Goal: Information Seeking & Learning: Learn about a topic

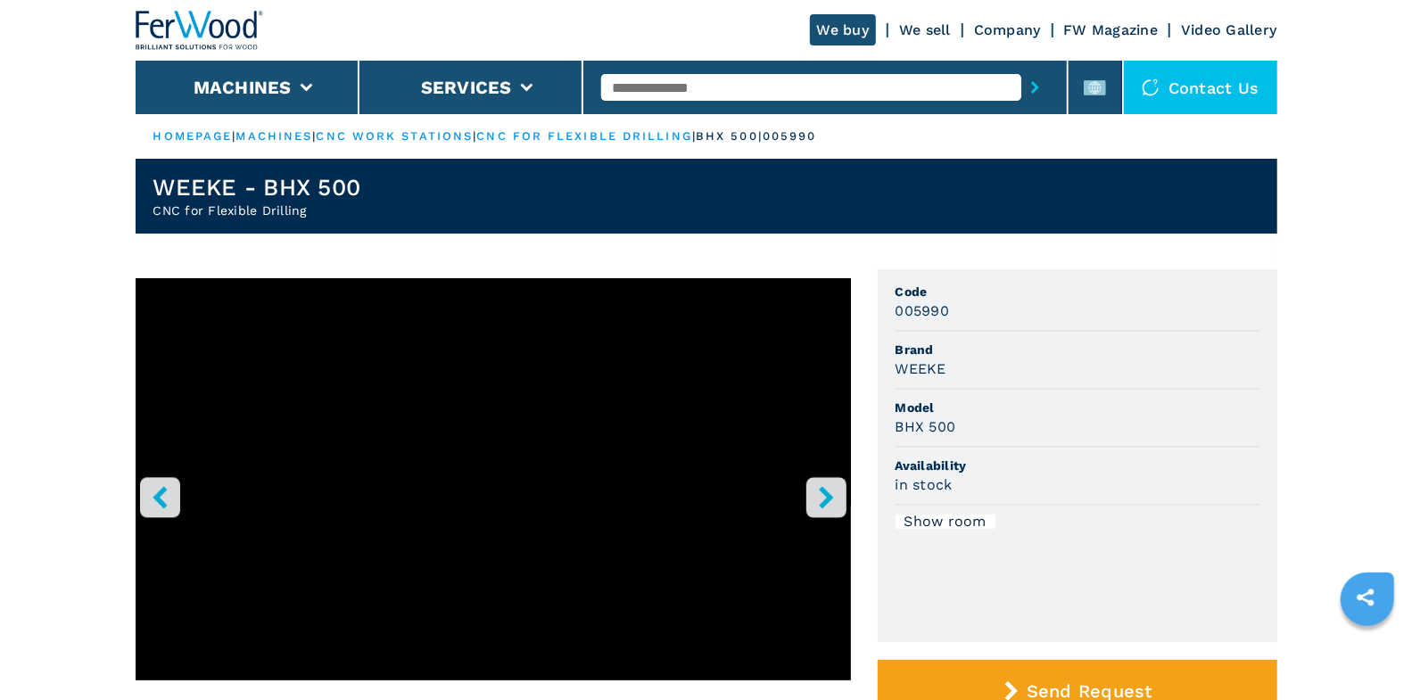
click at [723, 87] on input "text" at bounding box center [811, 87] width 420 height 27
type input "*******"
click at [1021, 67] on button "submit-button" at bounding box center [1035, 87] width 28 height 41
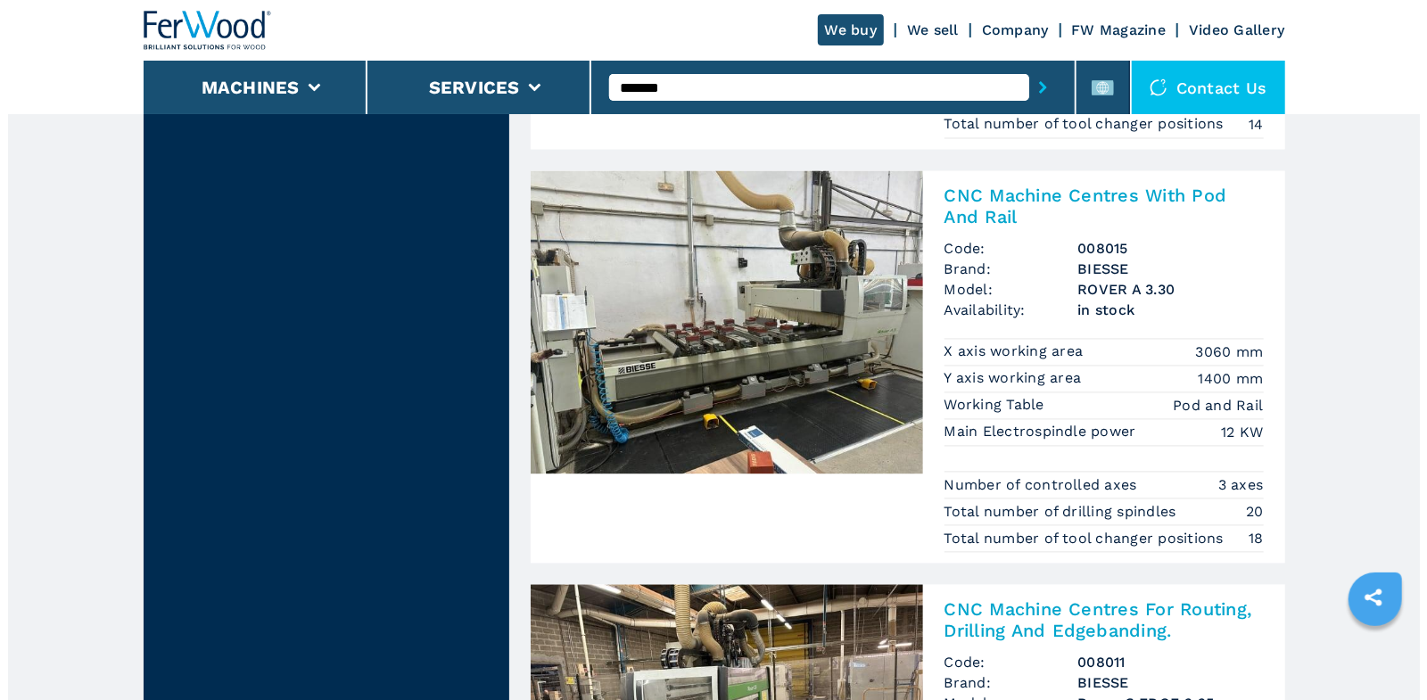
scroll to position [2094, 0]
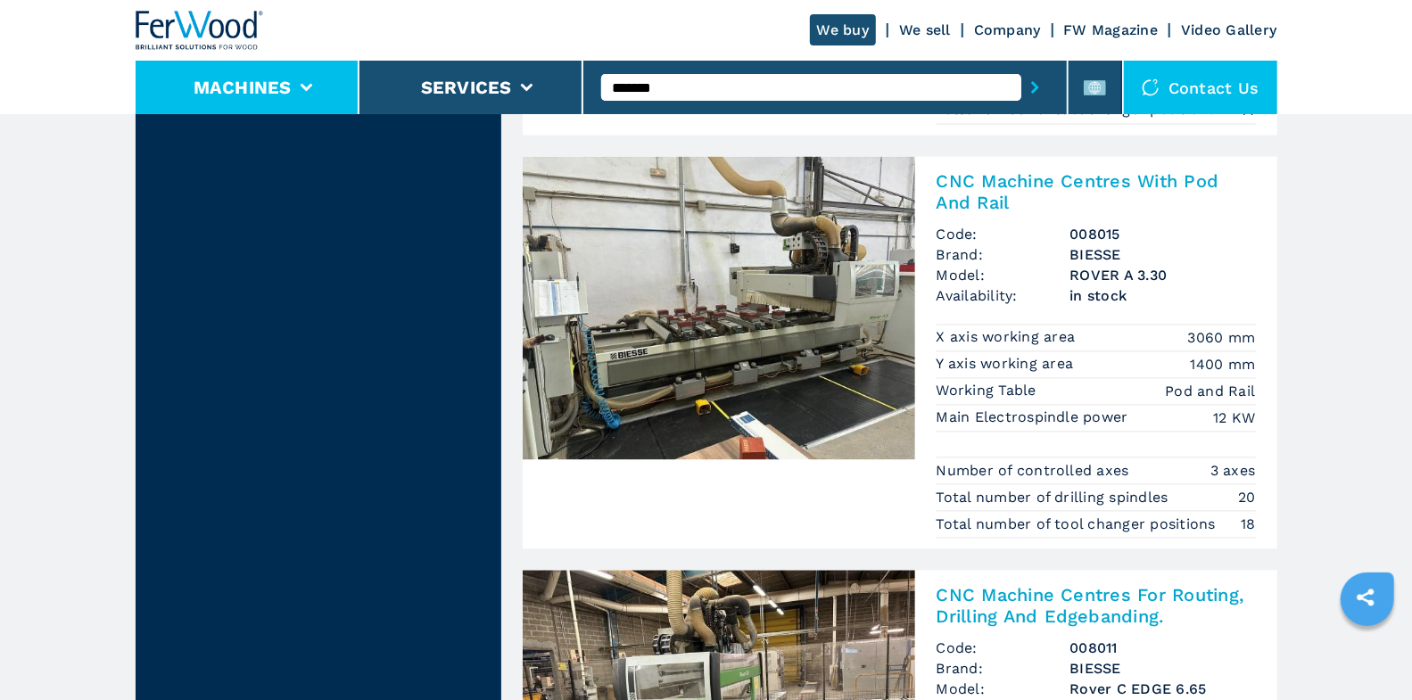
click at [343, 87] on li "Machines" at bounding box center [248, 88] width 224 height 54
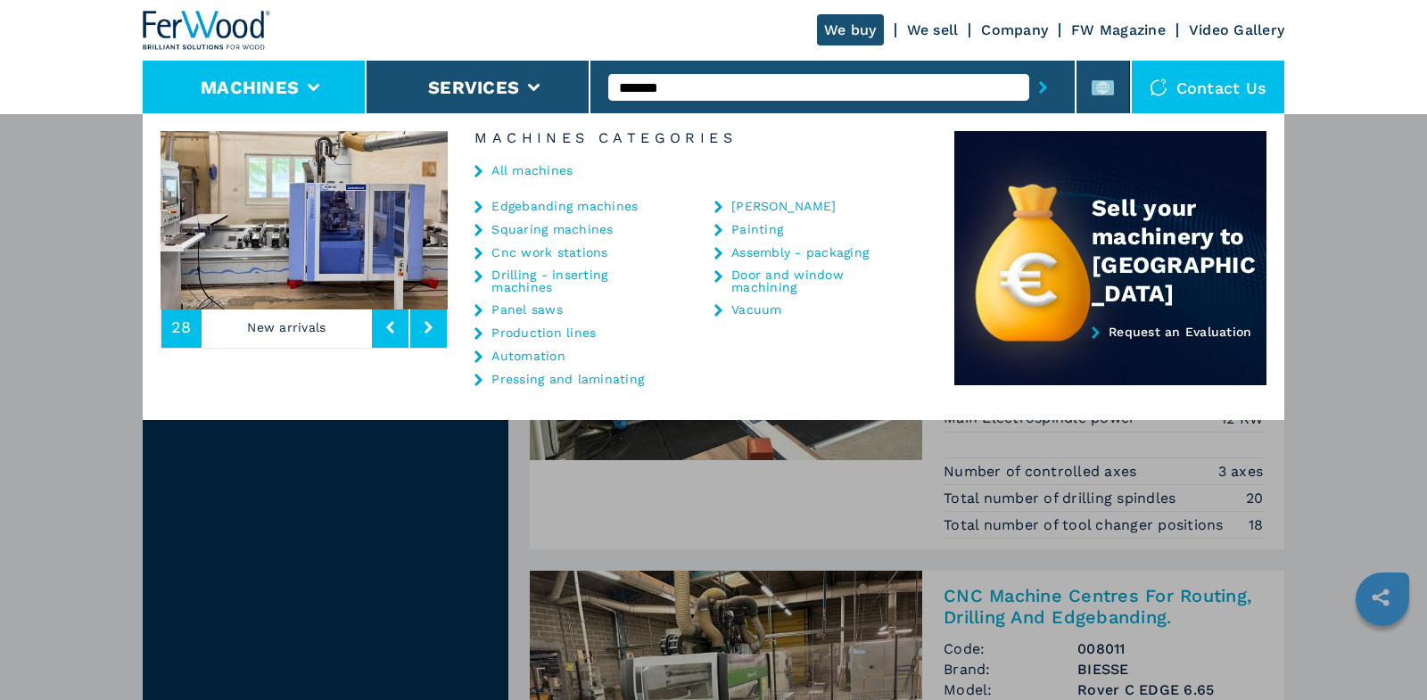
click at [545, 210] on link "Edgebanding machines" at bounding box center [565, 206] width 146 height 12
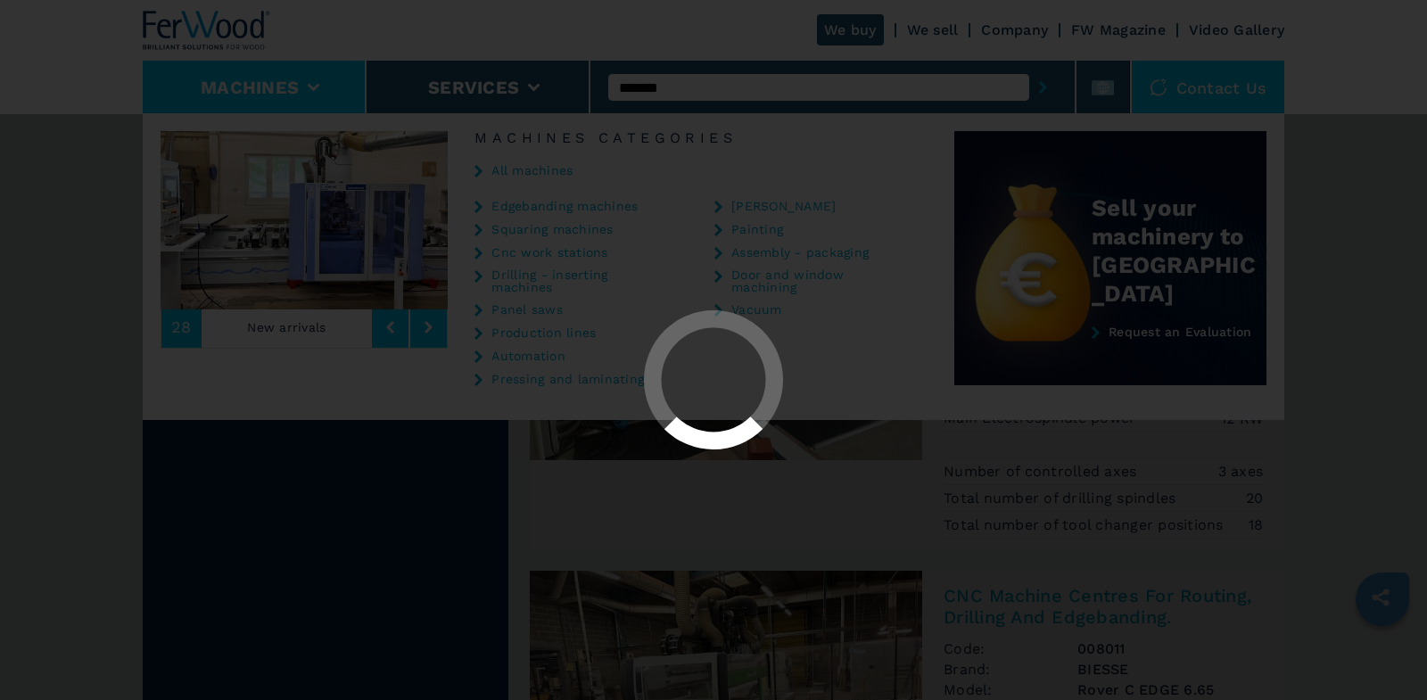
select select "**********"
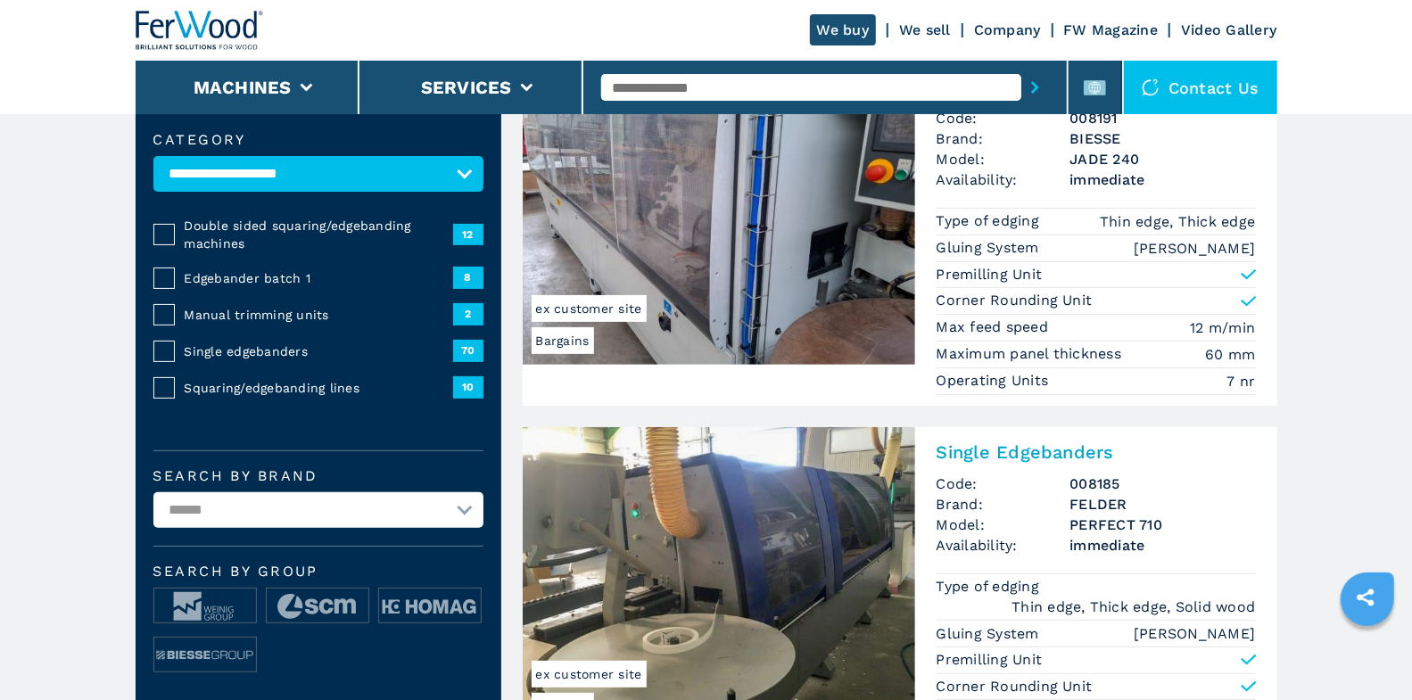
scroll to position [284, 0]
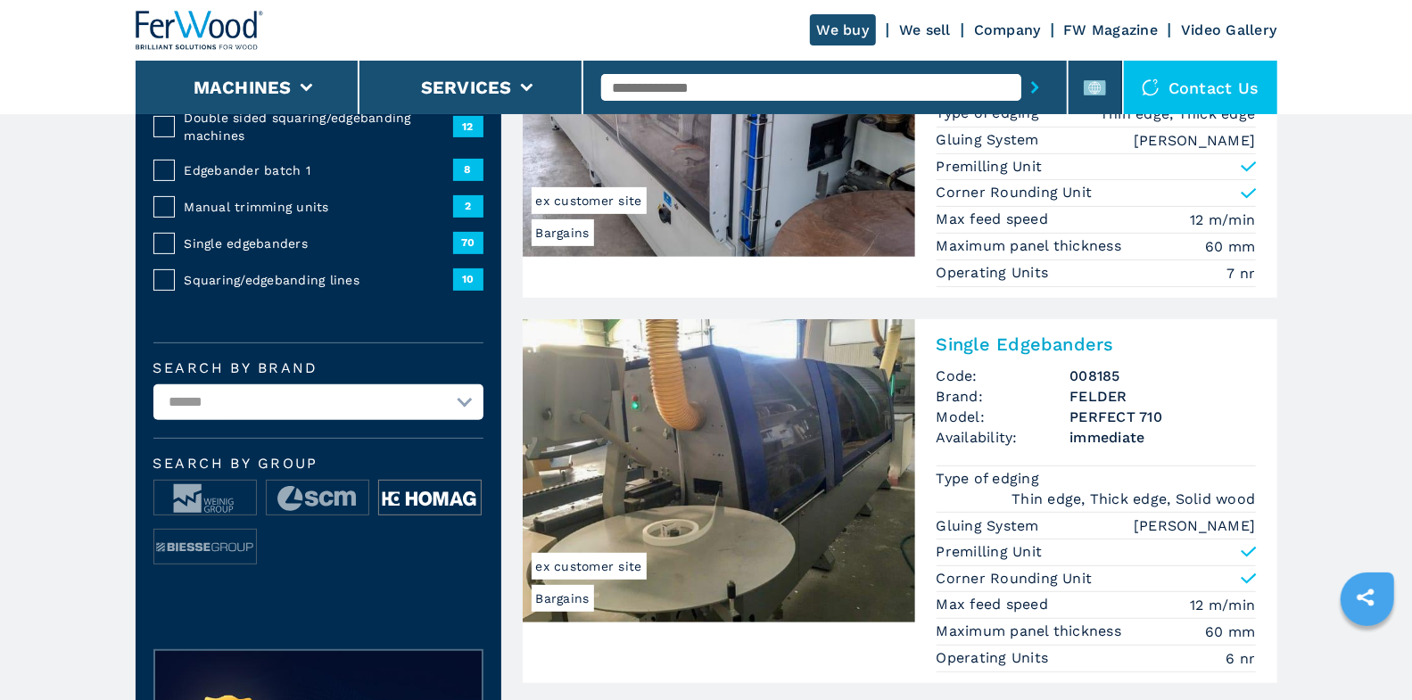
click at [426, 507] on img at bounding box center [430, 499] width 102 height 36
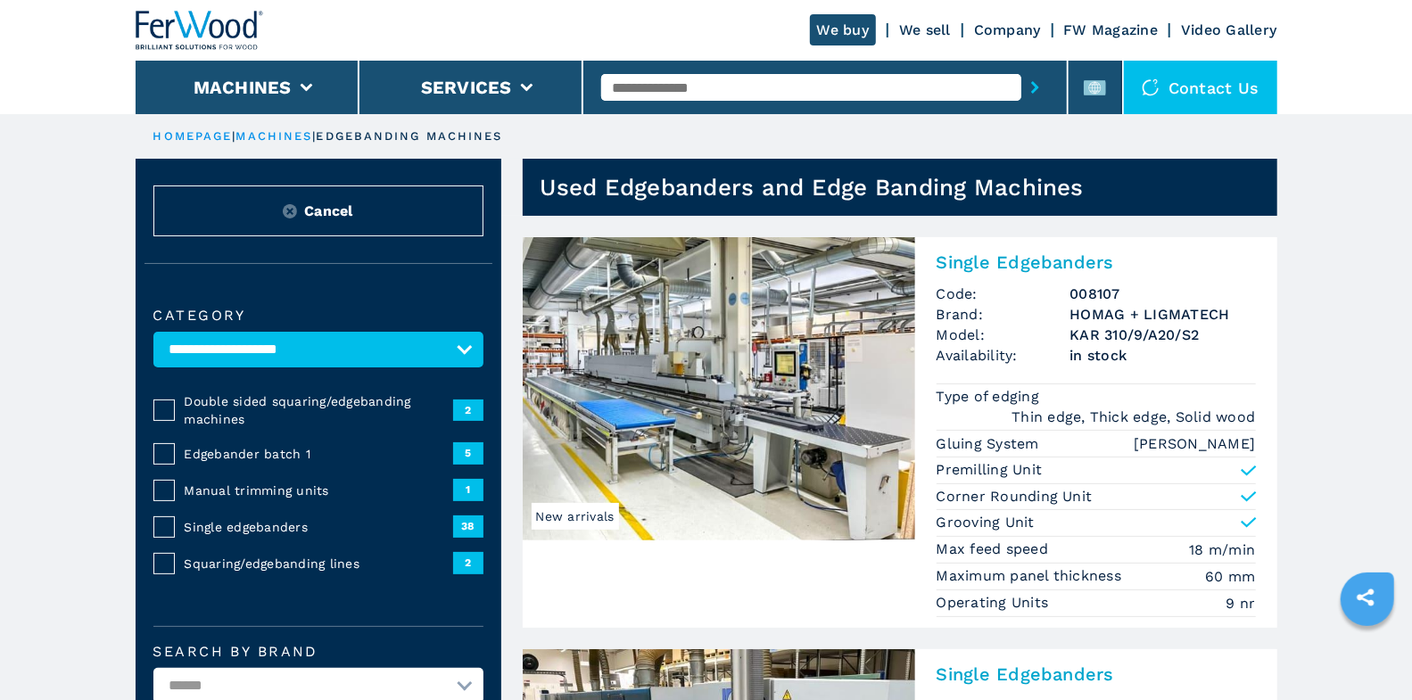
click at [261, 526] on span "Single edgebanders" at bounding box center [319, 527] width 269 height 18
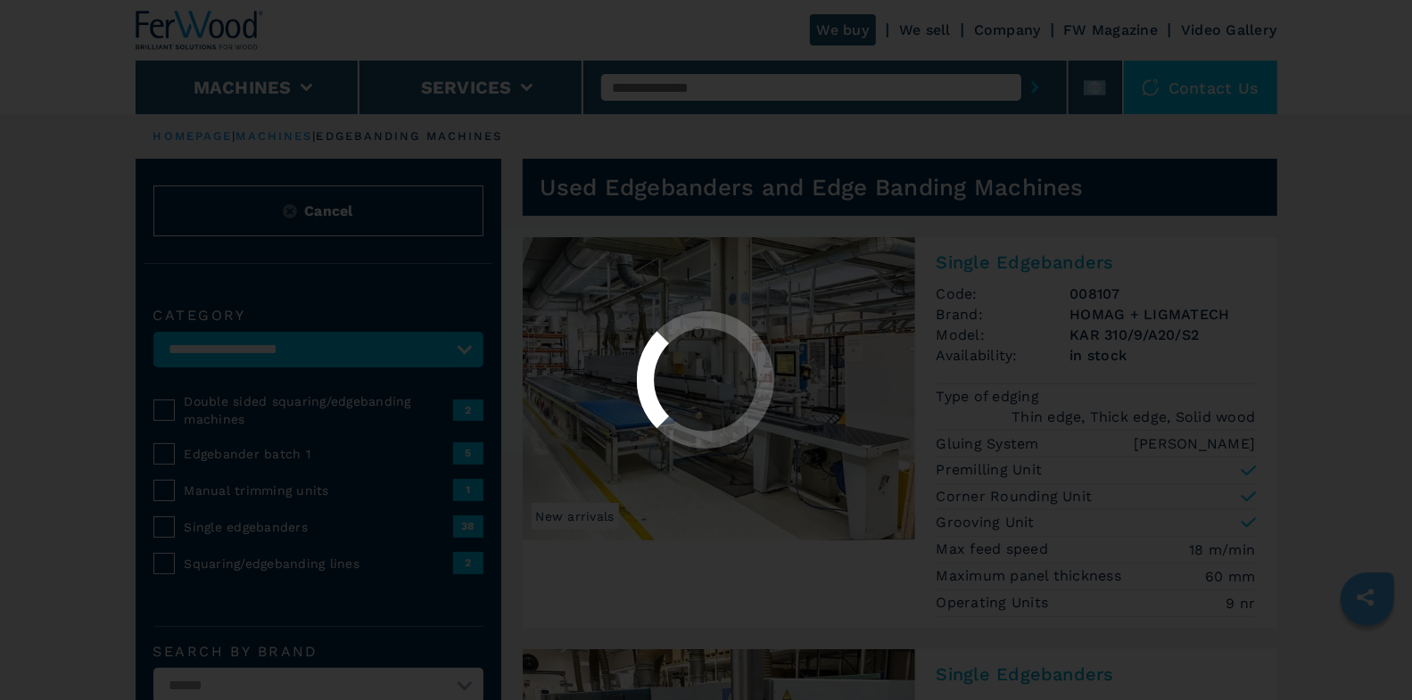
select select "**********"
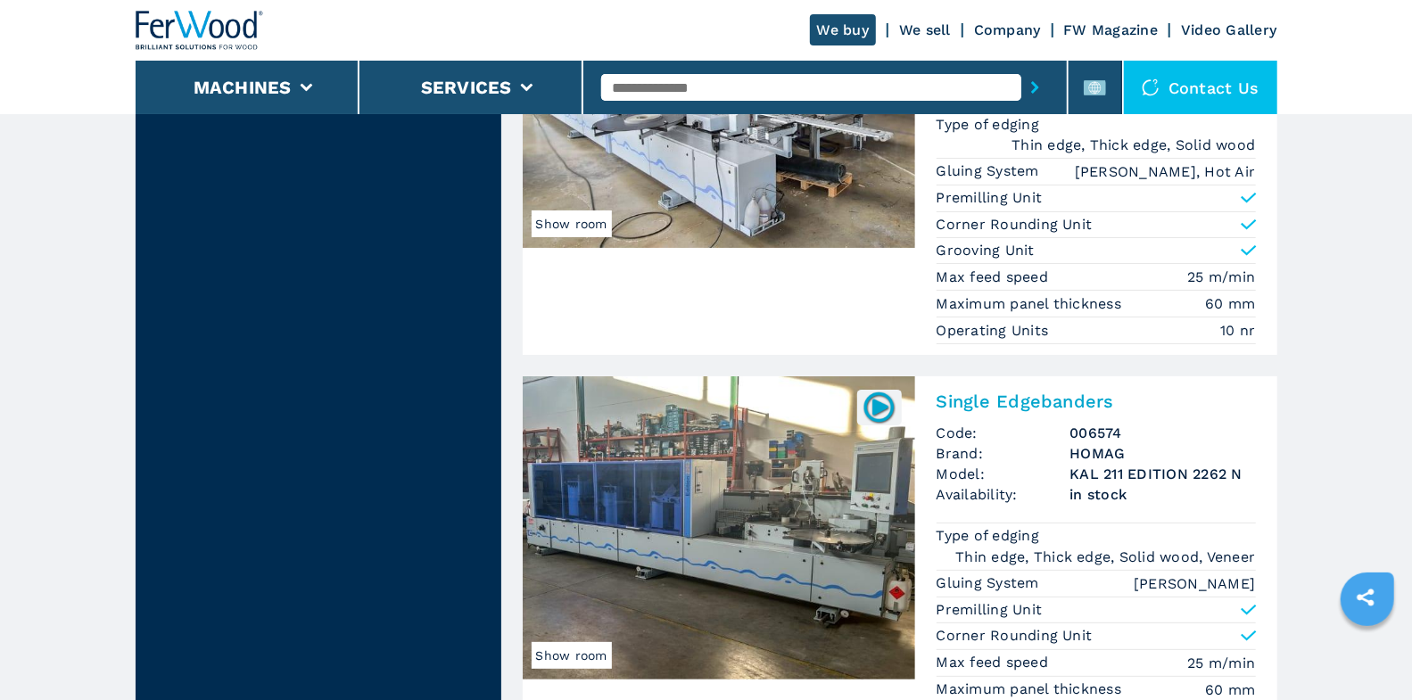
scroll to position [4657, 0]
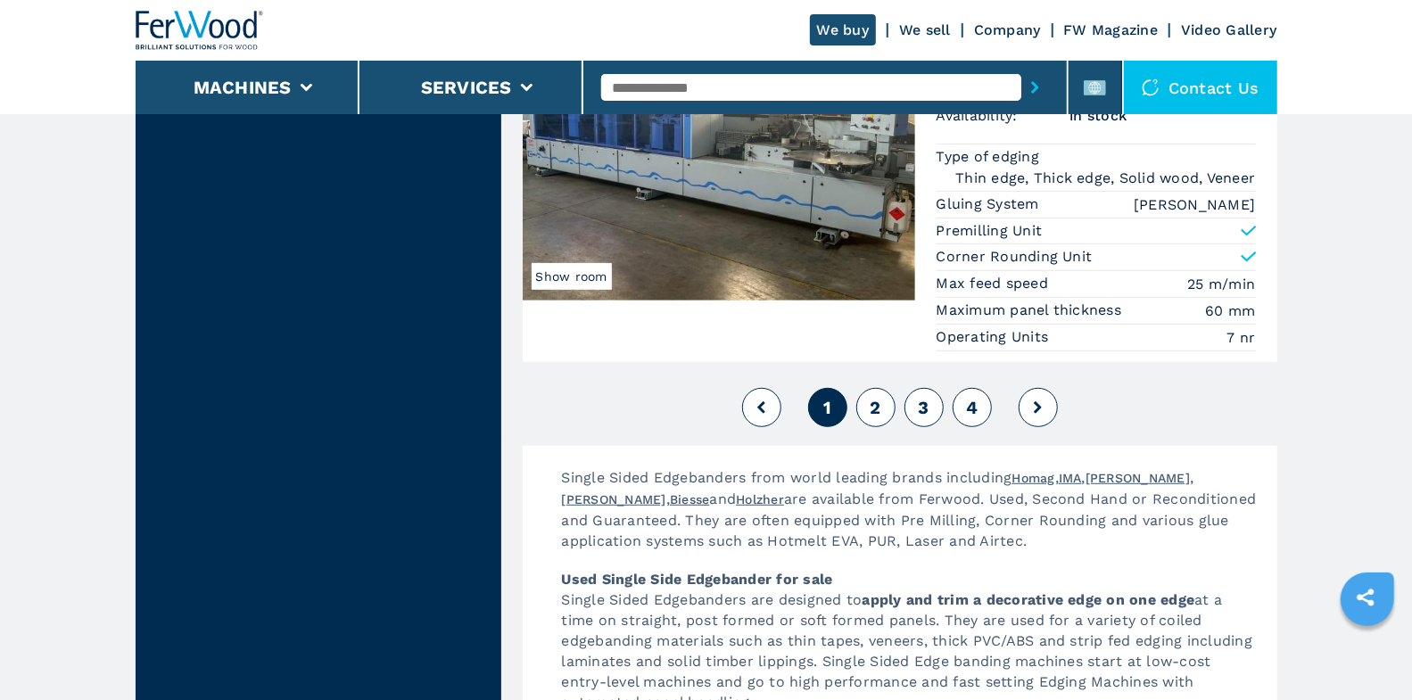
click at [883, 388] on button "2" at bounding box center [875, 407] width 39 height 39
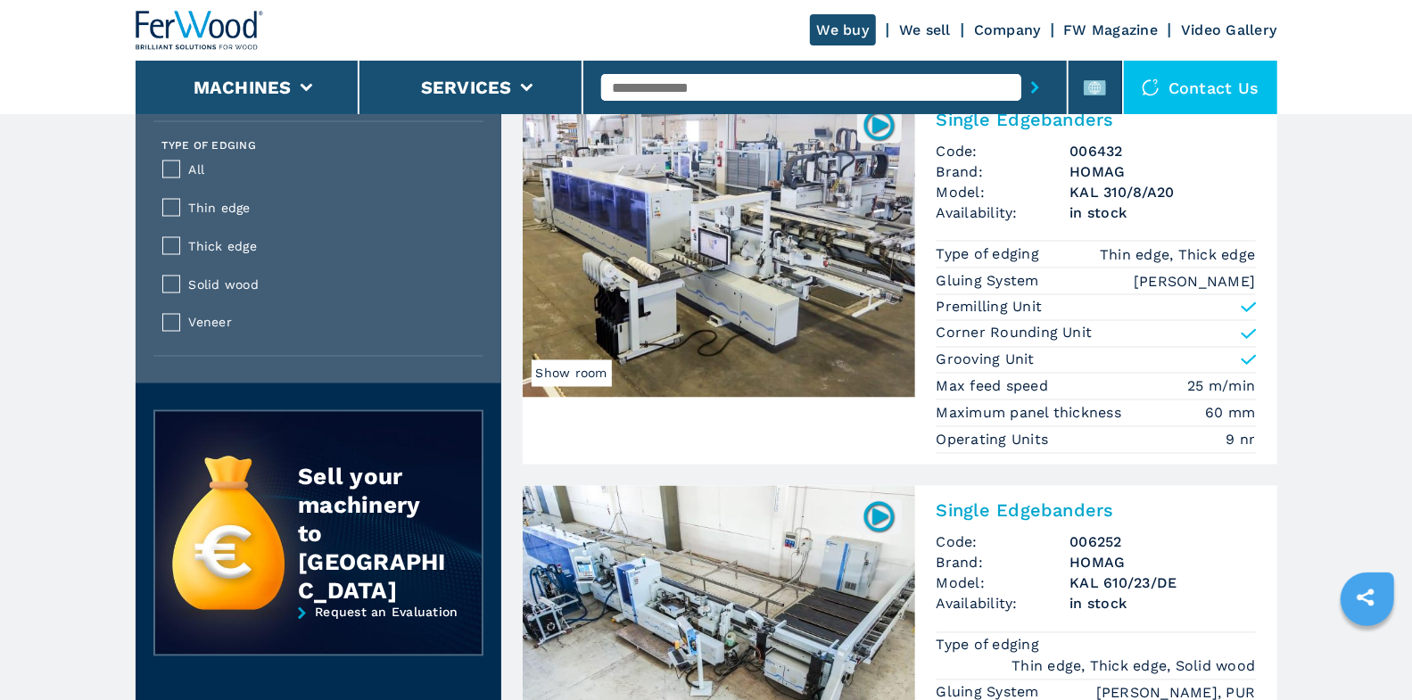
scroll to position [1809, 0]
click at [745, 90] on input "text" at bounding box center [811, 87] width 420 height 27
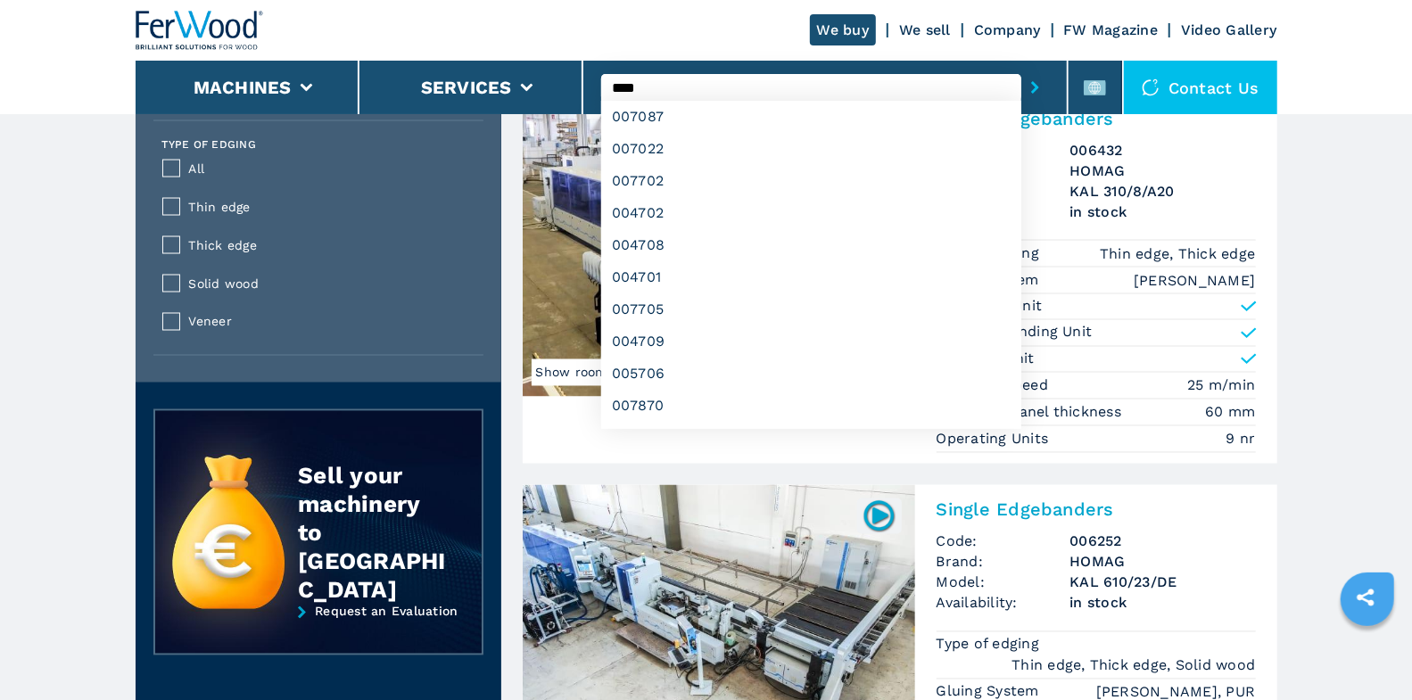
type input "****"
click at [1021, 67] on button "submit-button" at bounding box center [1035, 87] width 28 height 41
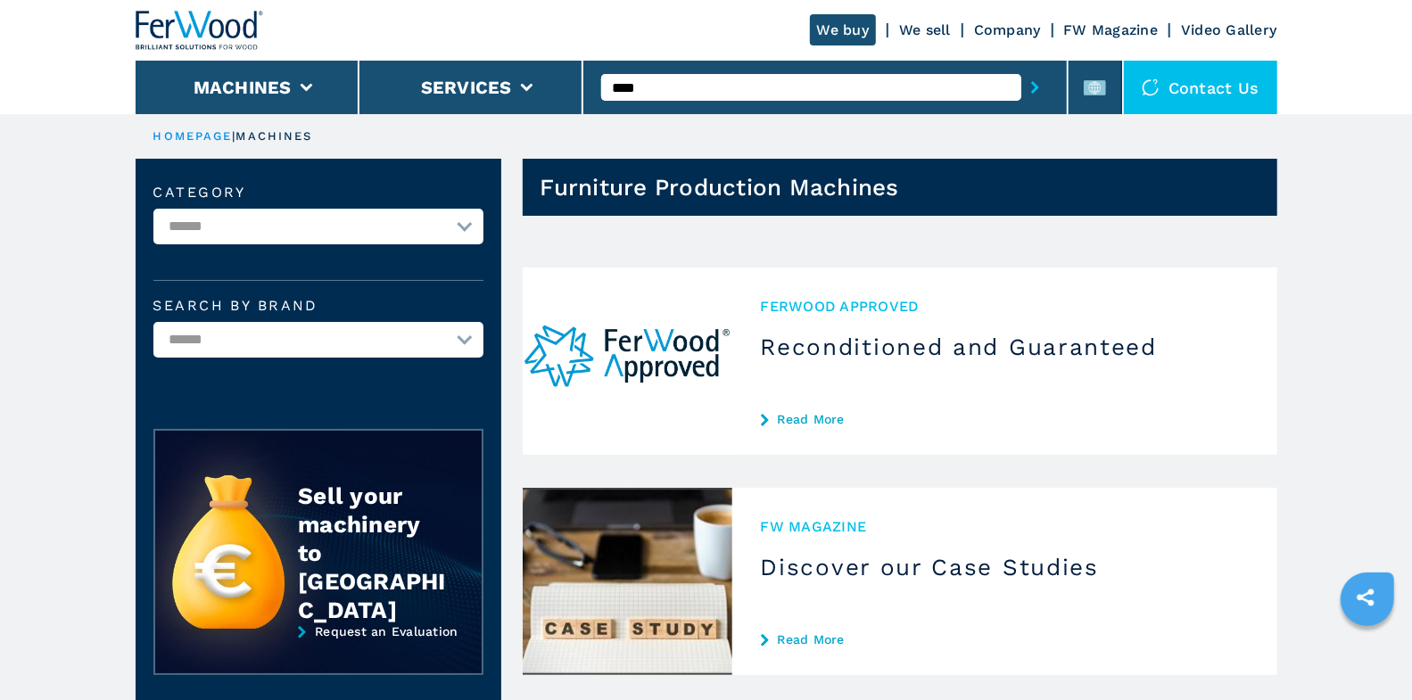
drag, startPoint x: 672, startPoint y: 96, endPoint x: 610, endPoint y: 85, distance: 62.6
click at [611, 85] on input "****" at bounding box center [811, 87] width 420 height 27
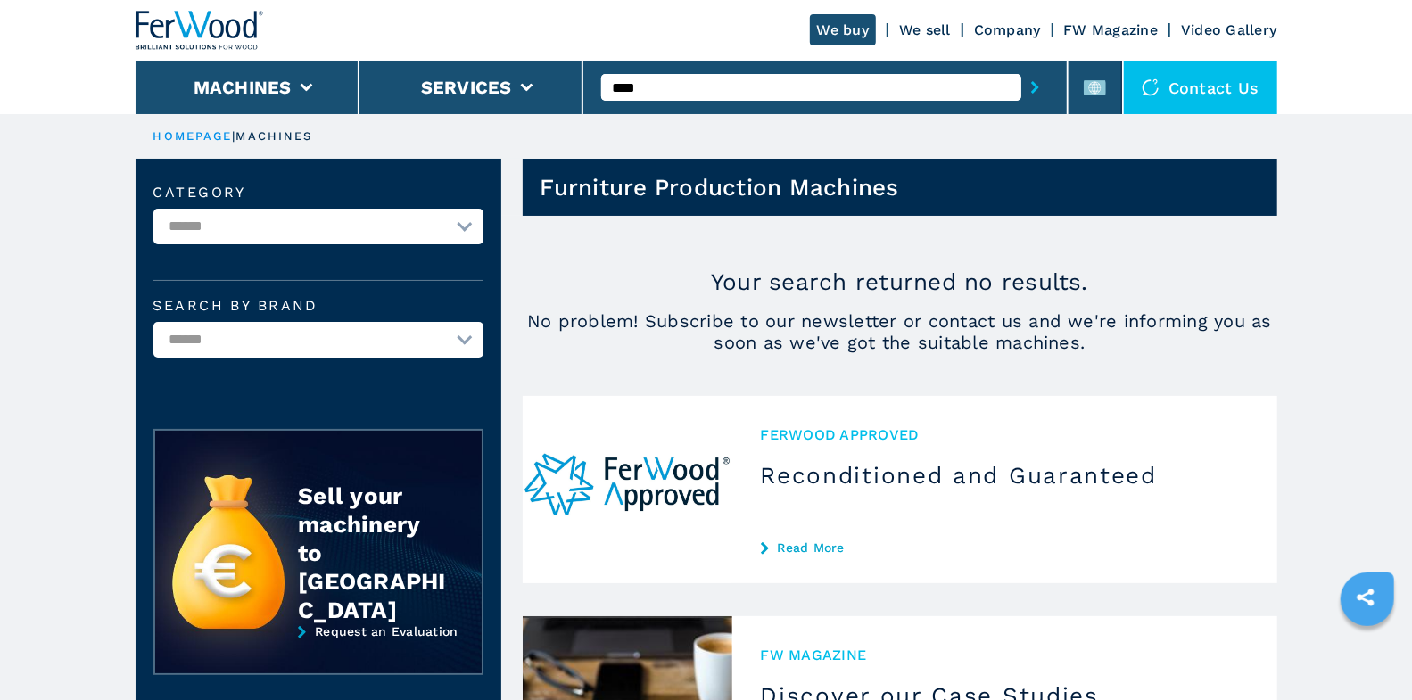
type input "****"
click at [1021, 67] on button "submit-button" at bounding box center [1035, 87] width 28 height 41
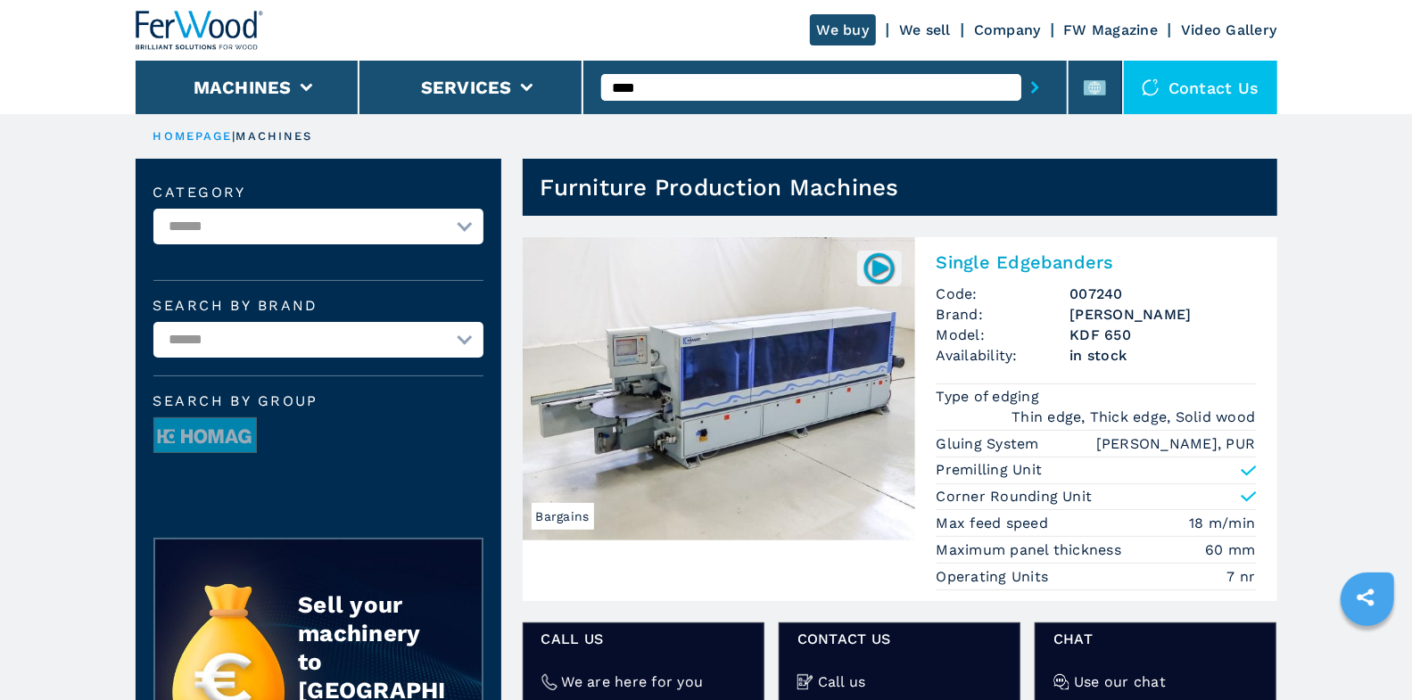
click at [1057, 273] on div "Single Edgebanders Code: 007240 Brand: [PERSON_NAME] Model: KDF 650 Availabilit…" at bounding box center [1096, 419] width 362 height 364
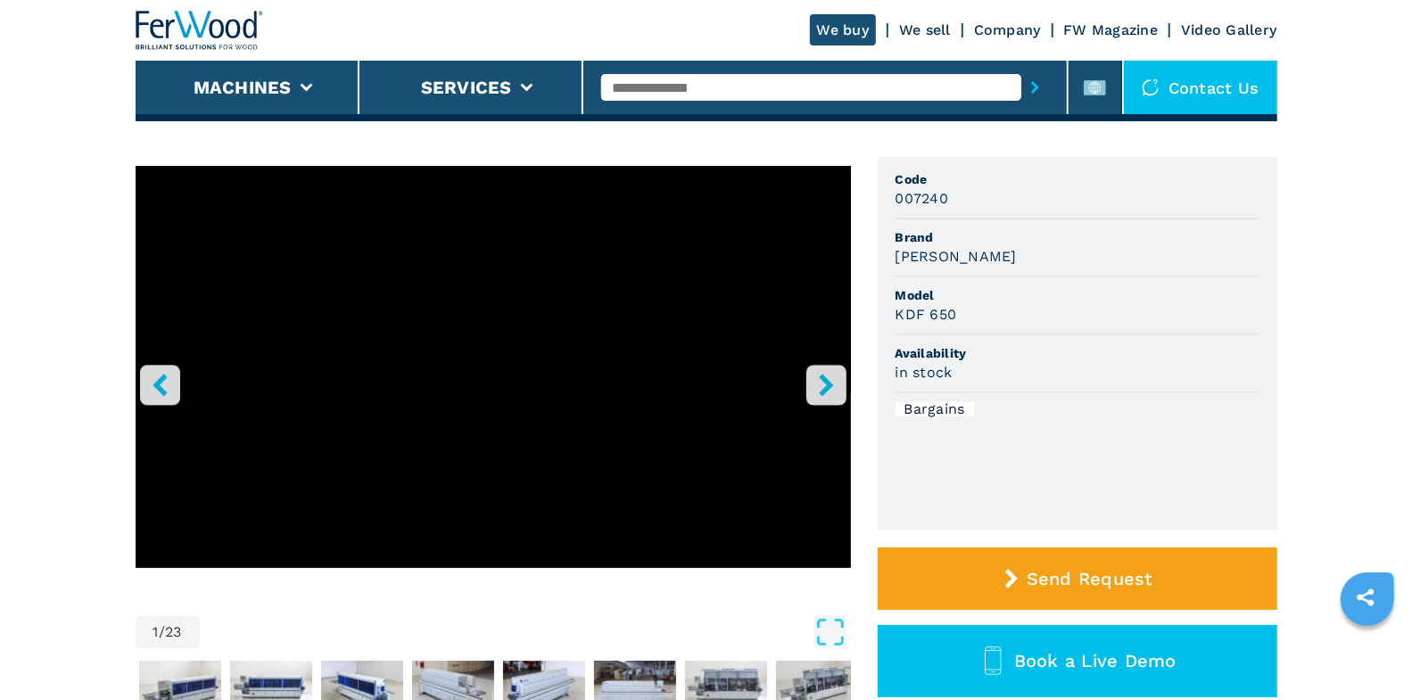
scroll to position [124, 0]
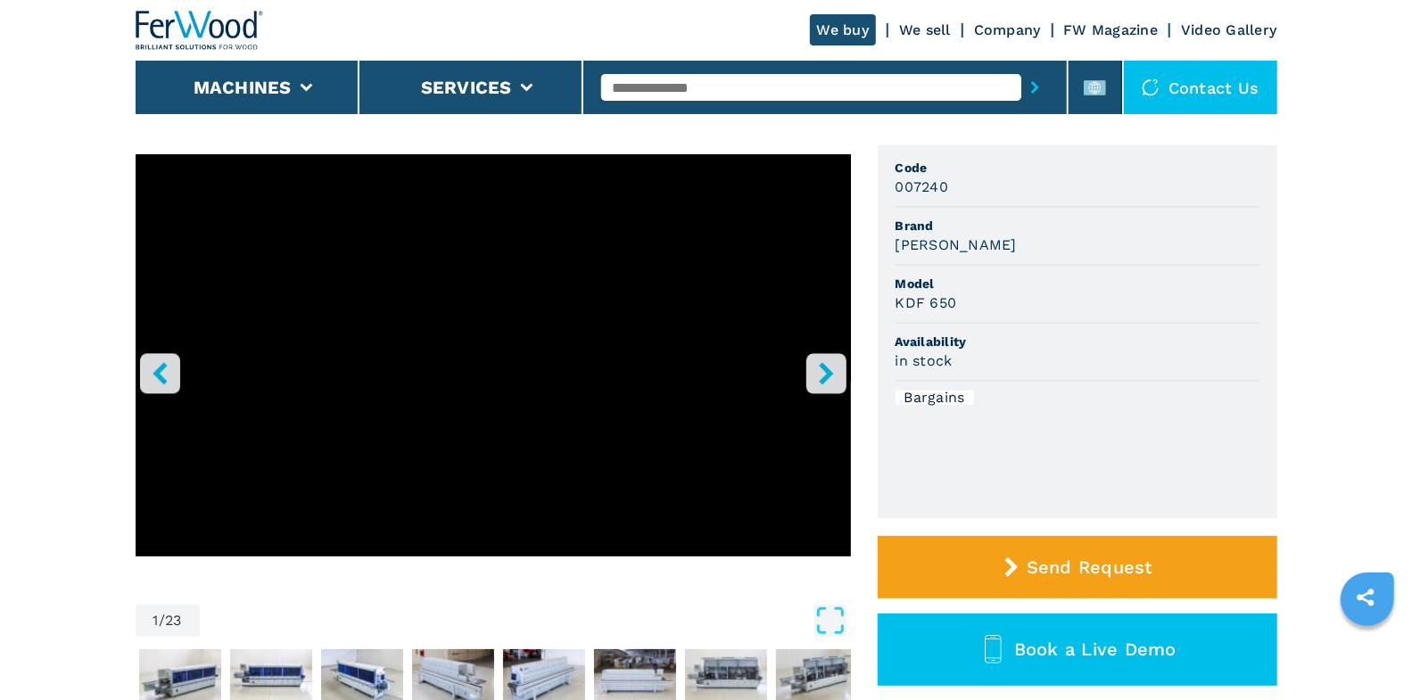
click at [822, 385] on button "right-button" at bounding box center [826, 373] width 40 height 40
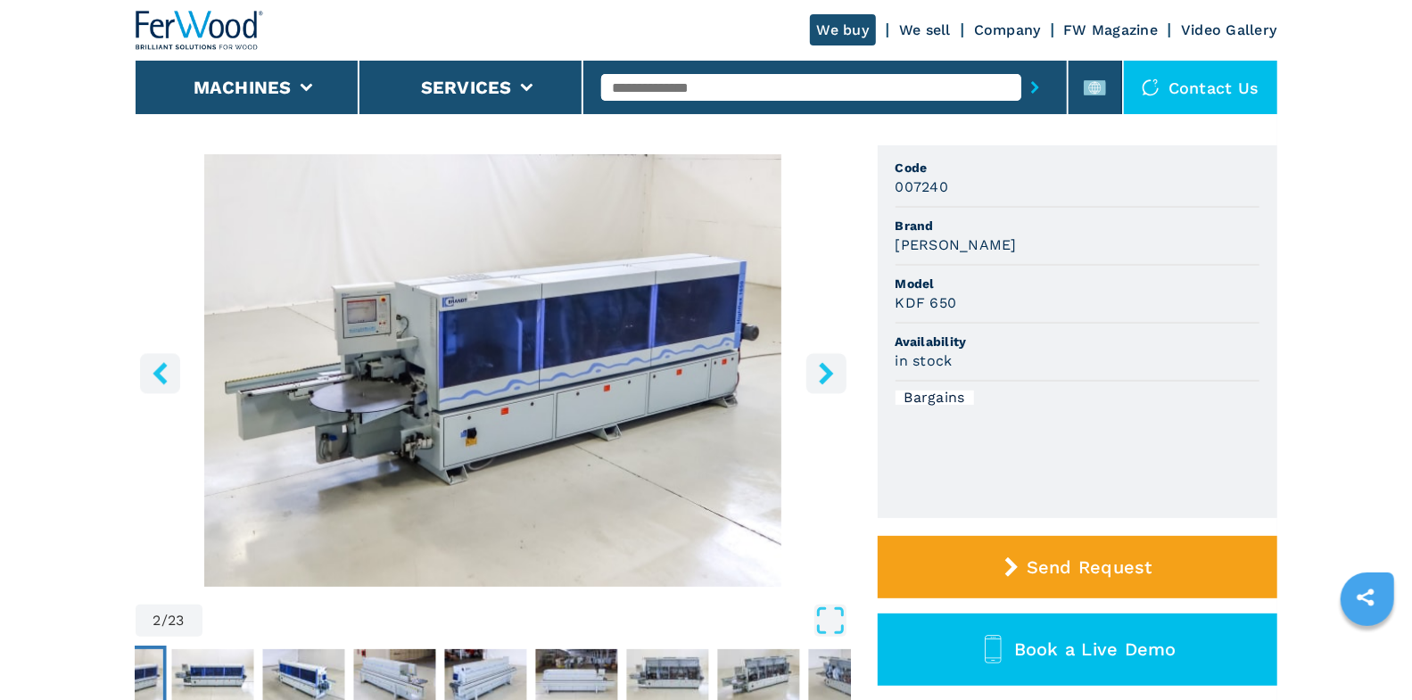
click at [822, 382] on icon "right-button" at bounding box center [826, 373] width 14 height 22
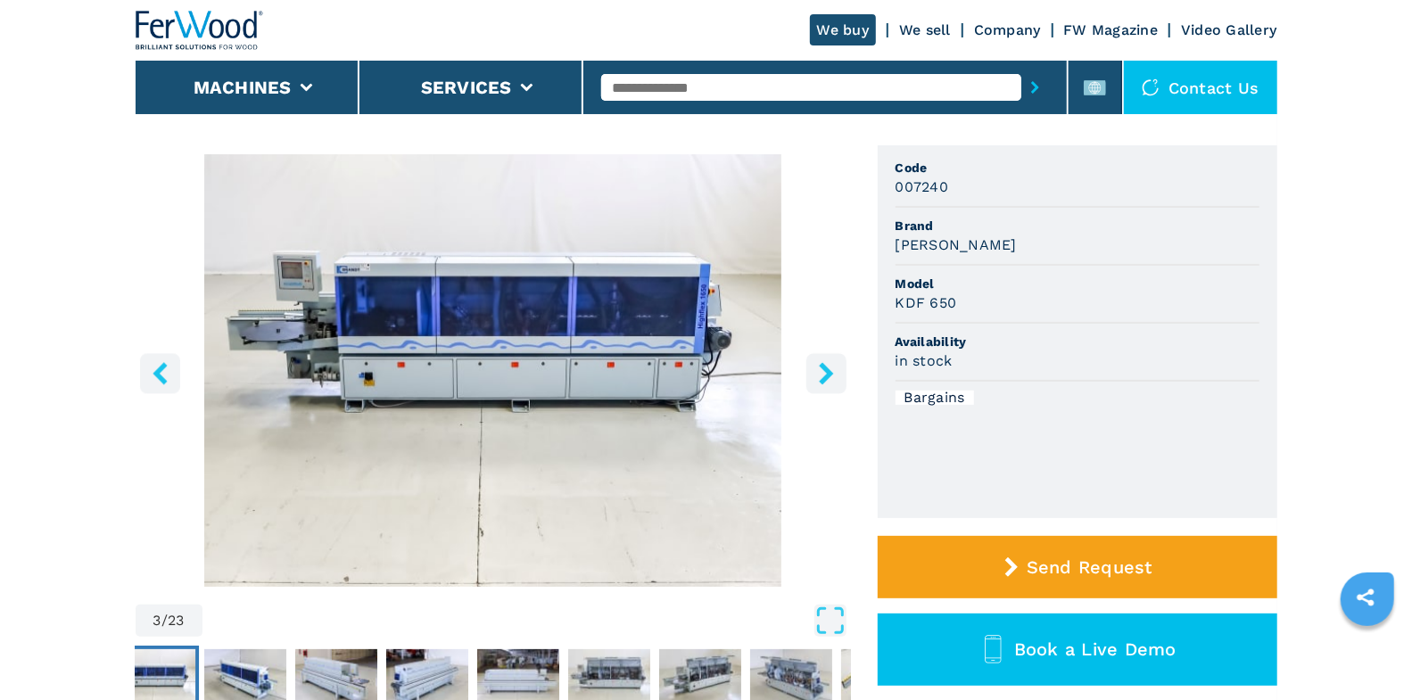
click at [822, 381] on icon "right-button" at bounding box center [826, 373] width 14 height 22
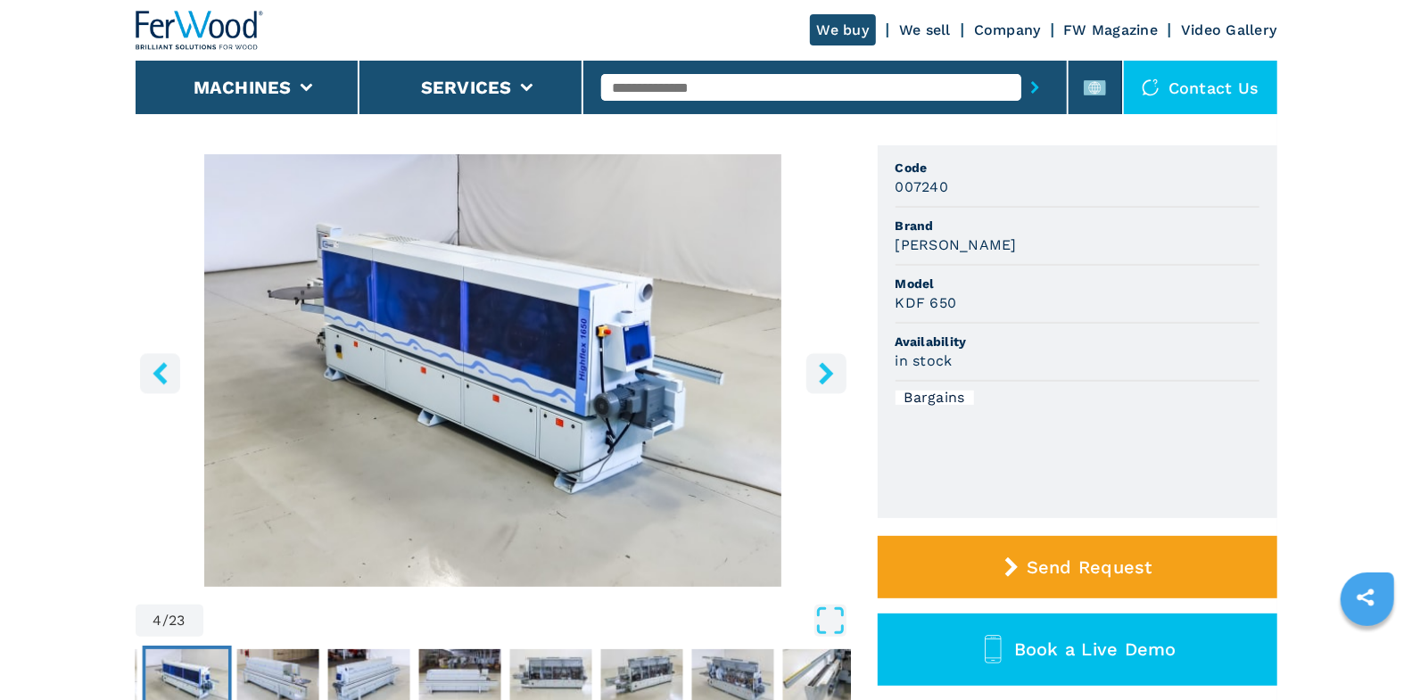
click at [822, 381] on icon "right-button" at bounding box center [826, 373] width 14 height 22
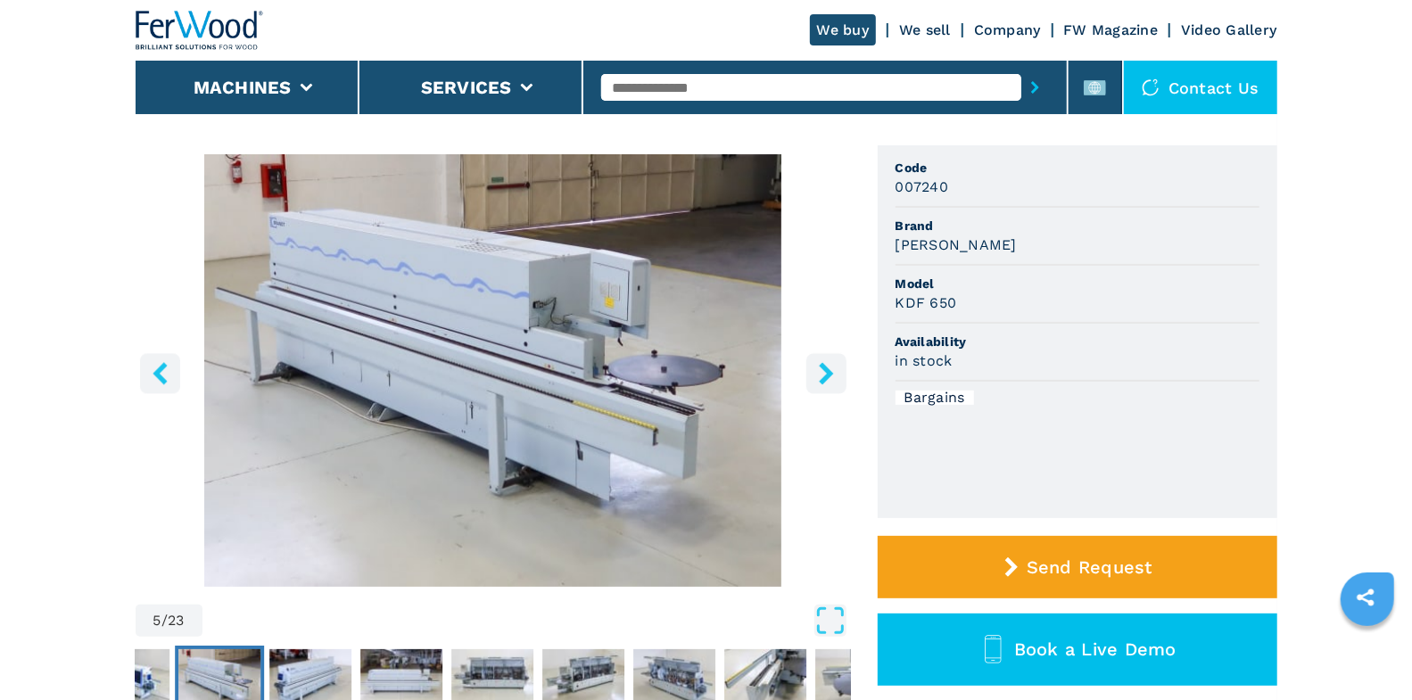
click at [822, 381] on icon "right-button" at bounding box center [826, 373] width 14 height 22
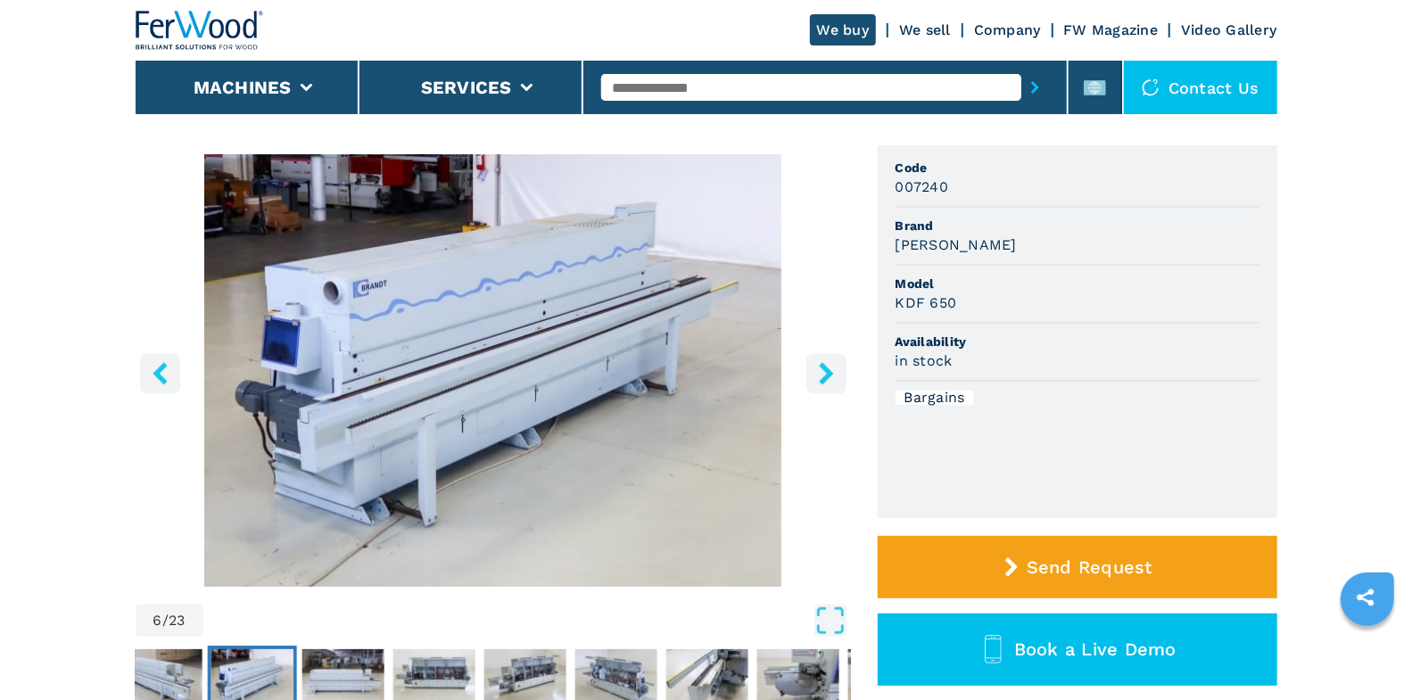
click at [822, 381] on icon "right-button" at bounding box center [826, 373] width 14 height 22
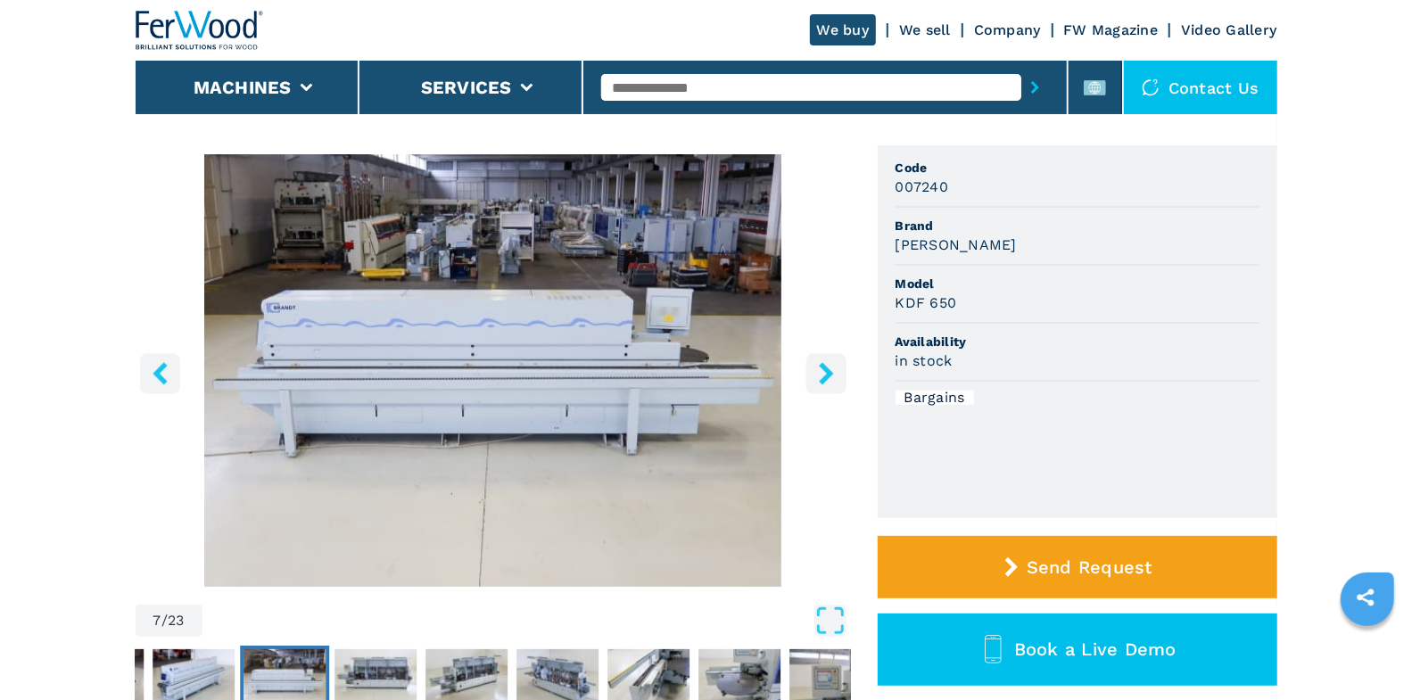
click at [822, 381] on icon "right-button" at bounding box center [826, 373] width 14 height 22
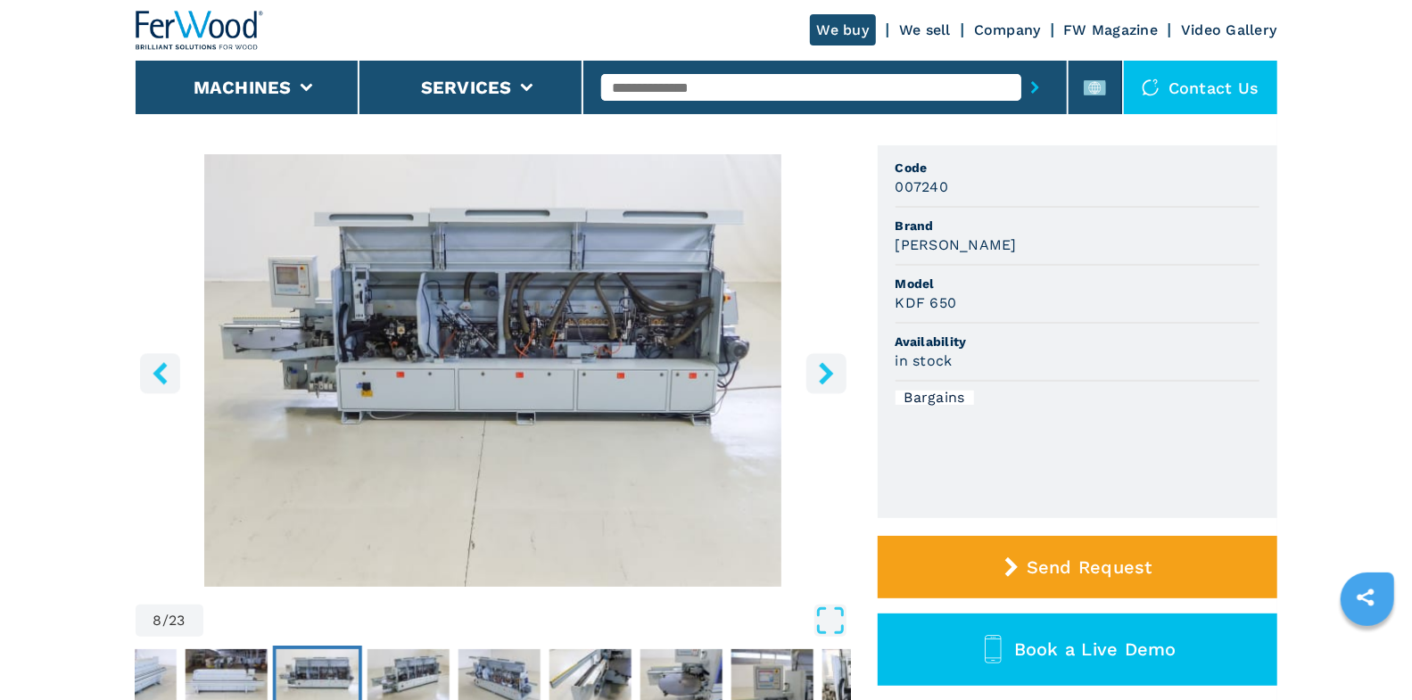
click at [822, 381] on icon "right-button" at bounding box center [826, 373] width 14 height 22
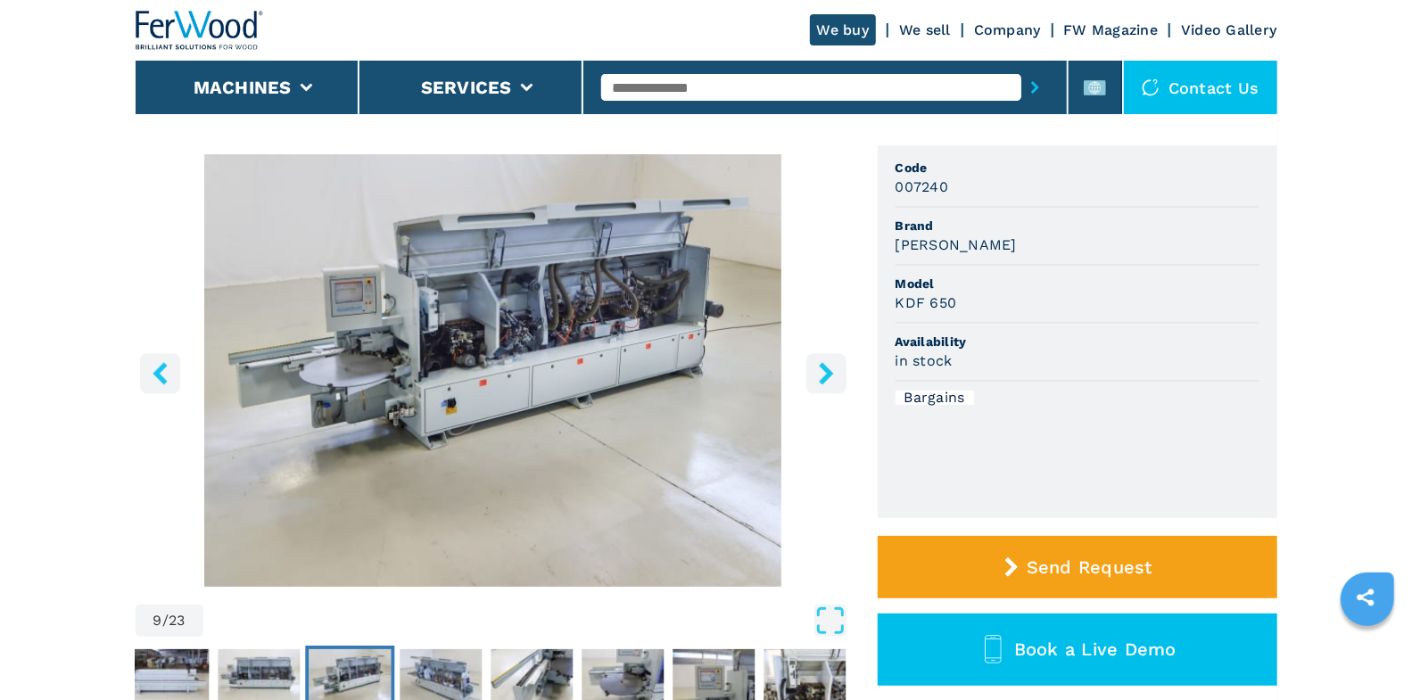
click at [822, 381] on icon "right-button" at bounding box center [826, 373] width 14 height 22
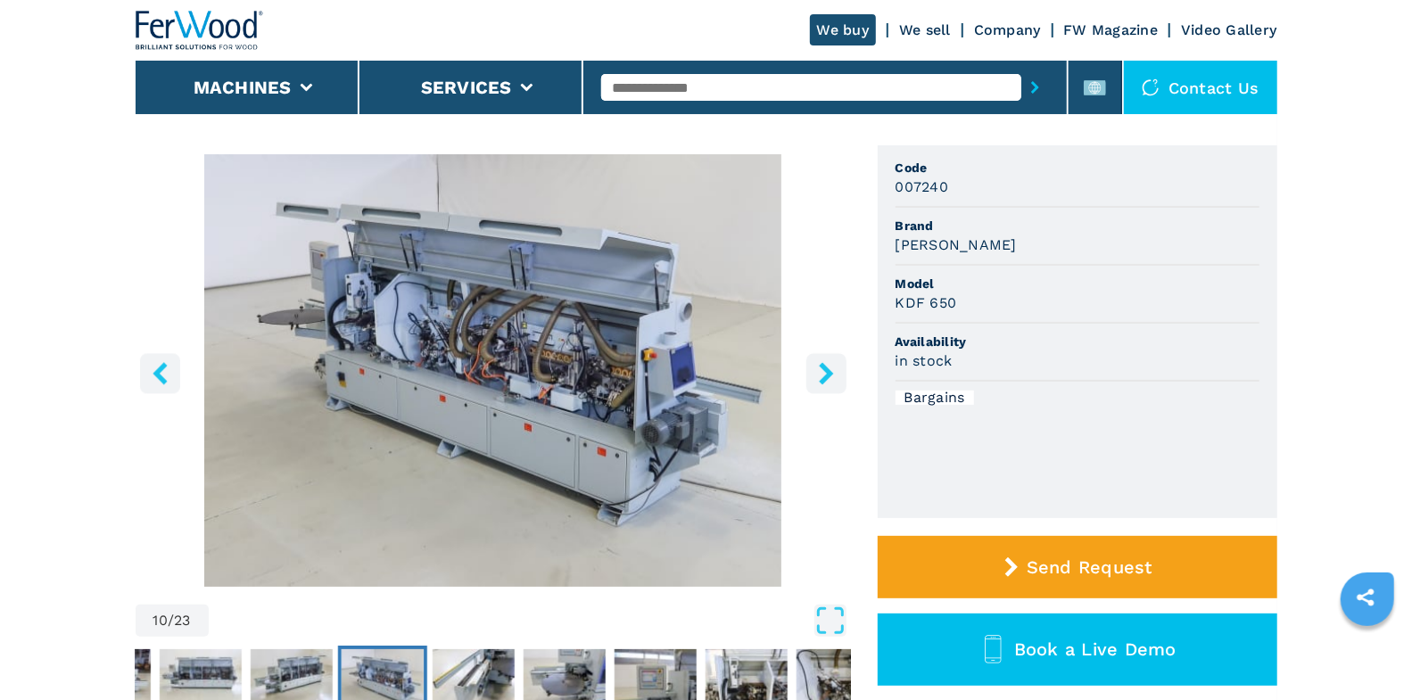
click at [822, 381] on icon "right-button" at bounding box center [826, 373] width 14 height 22
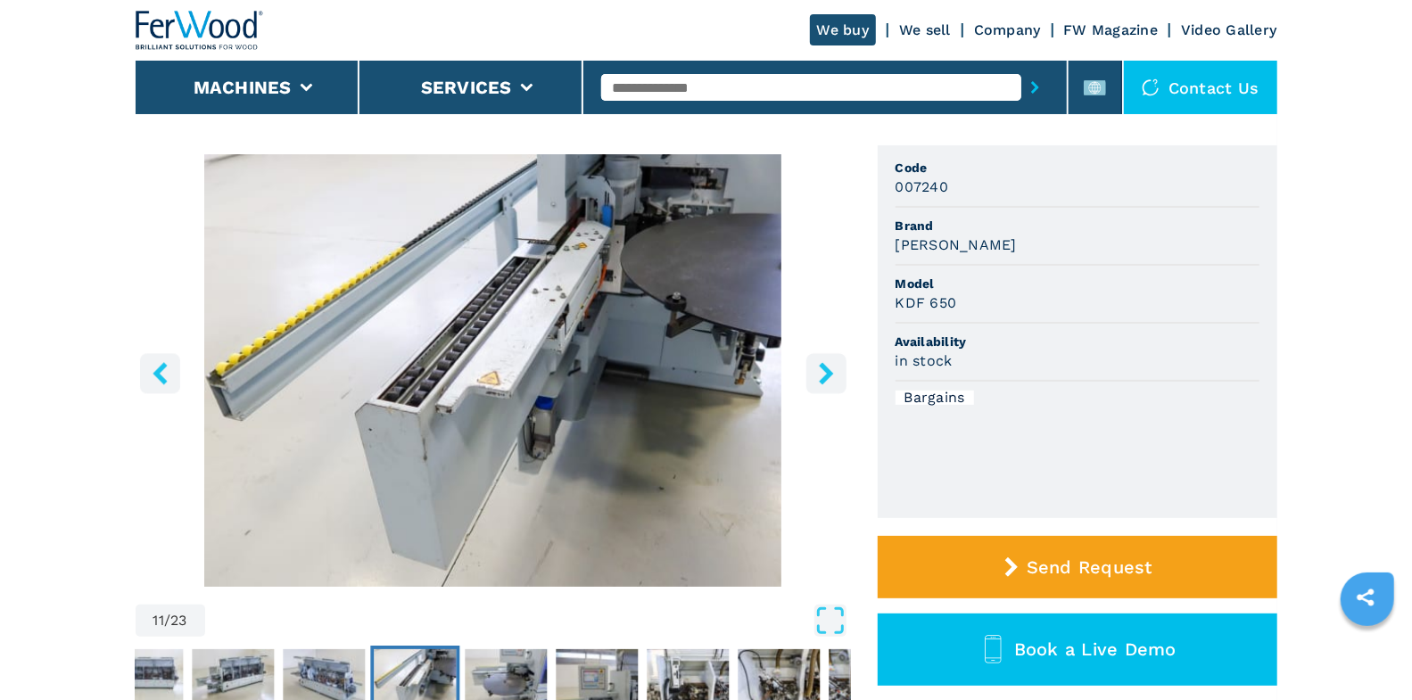
click at [822, 381] on icon "right-button" at bounding box center [826, 373] width 14 height 22
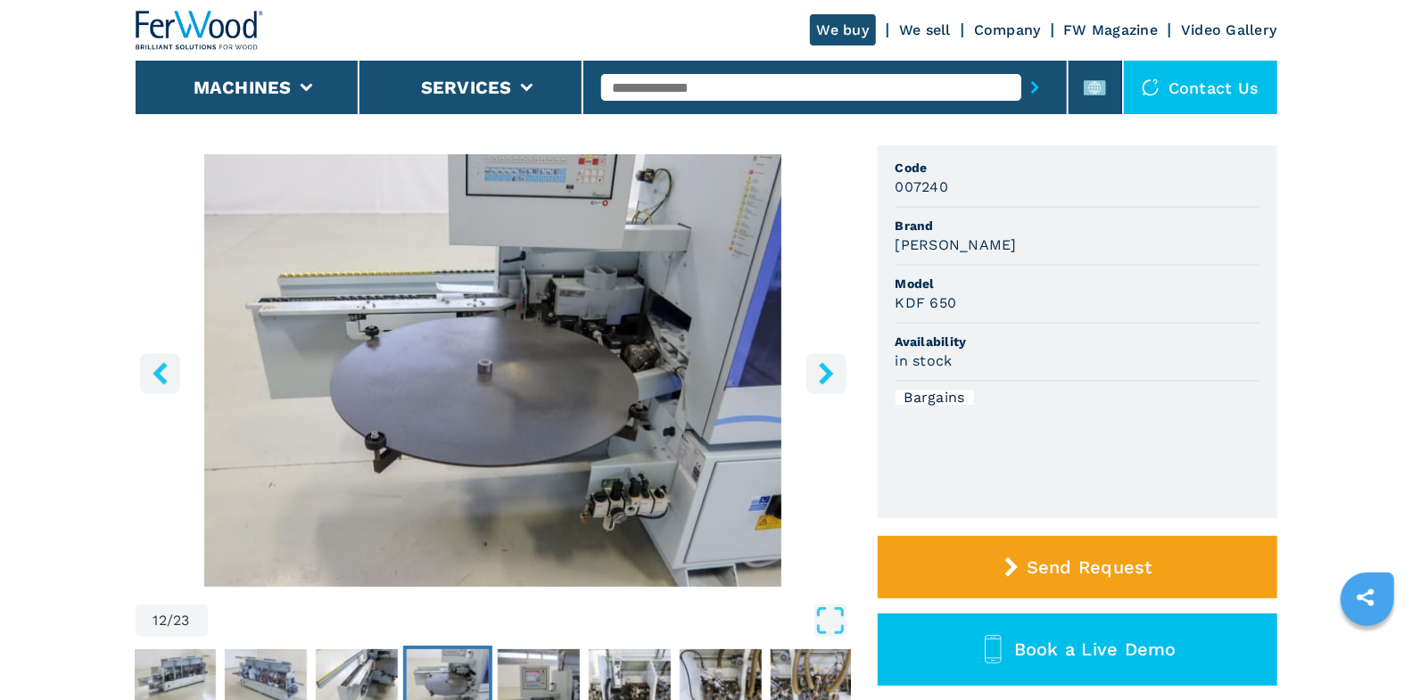
click at [822, 381] on icon "right-button" at bounding box center [826, 373] width 14 height 22
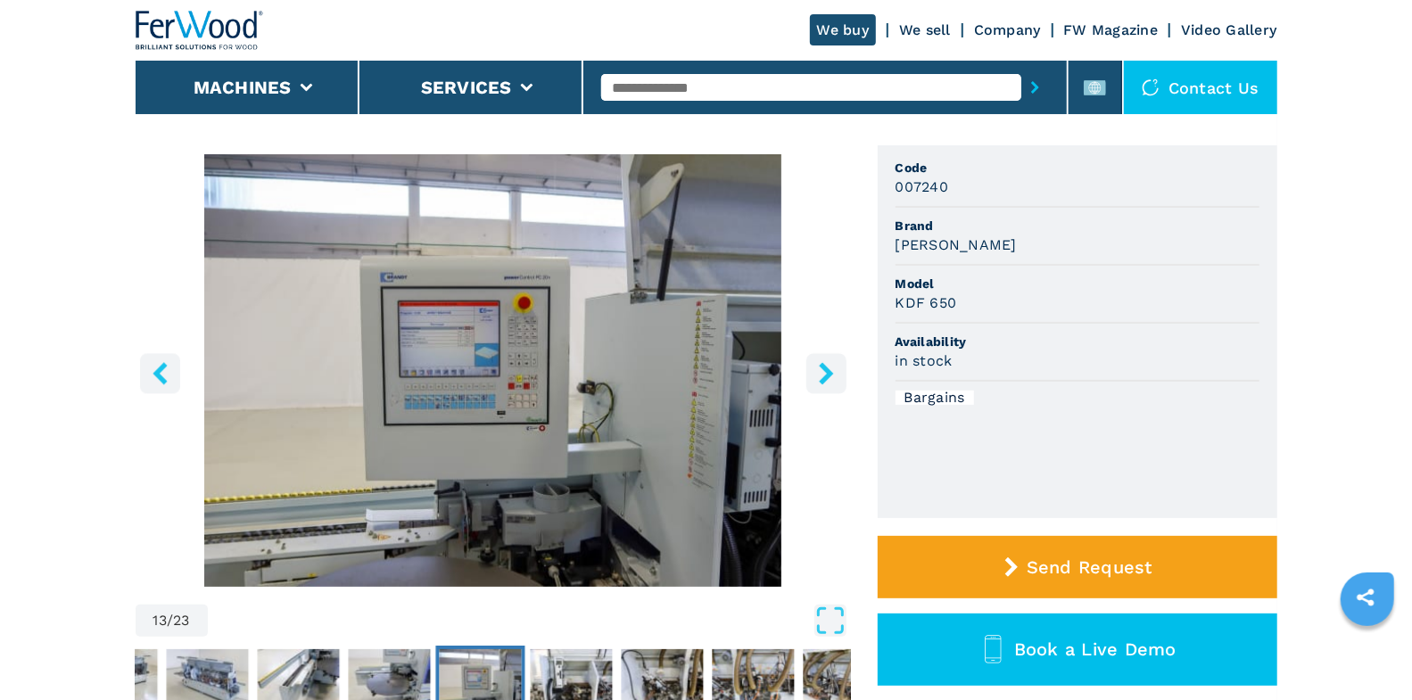
click at [822, 381] on icon "right-button" at bounding box center [826, 373] width 14 height 22
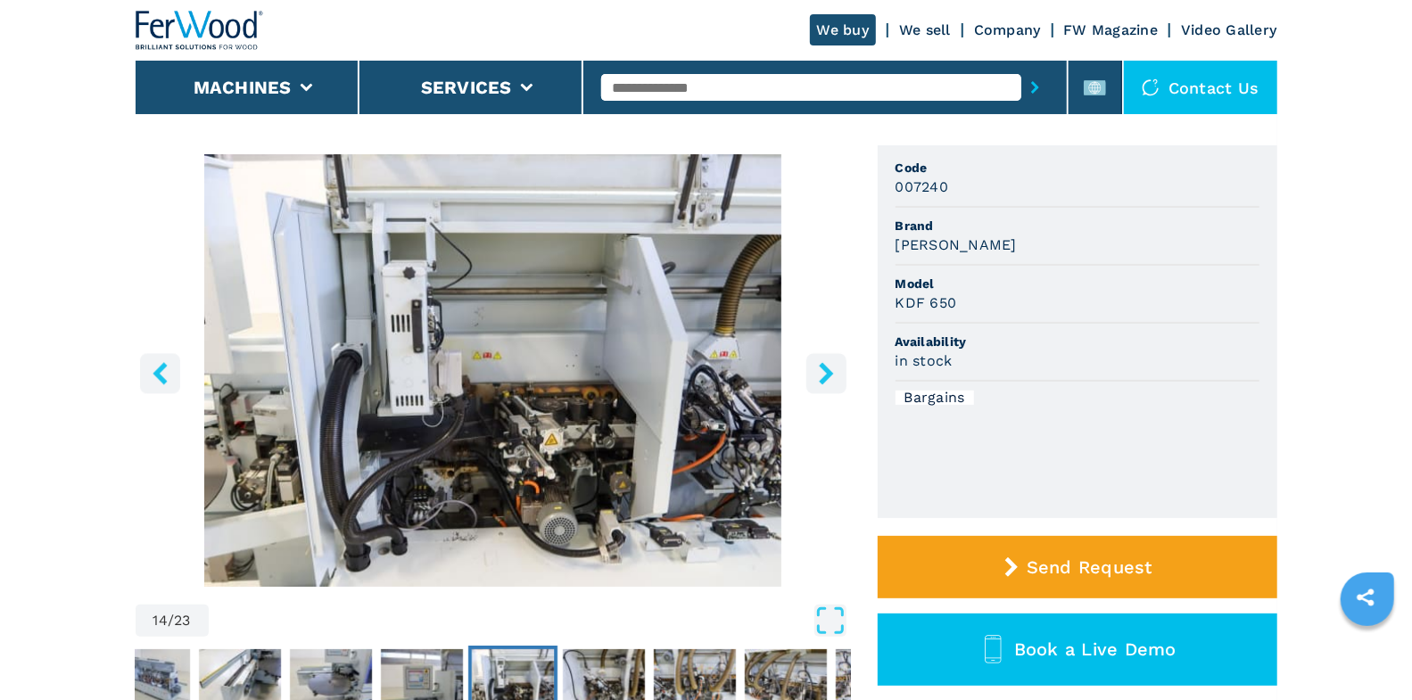
click at [822, 381] on icon "right-button" at bounding box center [826, 373] width 14 height 22
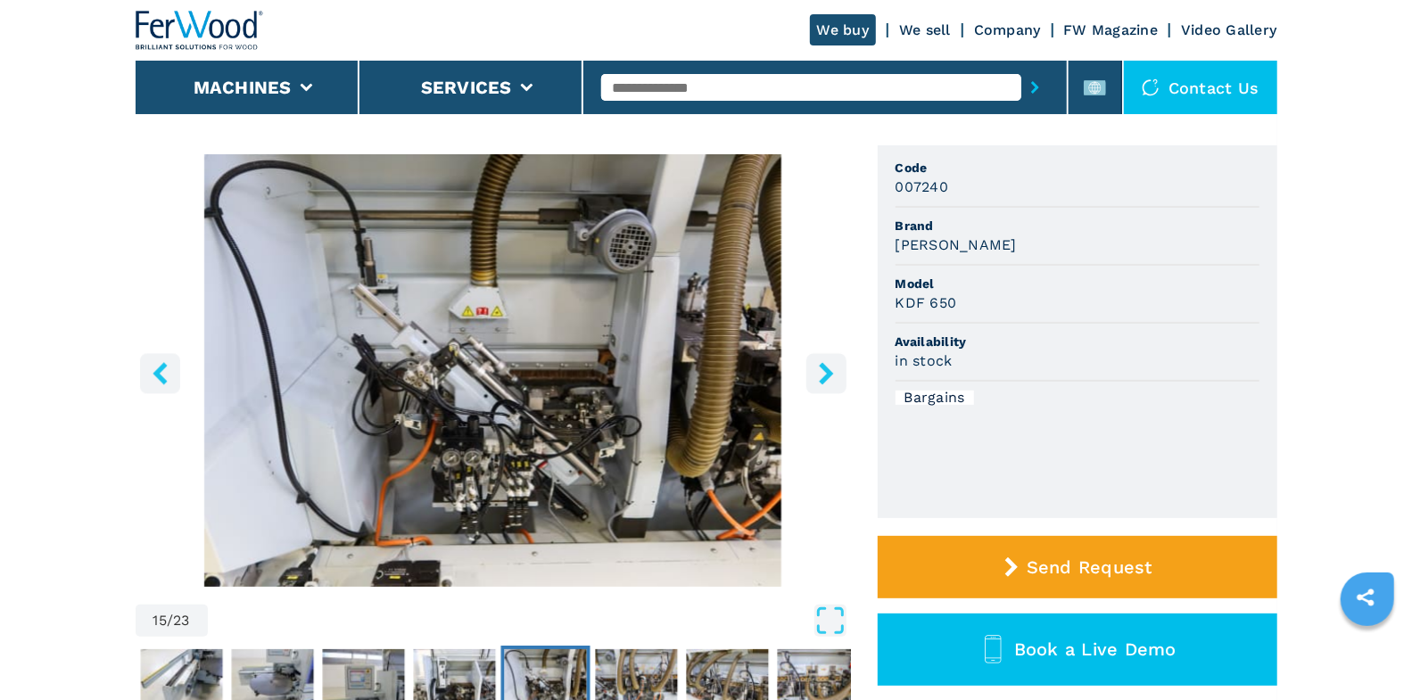
click at [822, 381] on icon "right-button" at bounding box center [826, 373] width 14 height 22
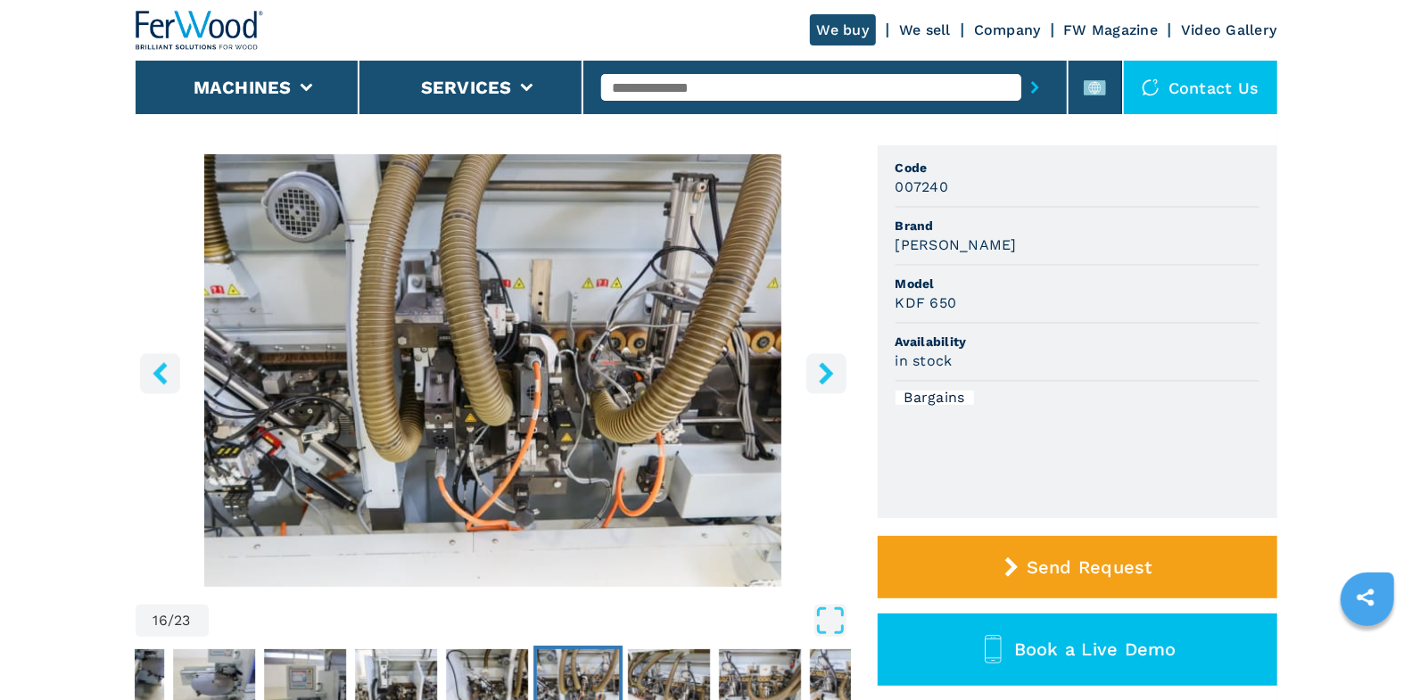
click at [825, 369] on icon "right-button" at bounding box center [826, 373] width 14 height 22
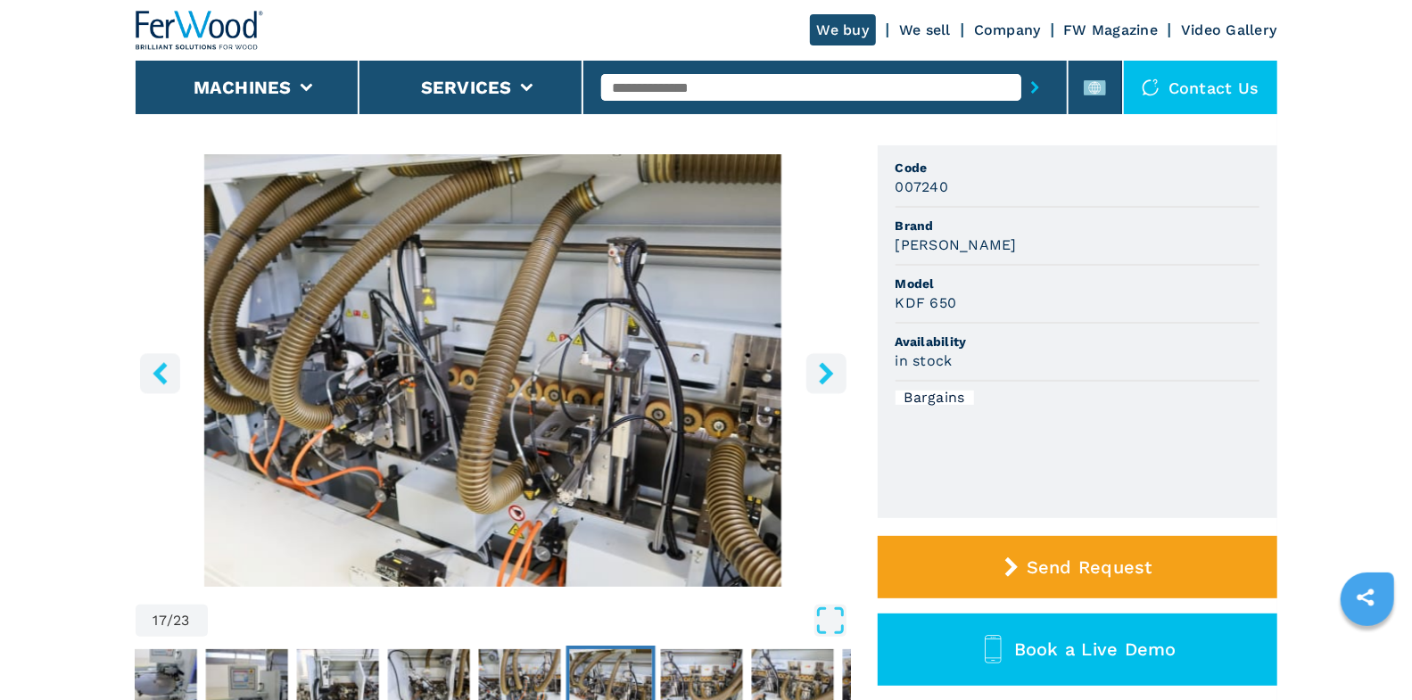
click at [825, 369] on icon "right-button" at bounding box center [826, 373] width 14 height 22
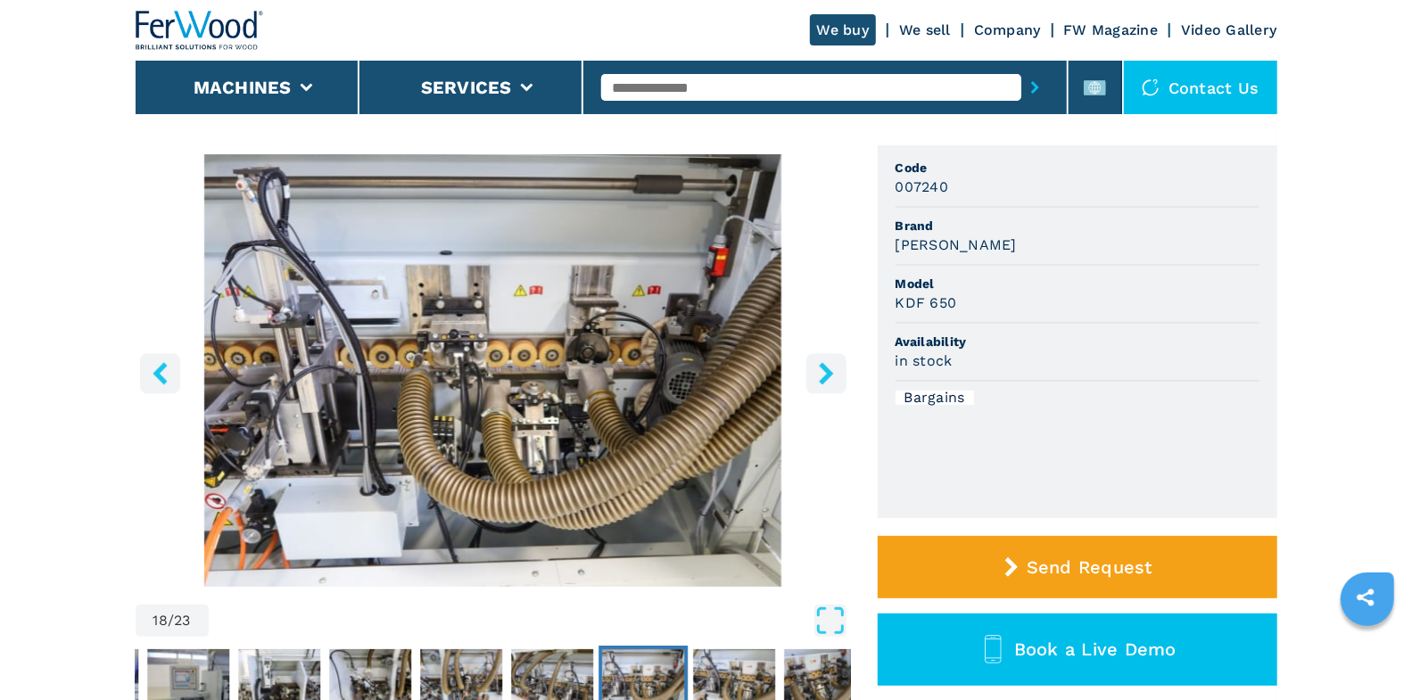
click at [825, 369] on icon "right-button" at bounding box center [826, 373] width 14 height 22
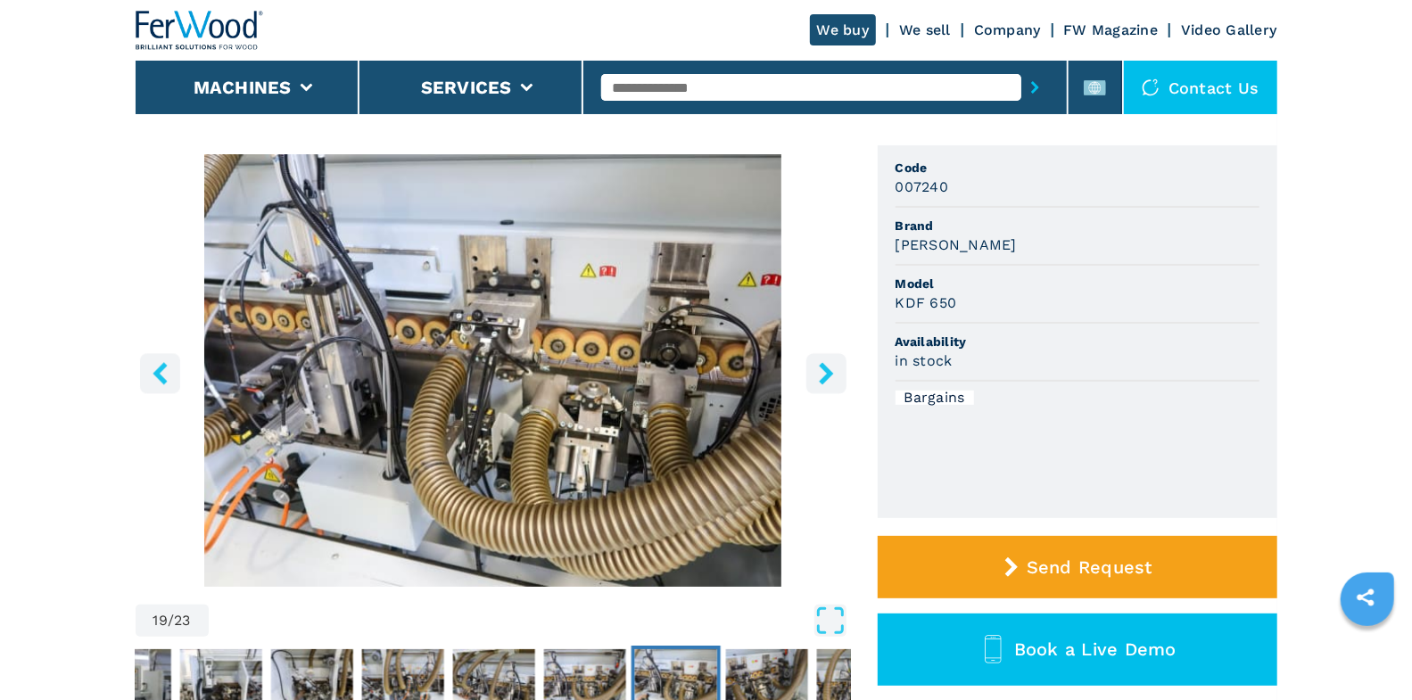
click at [825, 369] on icon "right-button" at bounding box center [826, 373] width 14 height 22
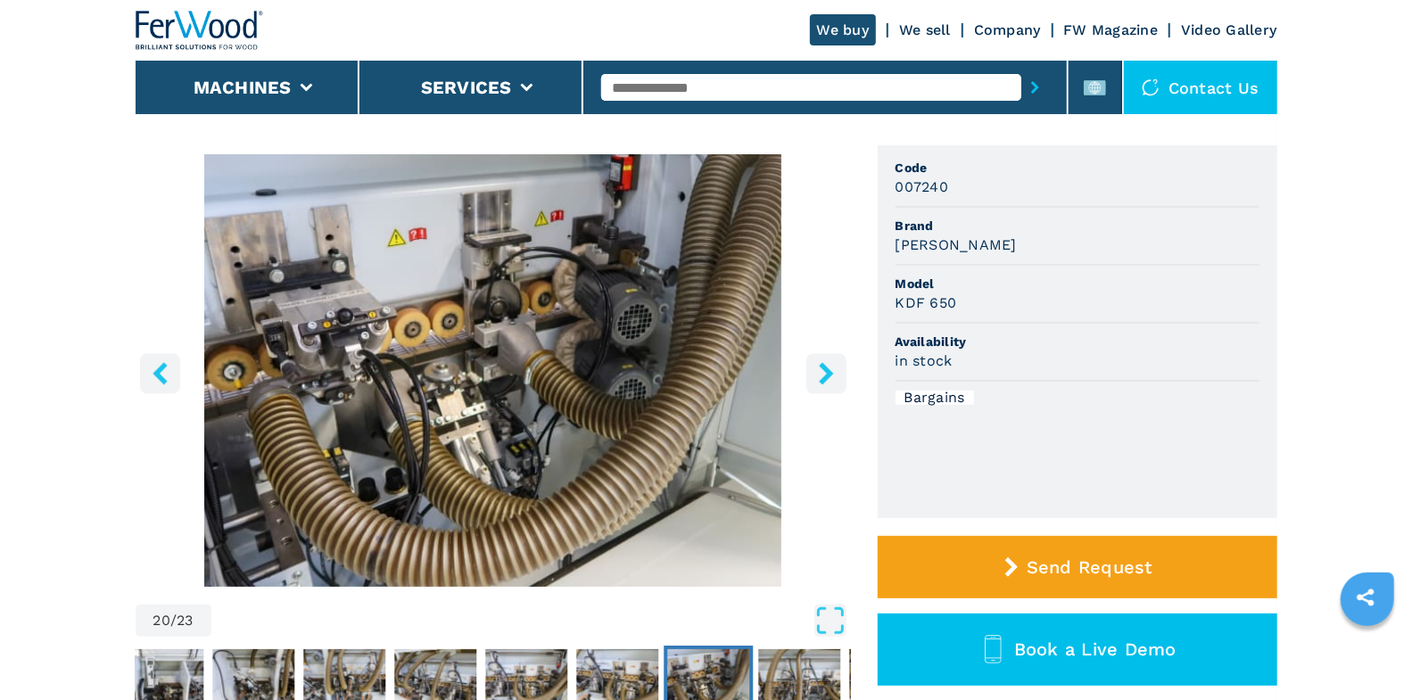
click at [825, 369] on icon "right-button" at bounding box center [826, 373] width 14 height 22
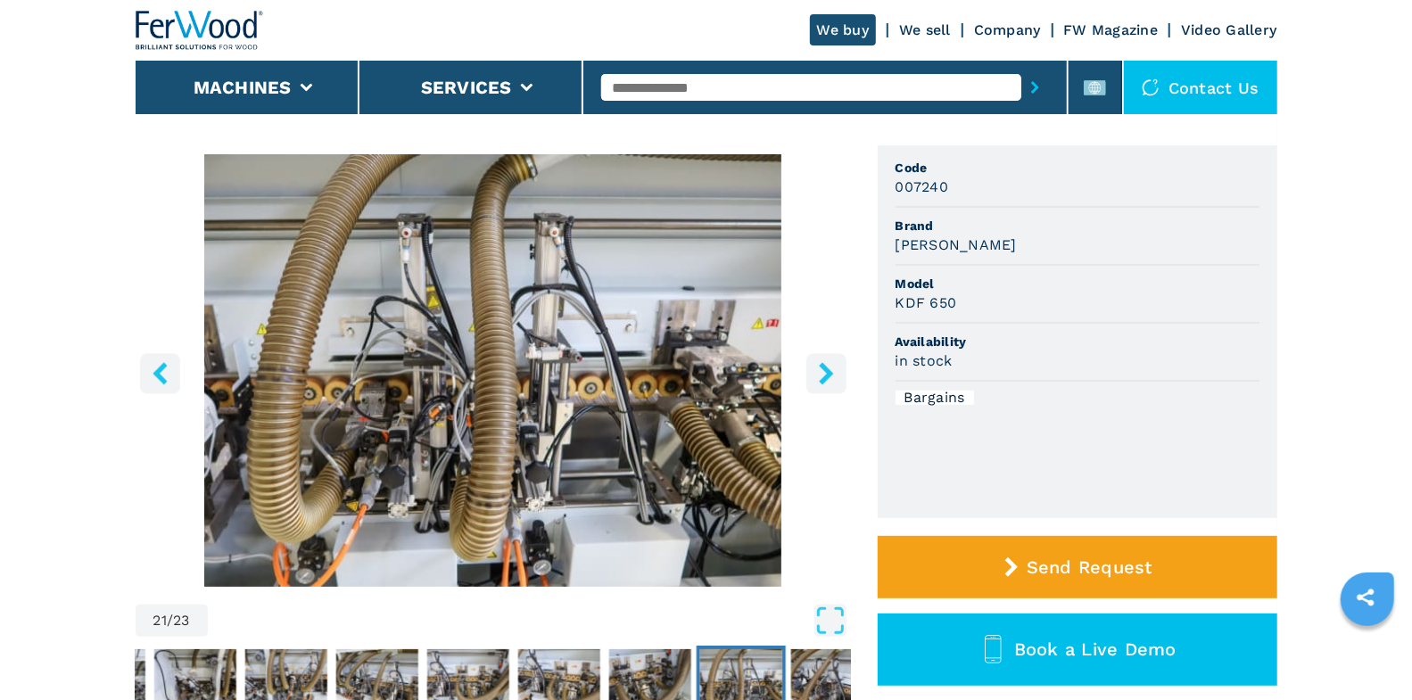
click at [825, 369] on icon "right-button" at bounding box center [826, 373] width 14 height 22
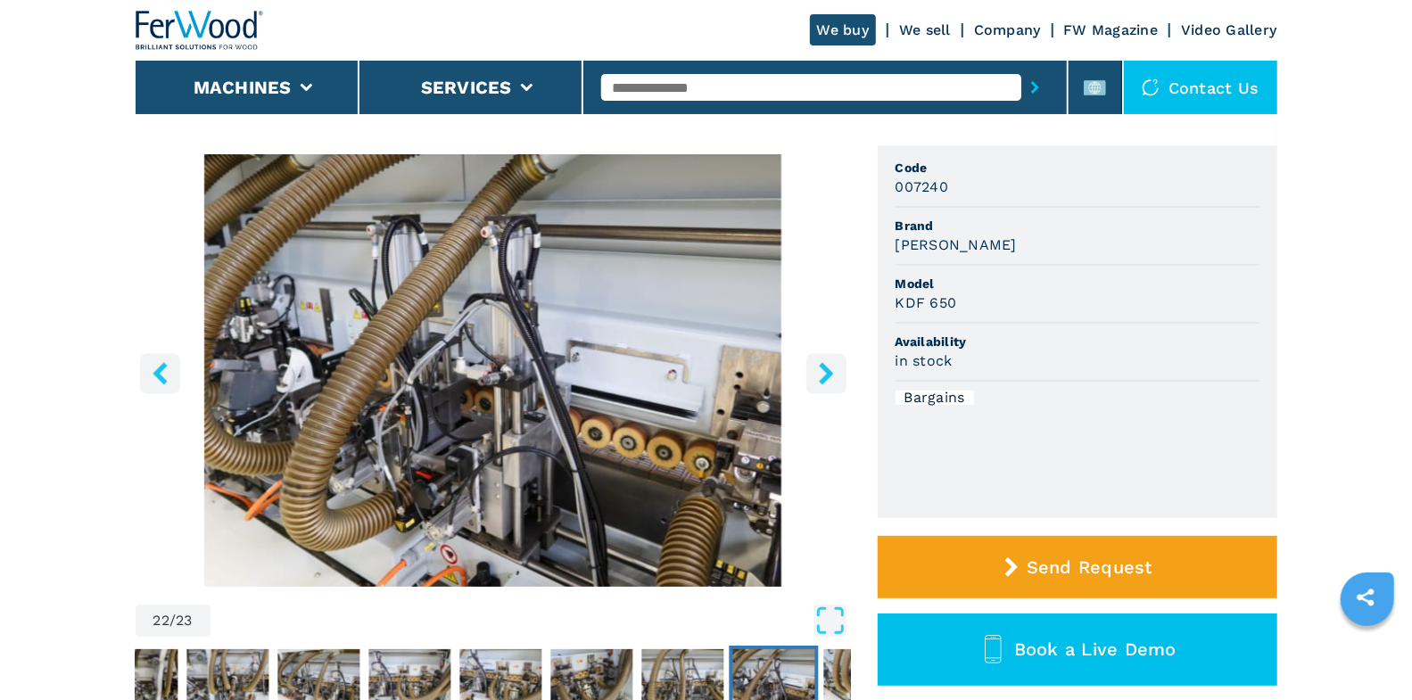
click at [825, 369] on icon "right-button" at bounding box center [826, 373] width 14 height 22
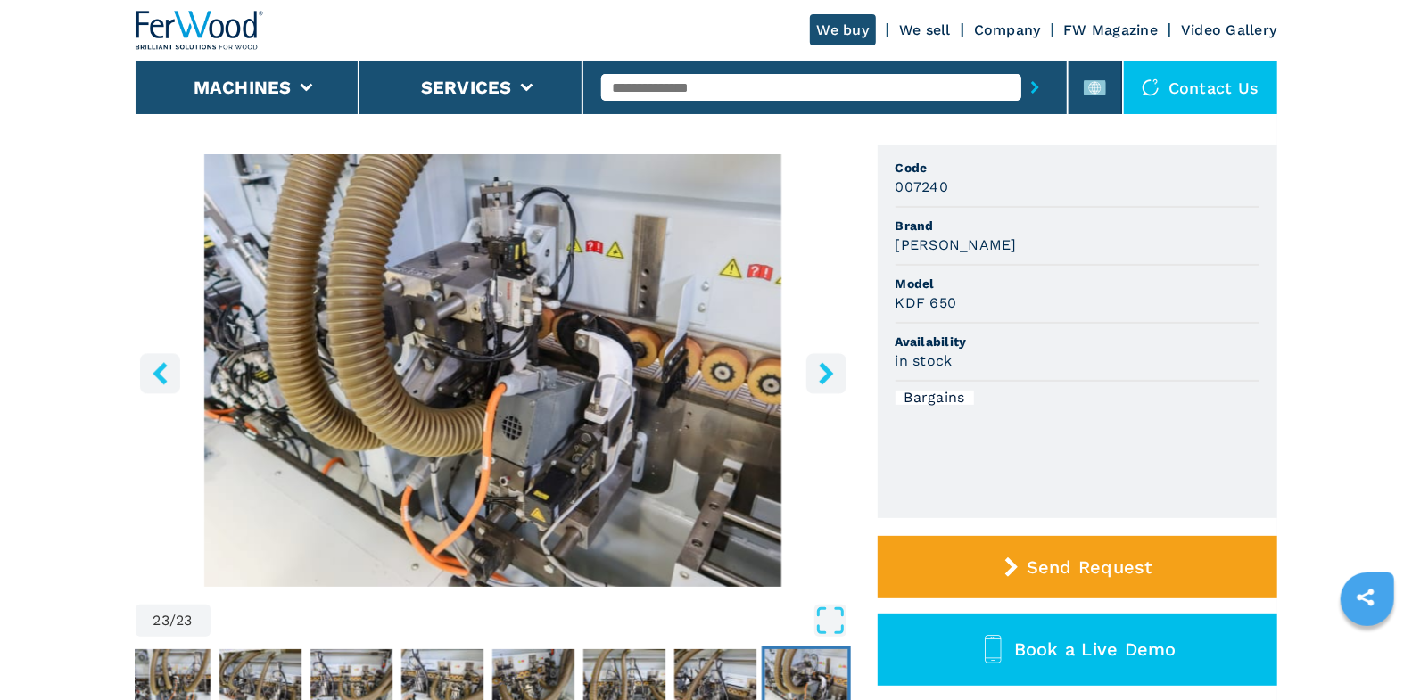
click at [824, 372] on icon "right-button" at bounding box center [826, 373] width 22 height 22
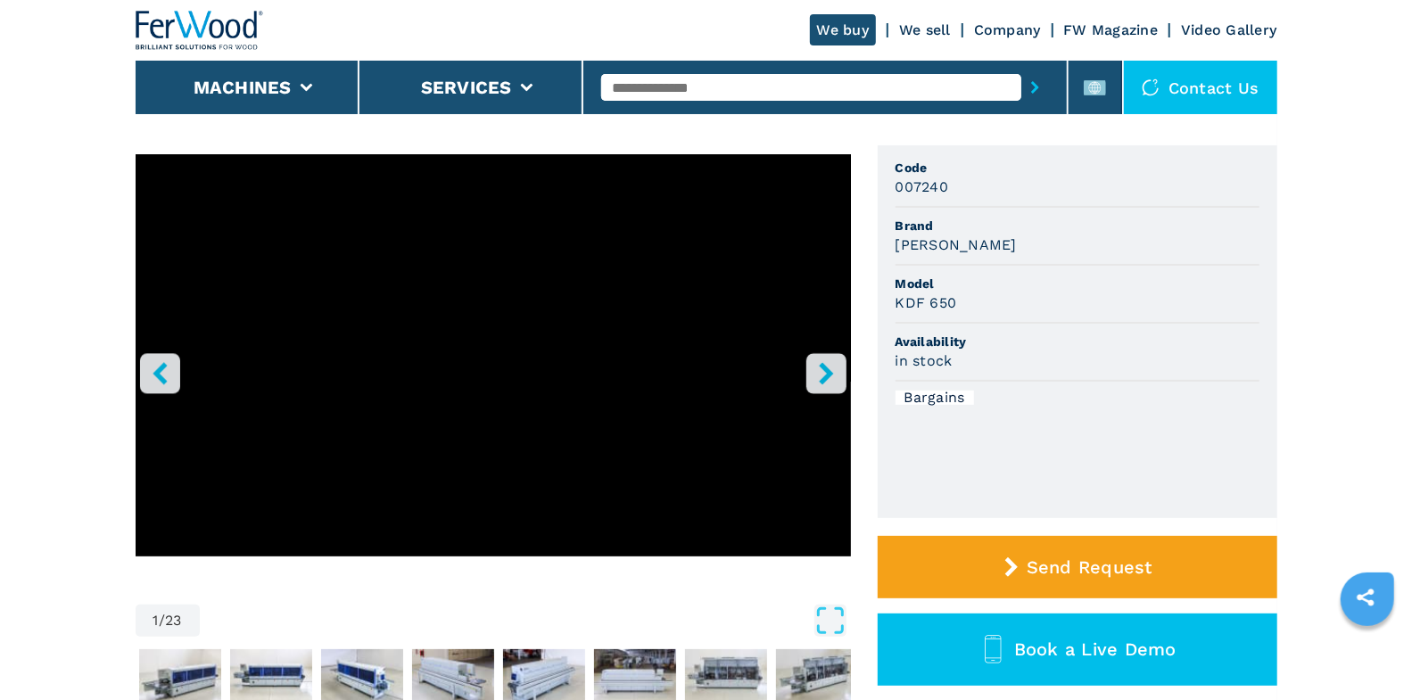
click at [824, 372] on icon "right-button" at bounding box center [826, 373] width 22 height 22
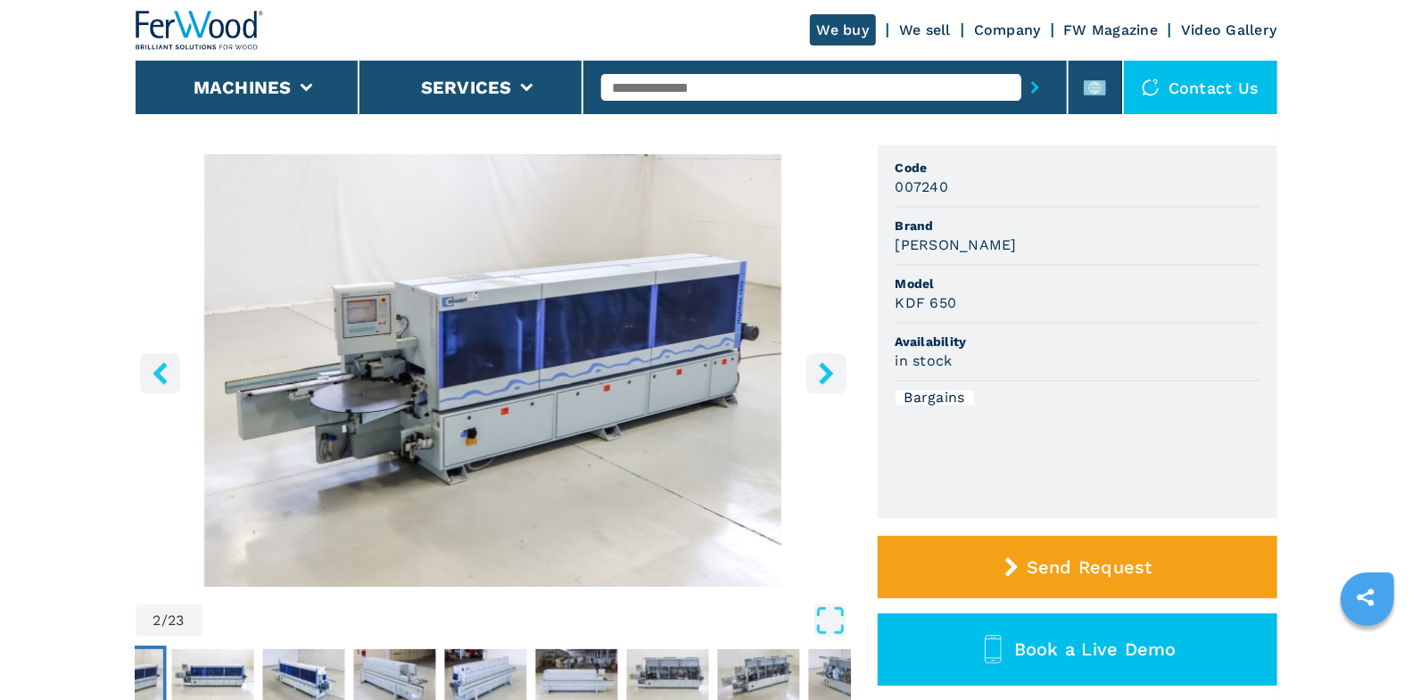
click at [824, 372] on icon "right-button" at bounding box center [826, 373] width 22 height 22
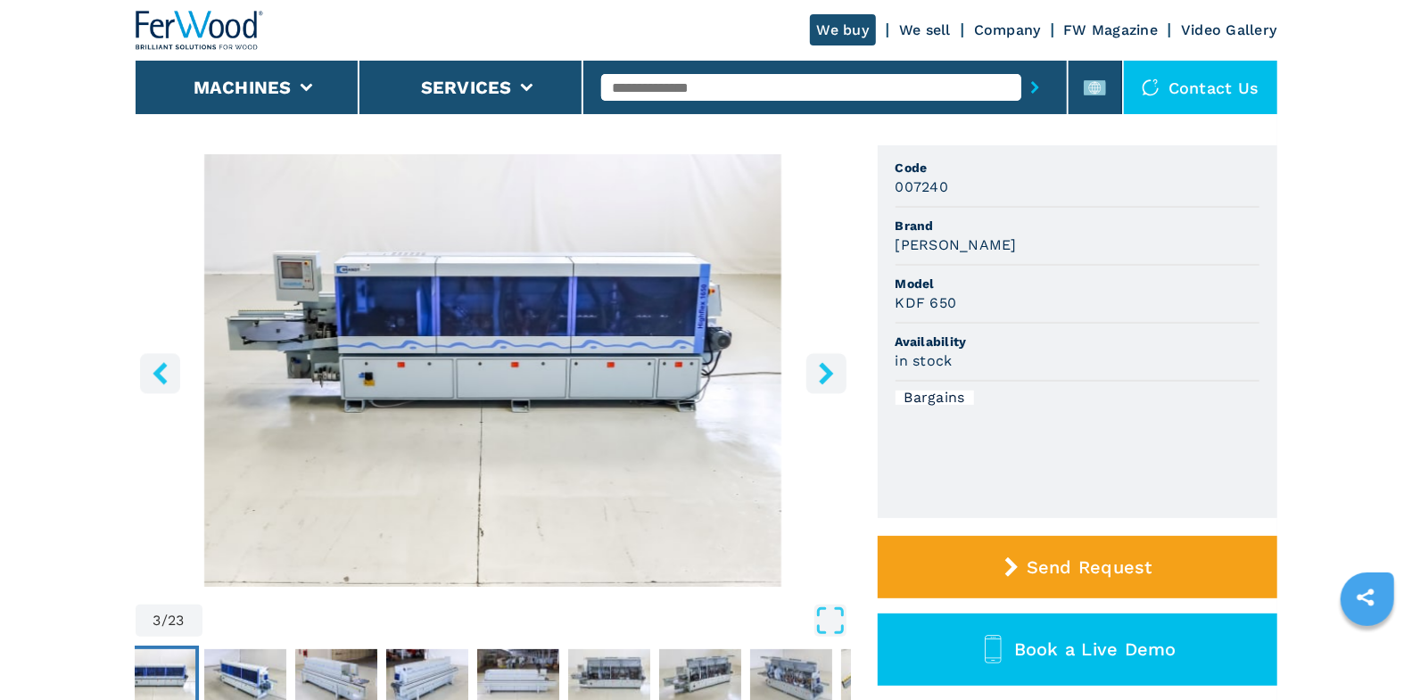
click at [826, 374] on icon "right-button" at bounding box center [826, 373] width 14 height 22
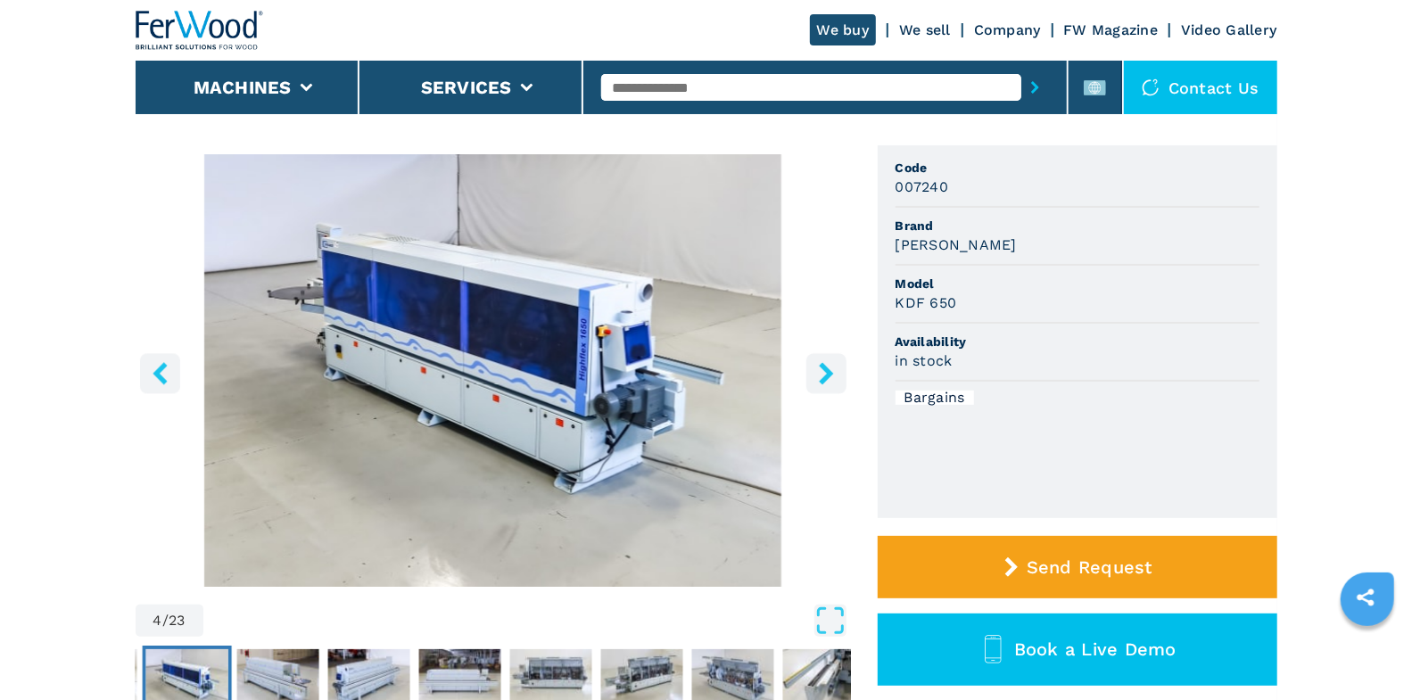
click at [735, 80] on input "text" at bounding box center [811, 87] width 420 height 27
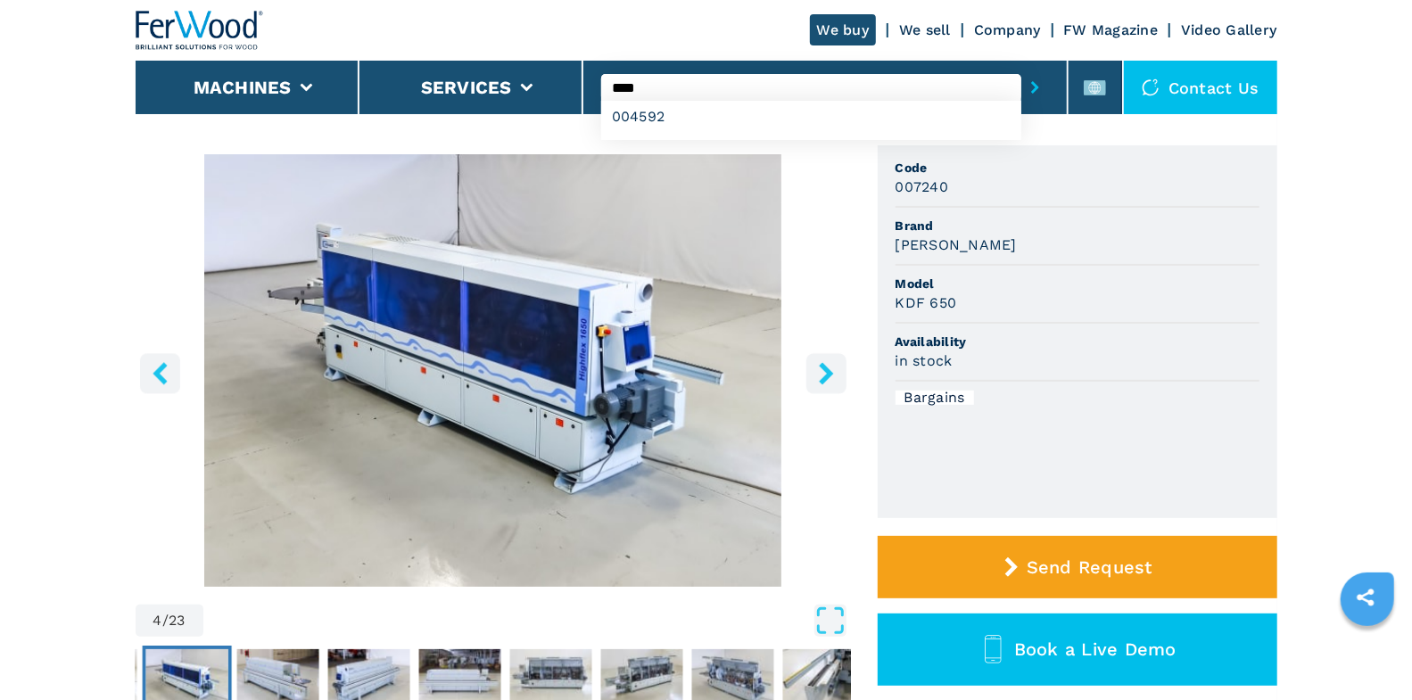
type input "****"
click at [1021, 67] on button "submit-button" at bounding box center [1035, 87] width 28 height 41
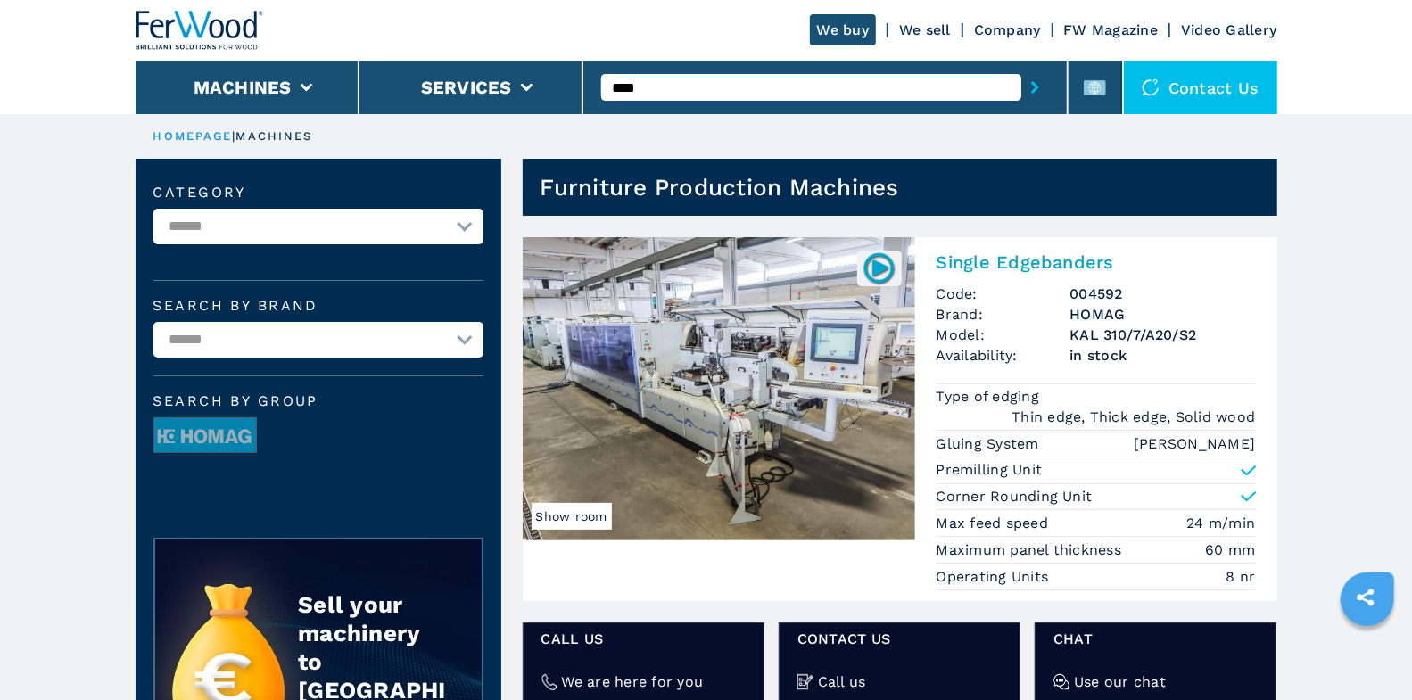
click at [1026, 261] on h2 "Single Edgebanders" at bounding box center [1096, 262] width 319 height 21
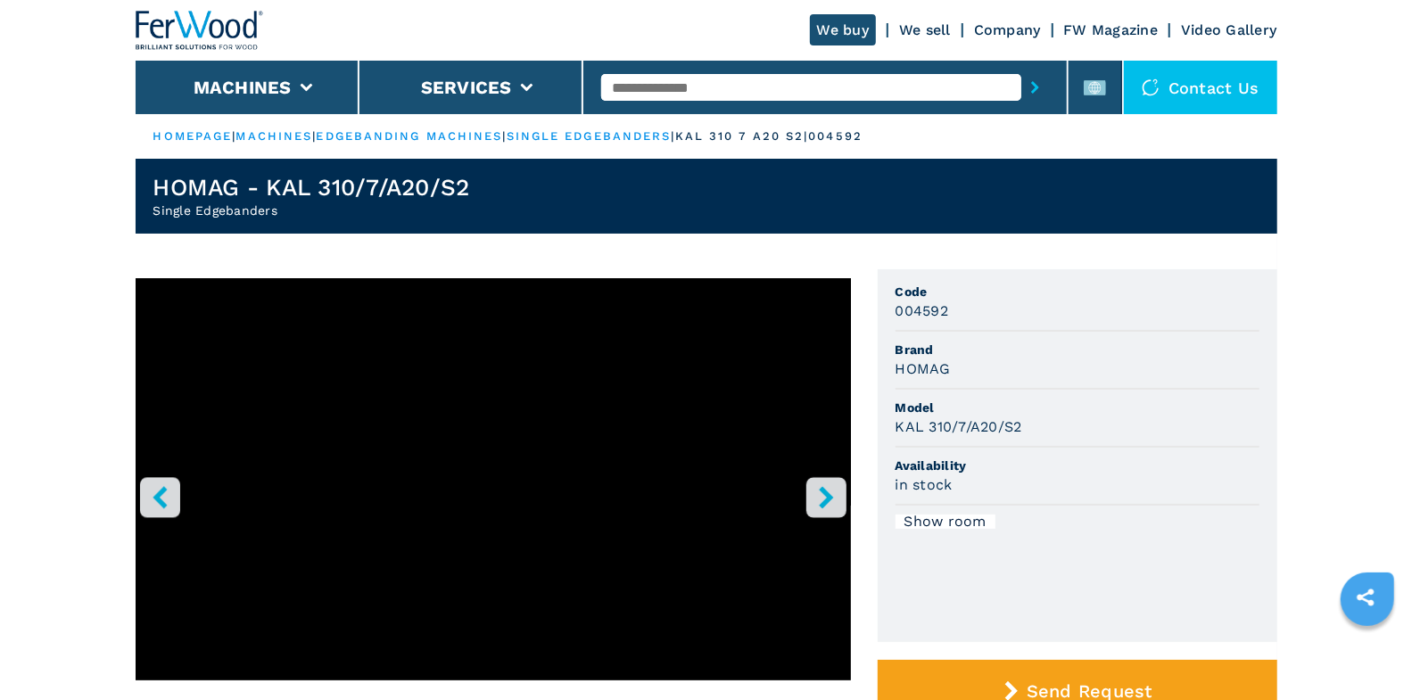
click at [824, 496] on icon "right-button" at bounding box center [826, 497] width 22 height 22
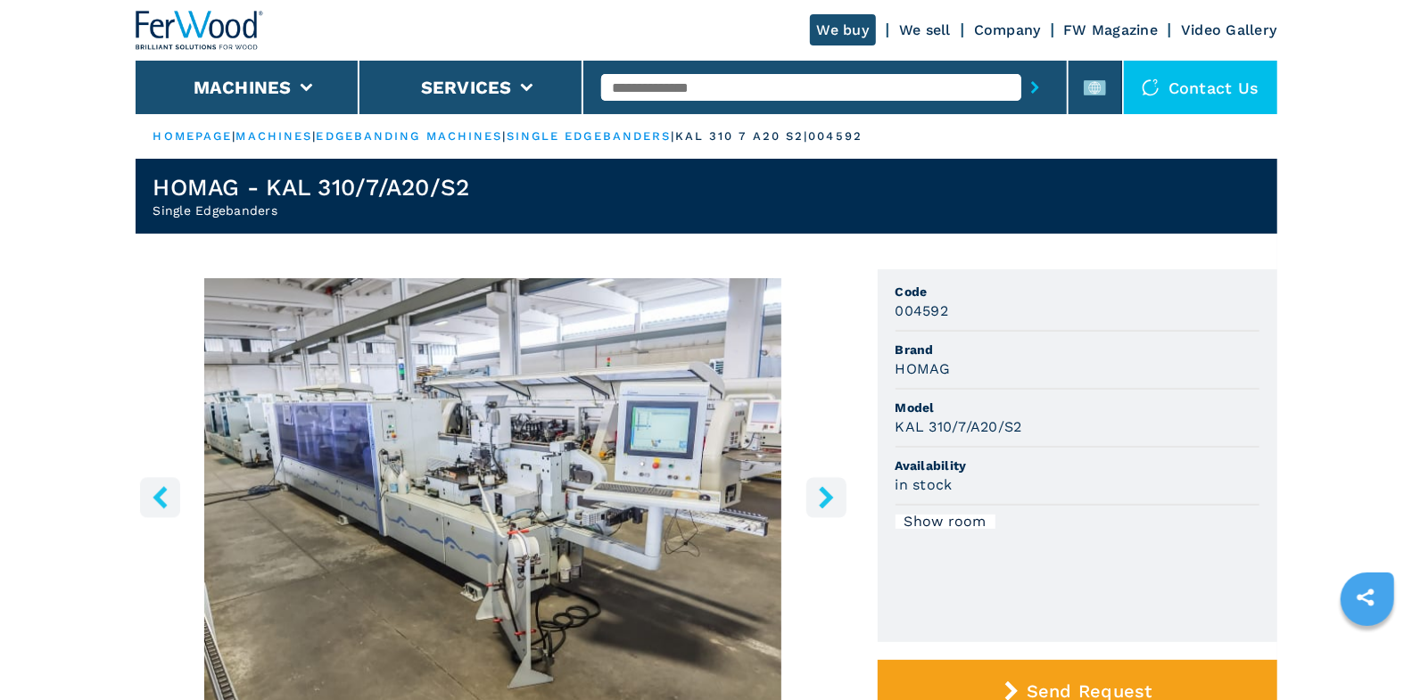
click at [824, 498] on icon "right-button" at bounding box center [826, 497] width 22 height 22
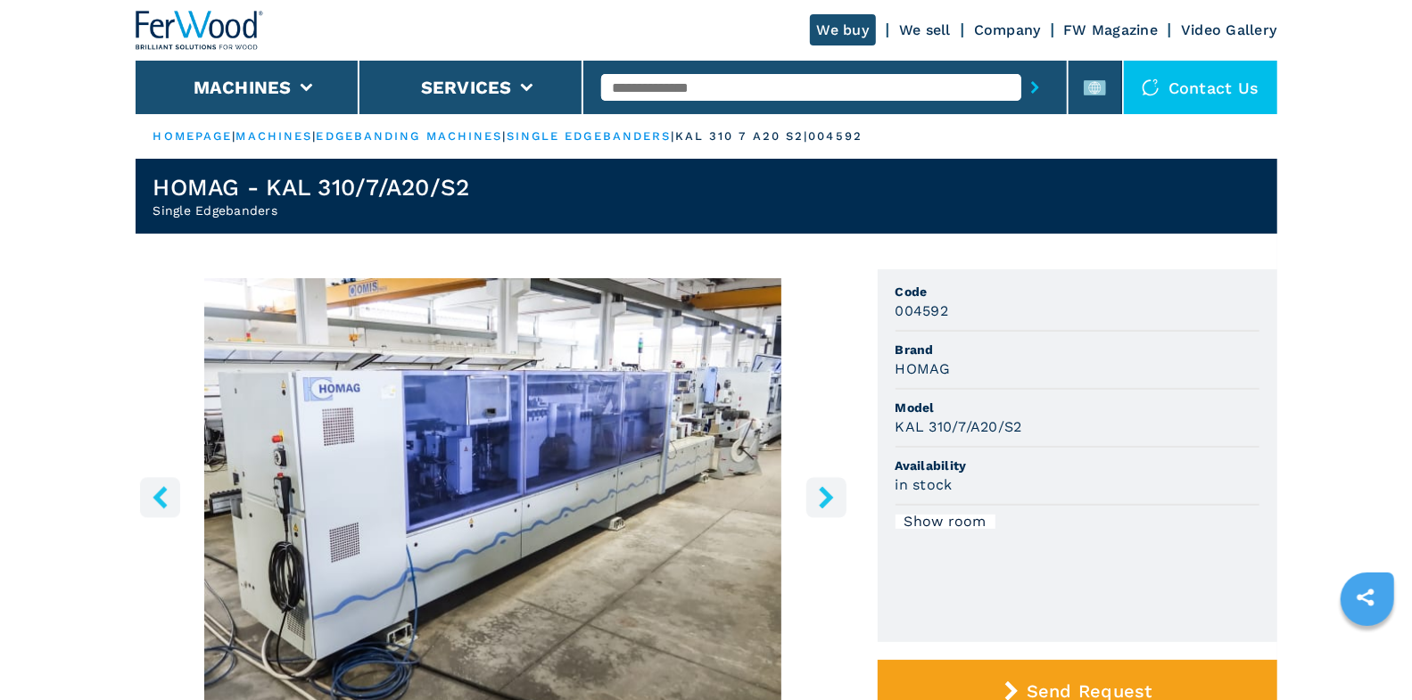
click at [824, 498] on icon "right-button" at bounding box center [826, 497] width 22 height 22
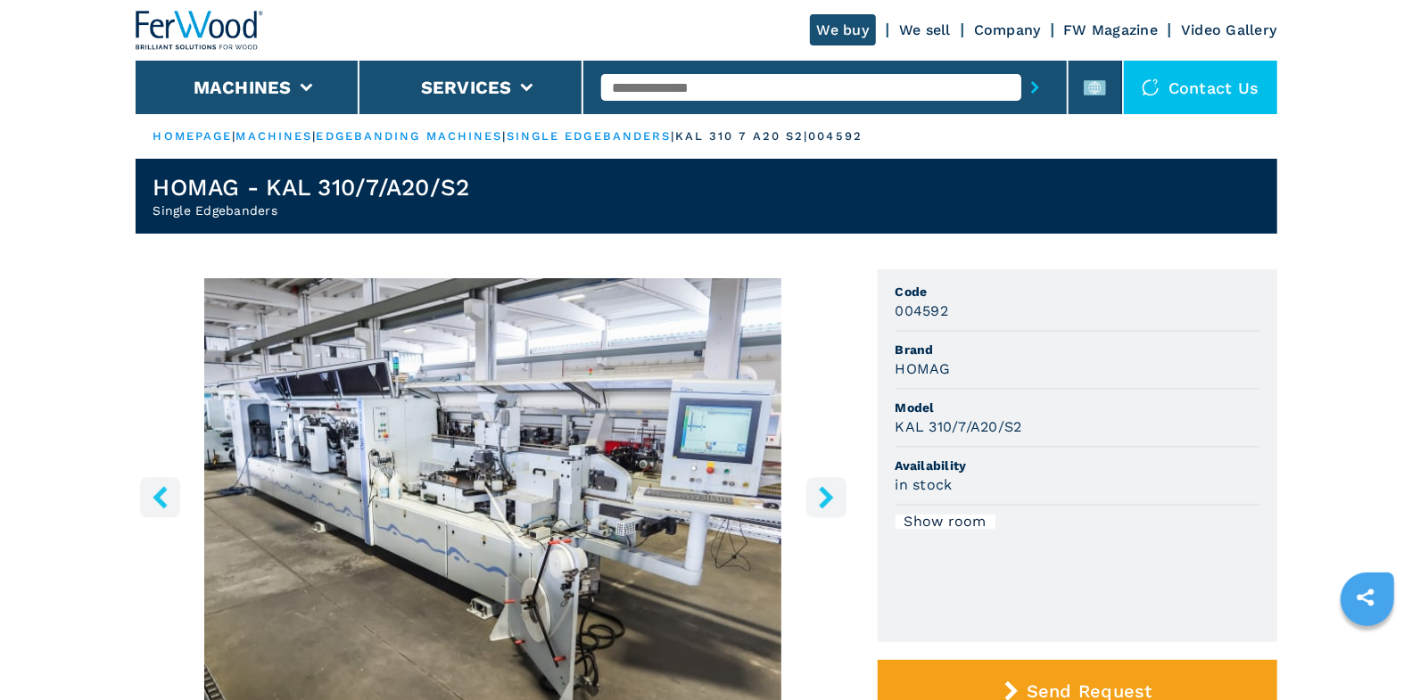
click at [824, 498] on icon "right-button" at bounding box center [826, 497] width 22 height 22
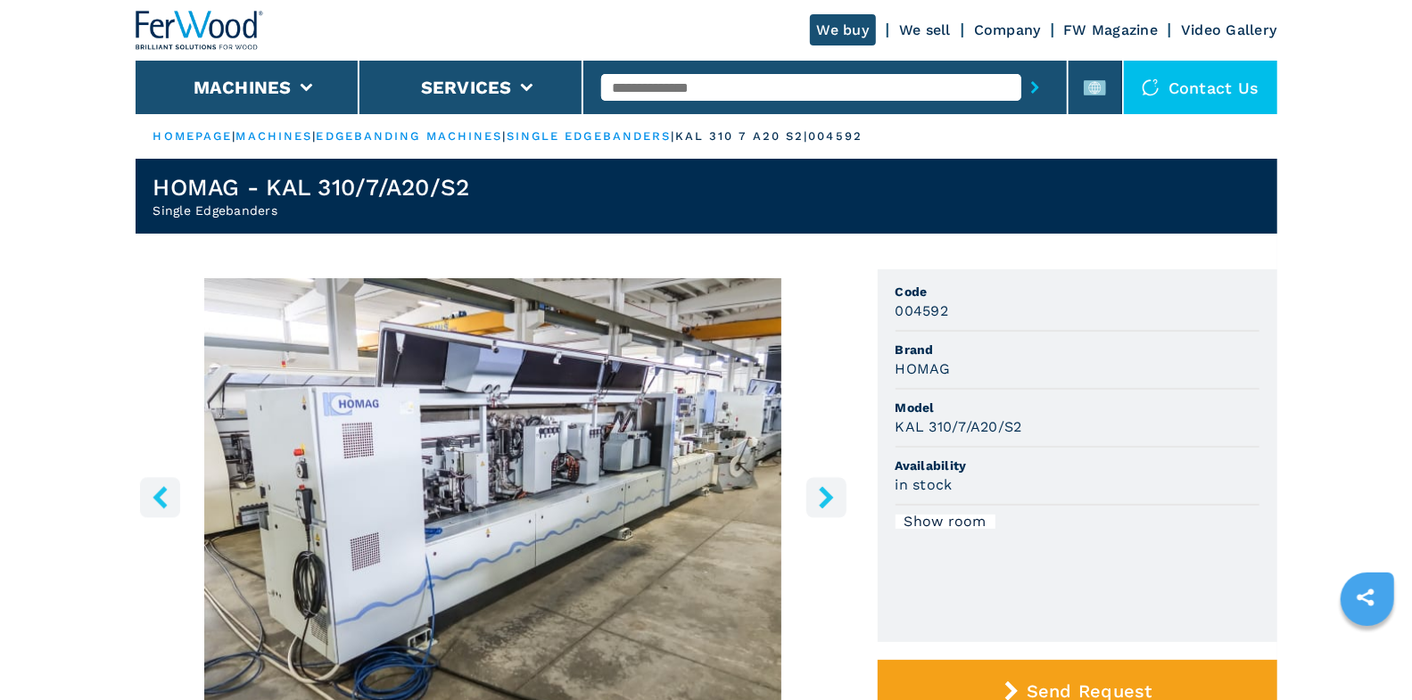
click at [824, 498] on icon "right-button" at bounding box center [826, 497] width 22 height 22
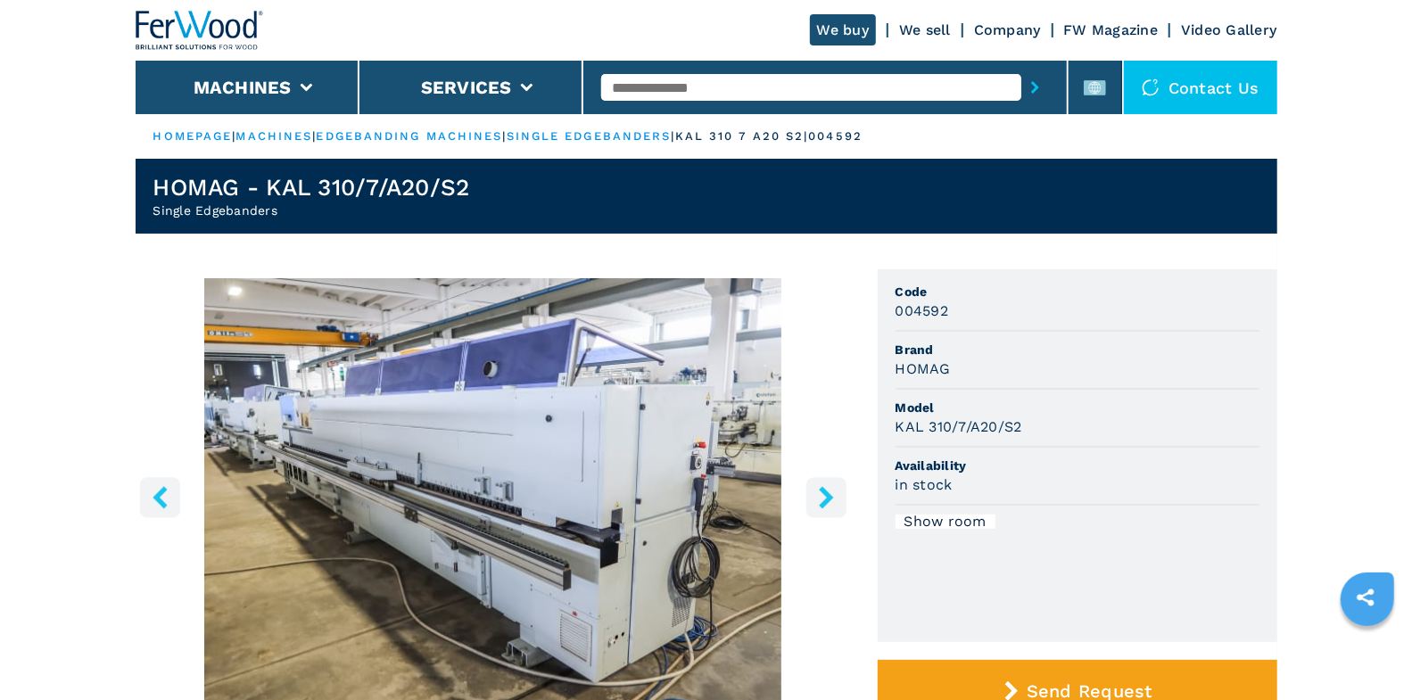
click at [824, 498] on icon "right-button" at bounding box center [826, 497] width 22 height 22
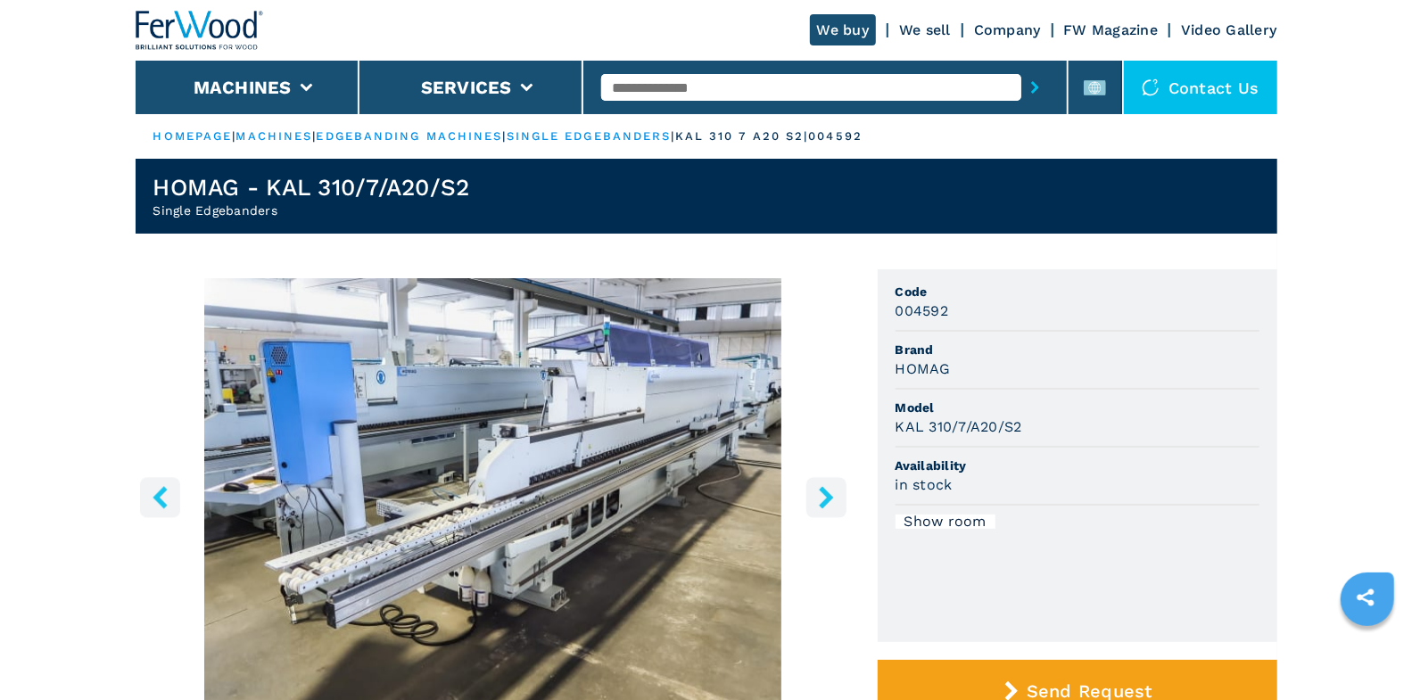
click at [824, 498] on icon "right-button" at bounding box center [826, 497] width 22 height 22
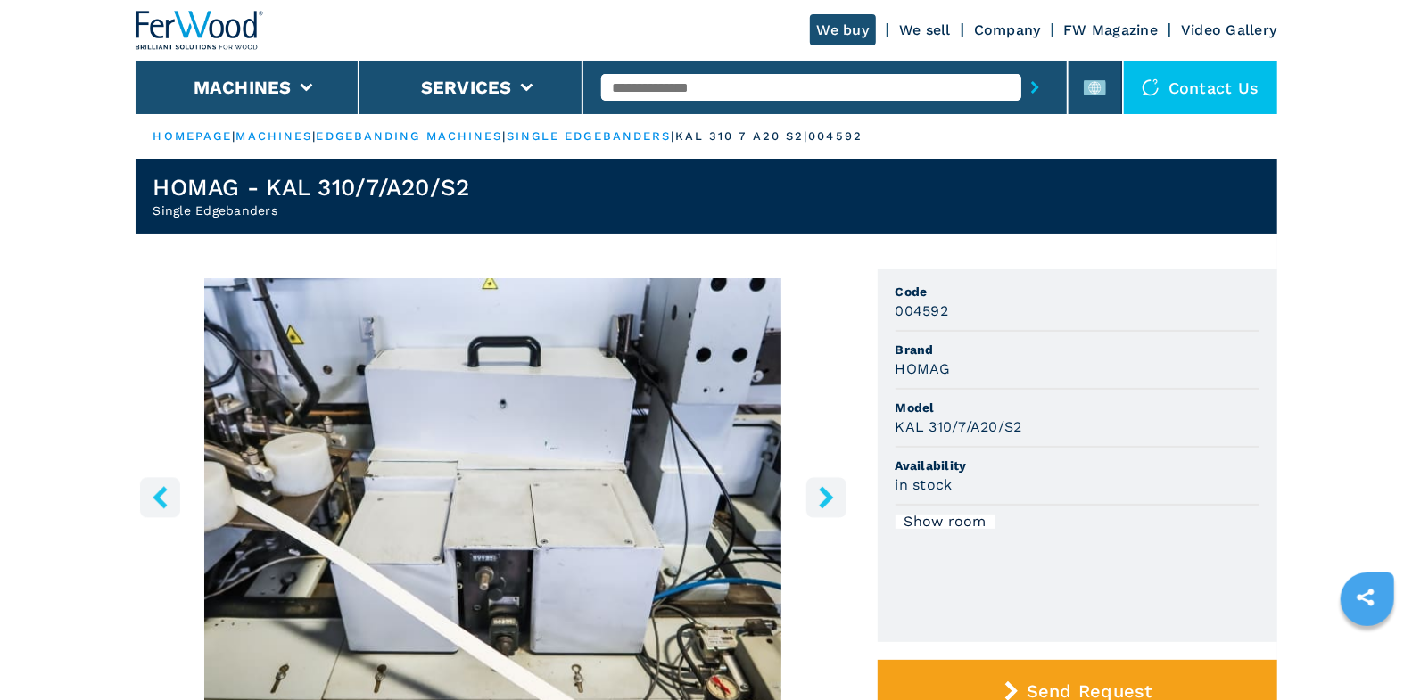
click at [824, 498] on icon "right-button" at bounding box center [826, 497] width 22 height 22
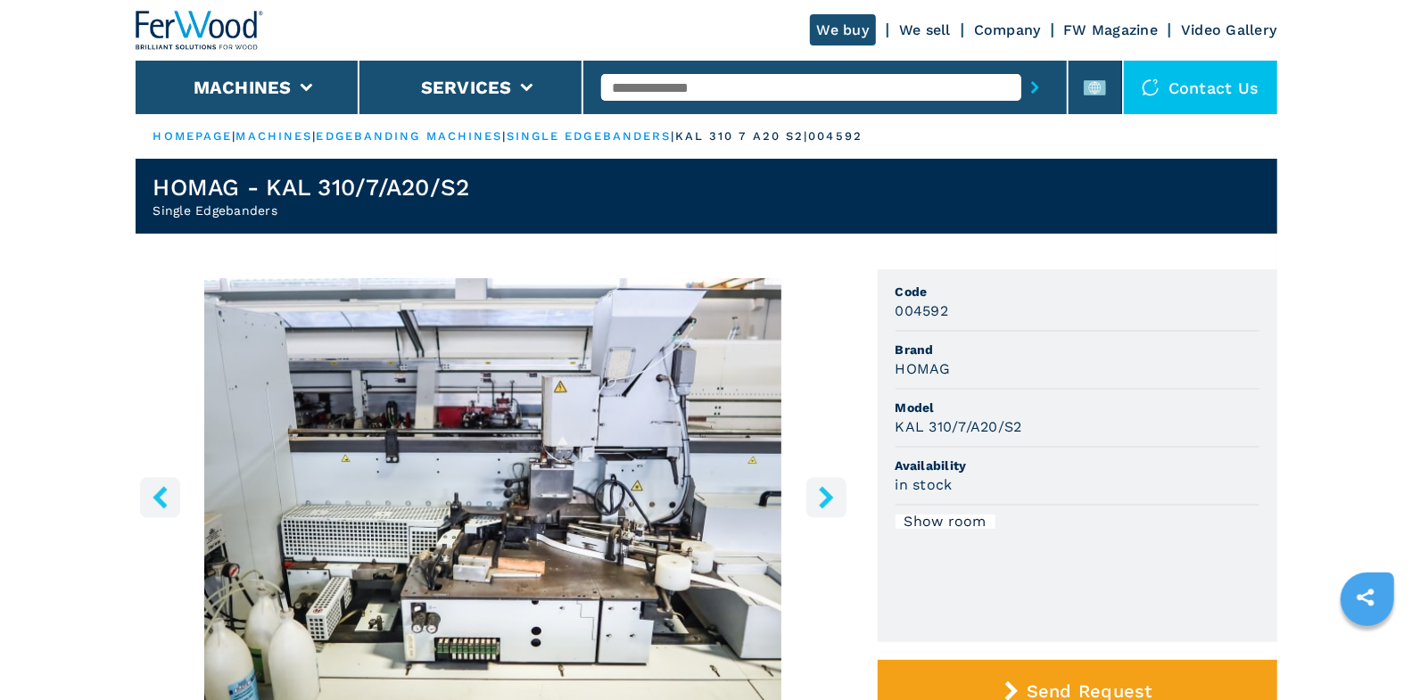
click at [824, 498] on icon "right-button" at bounding box center [826, 497] width 22 height 22
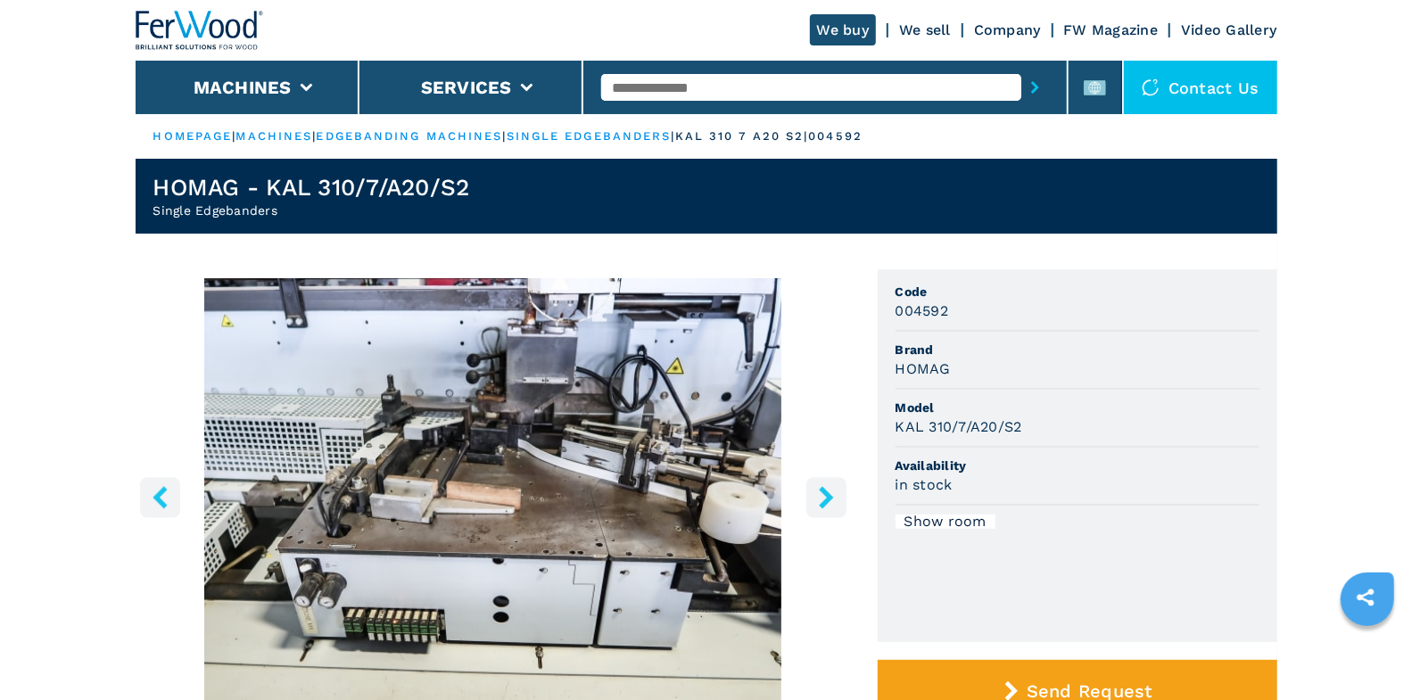
click at [824, 498] on icon "right-button" at bounding box center [826, 497] width 22 height 22
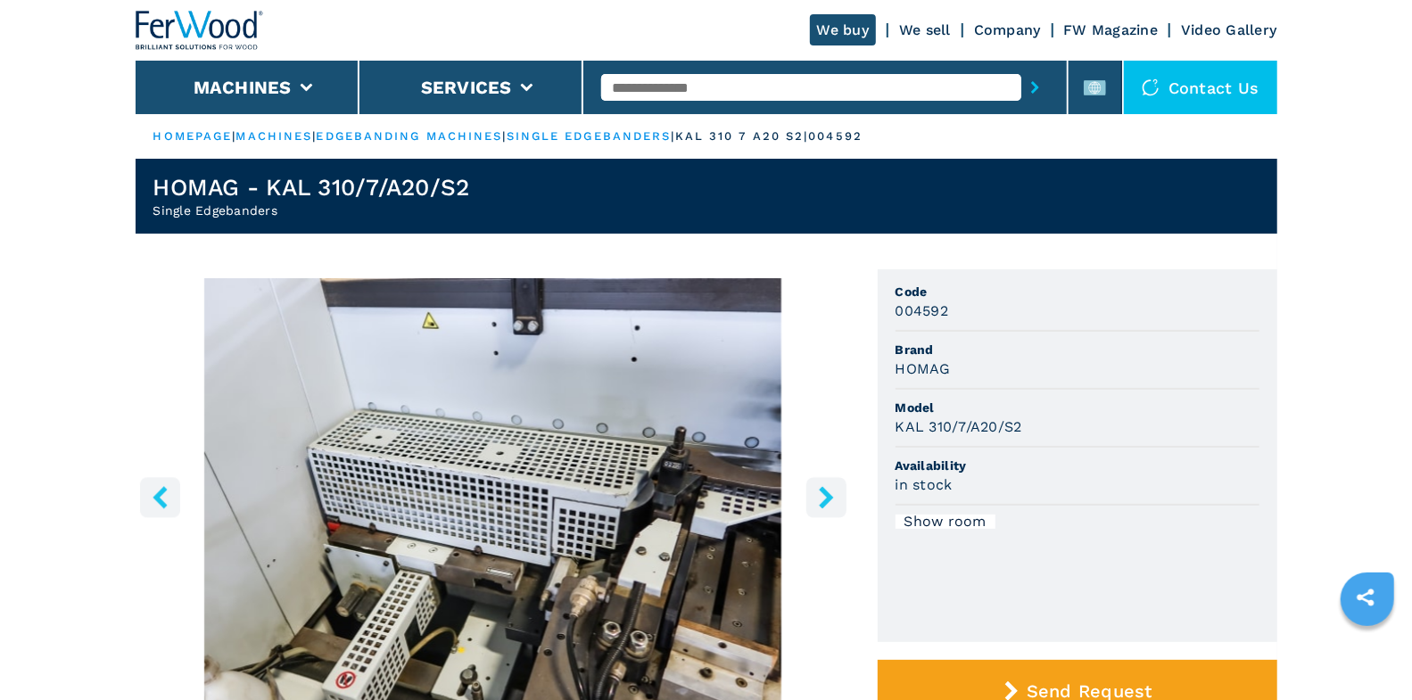
click at [831, 497] on icon "right-button" at bounding box center [826, 497] width 14 height 22
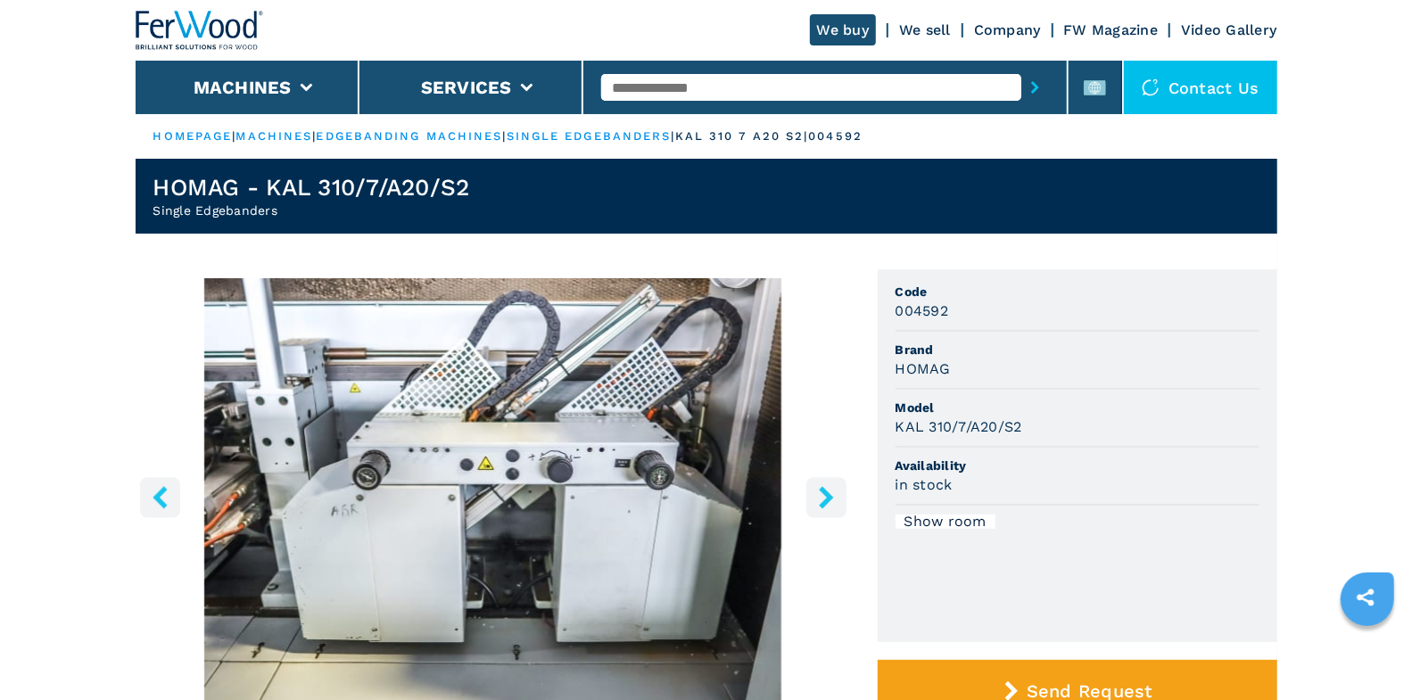
click at [830, 497] on icon "right-button" at bounding box center [826, 497] width 14 height 22
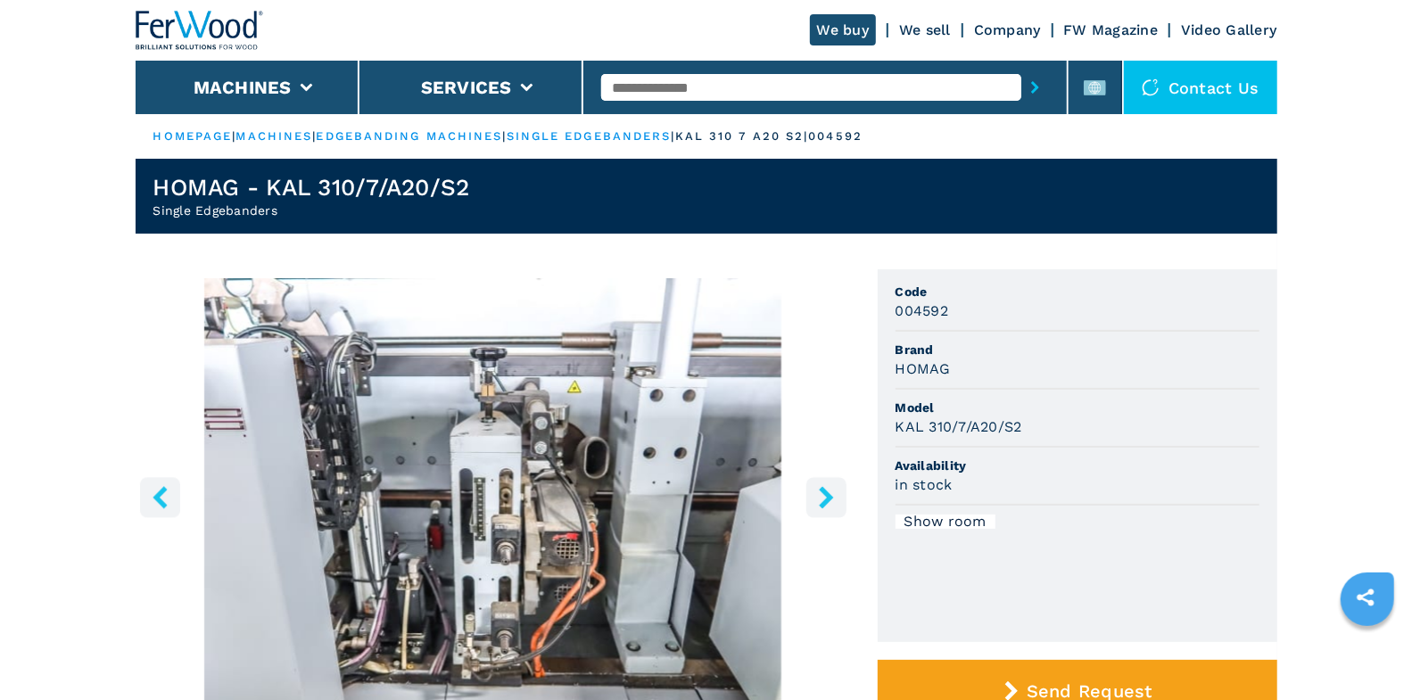
click at [830, 497] on icon "right-button" at bounding box center [826, 497] width 14 height 22
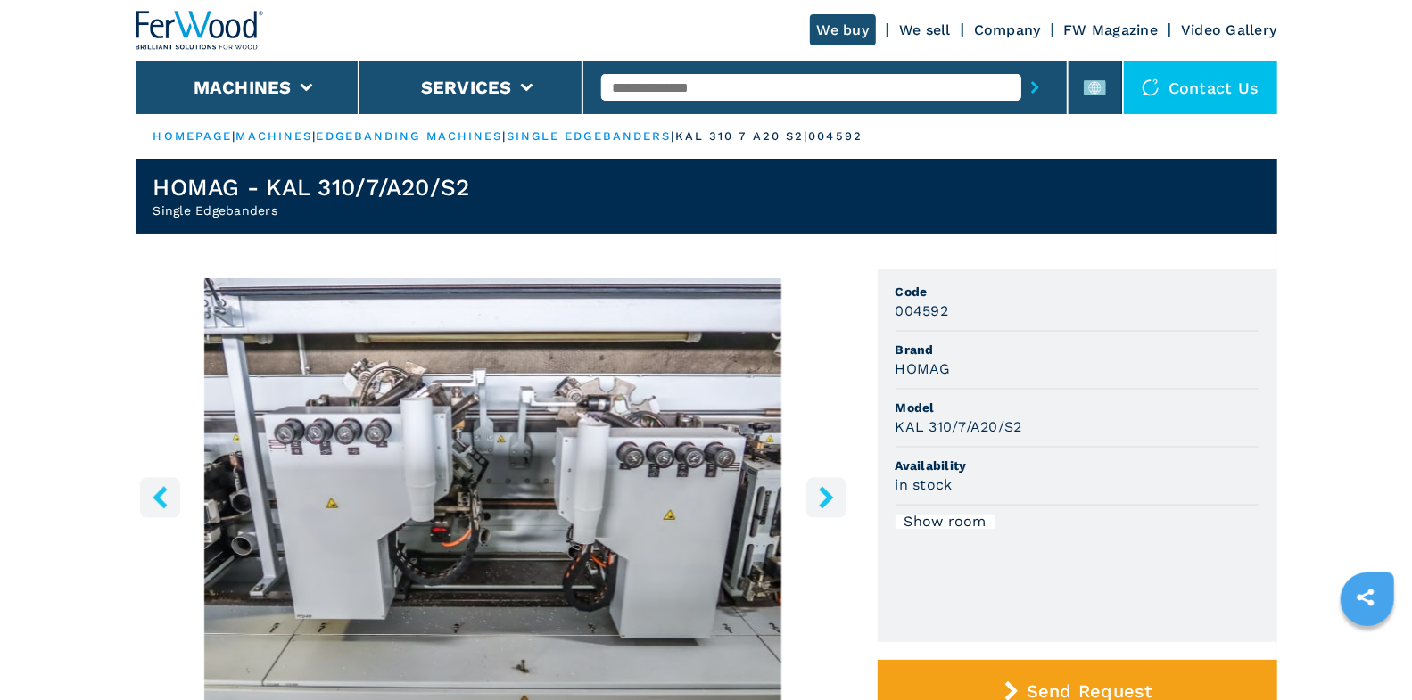
click at [830, 497] on icon "right-button" at bounding box center [826, 497] width 14 height 22
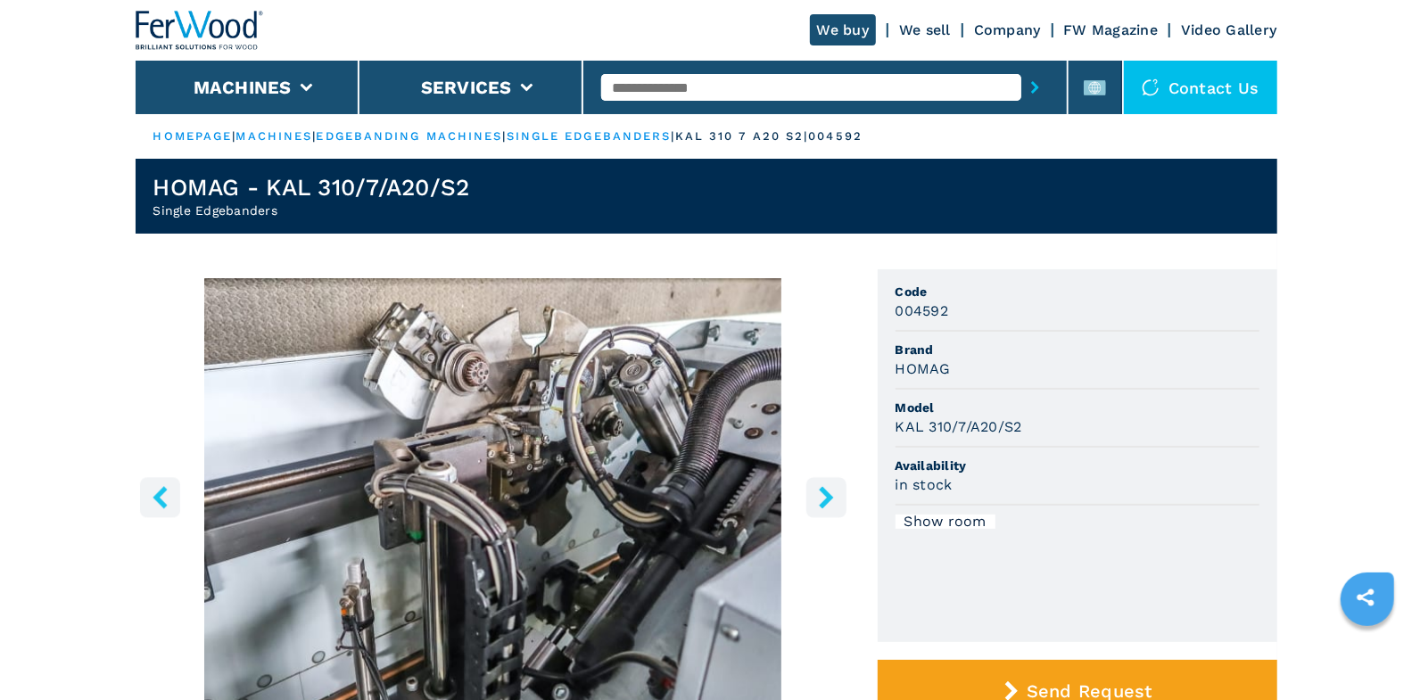
click at [828, 499] on icon "right-button" at bounding box center [826, 497] width 14 height 22
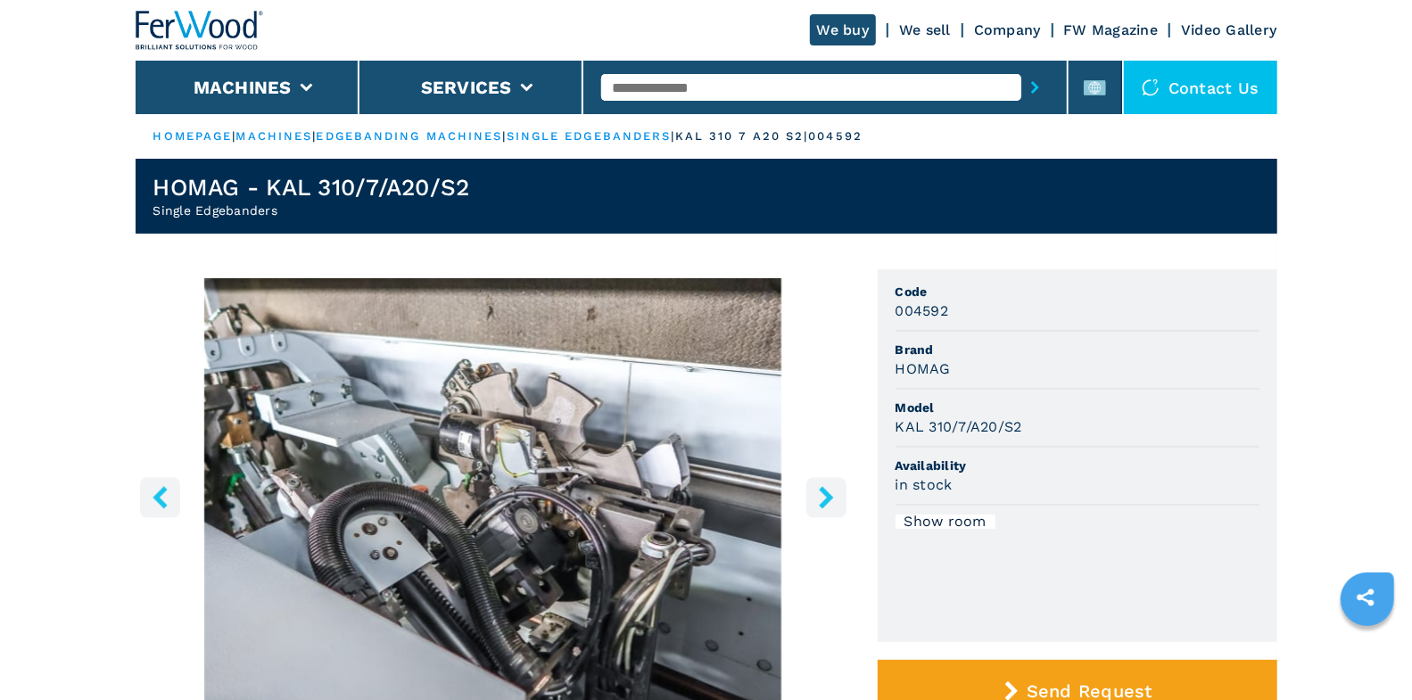
click at [828, 499] on icon "right-button" at bounding box center [826, 497] width 14 height 22
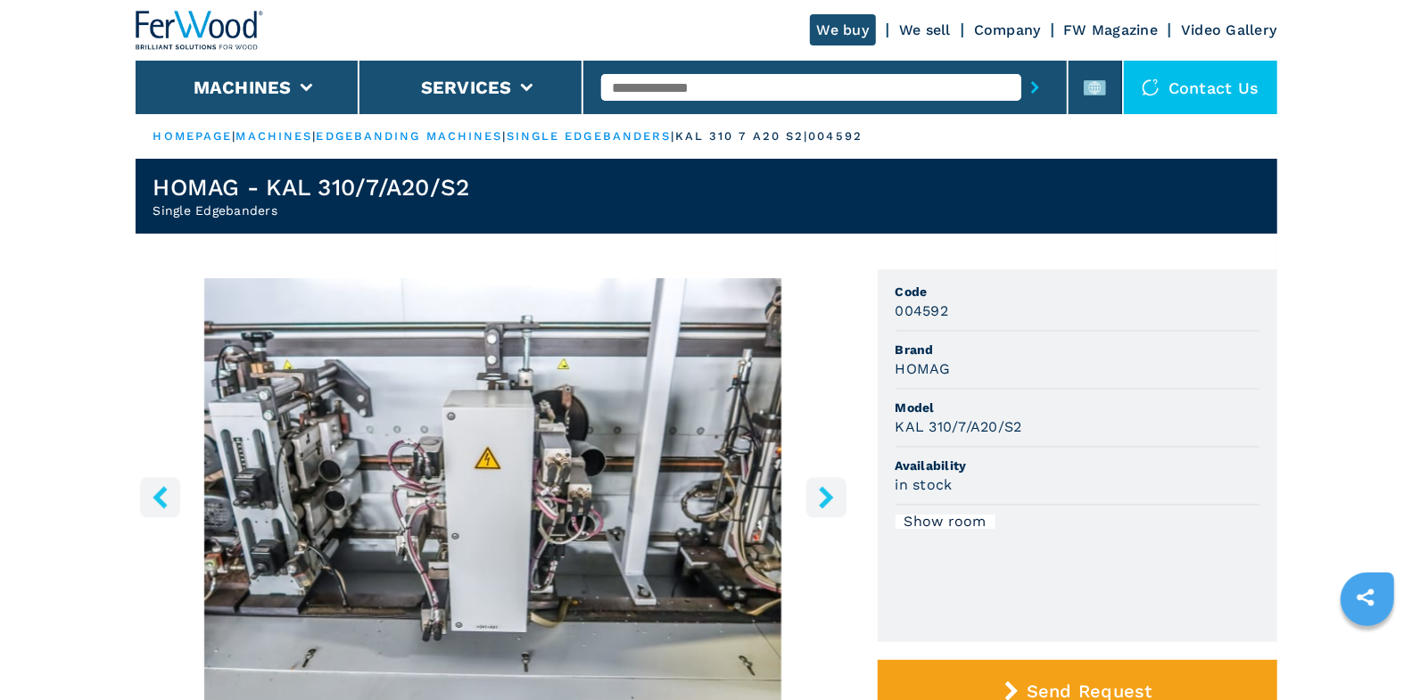
click at [828, 499] on icon "right-button" at bounding box center [826, 497] width 14 height 22
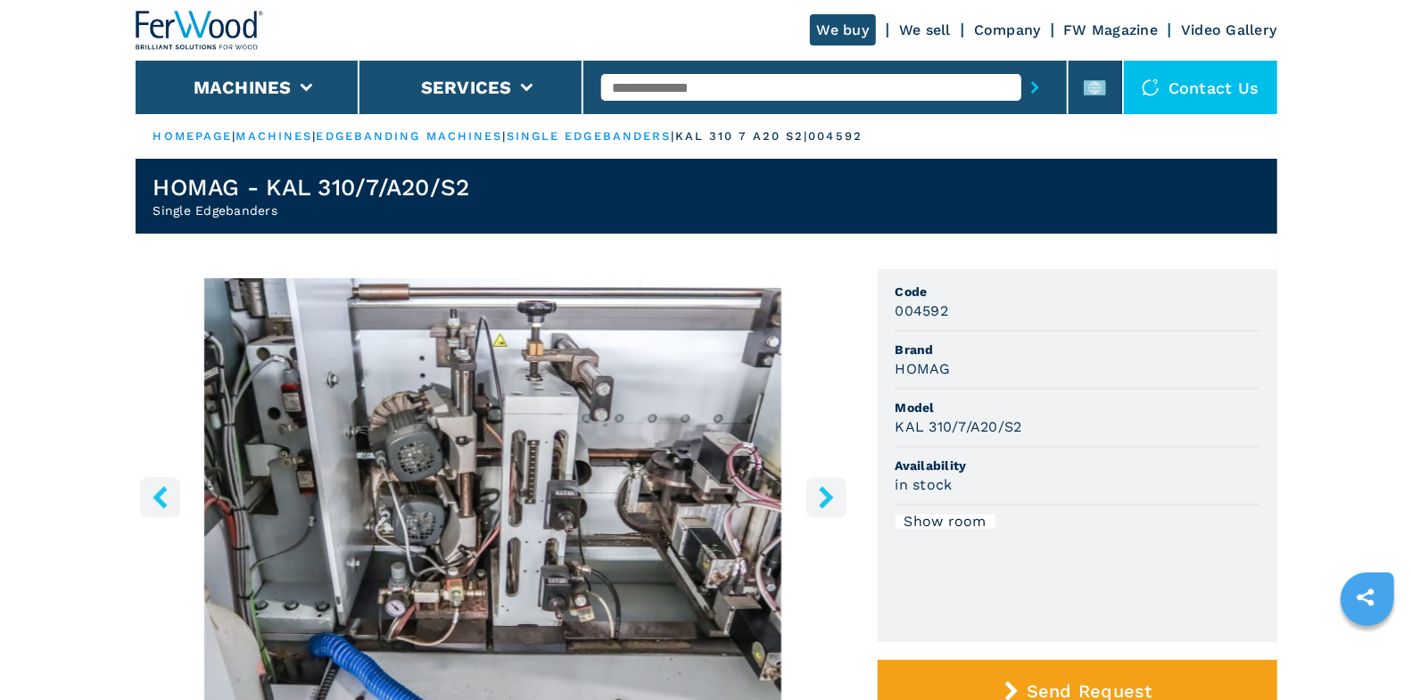
click at [828, 499] on icon "right-button" at bounding box center [826, 497] width 14 height 22
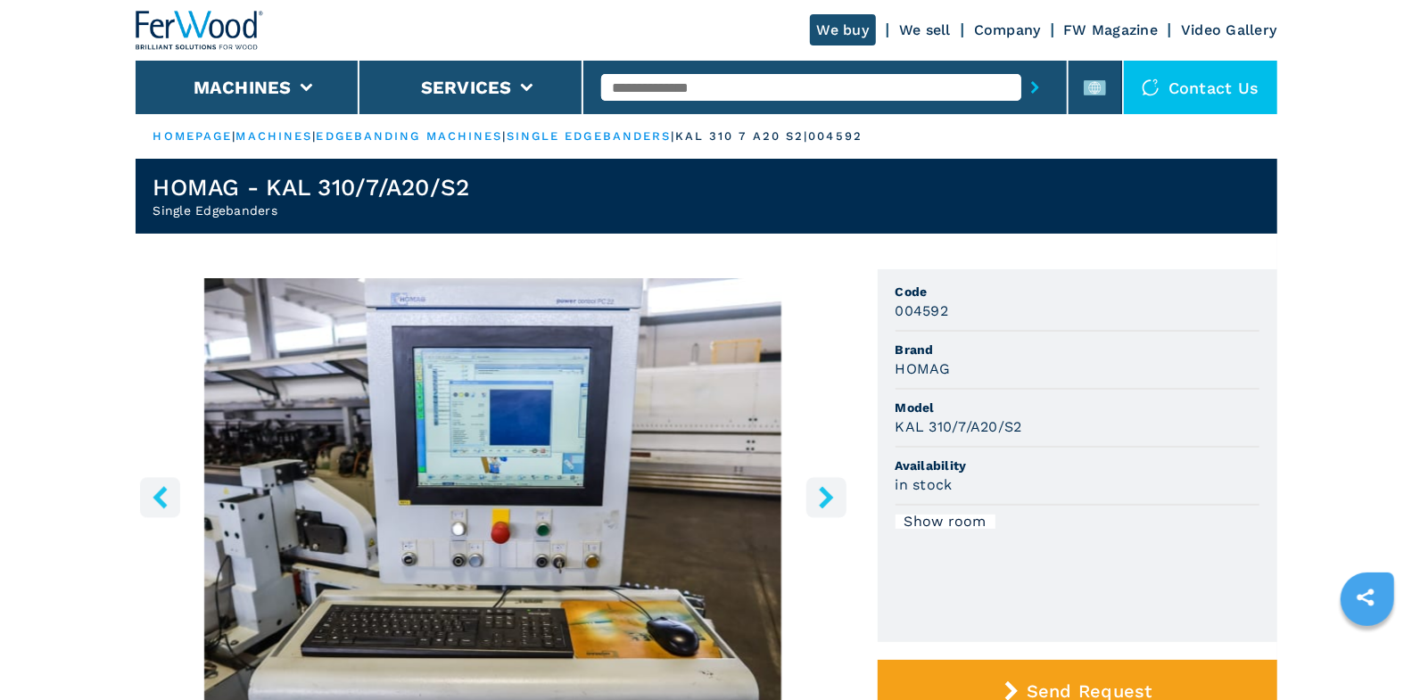
click at [828, 499] on icon "right-button" at bounding box center [826, 497] width 14 height 22
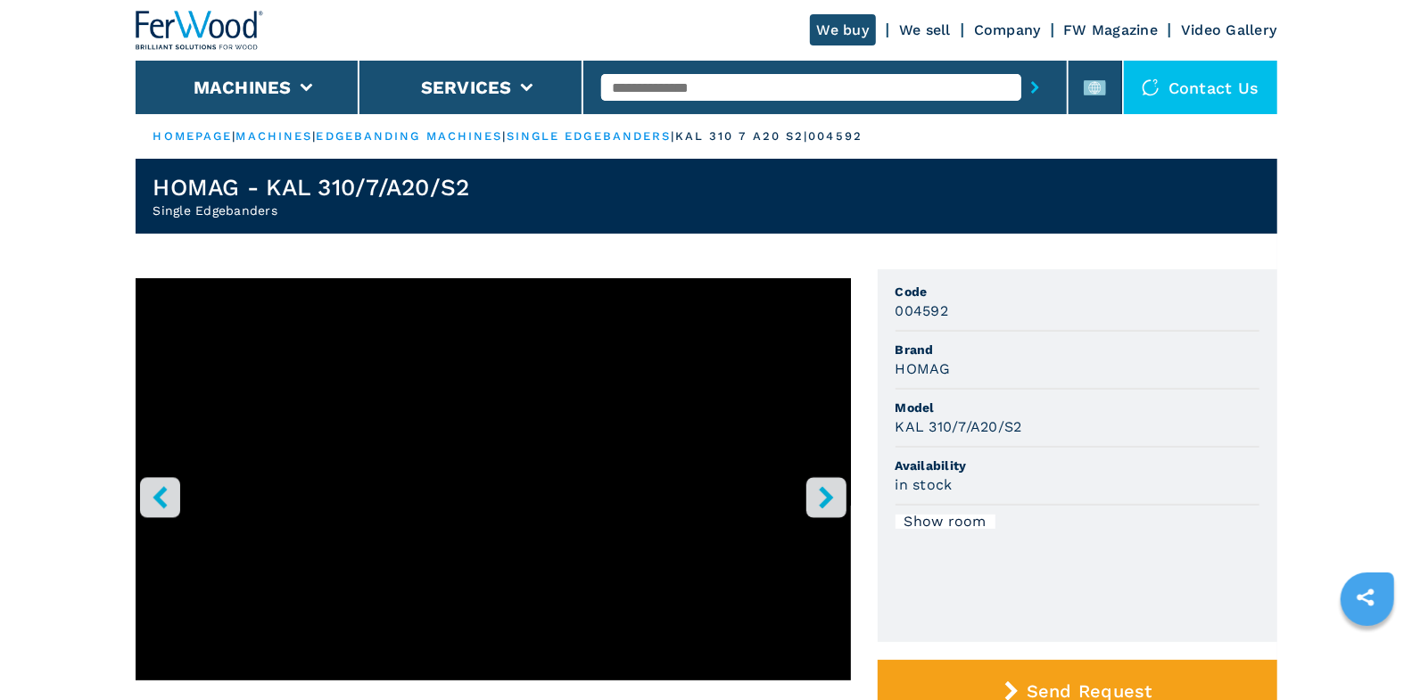
click at [825, 498] on icon "right-button" at bounding box center [826, 497] width 22 height 22
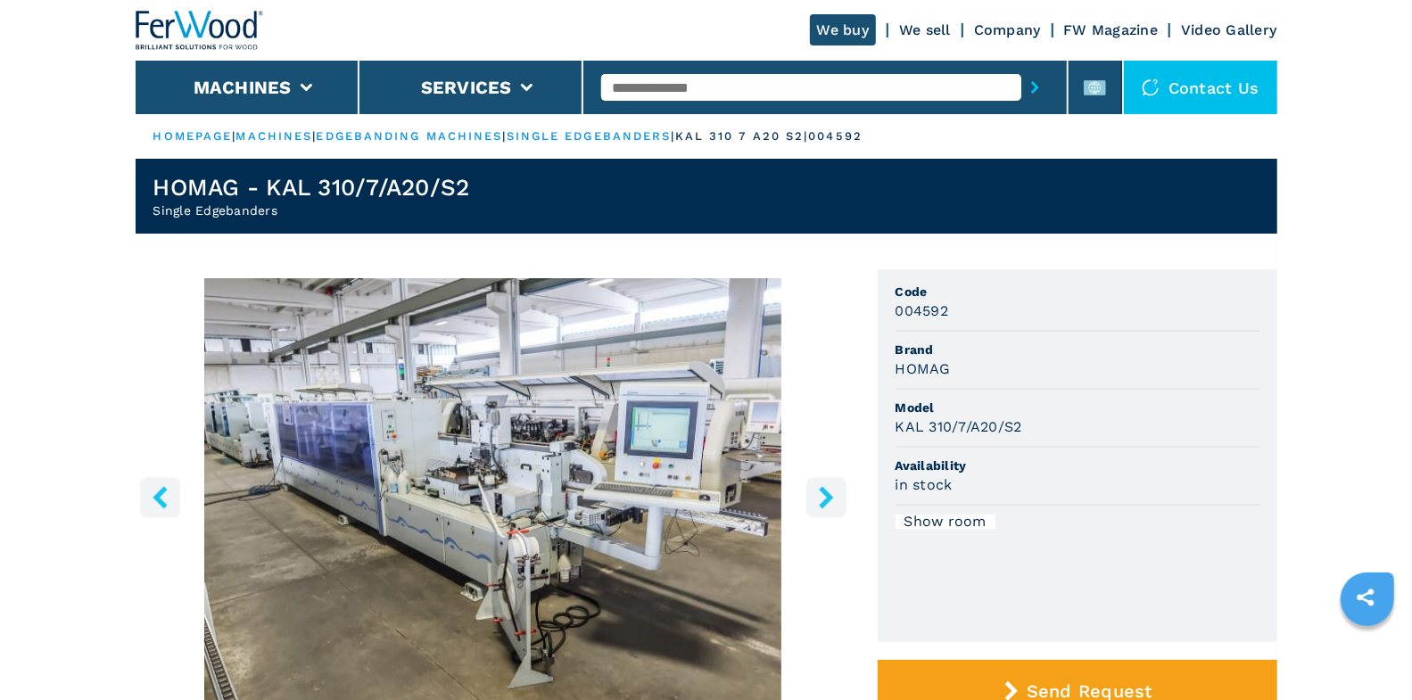
click at [696, 86] on input "text" at bounding box center [811, 87] width 420 height 27
type input "***"
click at [1021, 67] on button "submit-button" at bounding box center [1035, 87] width 28 height 41
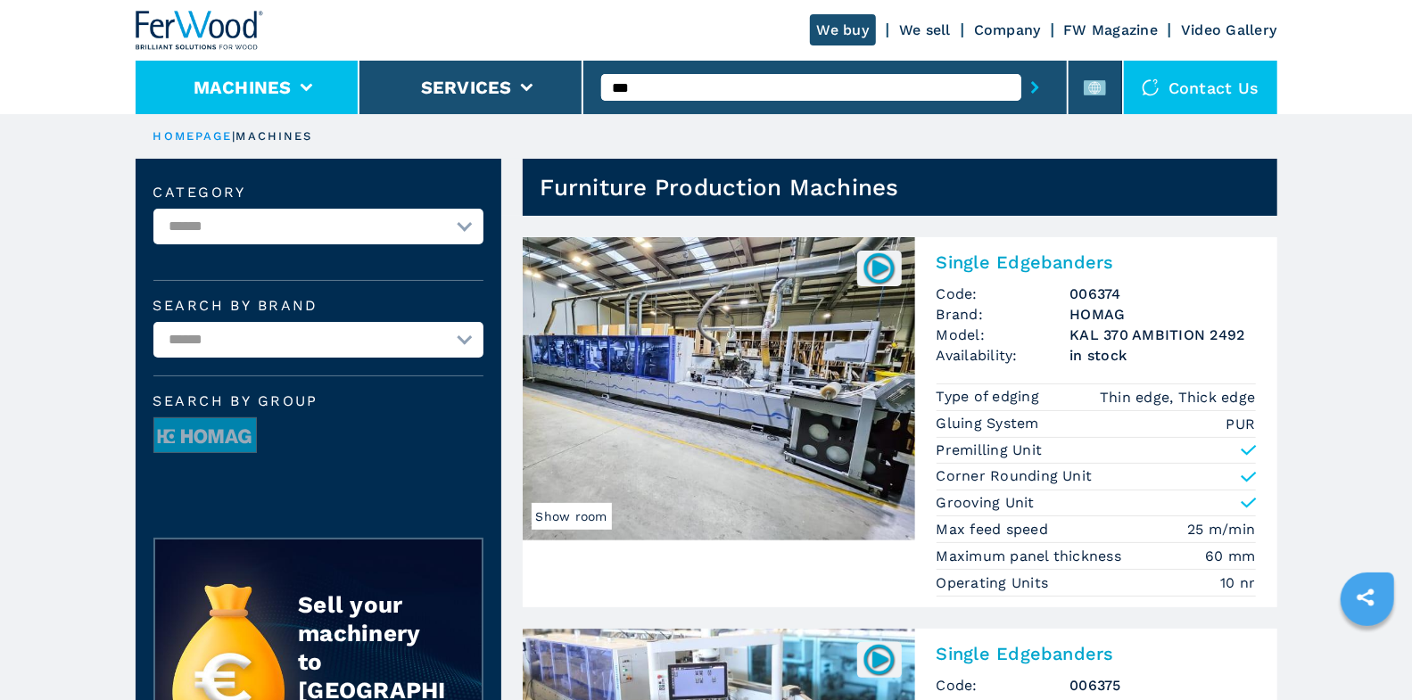
click at [303, 92] on li "Machines" at bounding box center [248, 88] width 224 height 54
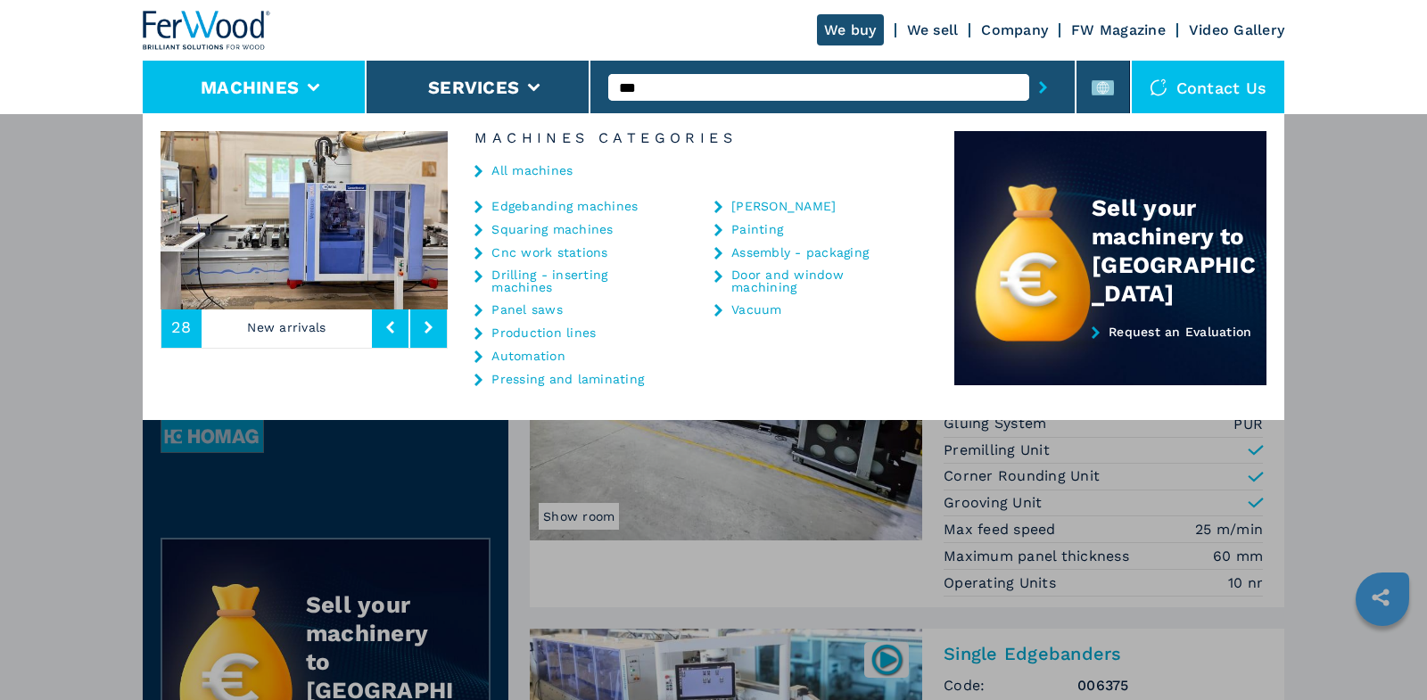
click at [507, 206] on link "Edgebanding machines" at bounding box center [565, 206] width 146 height 12
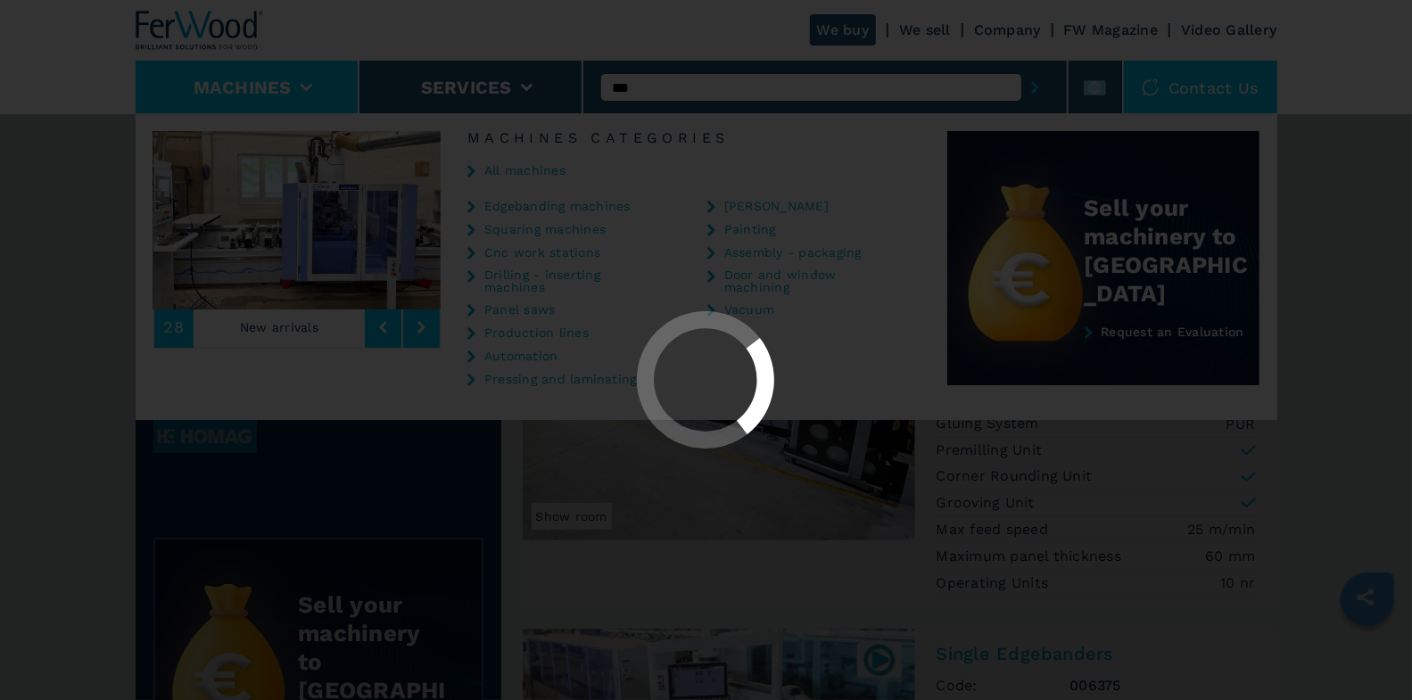
select select "**********"
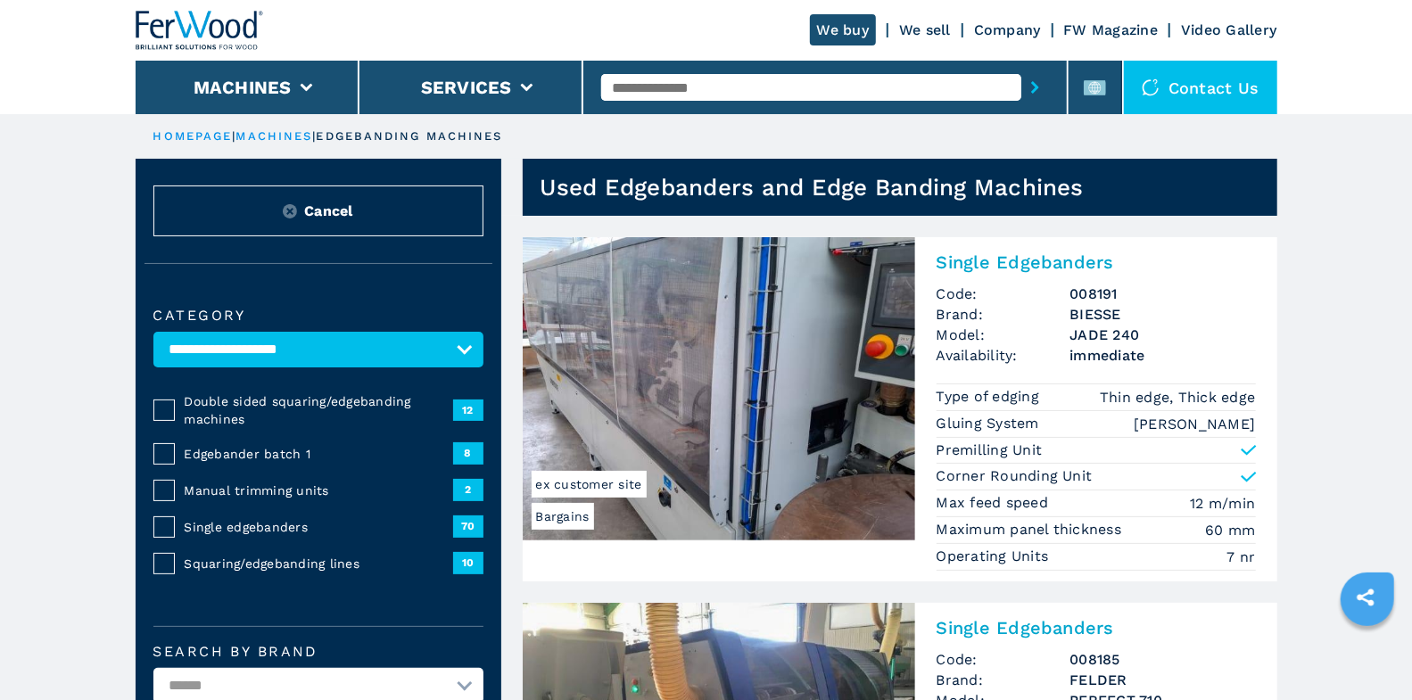
click at [274, 518] on span "Single edgebanders" at bounding box center [319, 527] width 269 height 18
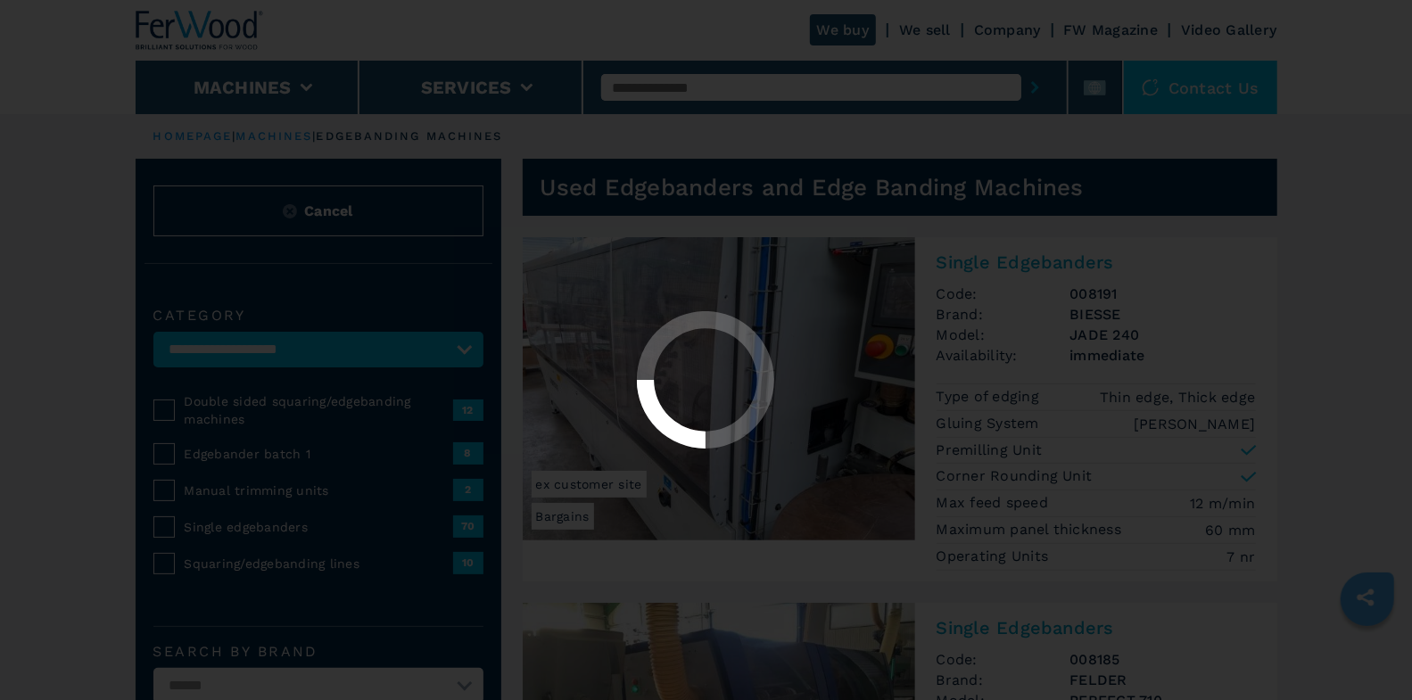
select select "**********"
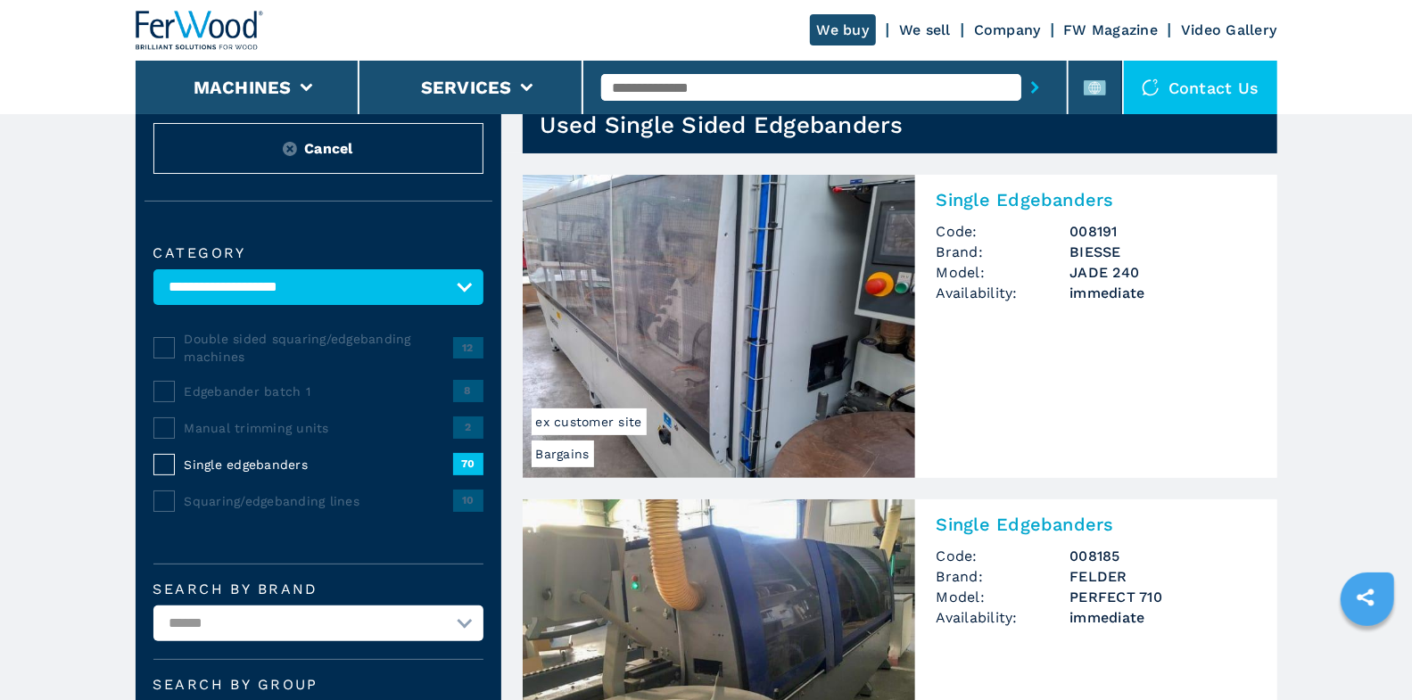
scroll to position [335, 0]
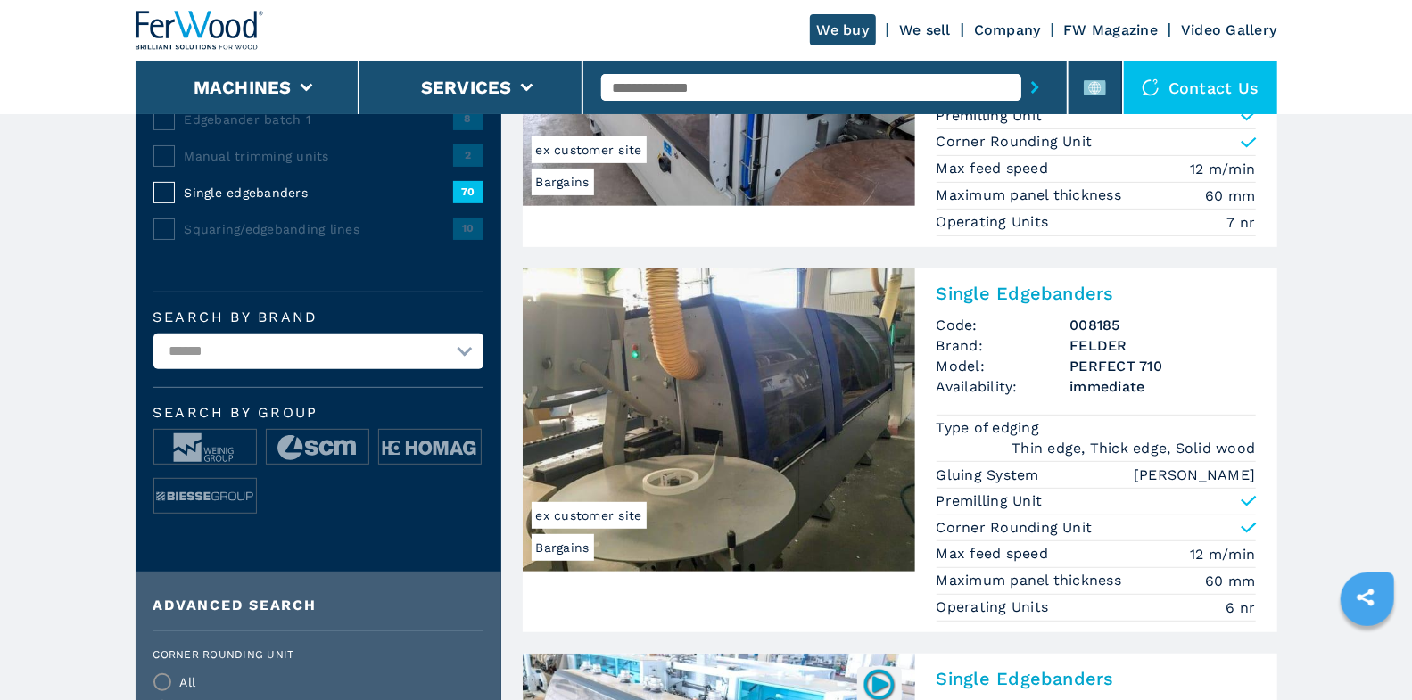
click at [382, 360] on select "**********" at bounding box center [318, 352] width 330 height 36
select select "*****"
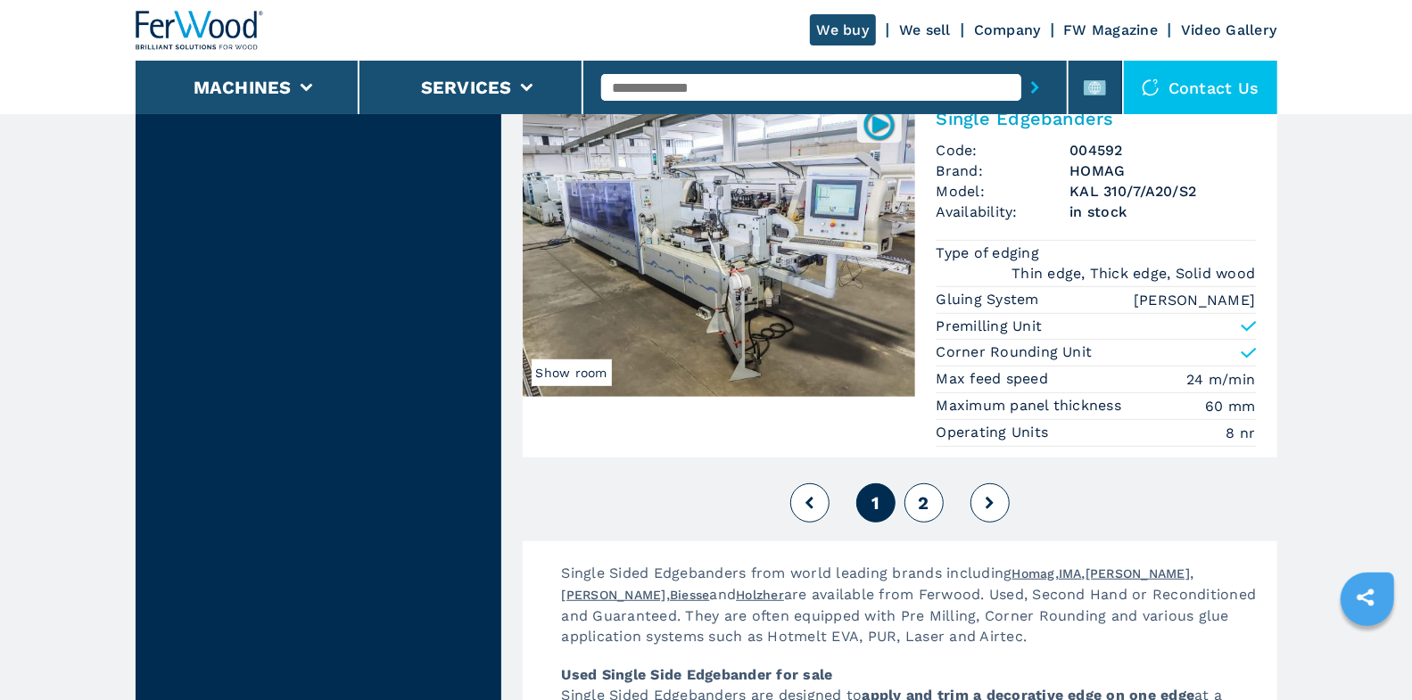
scroll to position [4724, 0]
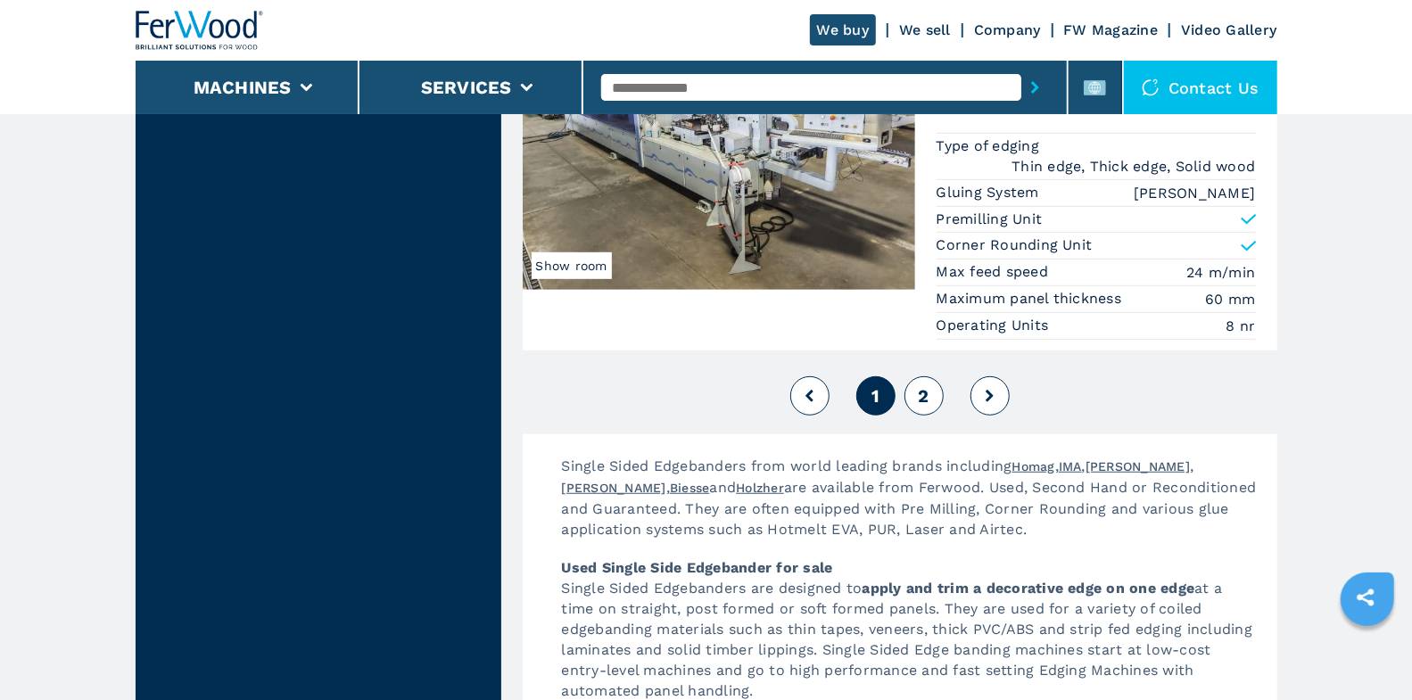
click at [924, 385] on span "2" at bounding box center [923, 395] width 11 height 21
select select
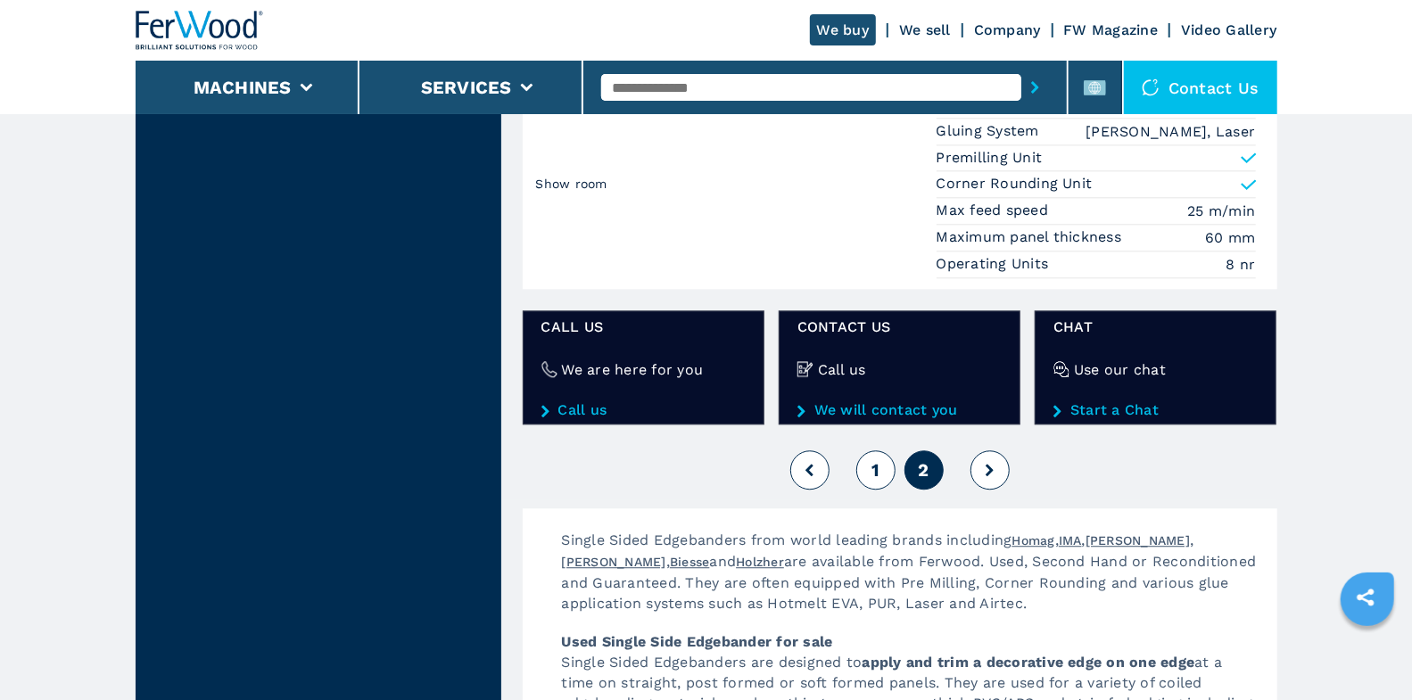
scroll to position [2678, 0]
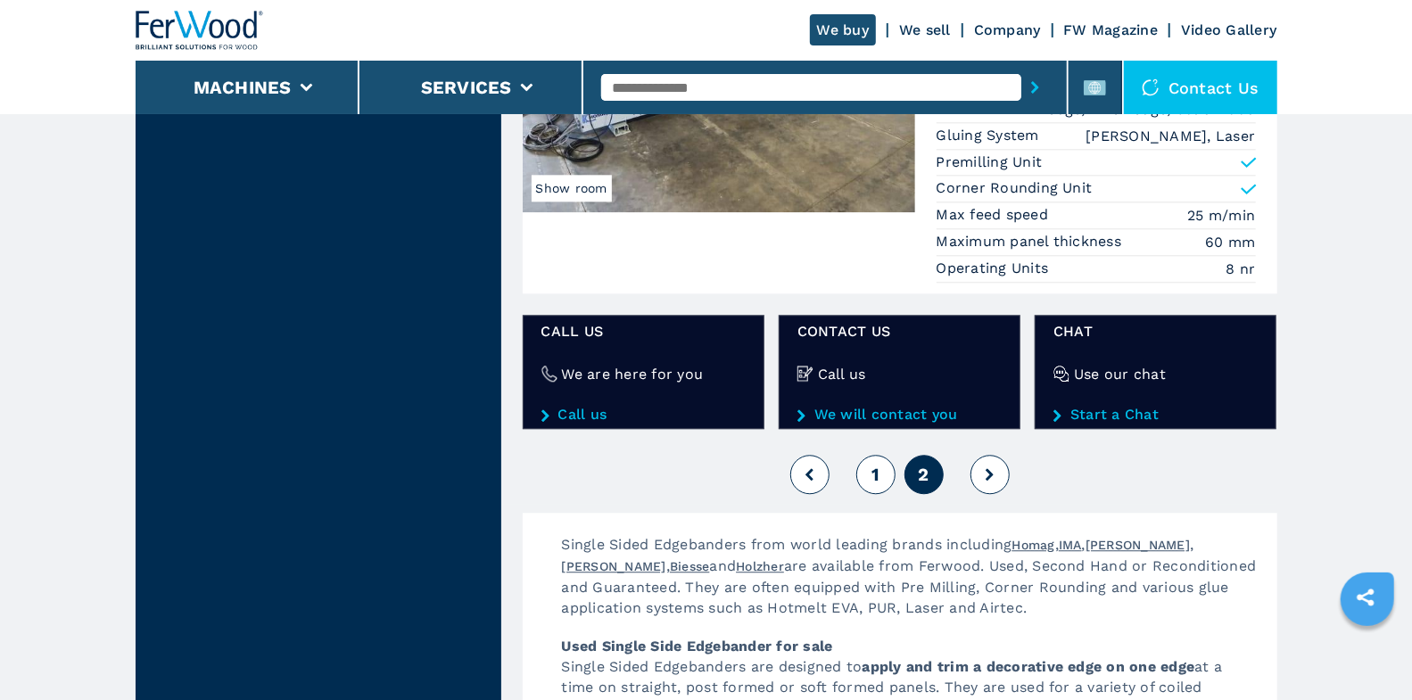
click at [710, 88] on input "text" at bounding box center [811, 87] width 420 height 27
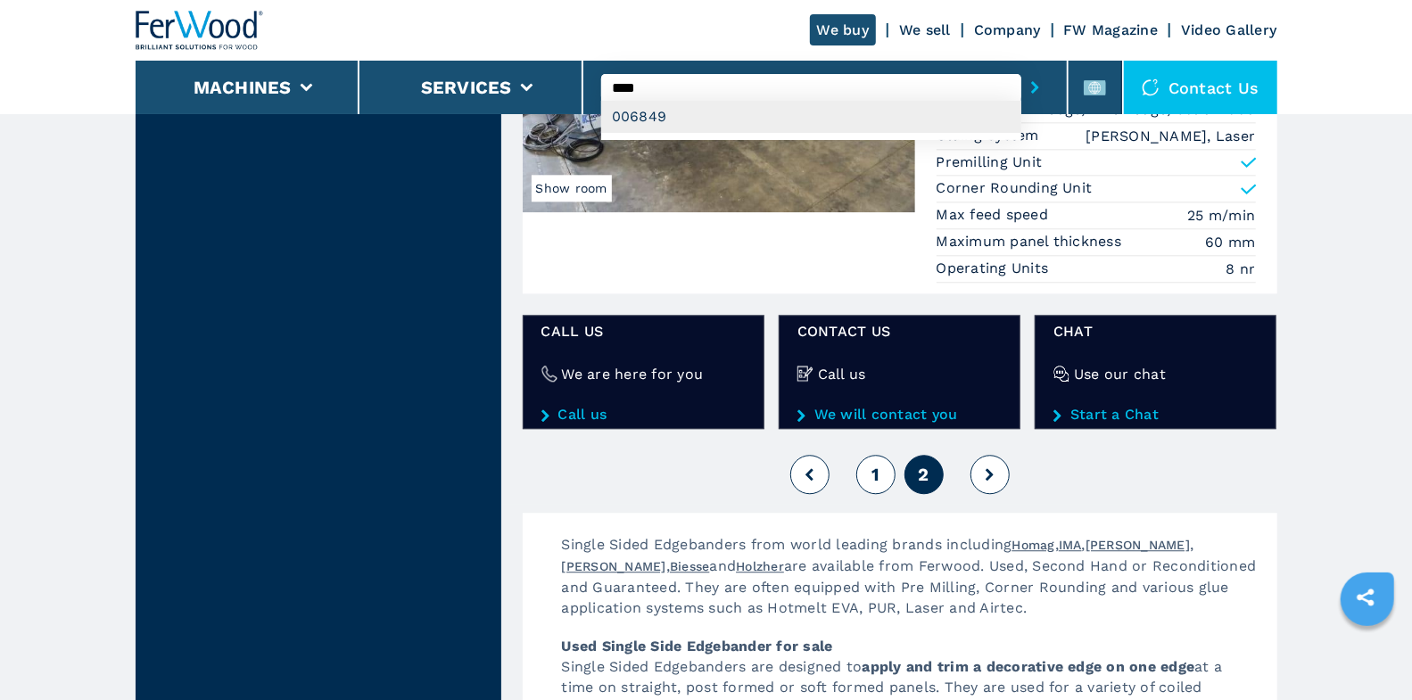
click at [734, 115] on div "006849" at bounding box center [811, 117] width 420 height 32
type input "******"
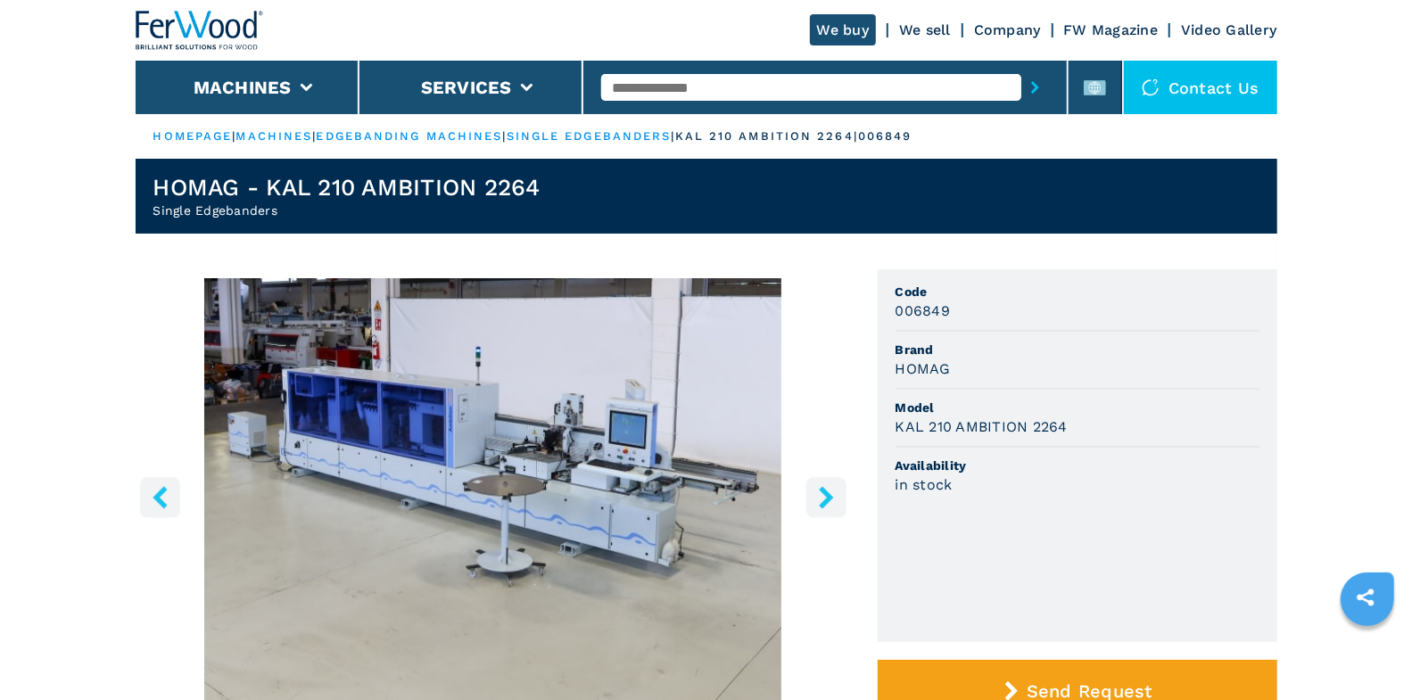
click at [822, 500] on icon "right-button" at bounding box center [826, 497] width 22 height 22
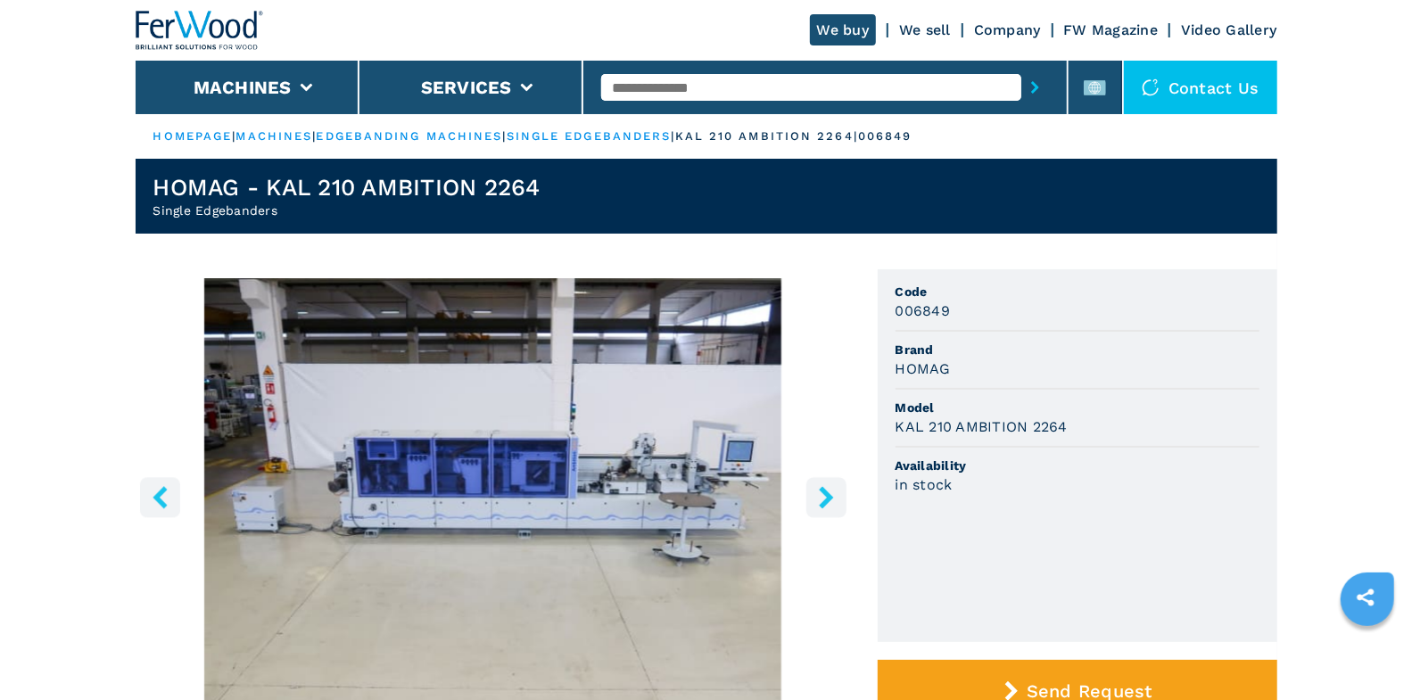
click at [822, 500] on icon "right-button" at bounding box center [826, 497] width 22 height 22
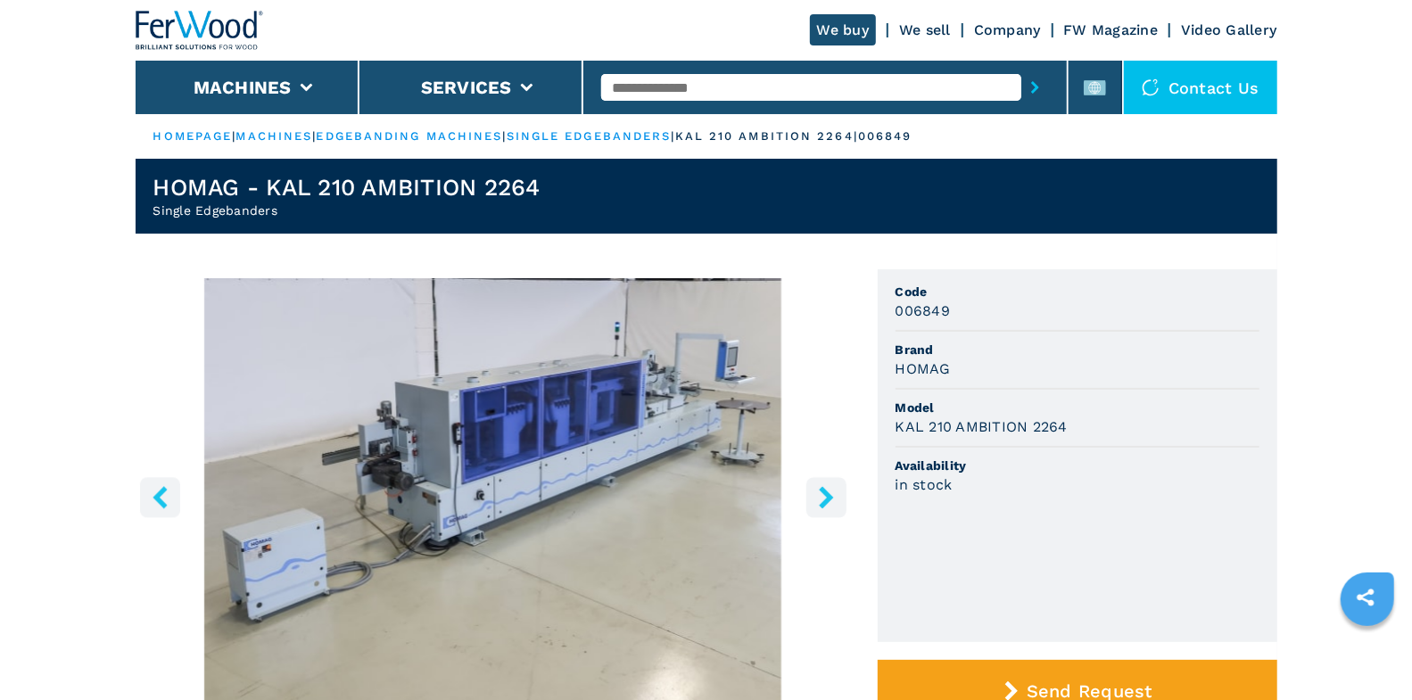
click at [822, 500] on icon "right-button" at bounding box center [826, 497] width 22 height 22
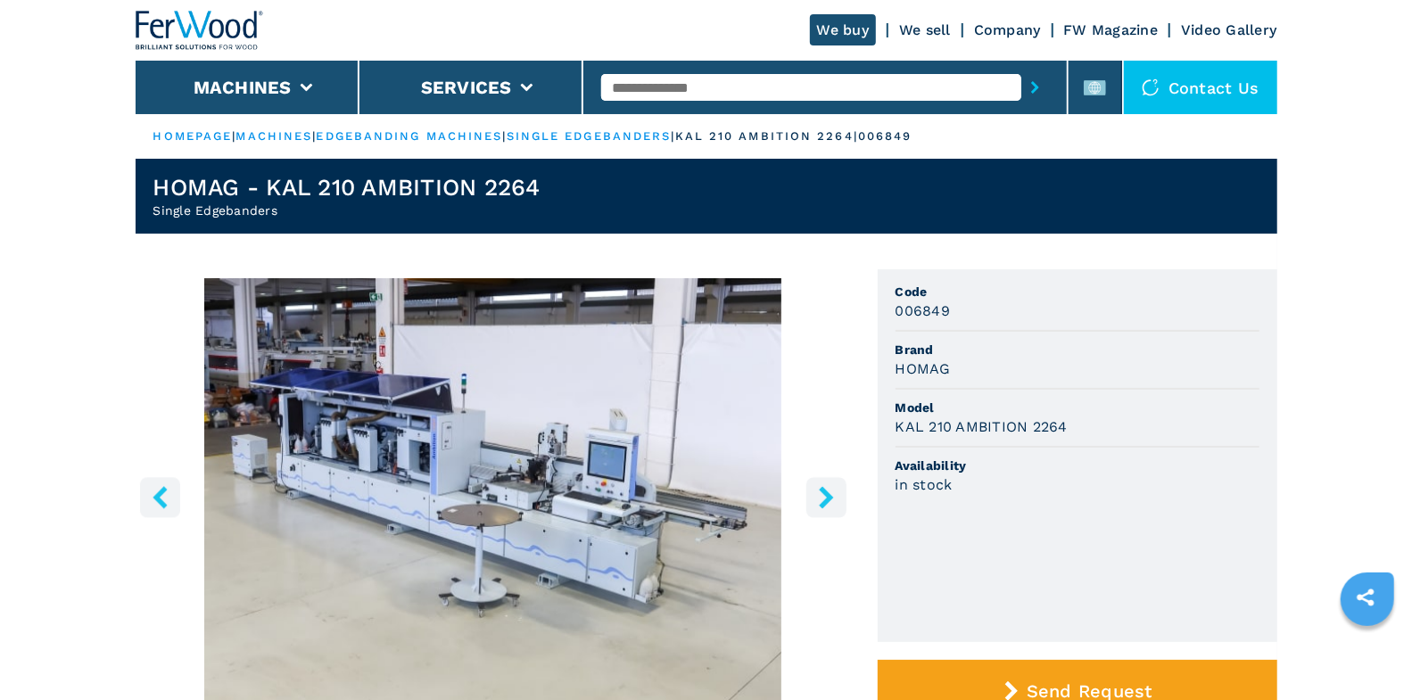
click at [822, 500] on icon "right-button" at bounding box center [826, 497] width 22 height 22
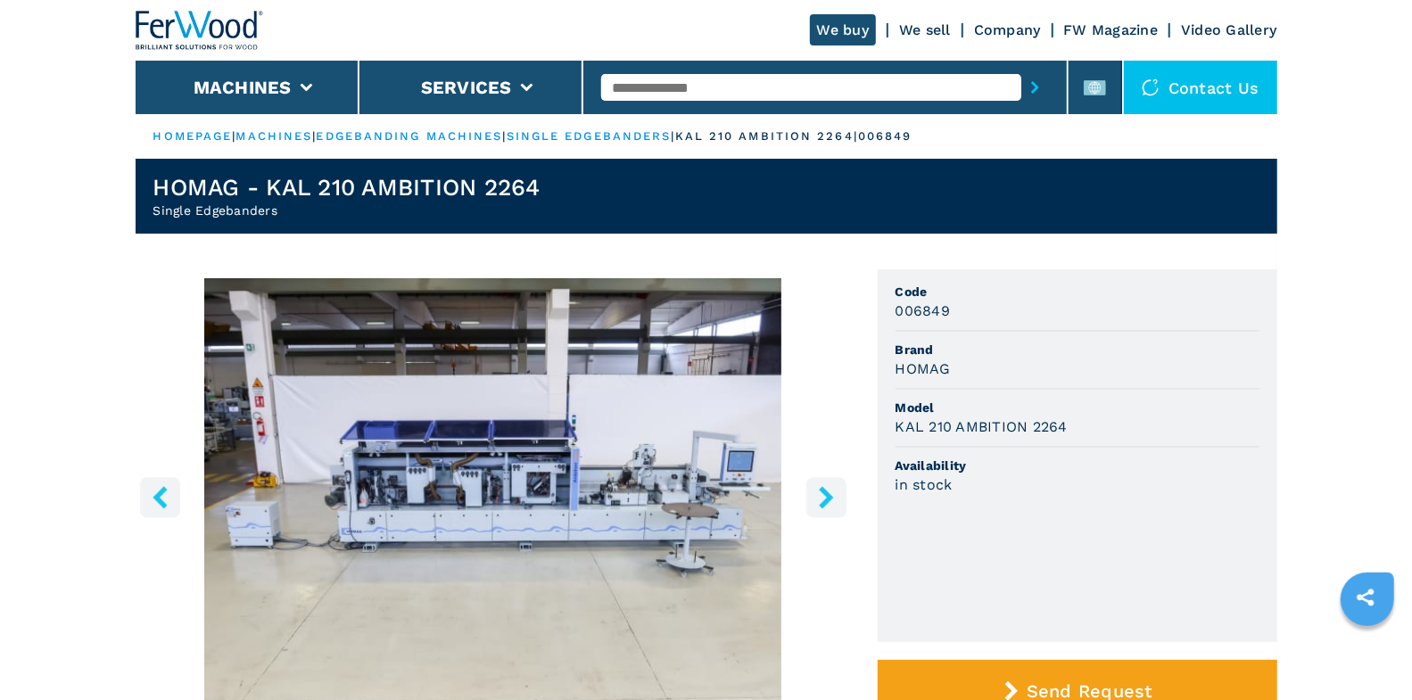
click at [822, 500] on icon "right-button" at bounding box center [826, 497] width 22 height 22
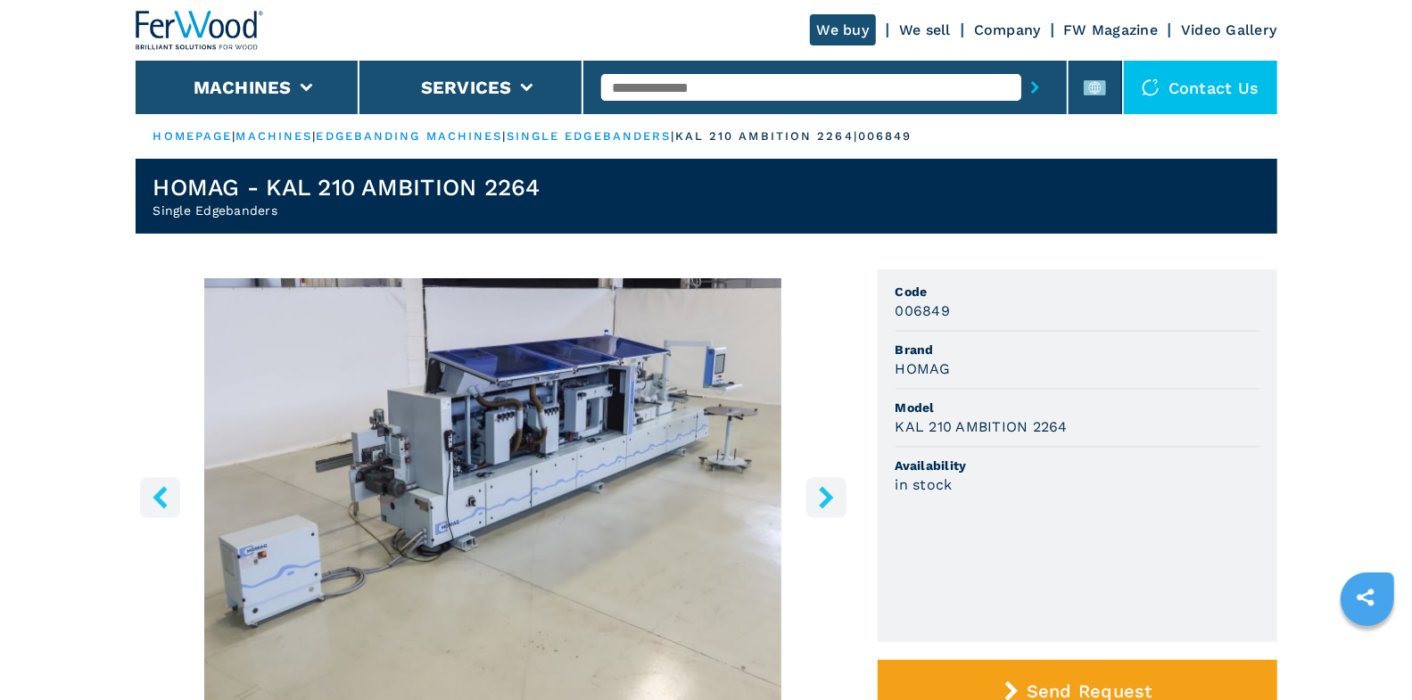
click at [822, 500] on icon "right-button" at bounding box center [826, 497] width 22 height 22
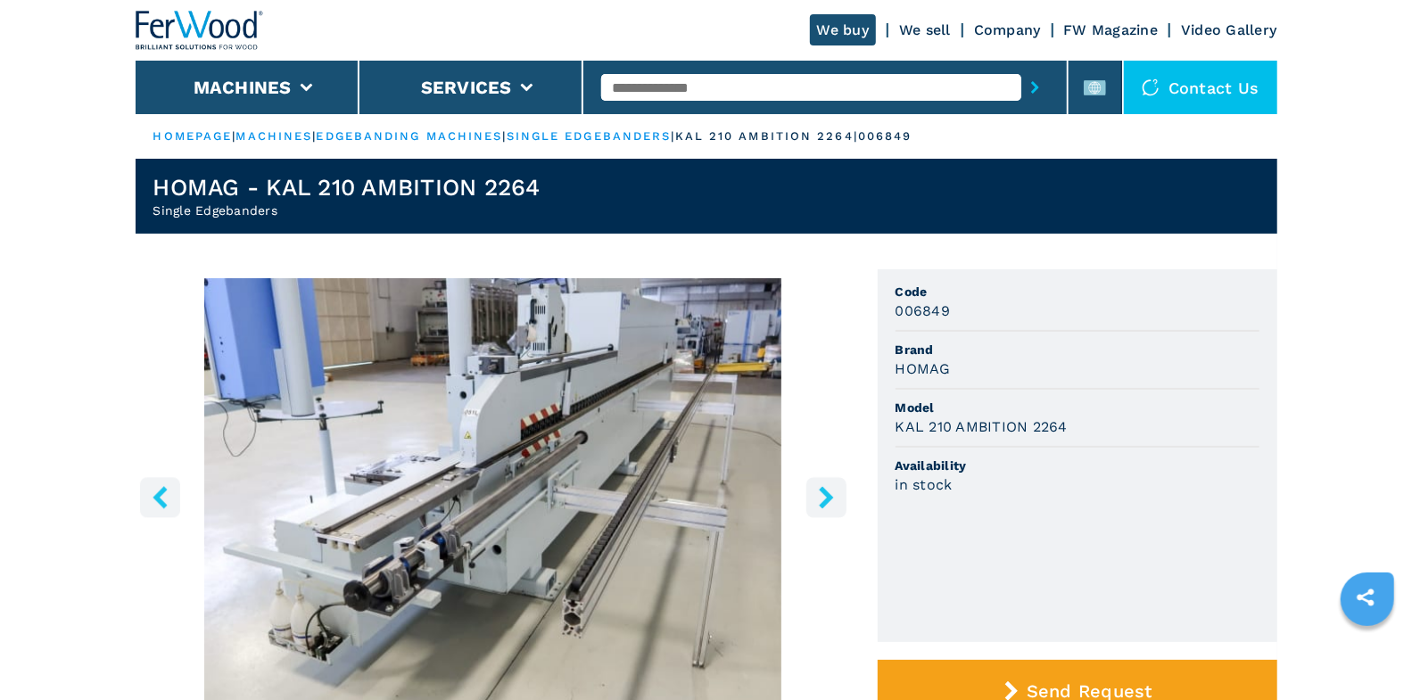
click at [822, 500] on icon "right-button" at bounding box center [826, 497] width 22 height 22
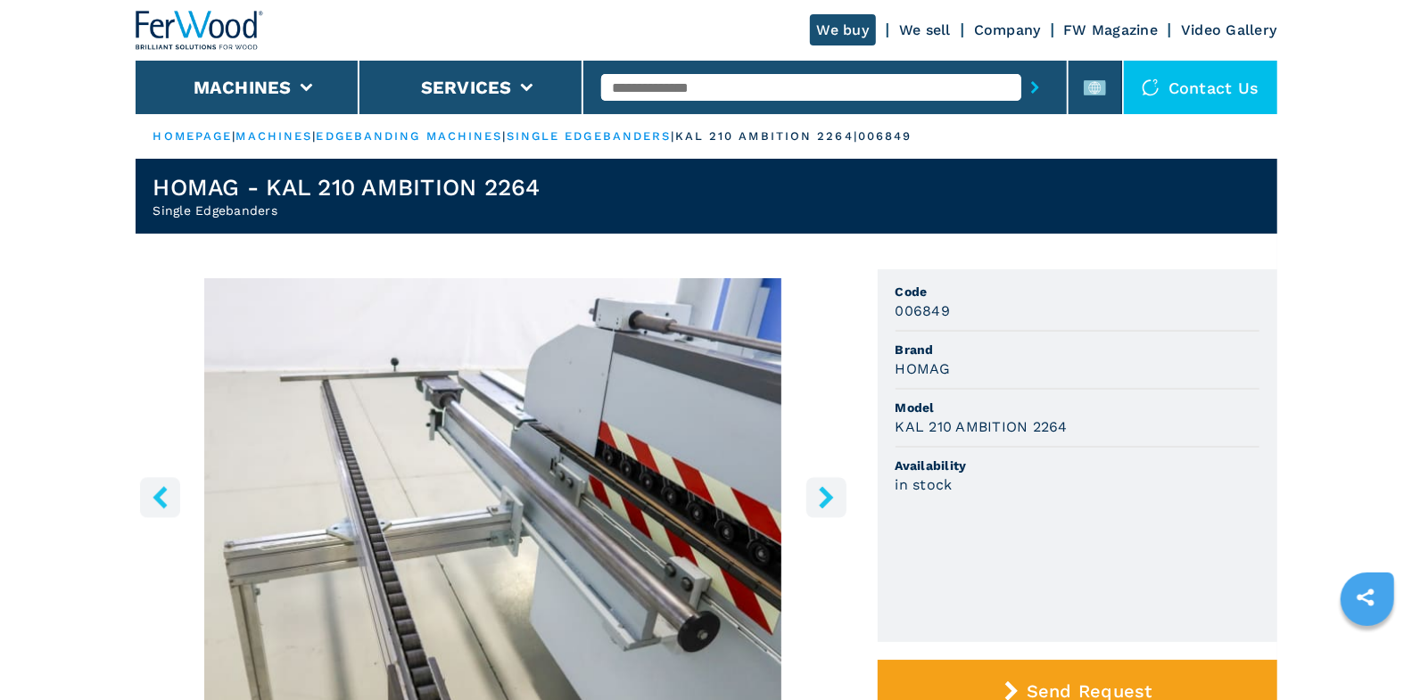
click at [822, 500] on icon "right-button" at bounding box center [826, 497] width 22 height 22
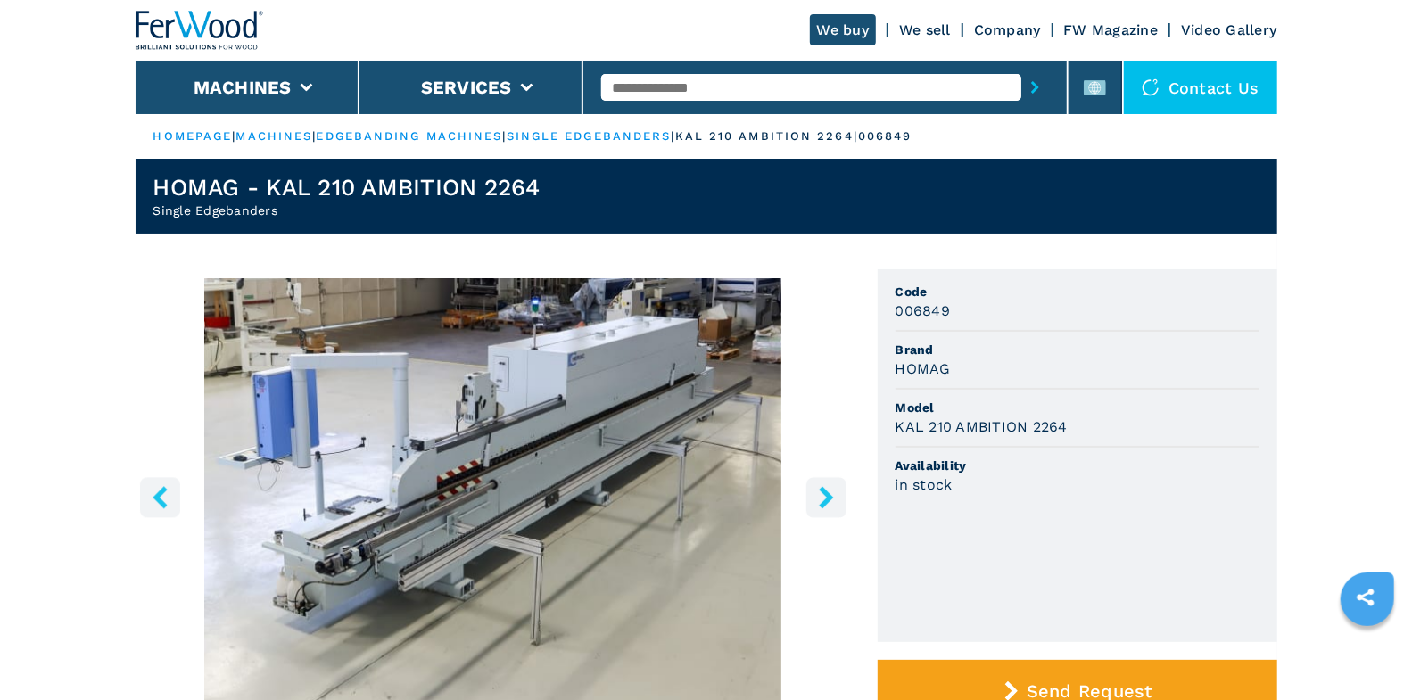
click at [822, 500] on icon "right-button" at bounding box center [826, 497] width 22 height 22
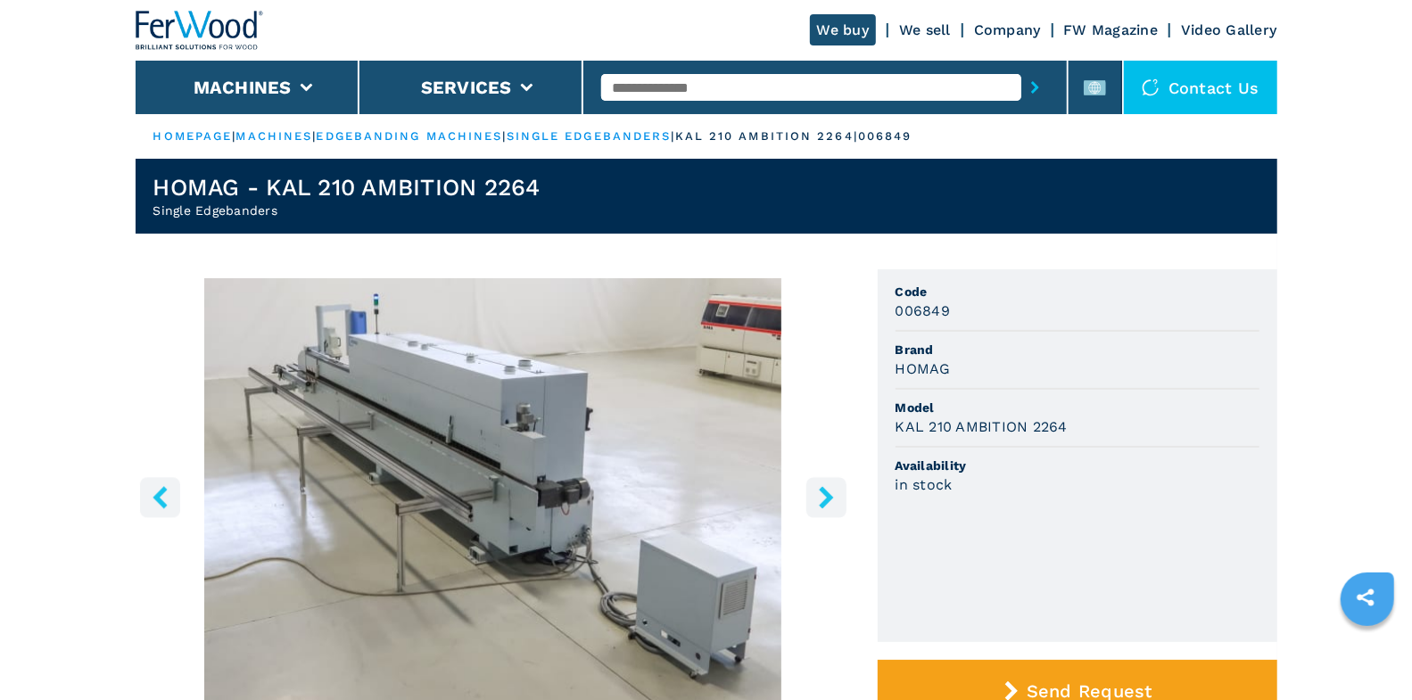
click at [822, 500] on icon "right-button" at bounding box center [826, 497] width 22 height 22
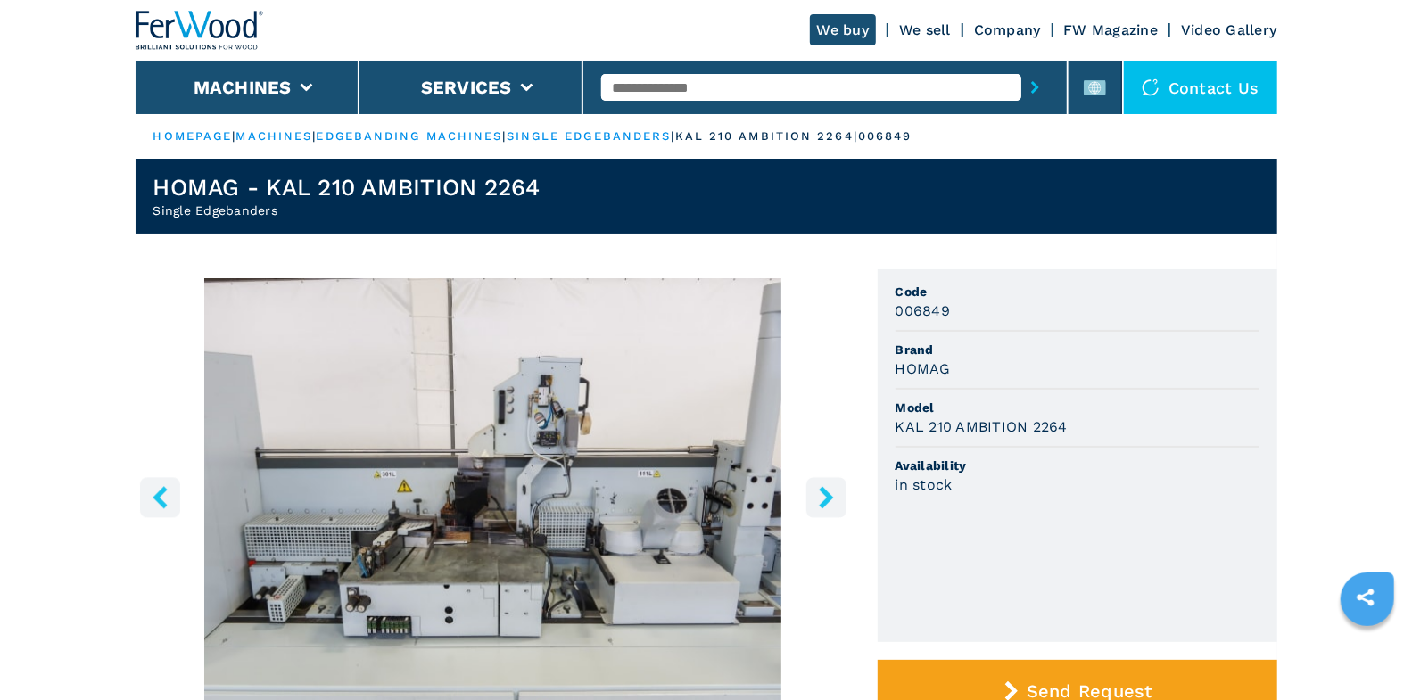
click at [822, 500] on icon "right-button" at bounding box center [826, 497] width 22 height 22
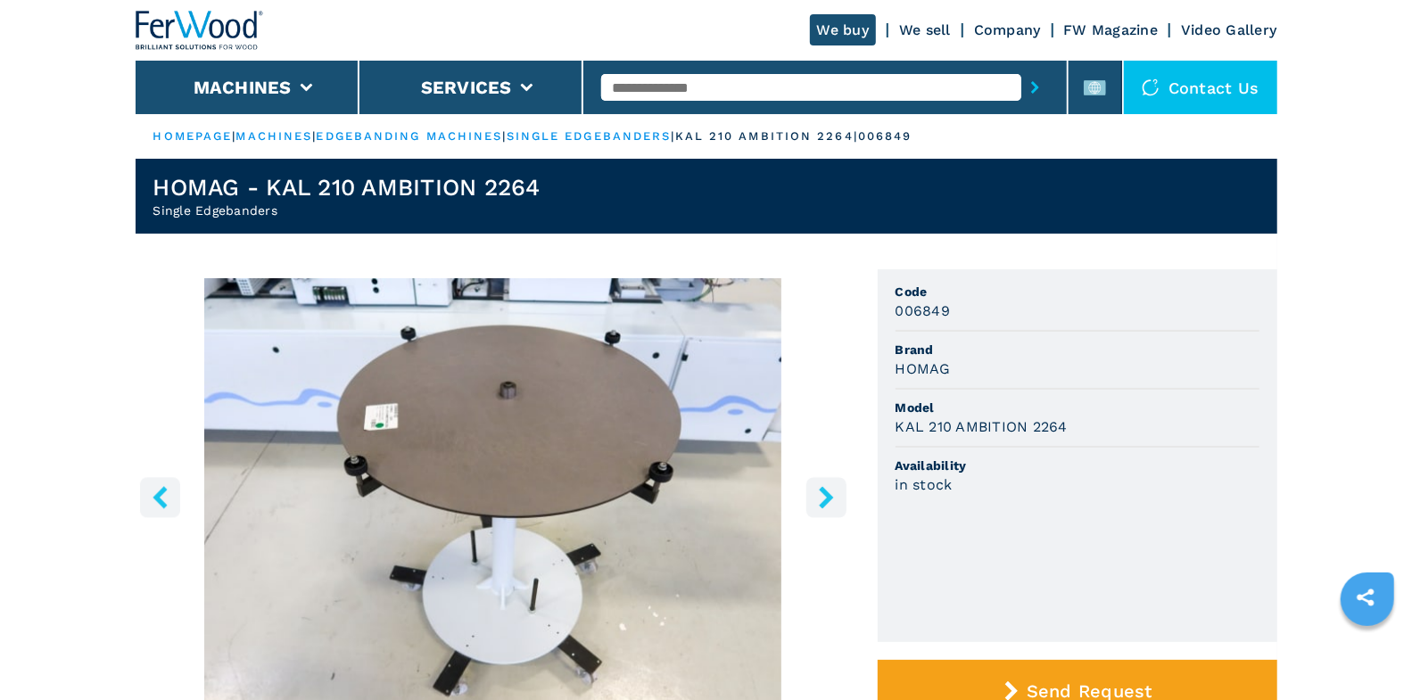
click at [822, 500] on icon "right-button" at bounding box center [826, 497] width 22 height 22
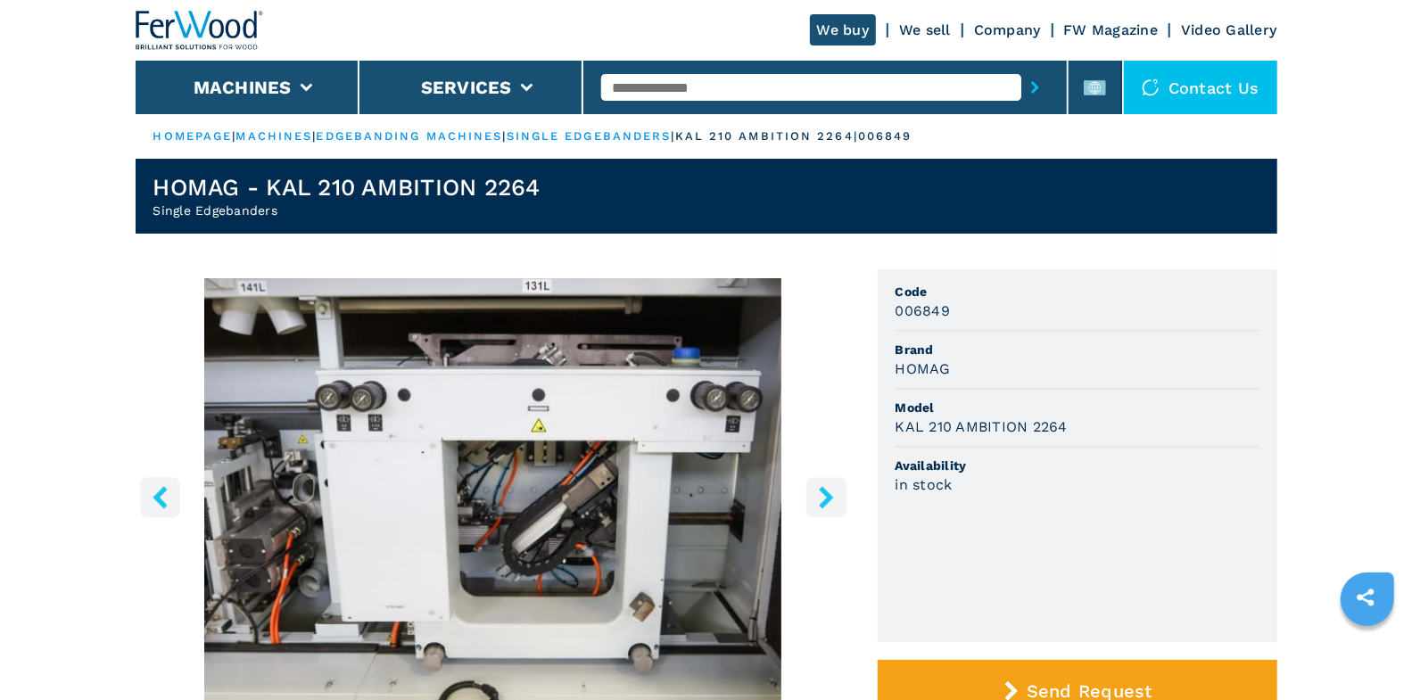
click at [822, 500] on icon "right-button" at bounding box center [826, 497] width 22 height 22
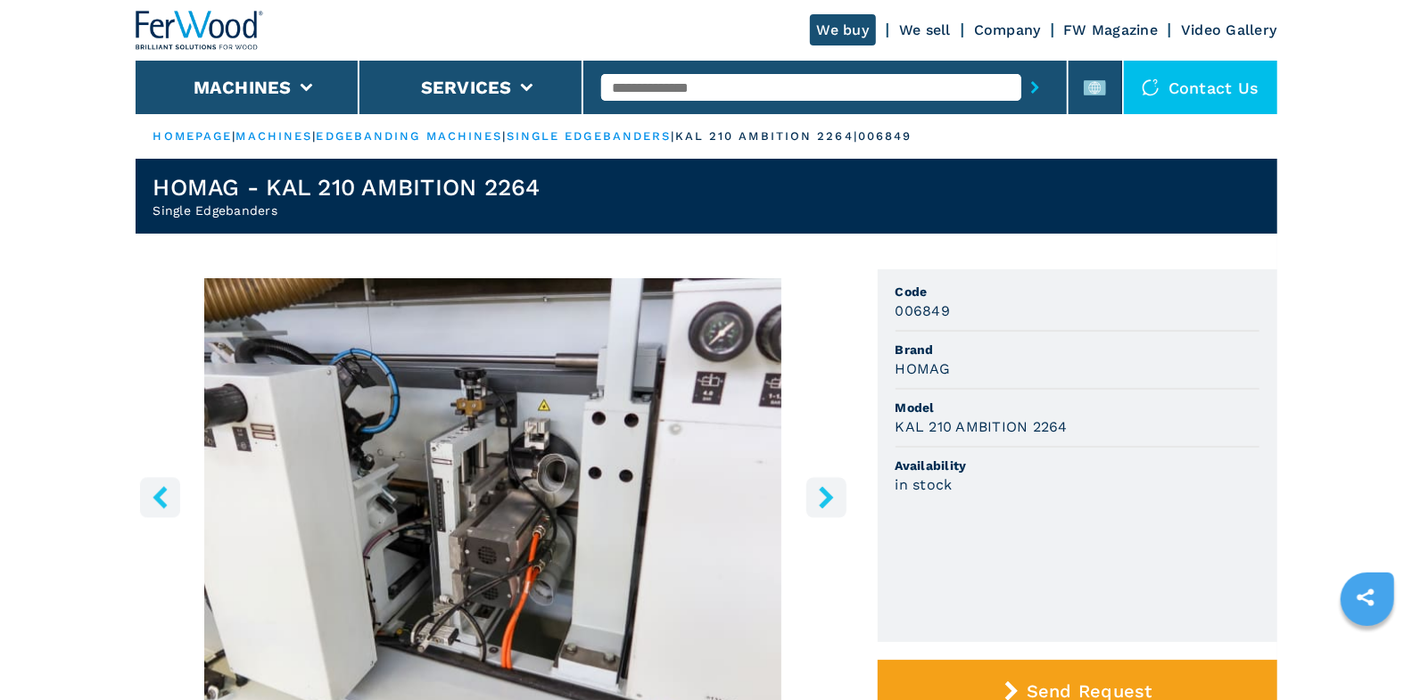
click at [822, 500] on icon "right-button" at bounding box center [826, 497] width 22 height 22
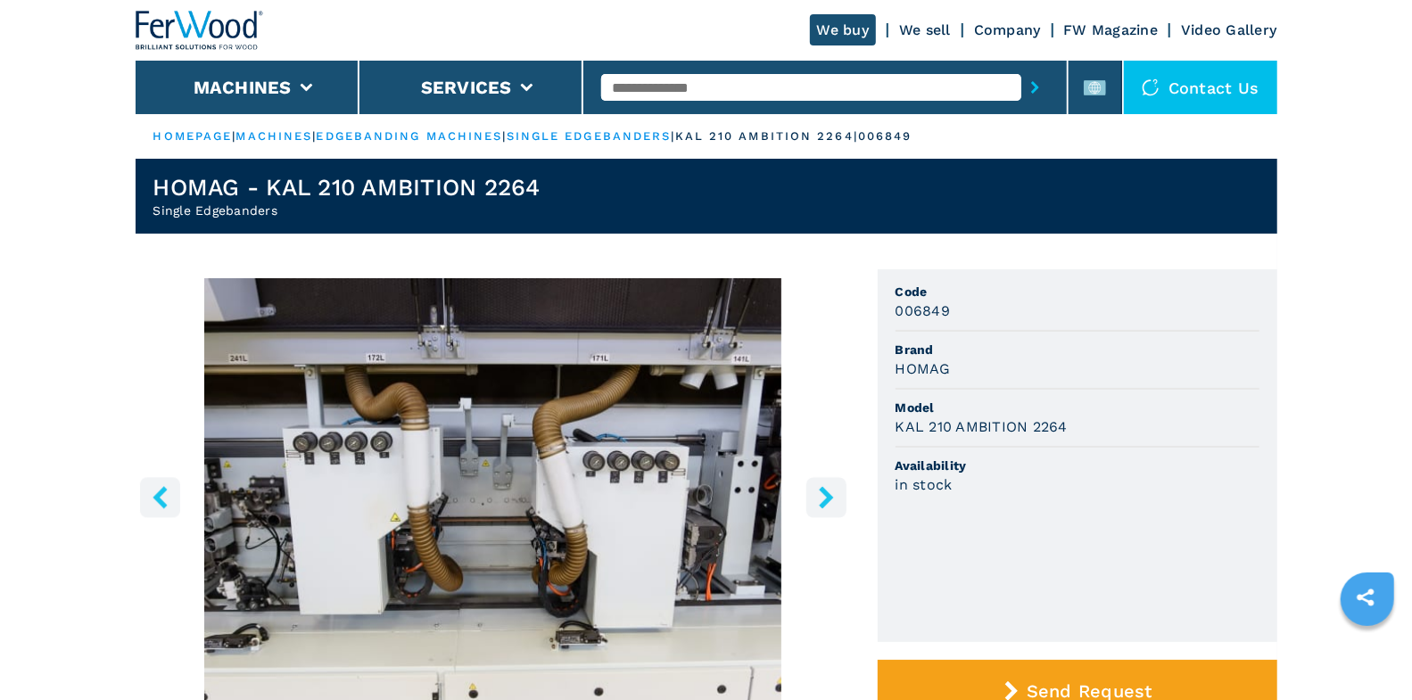
click at [822, 500] on icon "right-button" at bounding box center [826, 497] width 22 height 22
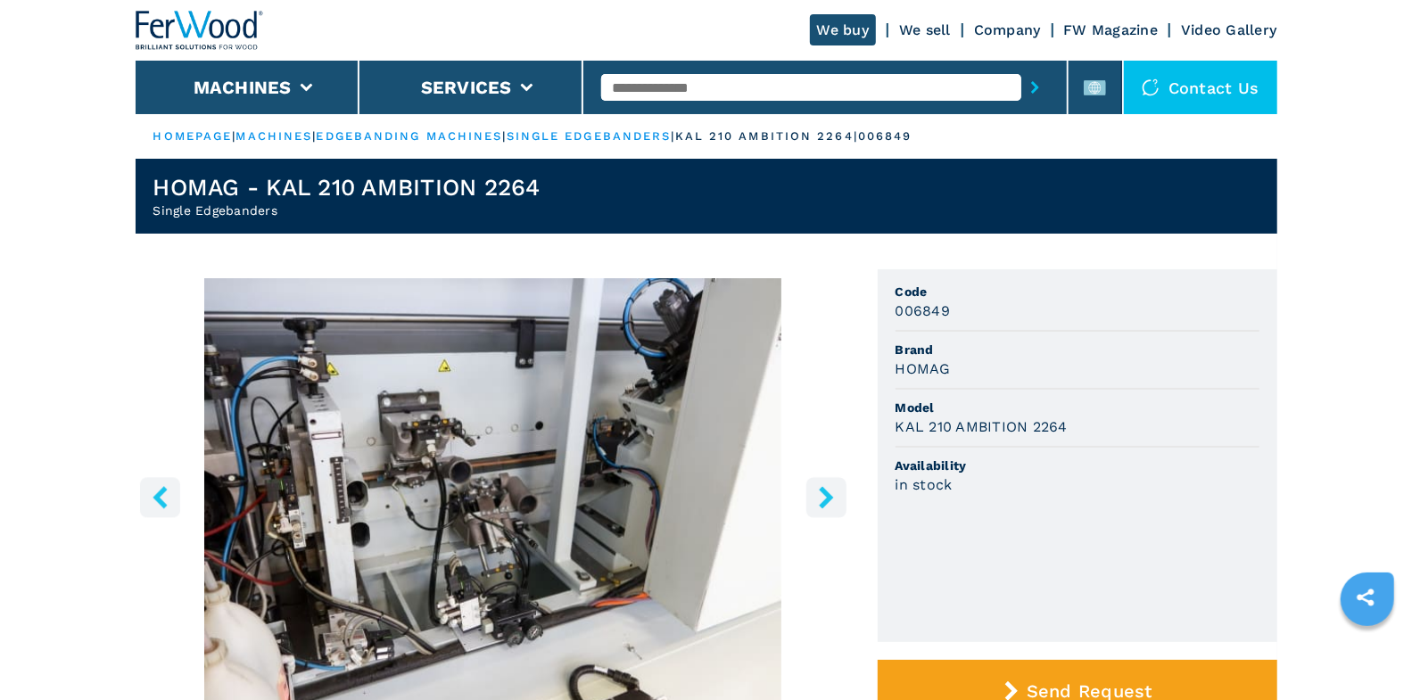
click at [680, 89] on input "text" at bounding box center [811, 87] width 420 height 27
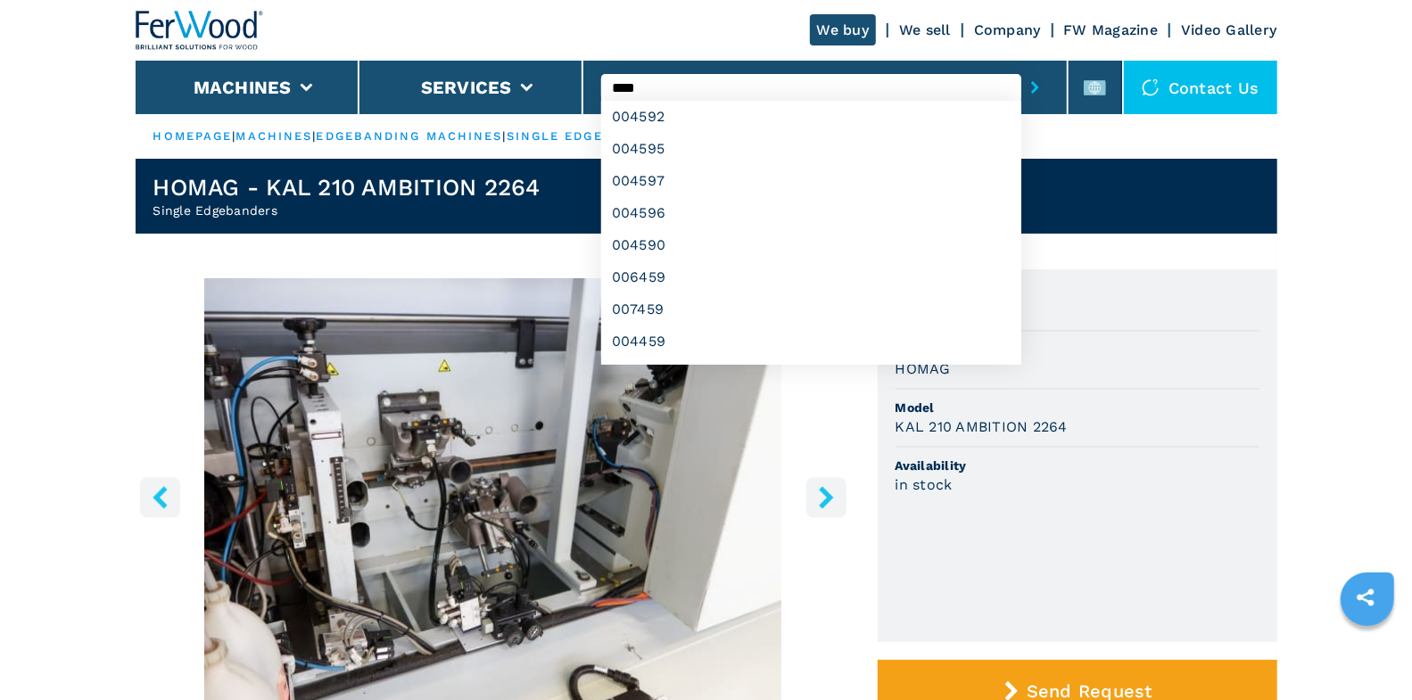
type input "****"
click at [1021, 67] on button "submit-button" at bounding box center [1035, 87] width 28 height 41
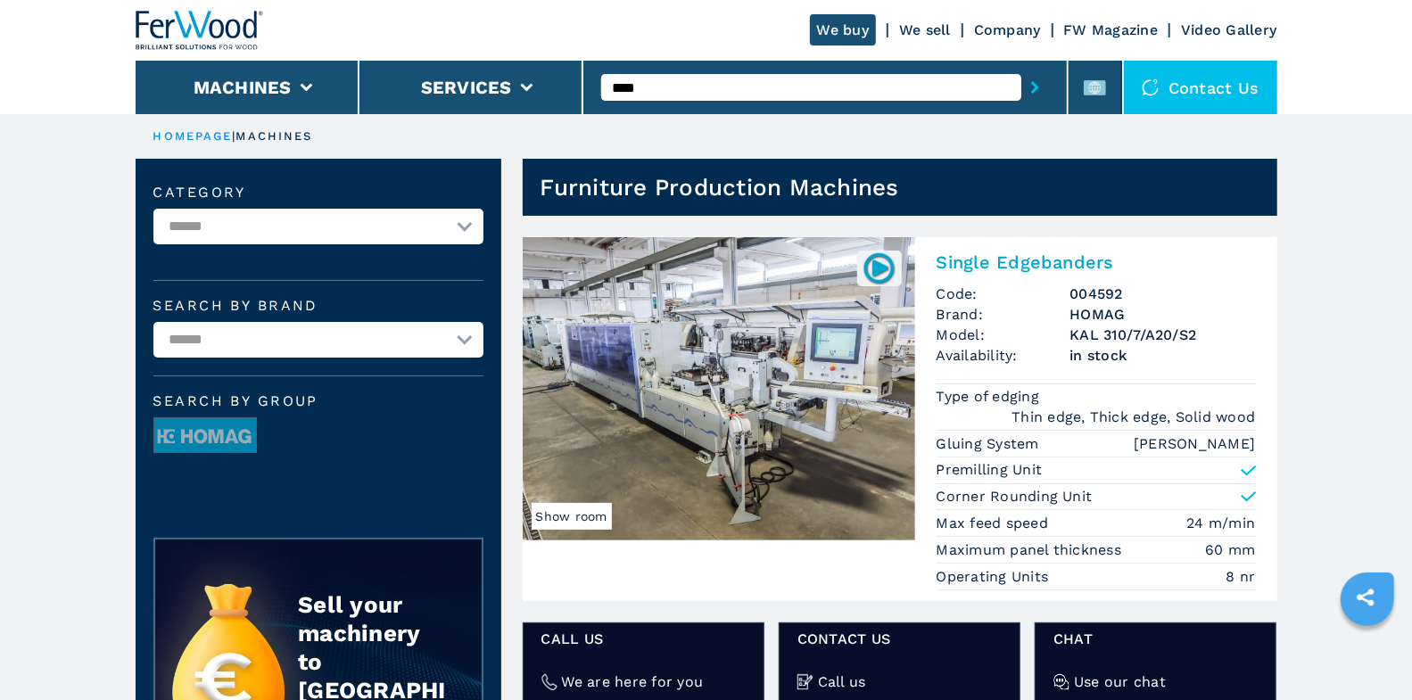
click at [970, 248] on div "Single Edgebanders Code: 004592 Brand: HOMAG Model: KAL 310/7/A20/S2 Availabili…" at bounding box center [1096, 419] width 362 height 364
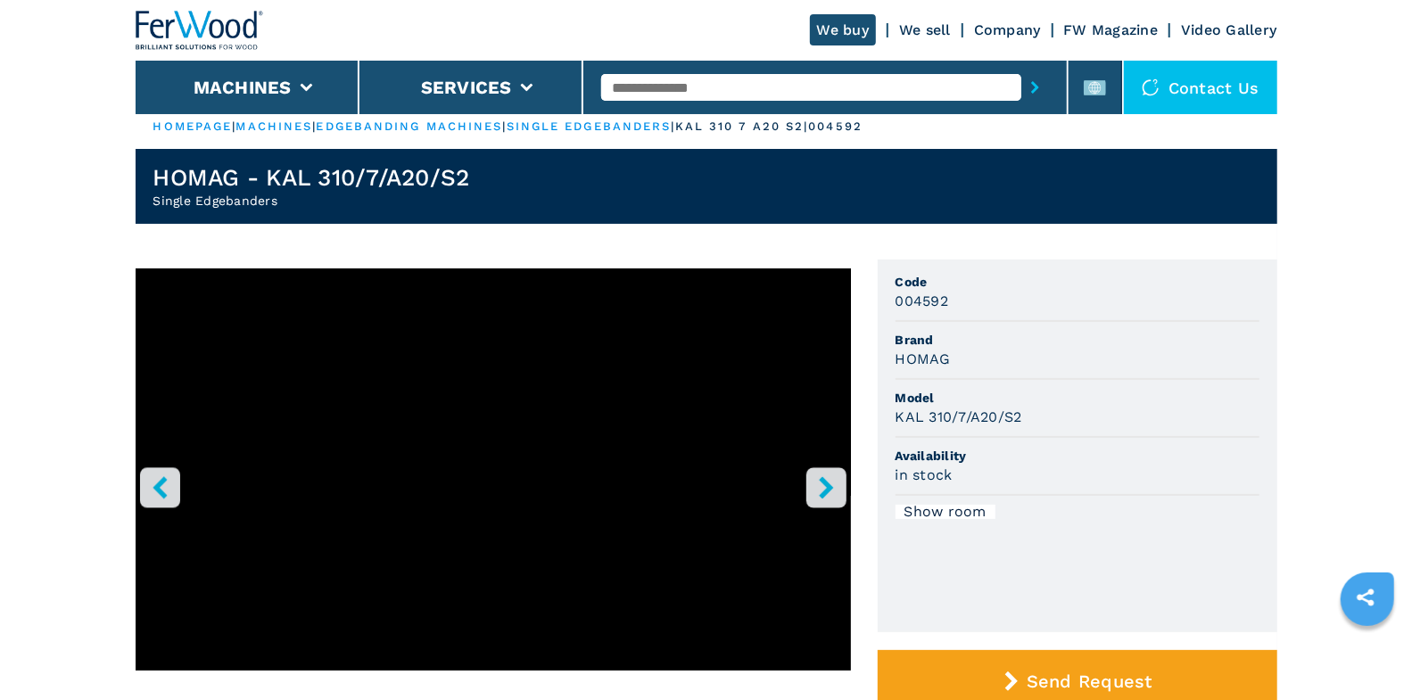
scroll to position [29, 0]
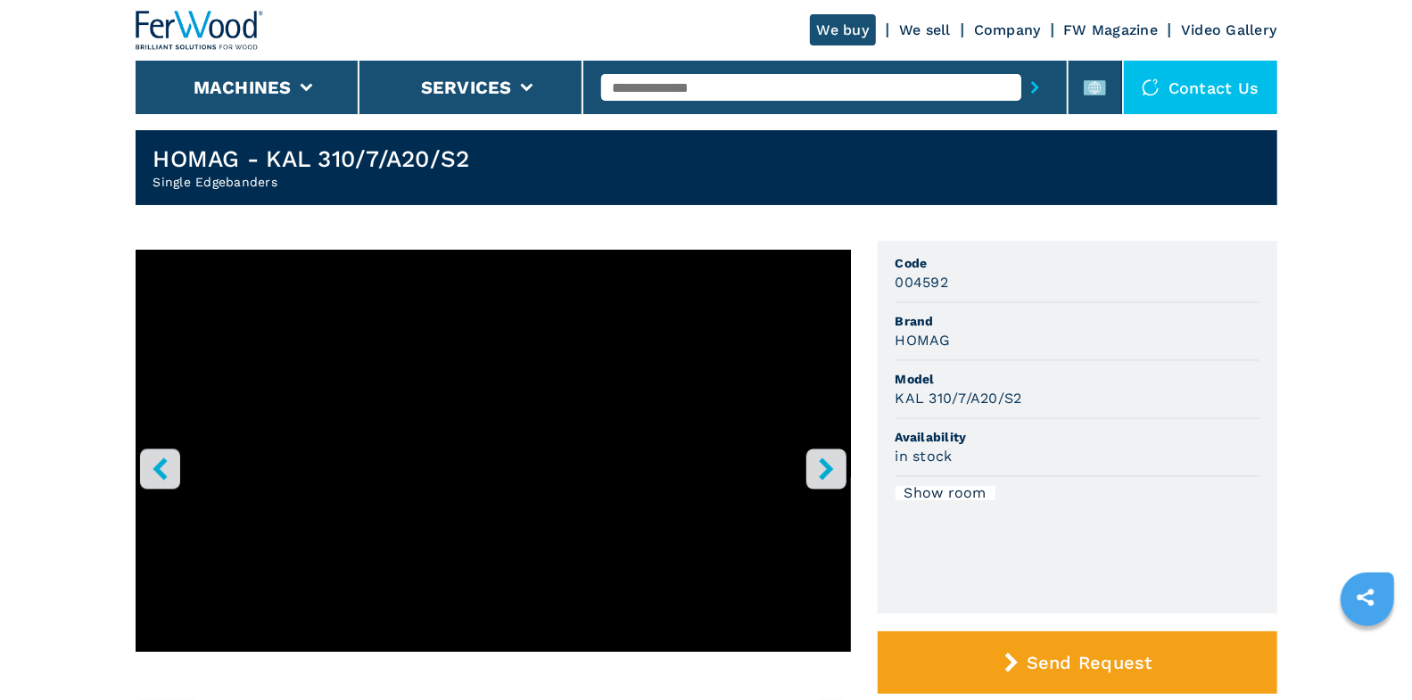
click at [812, 464] on button "right-button" at bounding box center [826, 469] width 40 height 40
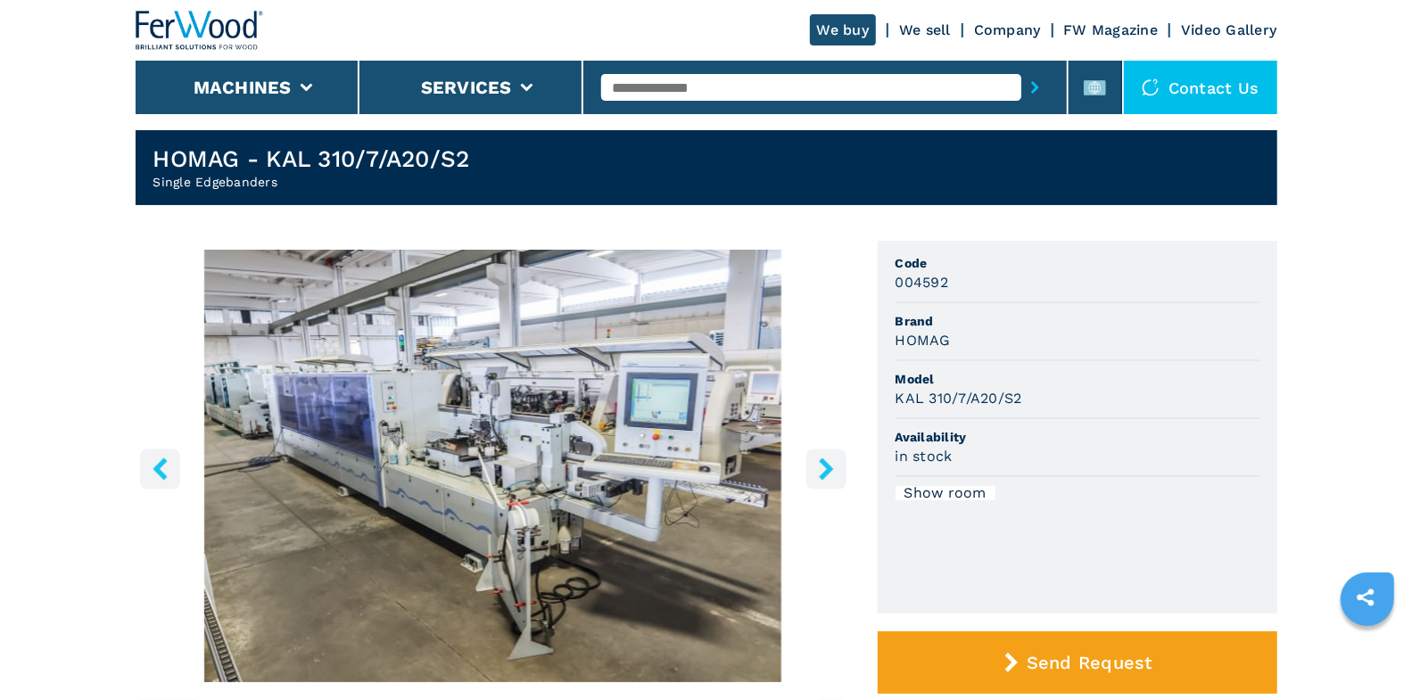
click at [819, 467] on icon "right-button" at bounding box center [826, 469] width 22 height 22
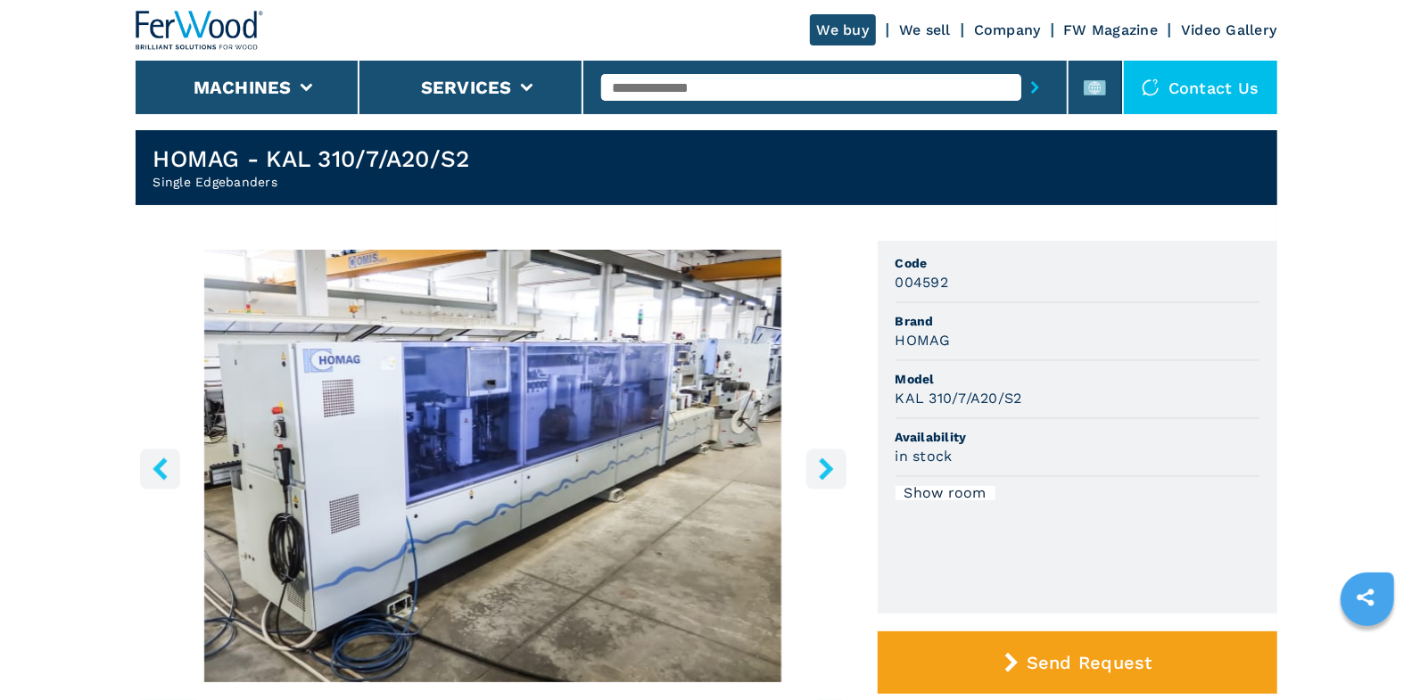
click at [819, 467] on icon "right-button" at bounding box center [826, 469] width 22 height 22
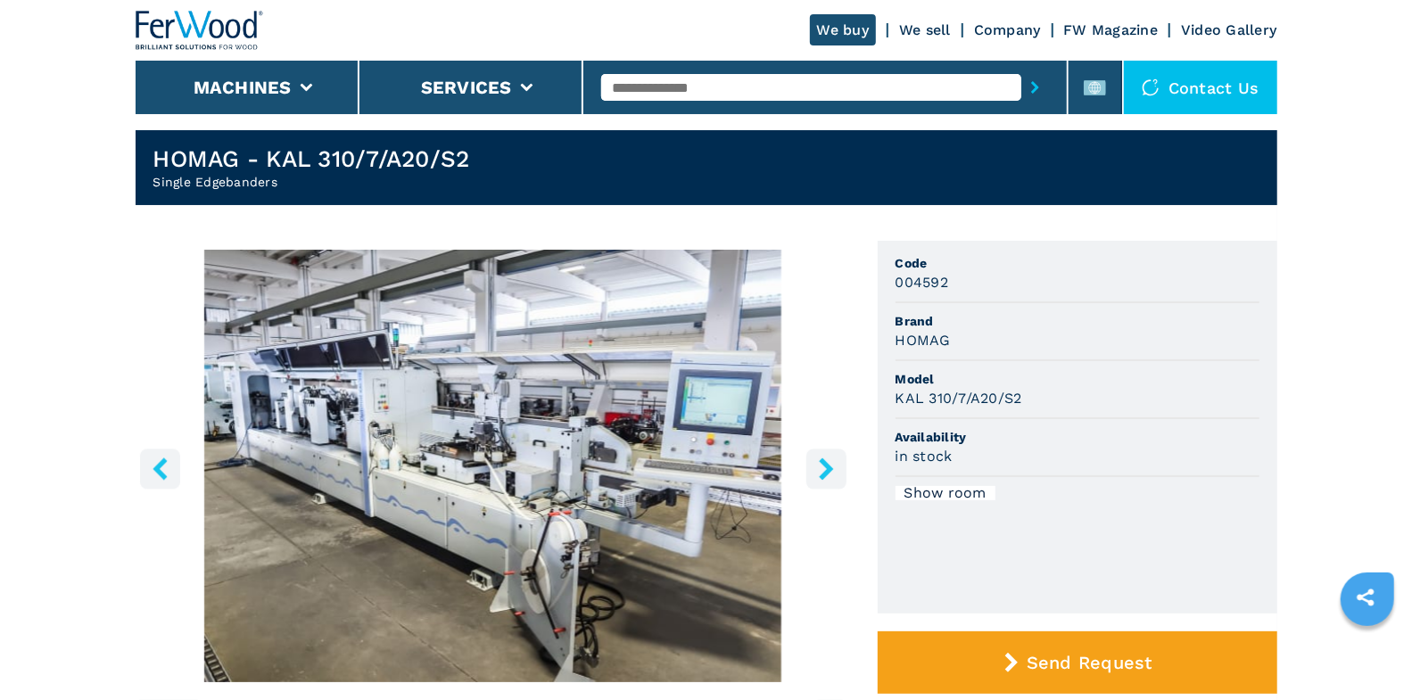
click at [823, 465] on icon "right-button" at bounding box center [826, 469] width 14 height 22
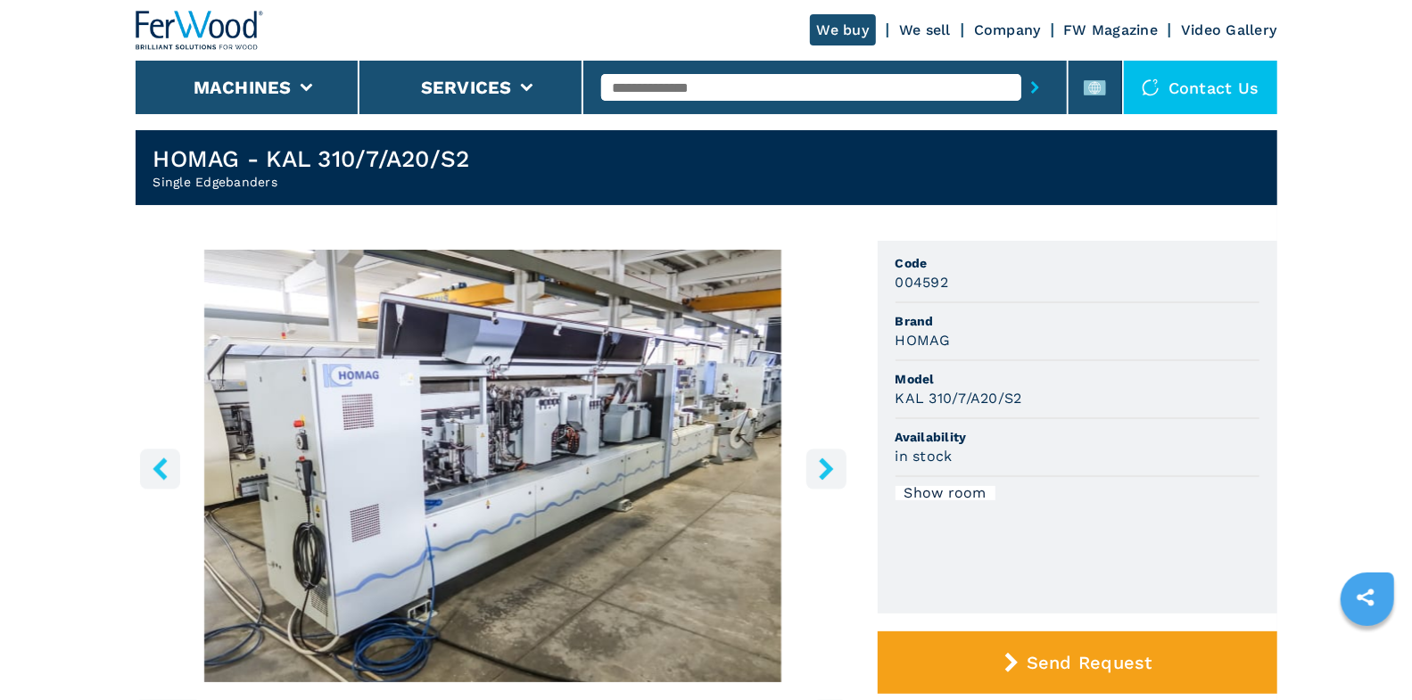
click at [823, 466] on icon "right-button" at bounding box center [826, 469] width 22 height 22
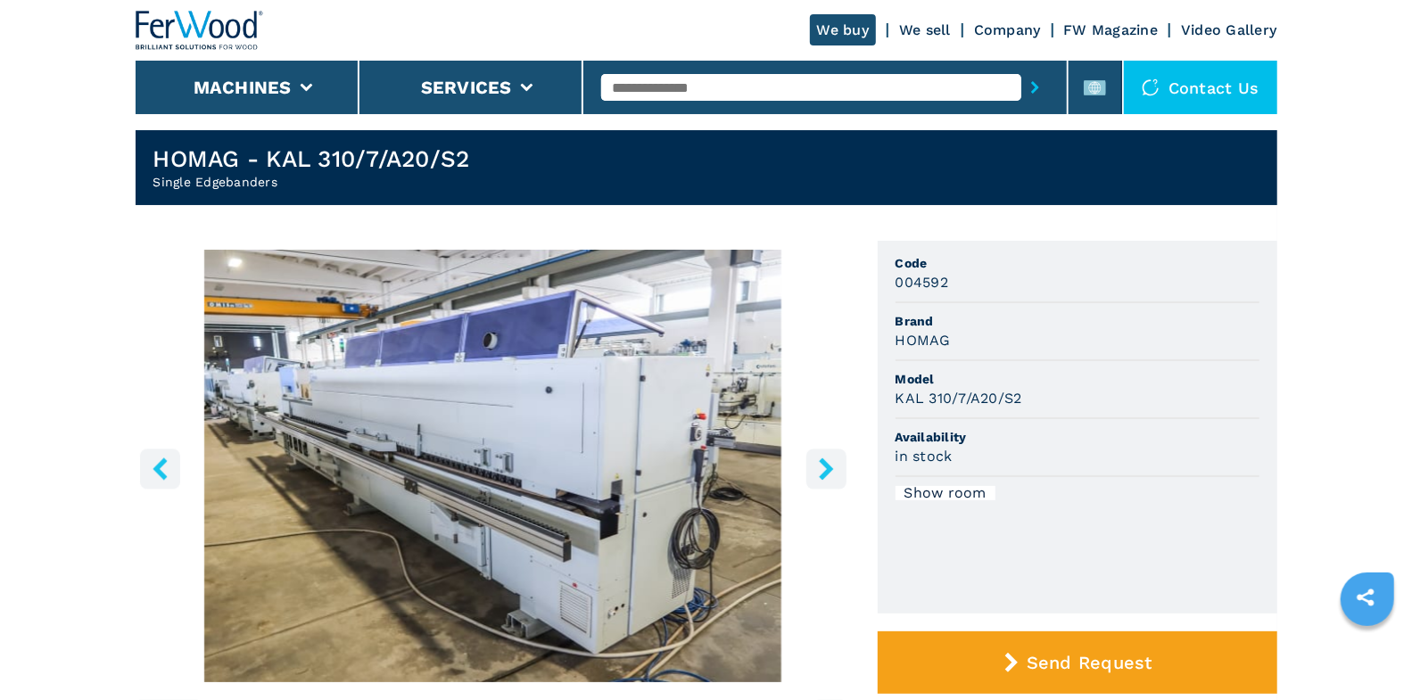
click at [823, 466] on icon "right-button" at bounding box center [826, 469] width 22 height 22
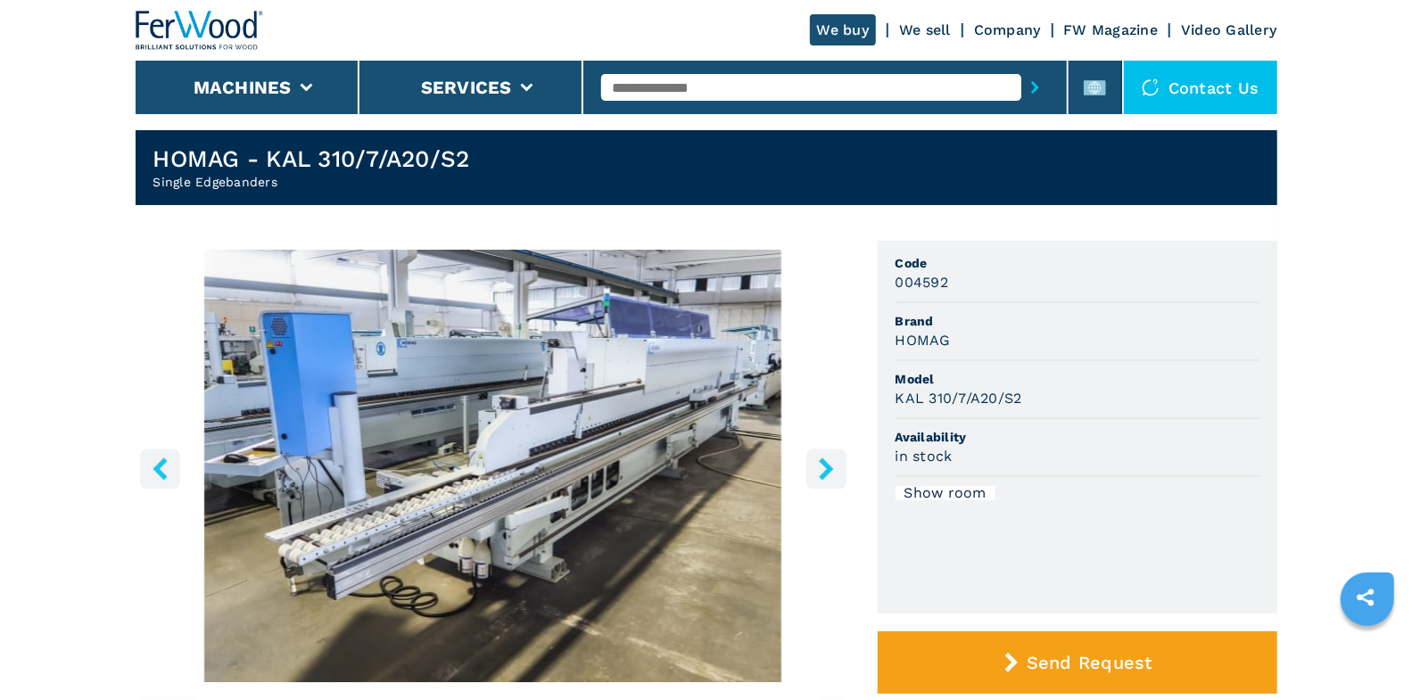
click at [823, 466] on icon "right-button" at bounding box center [826, 469] width 22 height 22
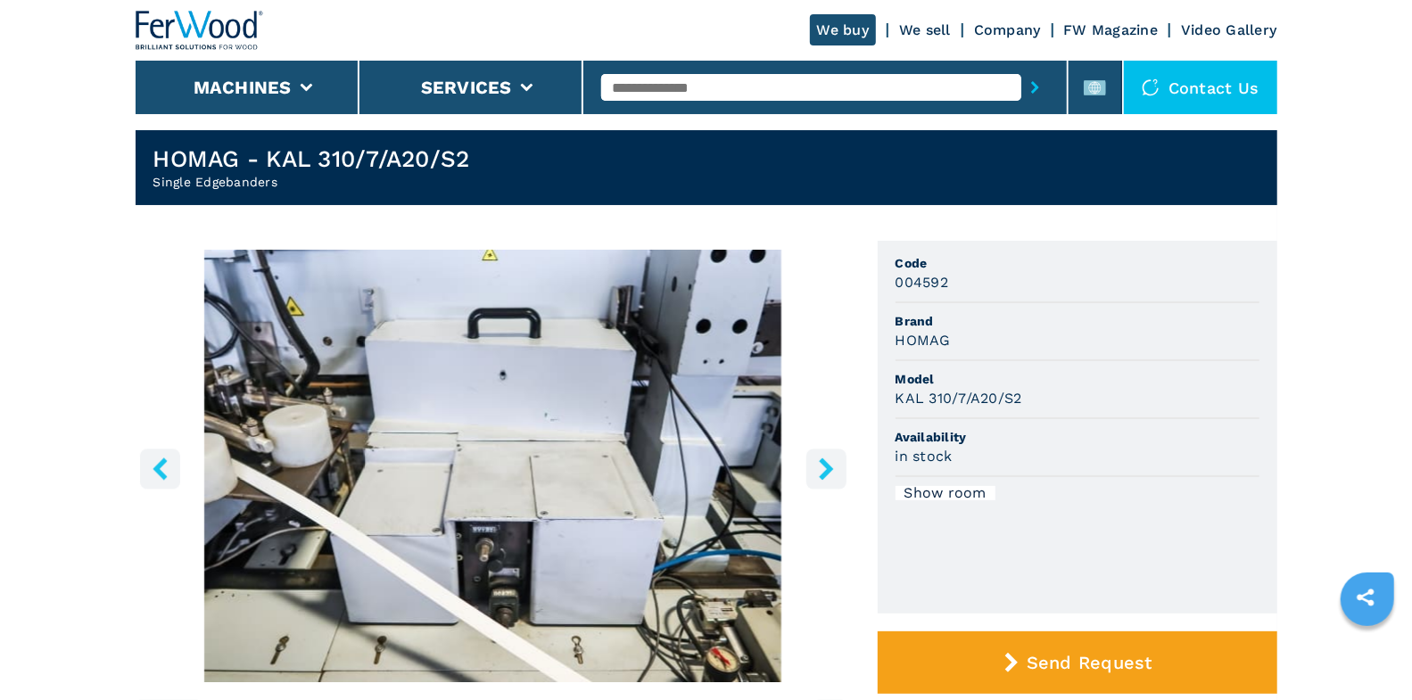
click at [823, 466] on icon "right-button" at bounding box center [826, 469] width 22 height 22
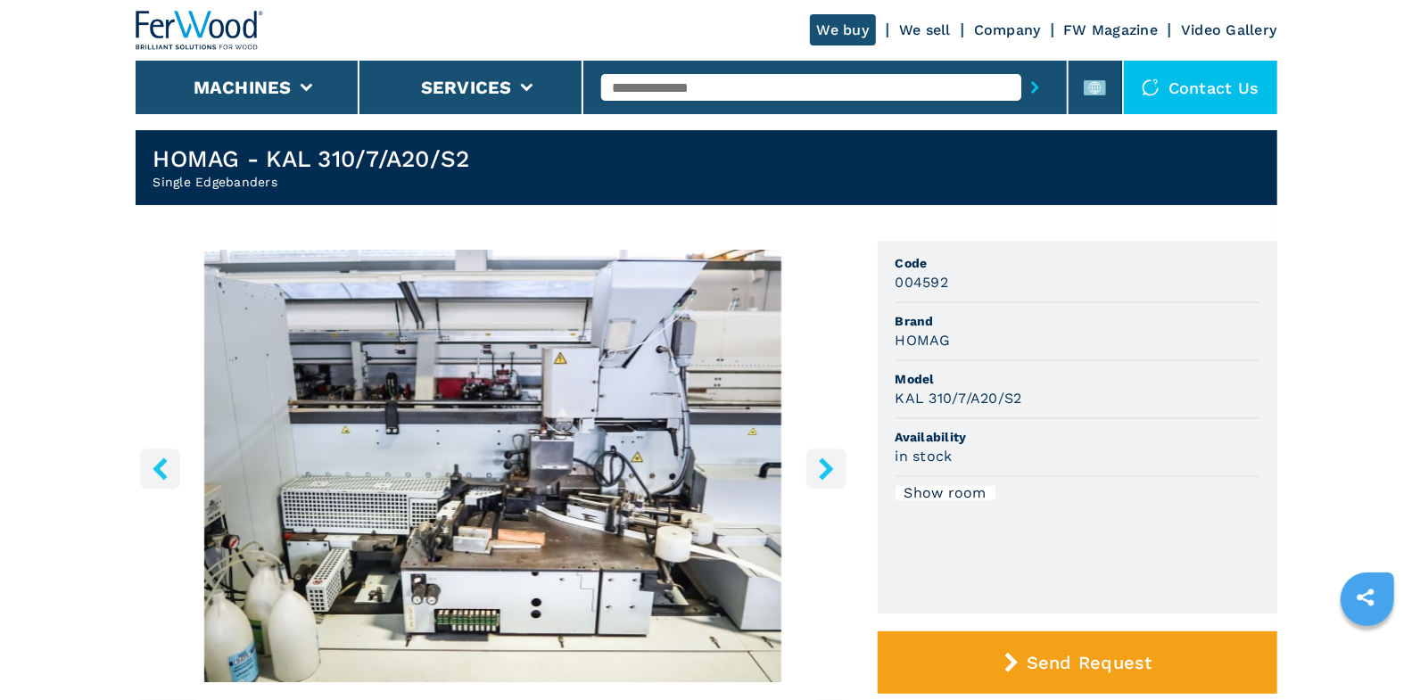
click at [823, 466] on icon "right-button" at bounding box center [826, 469] width 22 height 22
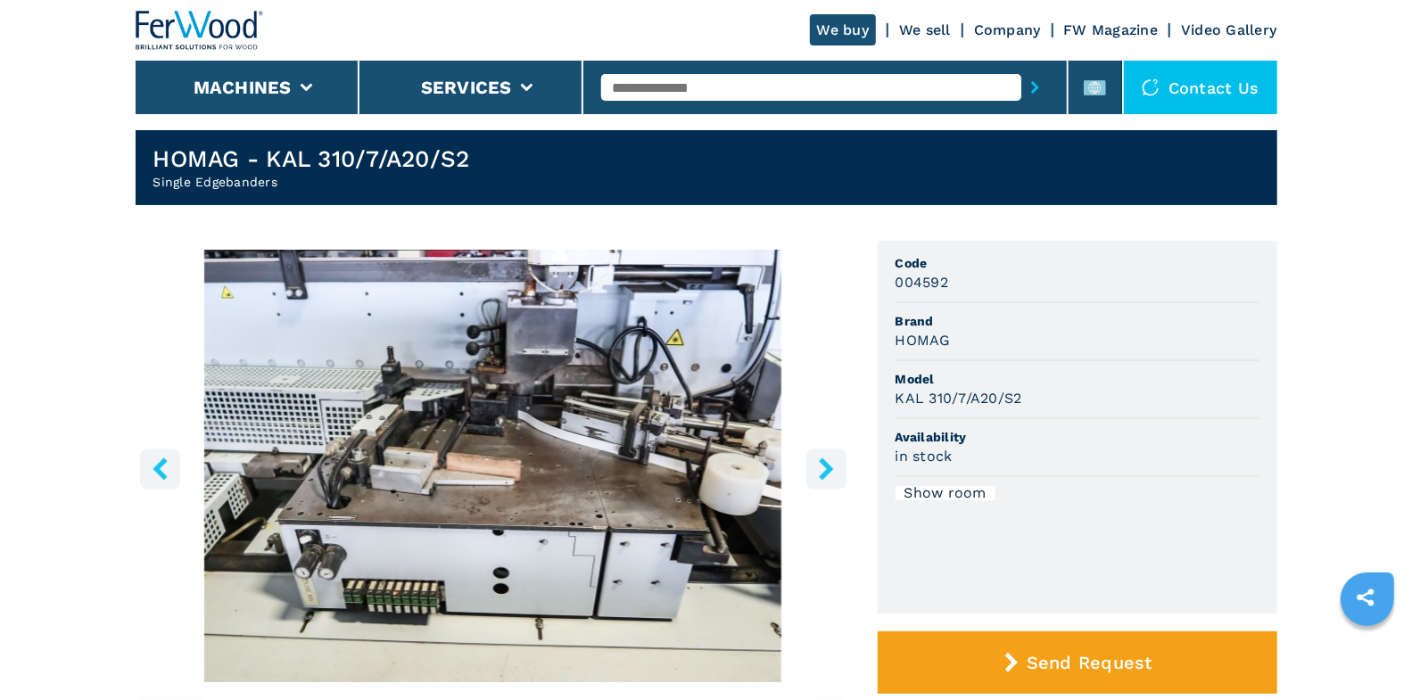
click at [159, 473] on icon "left-button" at bounding box center [160, 469] width 14 height 22
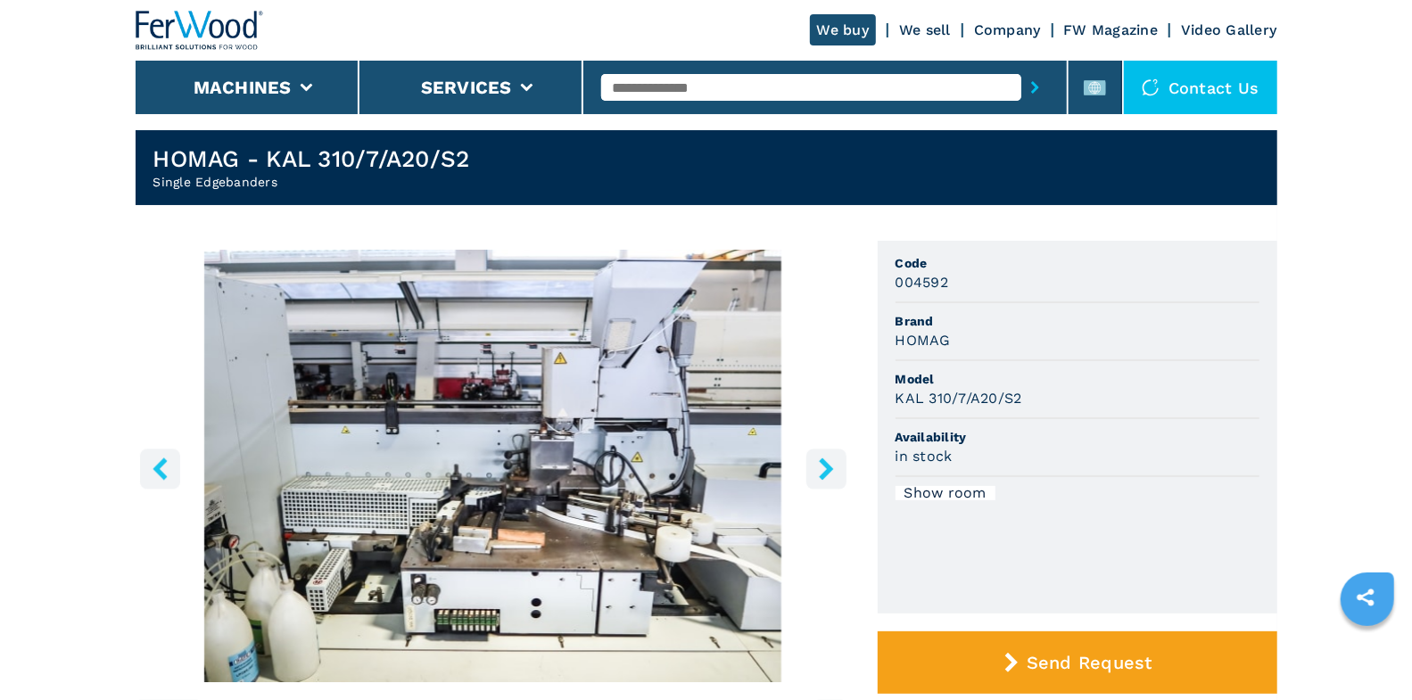
click at [825, 470] on icon "right-button" at bounding box center [826, 469] width 14 height 22
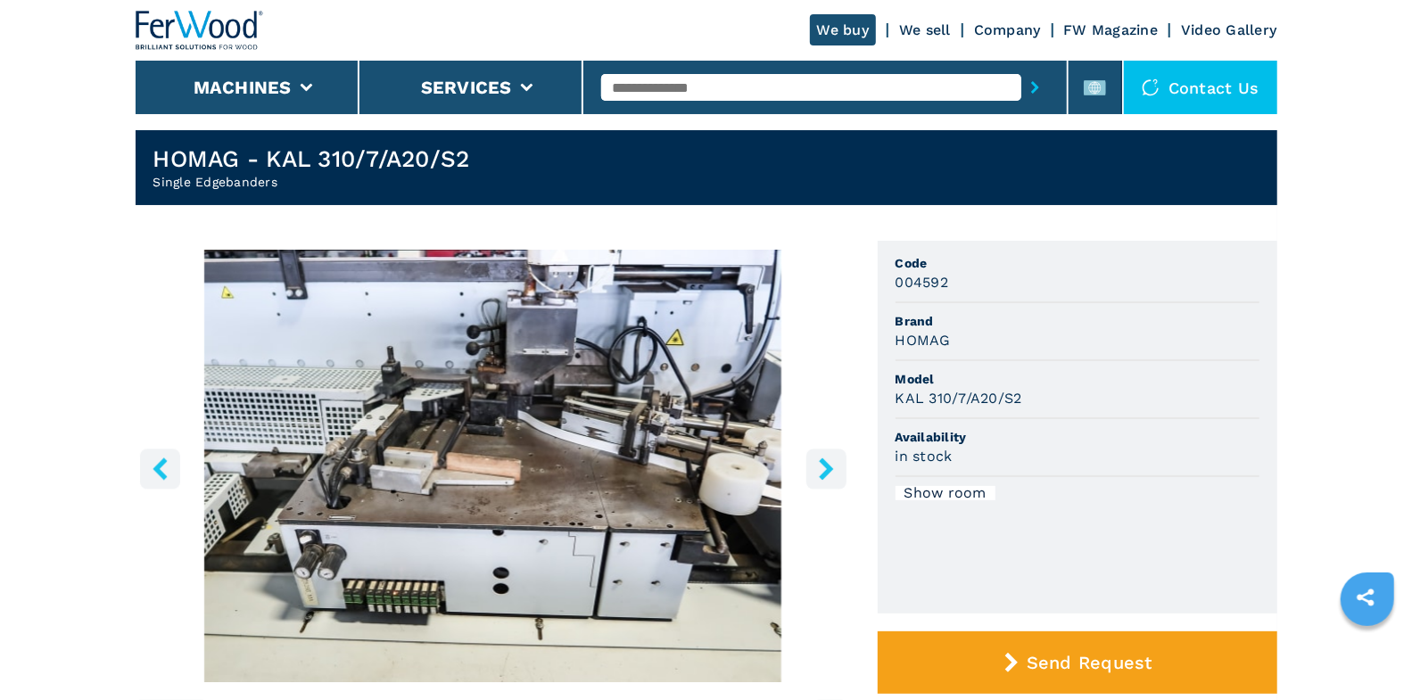
click at [825, 470] on icon "right-button" at bounding box center [826, 469] width 14 height 22
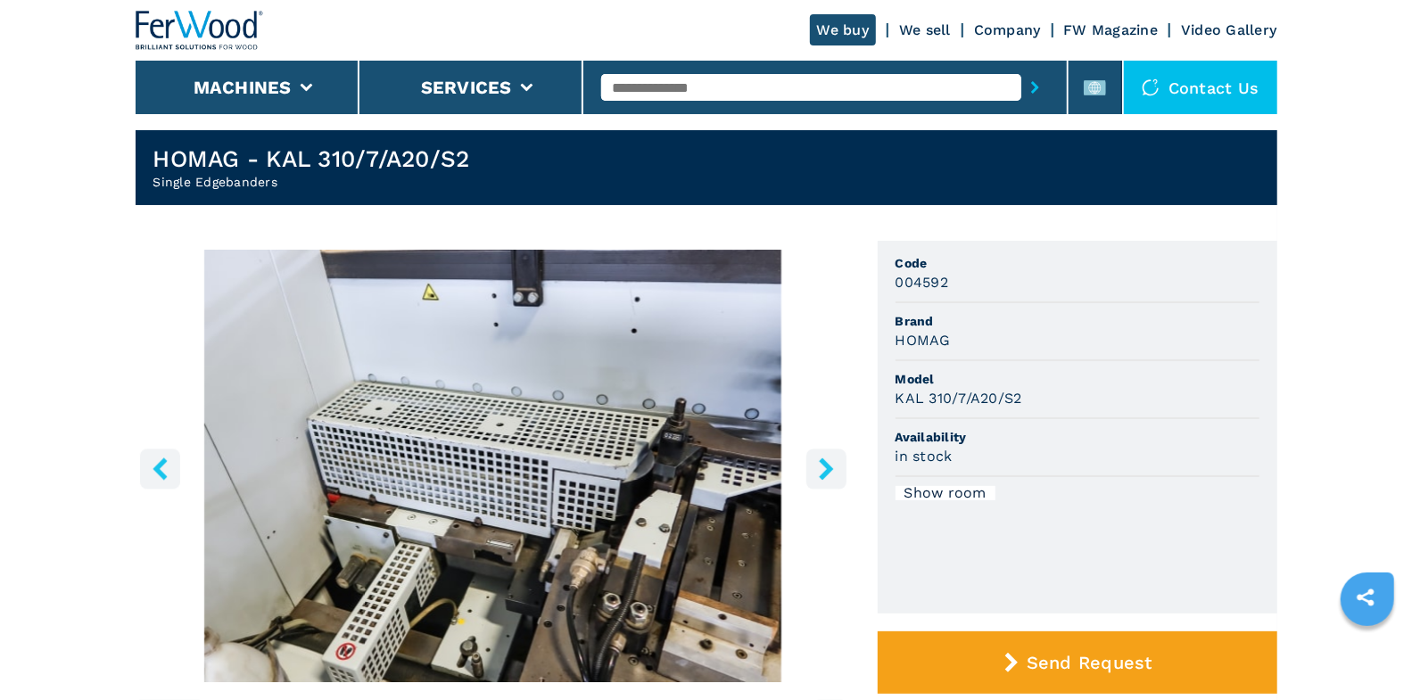
click at [825, 470] on icon "right-button" at bounding box center [826, 469] width 14 height 22
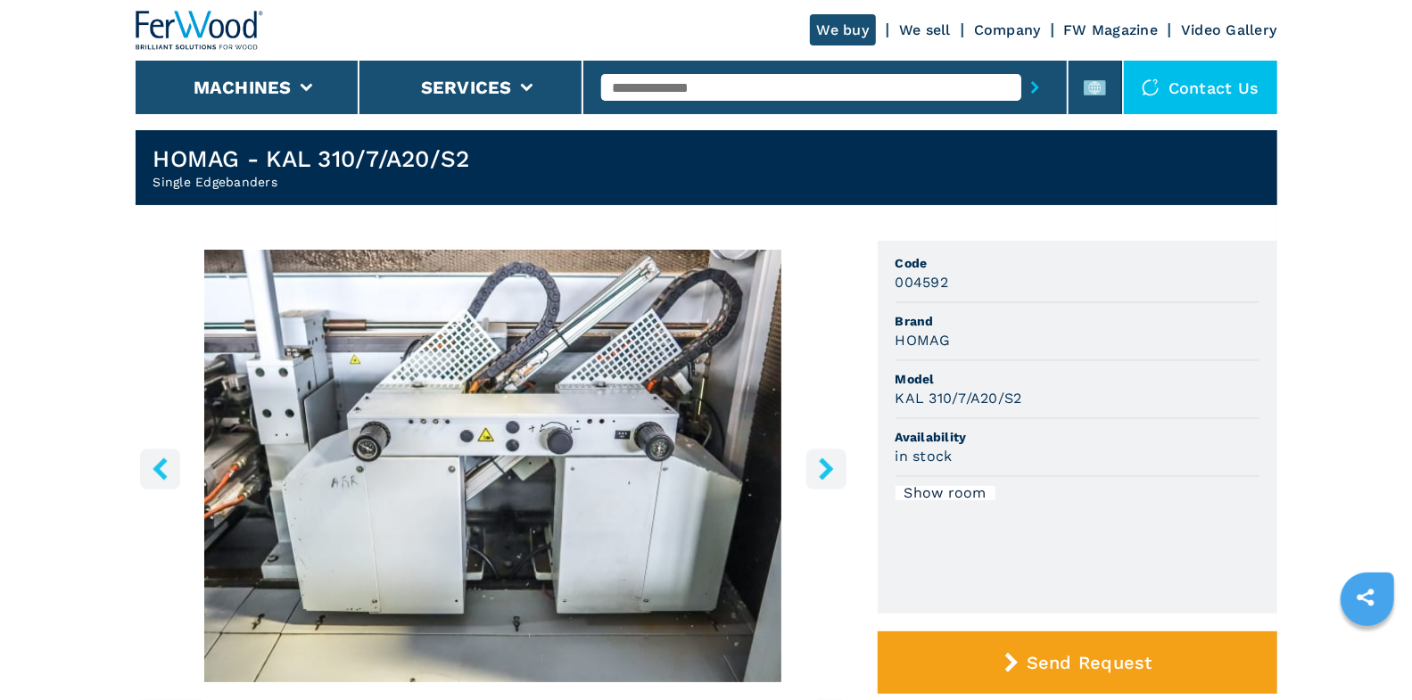
click at [815, 477] on icon "right-button" at bounding box center [826, 469] width 22 height 22
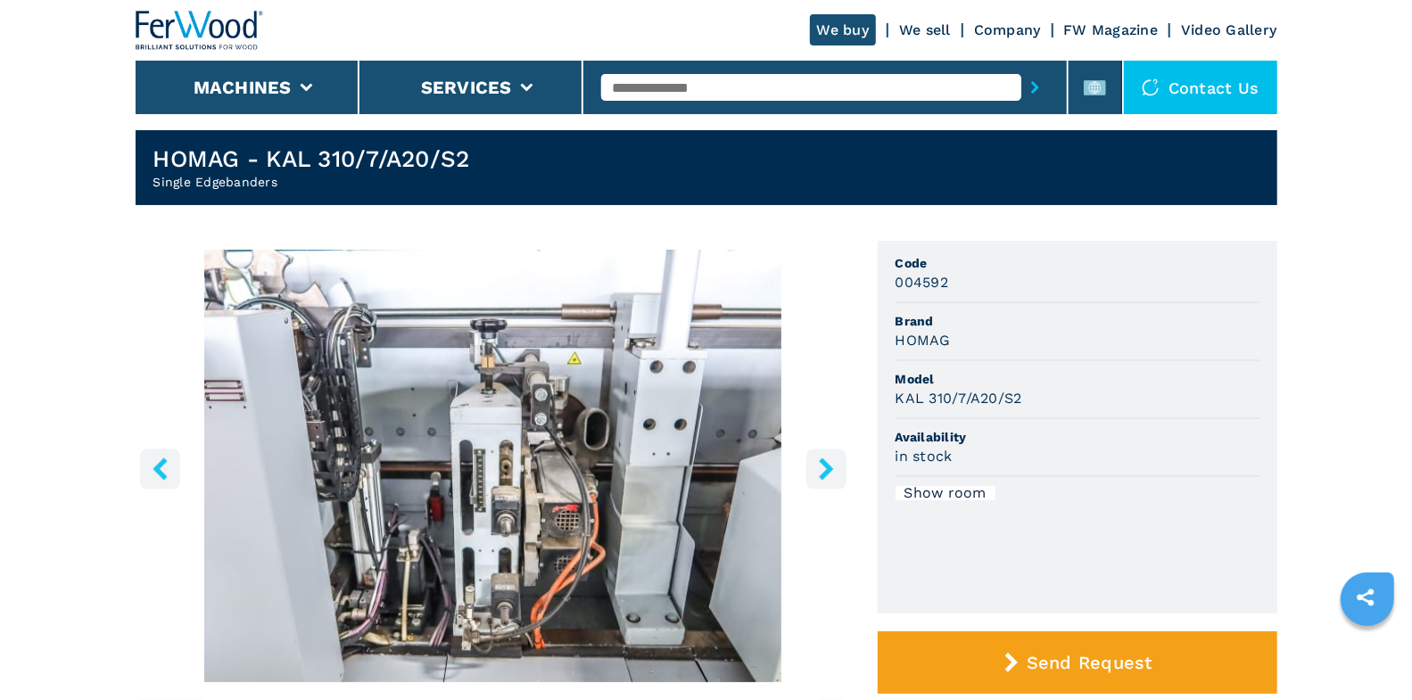
click at [815, 477] on icon "right-button" at bounding box center [826, 469] width 22 height 22
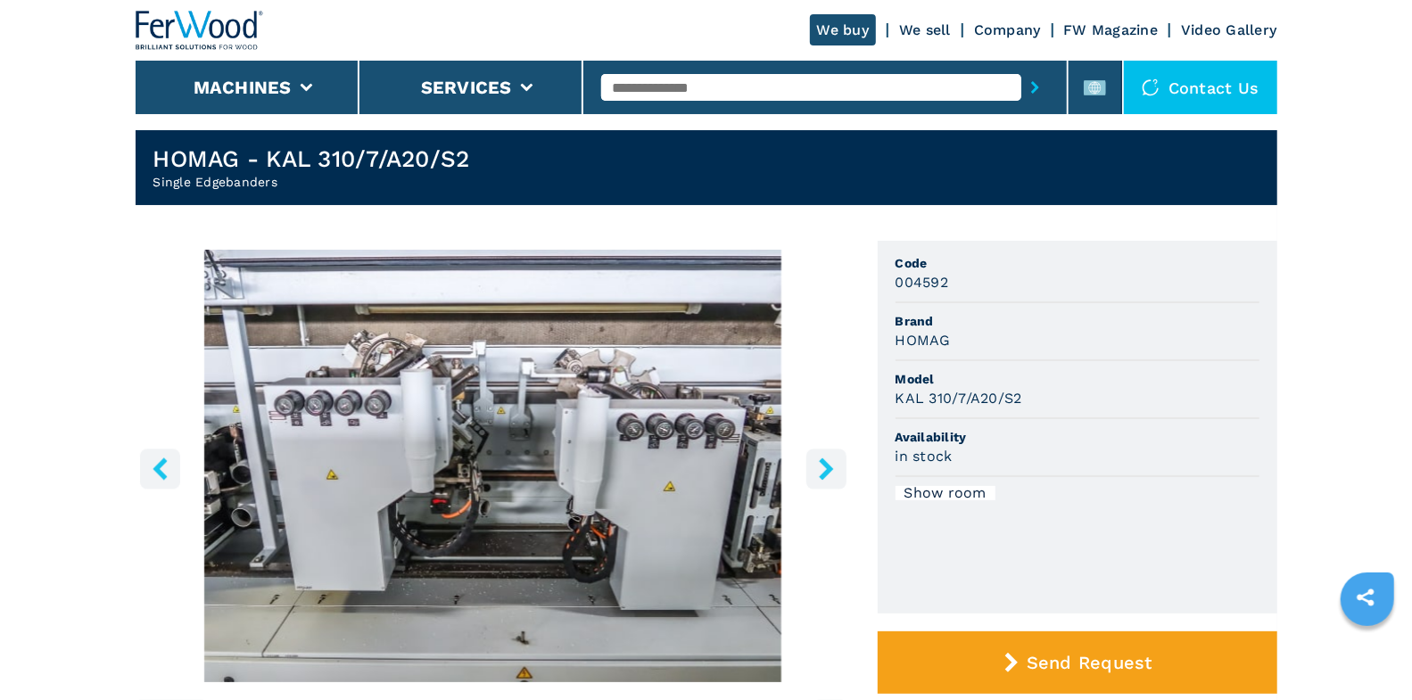
click at [821, 474] on icon "right-button" at bounding box center [826, 469] width 14 height 22
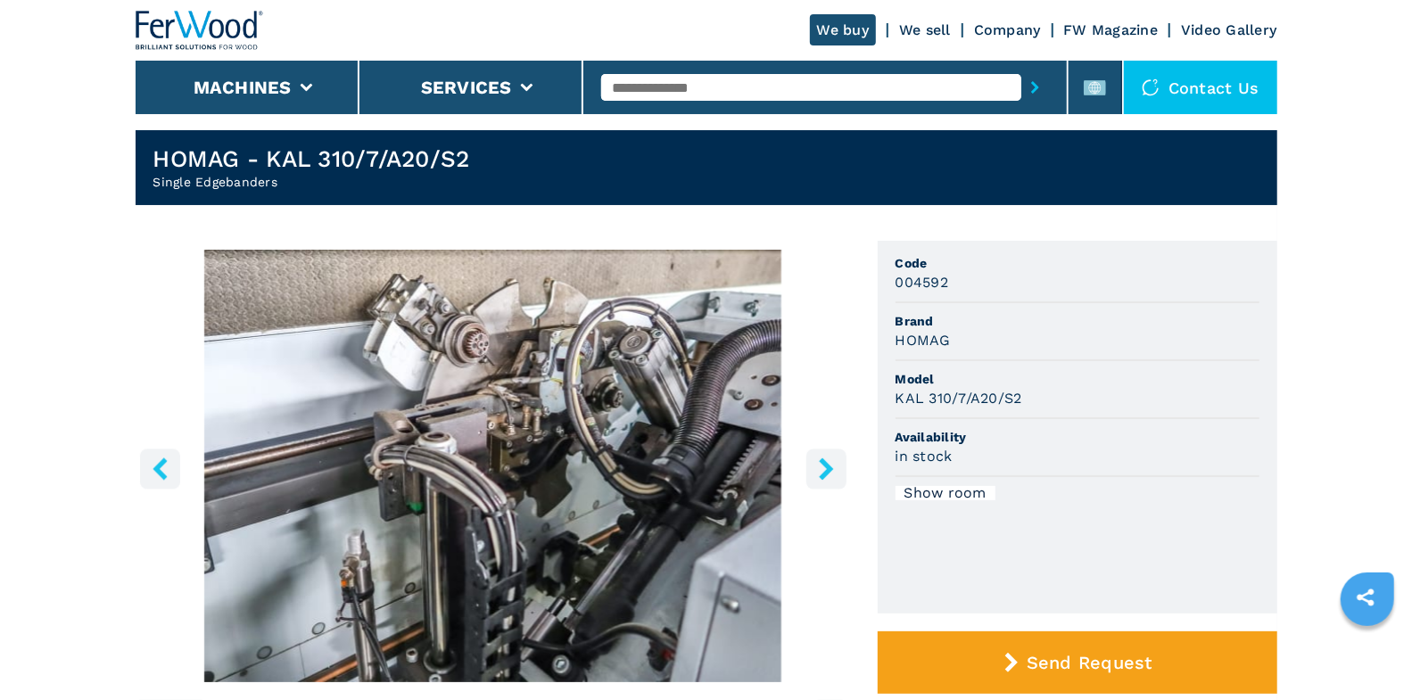
click at [821, 474] on icon "right-button" at bounding box center [826, 469] width 14 height 22
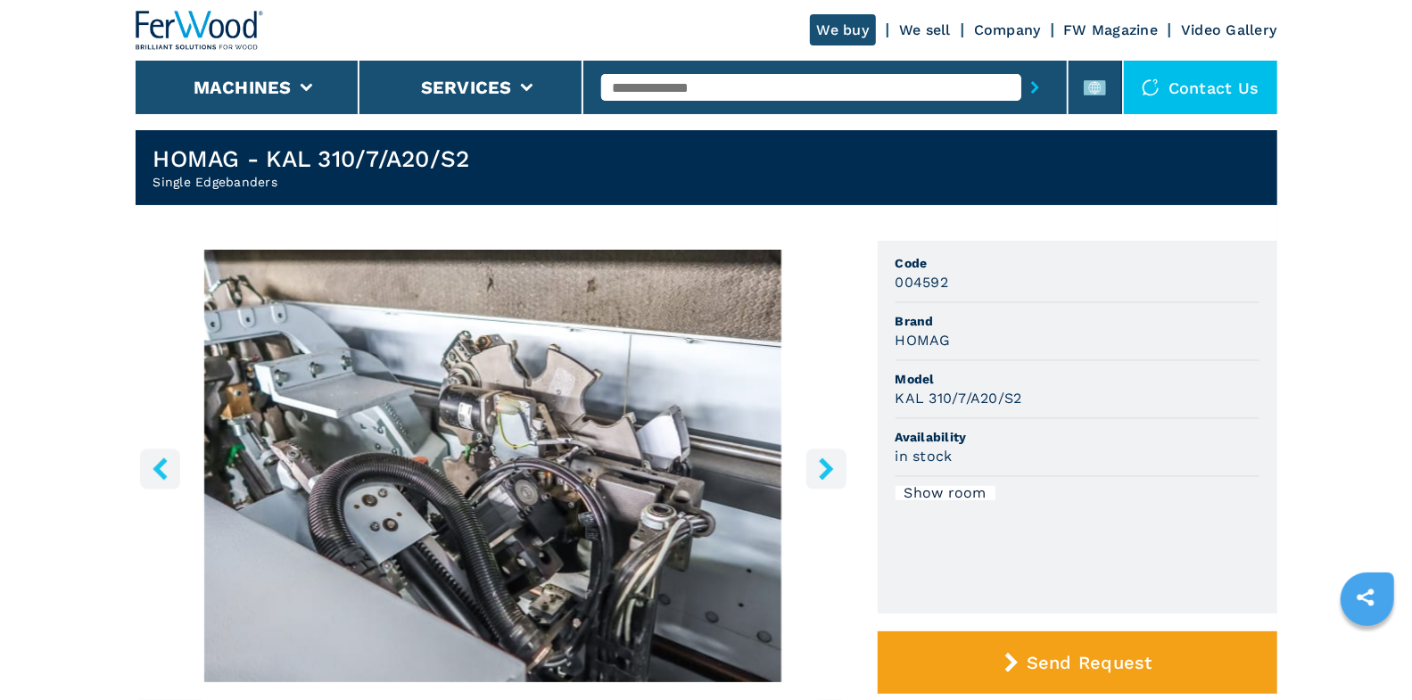
click at [821, 474] on icon "right-button" at bounding box center [826, 469] width 14 height 22
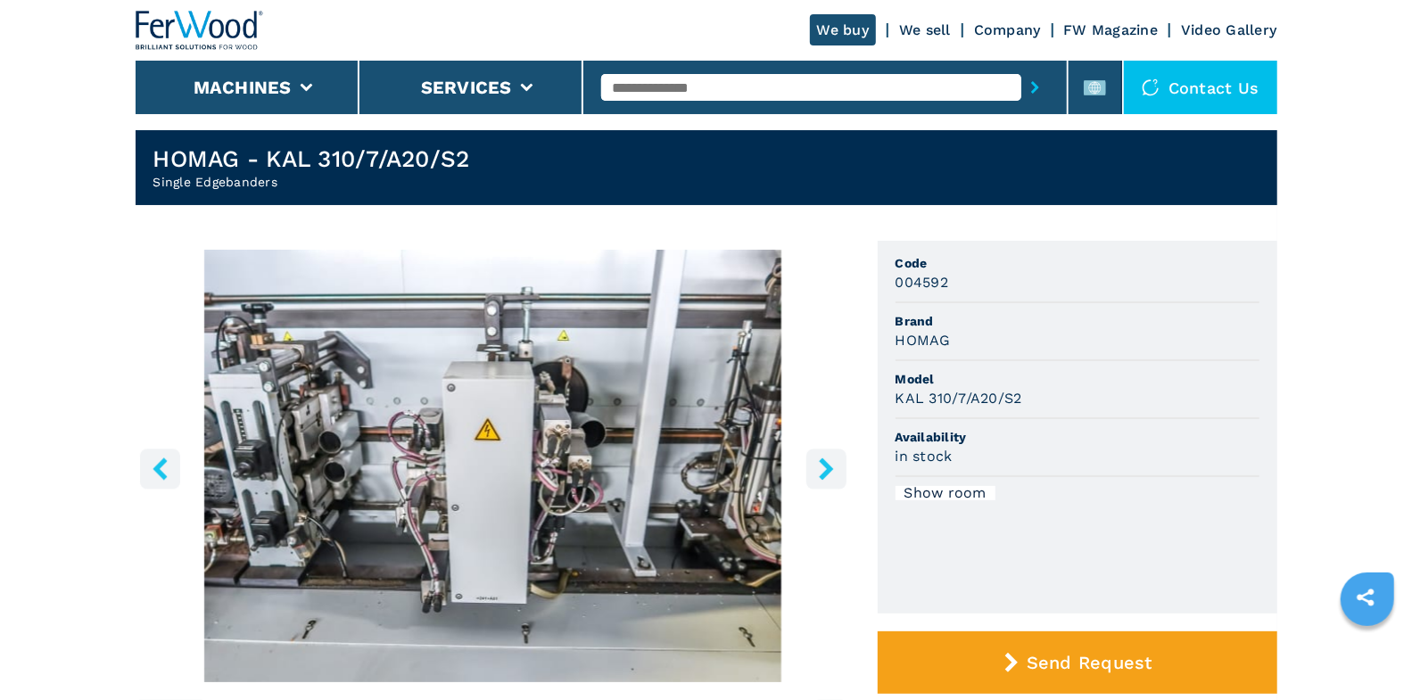
click at [818, 461] on icon "right-button" at bounding box center [826, 469] width 22 height 22
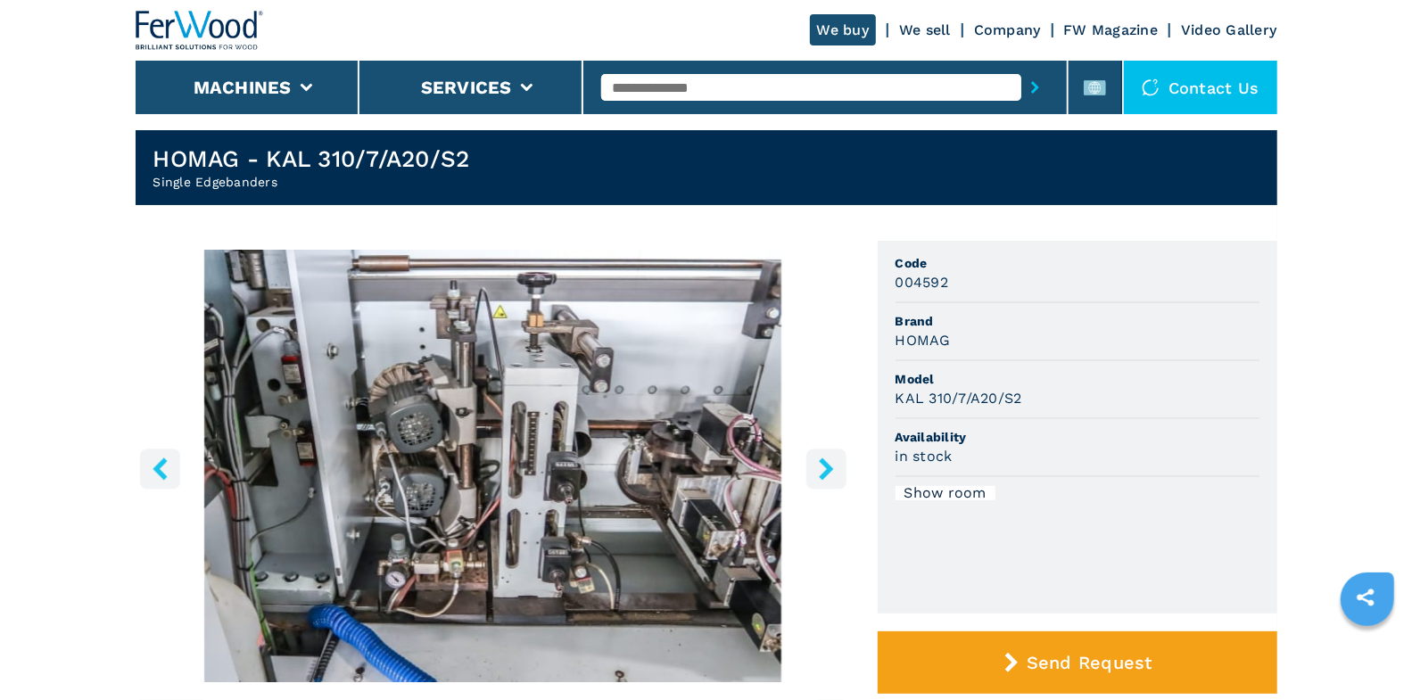
click at [822, 463] on icon "right-button" at bounding box center [826, 469] width 14 height 22
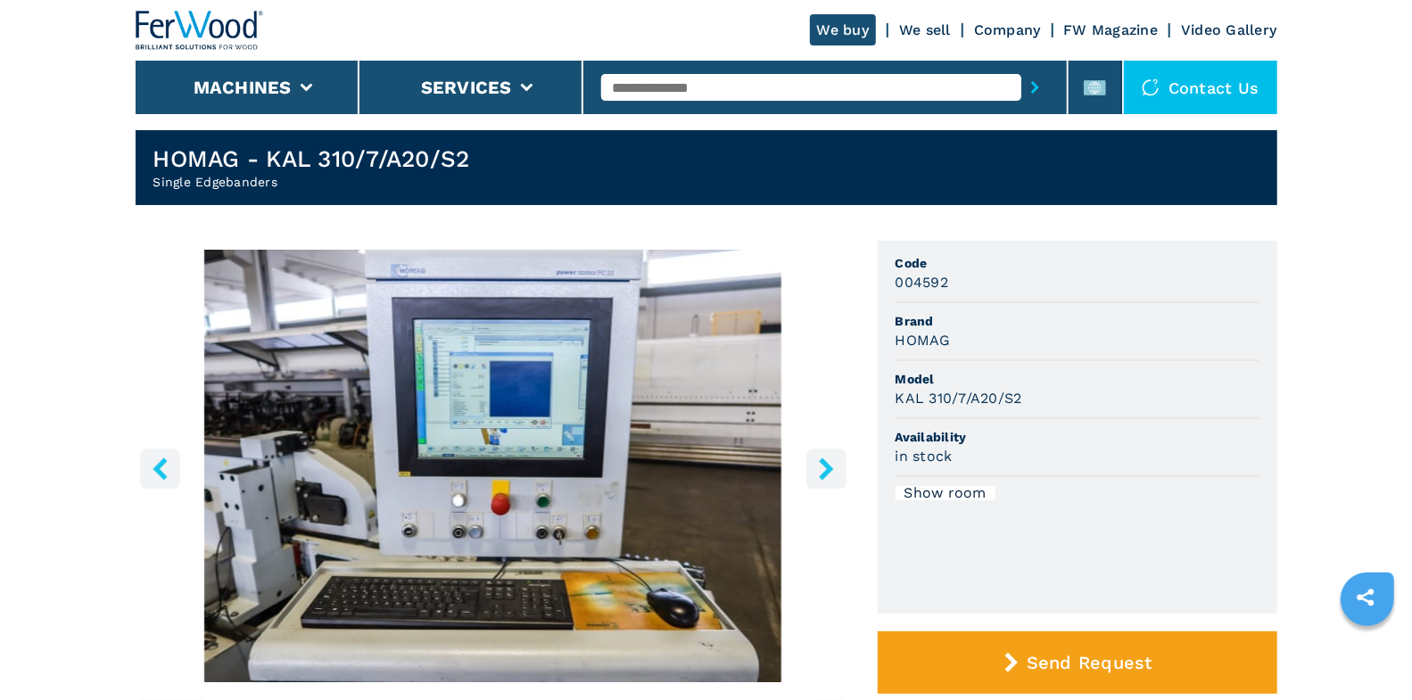
click at [822, 463] on icon "right-button" at bounding box center [826, 469] width 14 height 22
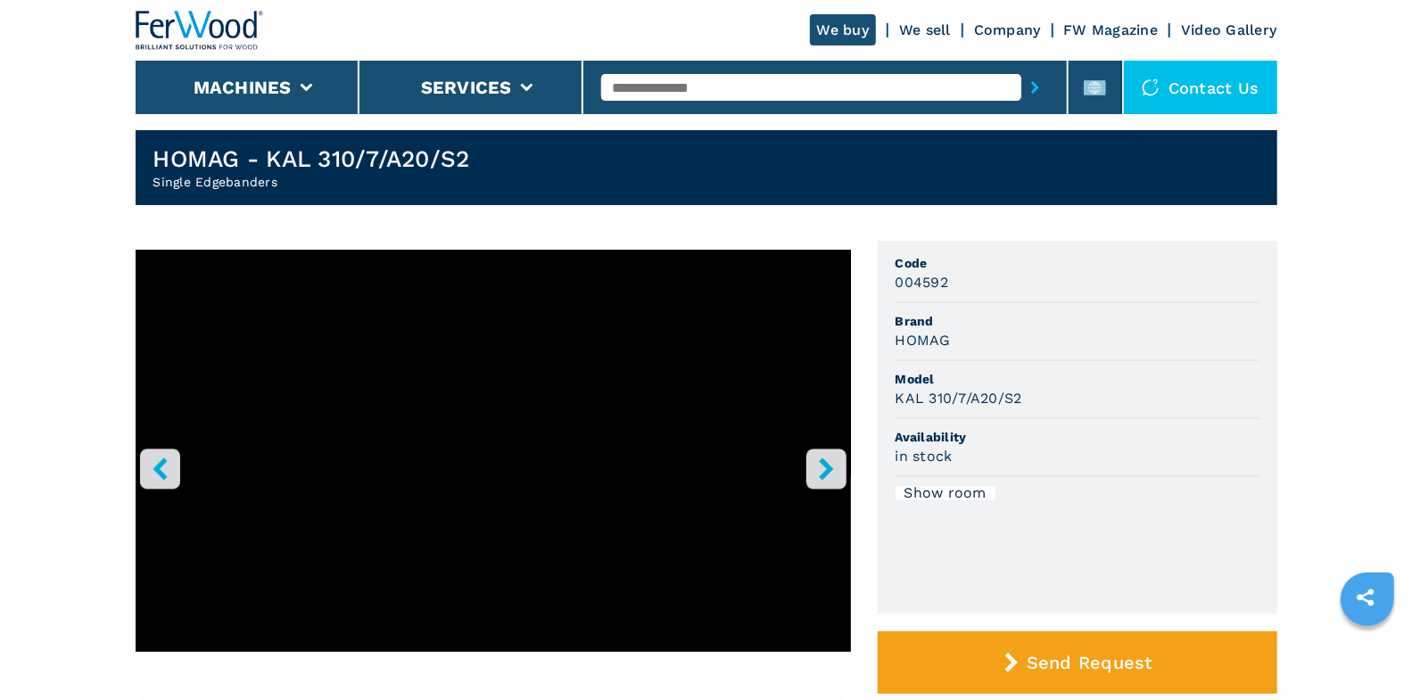
click at [822, 463] on icon "right-button" at bounding box center [826, 469] width 14 height 22
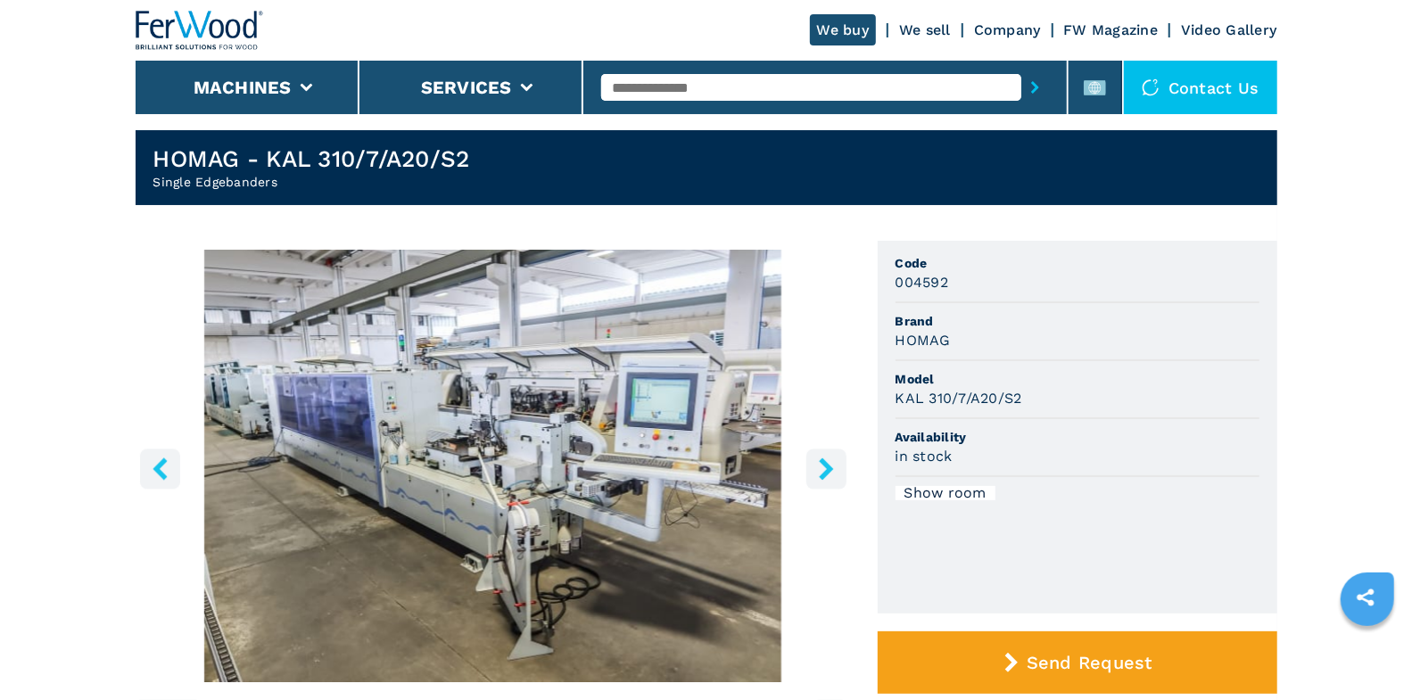
click at [153, 472] on icon "left-button" at bounding box center [160, 469] width 22 height 22
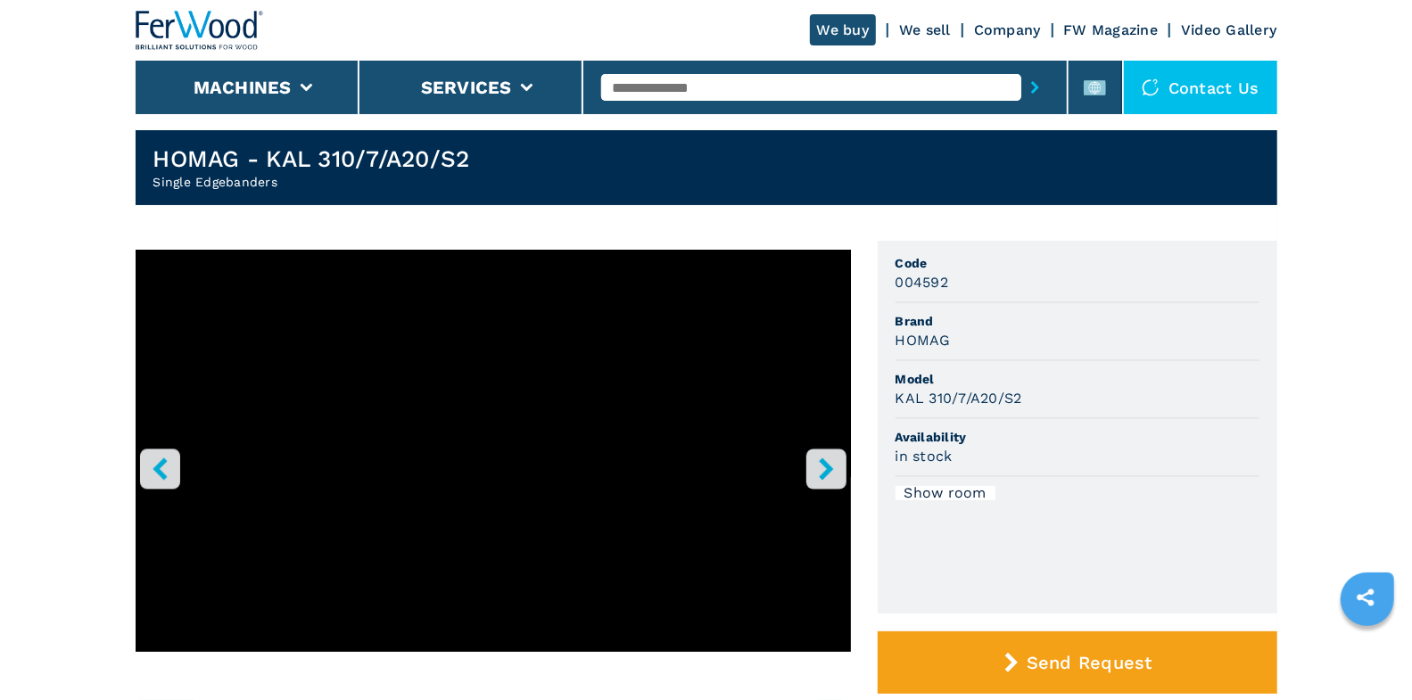
click at [833, 463] on icon "right-button" at bounding box center [826, 469] width 22 height 22
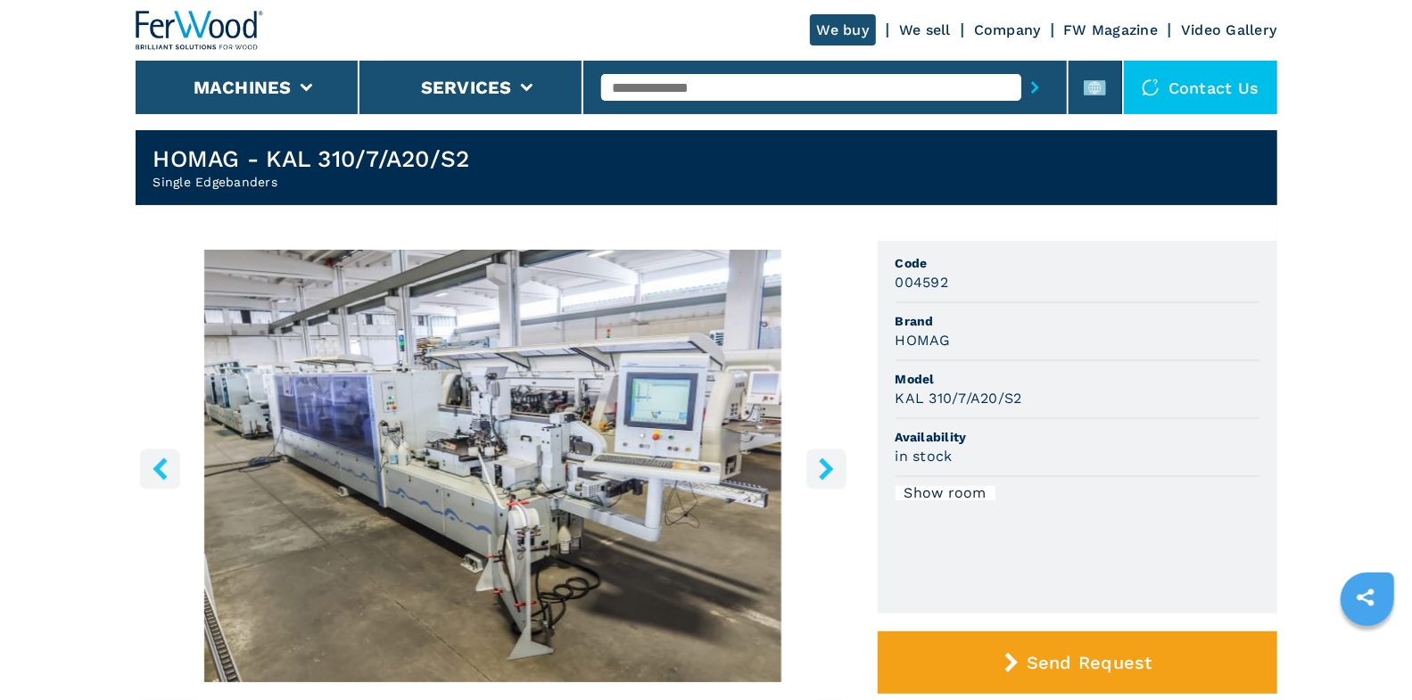
click at [833, 463] on icon "right-button" at bounding box center [826, 469] width 22 height 22
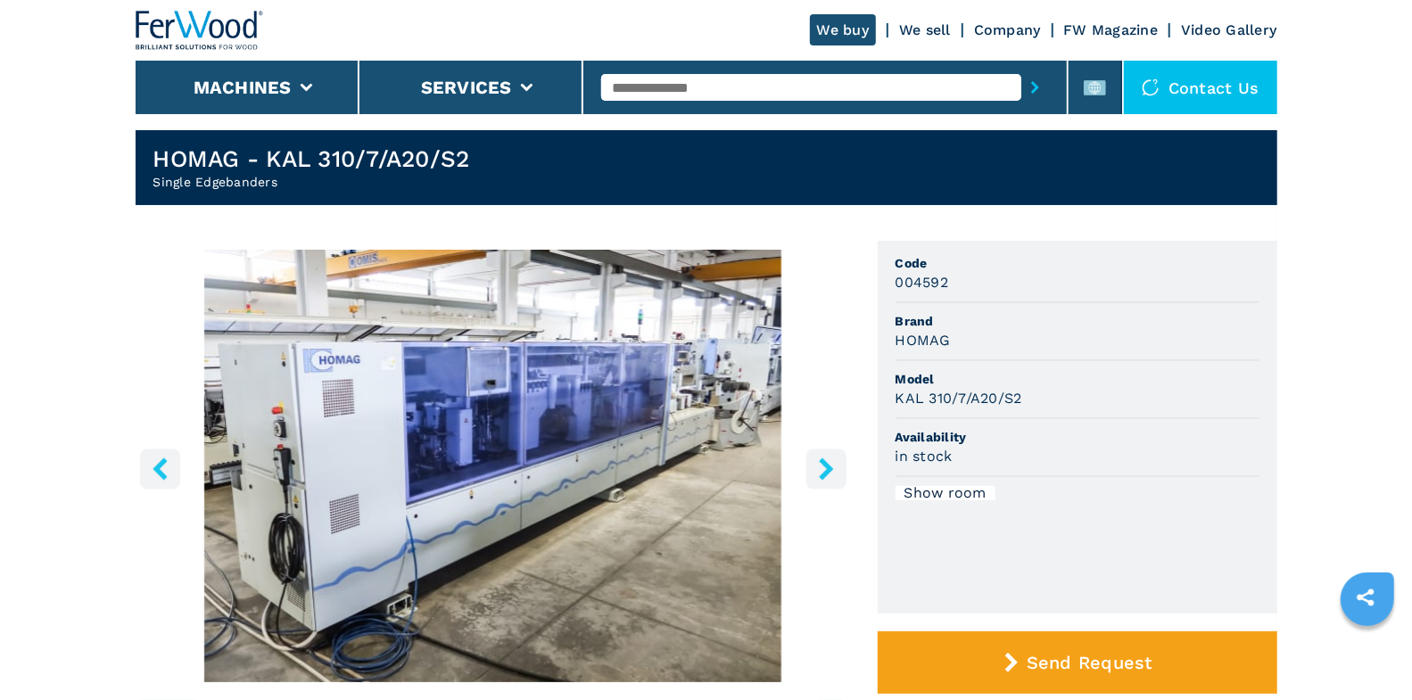
click at [833, 463] on icon "right-button" at bounding box center [826, 469] width 22 height 22
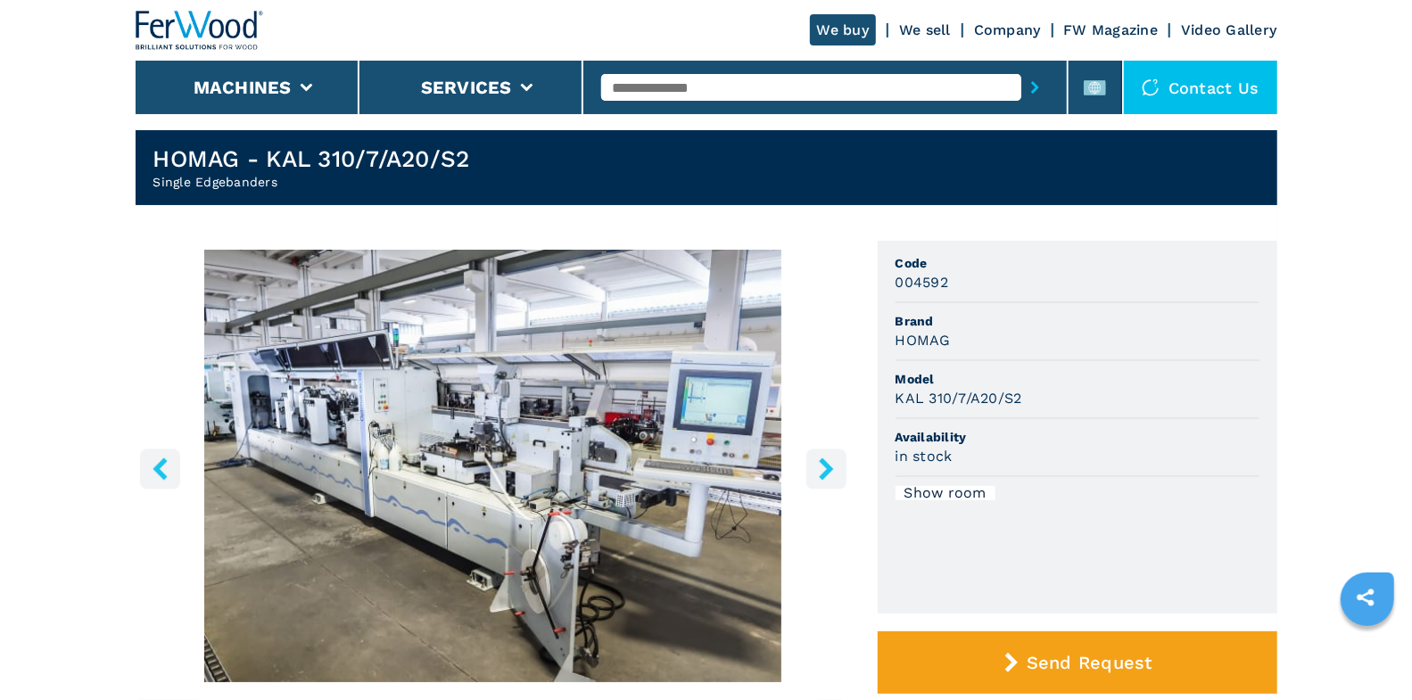
click at [831, 468] on icon "right-button" at bounding box center [826, 469] width 14 height 22
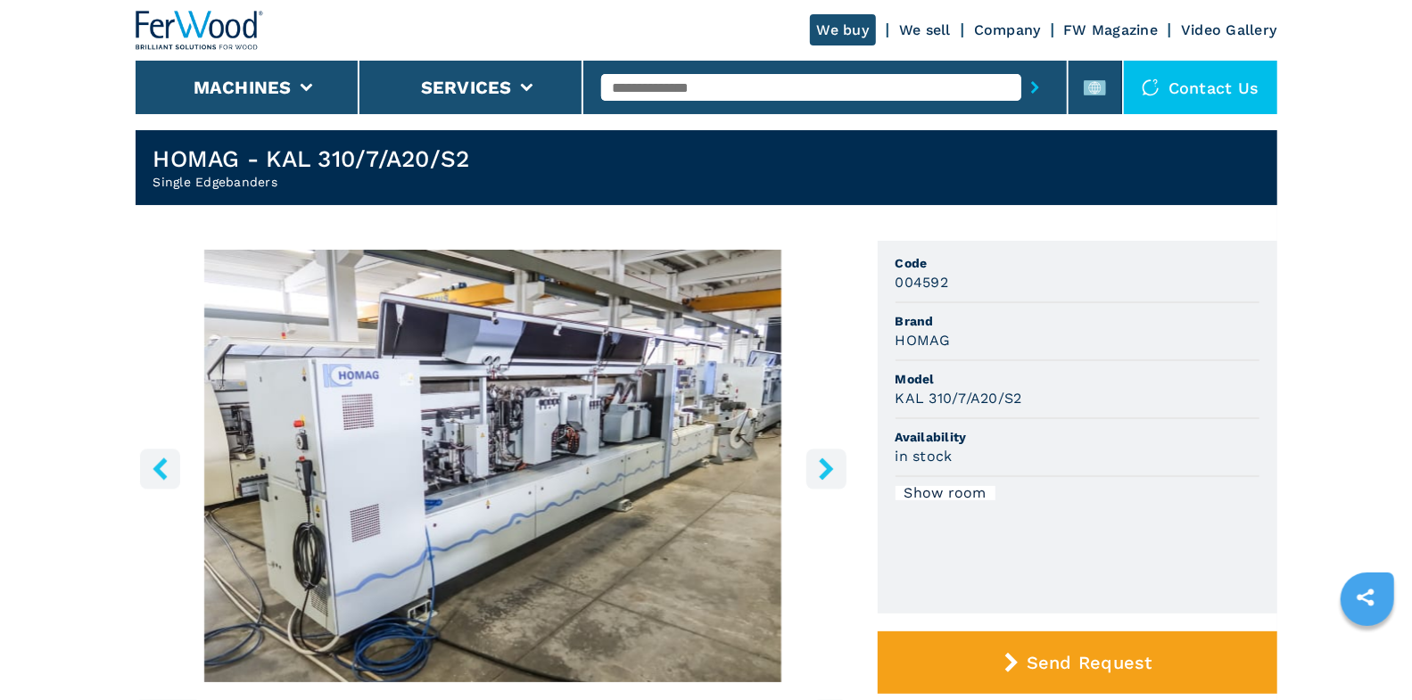
click at [820, 471] on icon "right-button" at bounding box center [826, 469] width 22 height 22
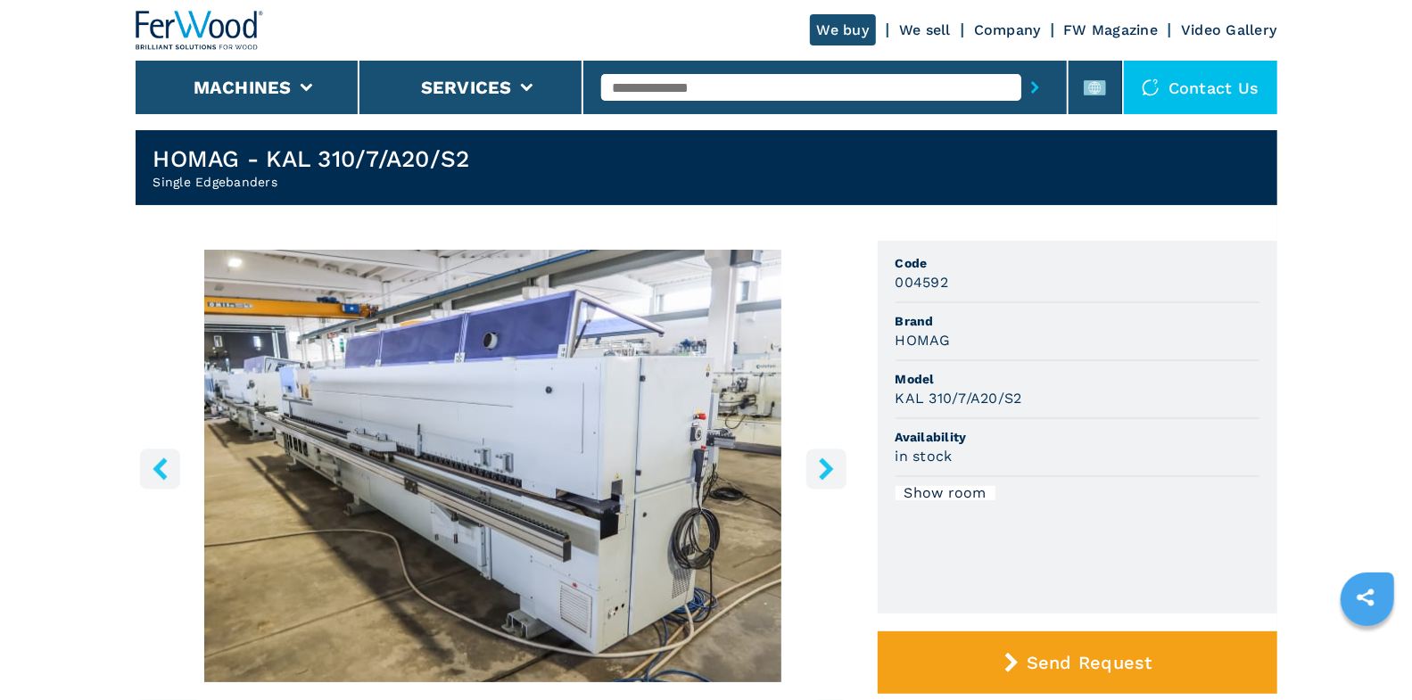
click at [841, 479] on button "right-button" at bounding box center [826, 469] width 40 height 40
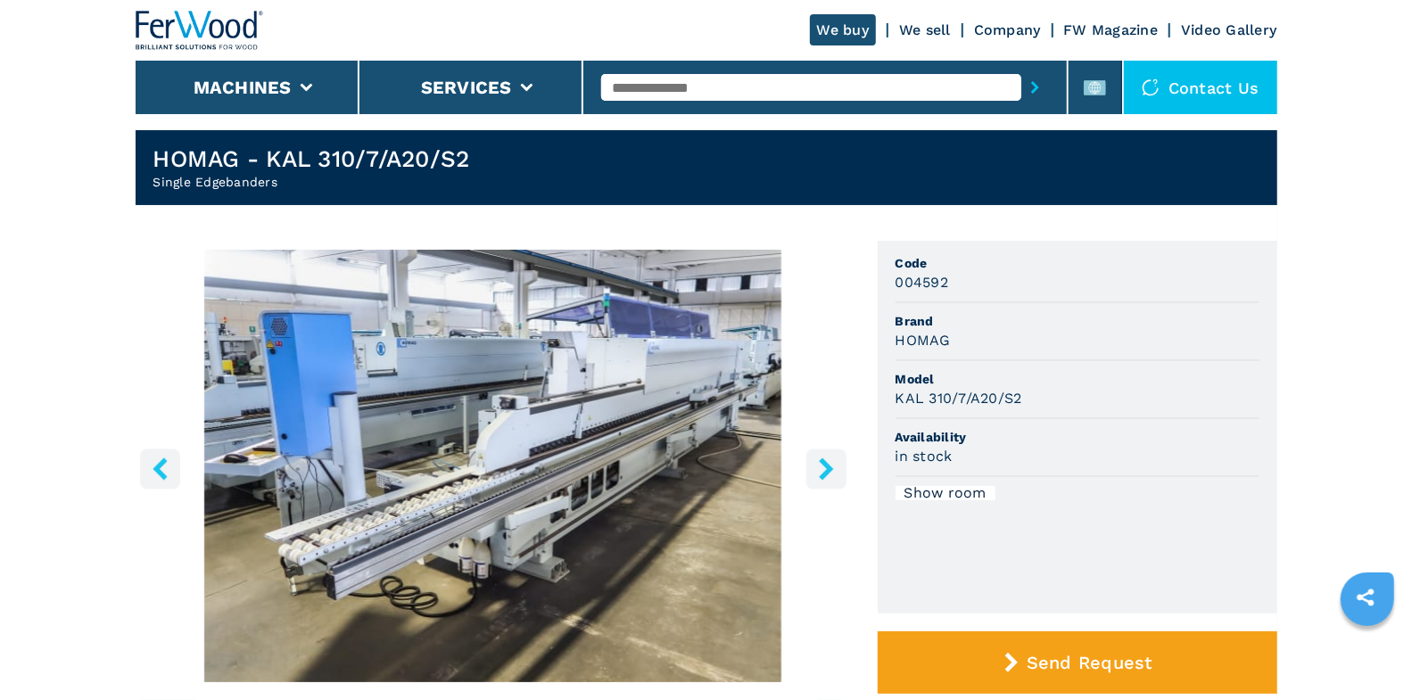
click at [714, 75] on input "text" at bounding box center [811, 87] width 420 height 27
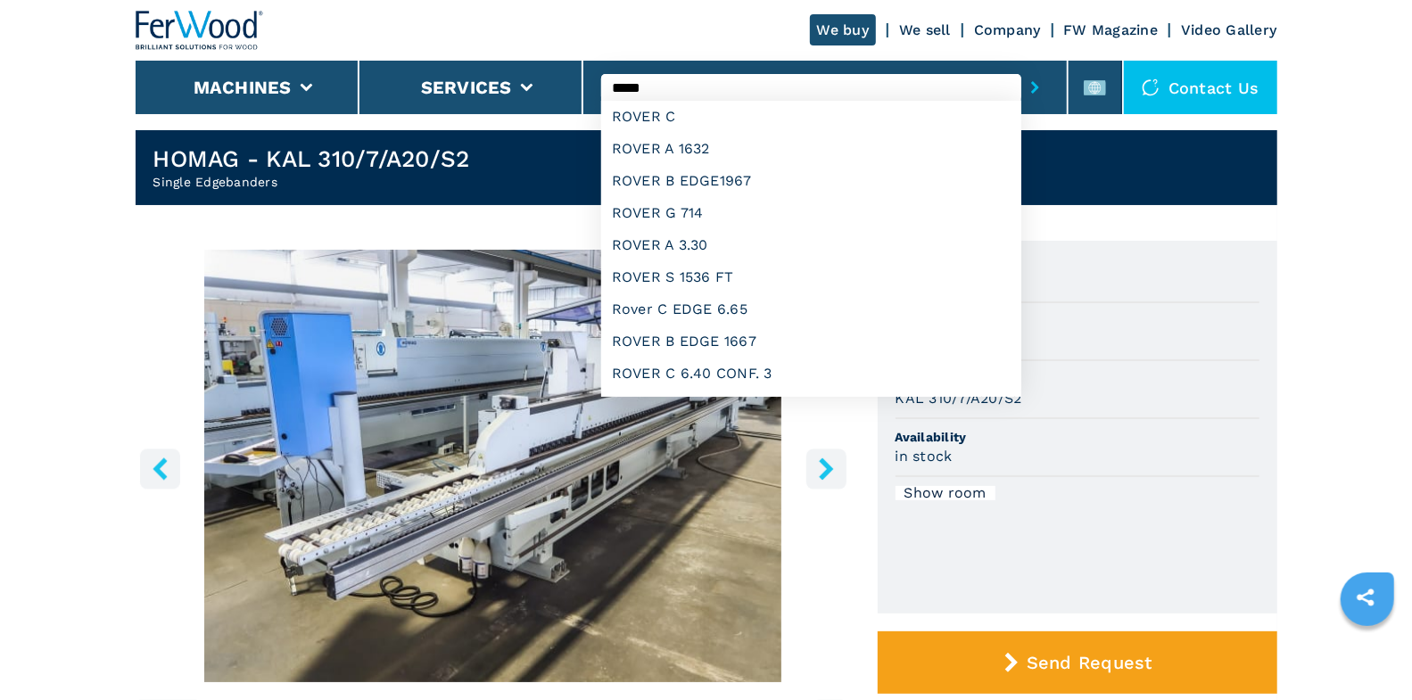
type input "*****"
click at [1021, 67] on button "submit-button" at bounding box center [1035, 87] width 28 height 41
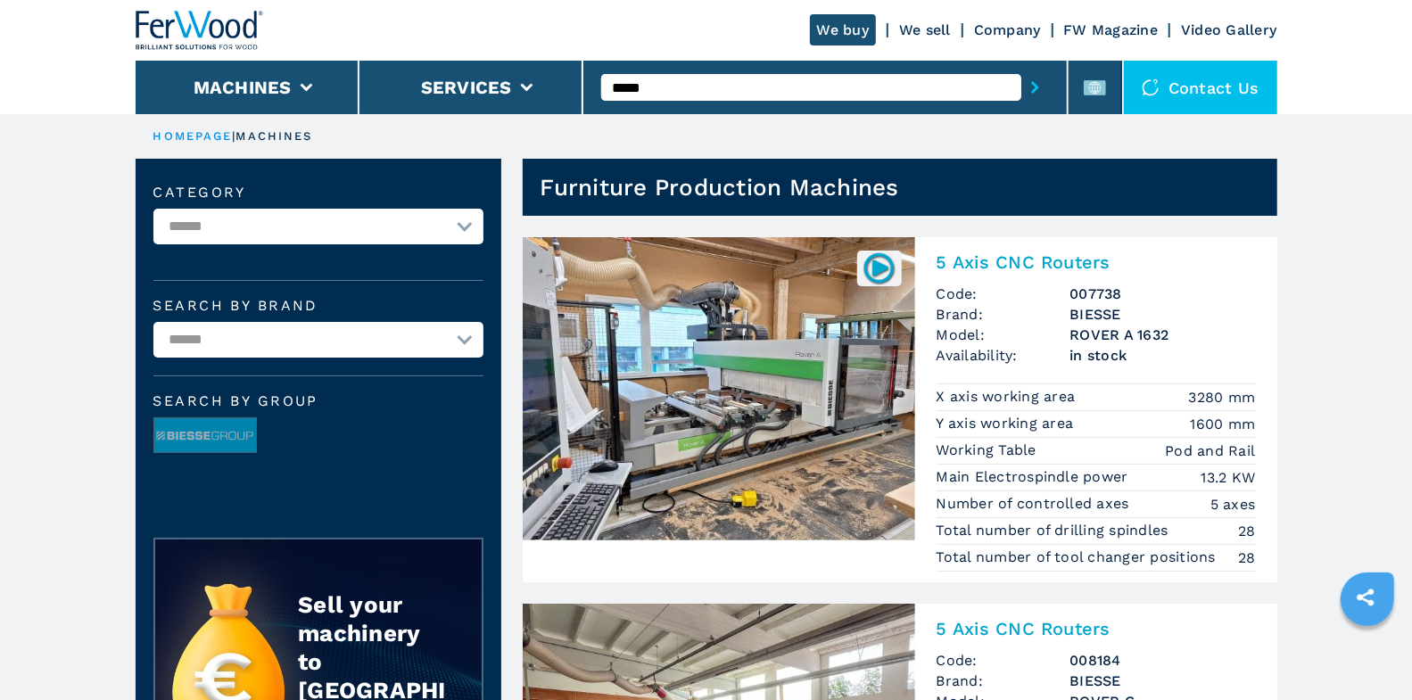
click at [1037, 265] on h2 "5 Axis CNC Routers" at bounding box center [1096, 262] width 319 height 21
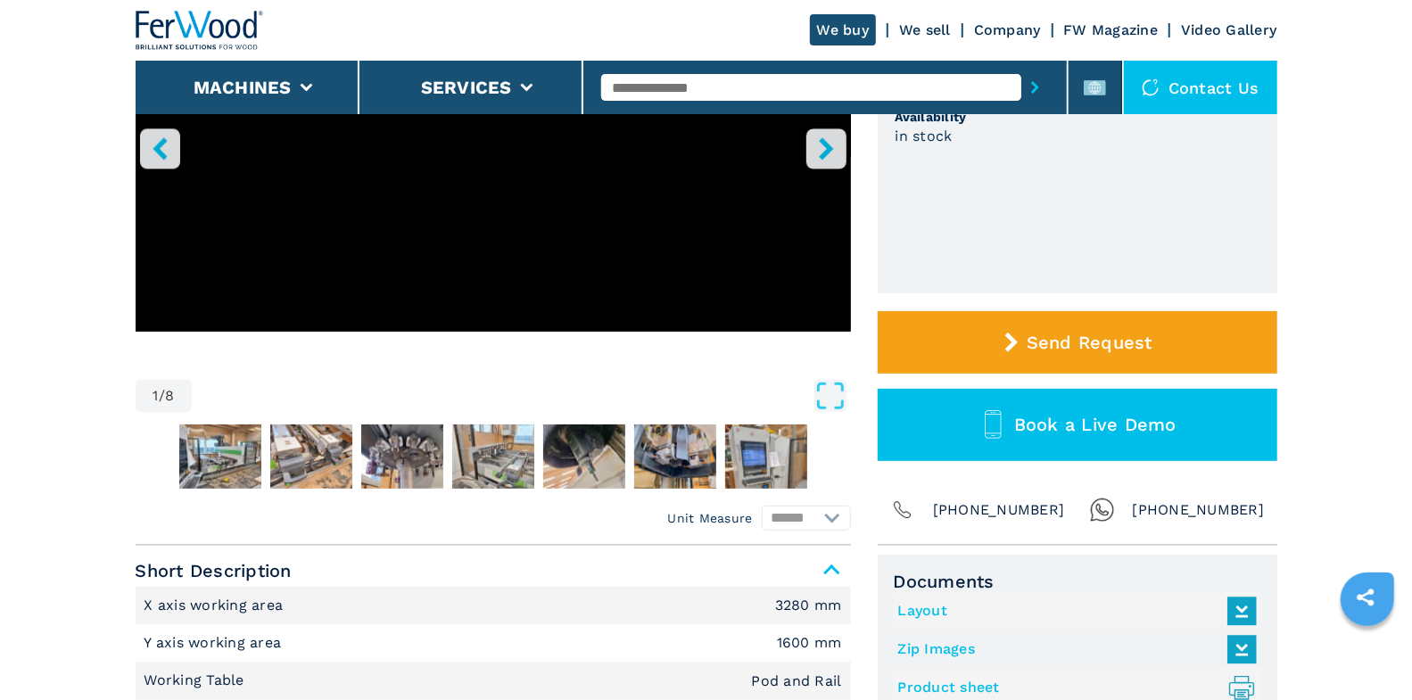
scroll to position [369, 0]
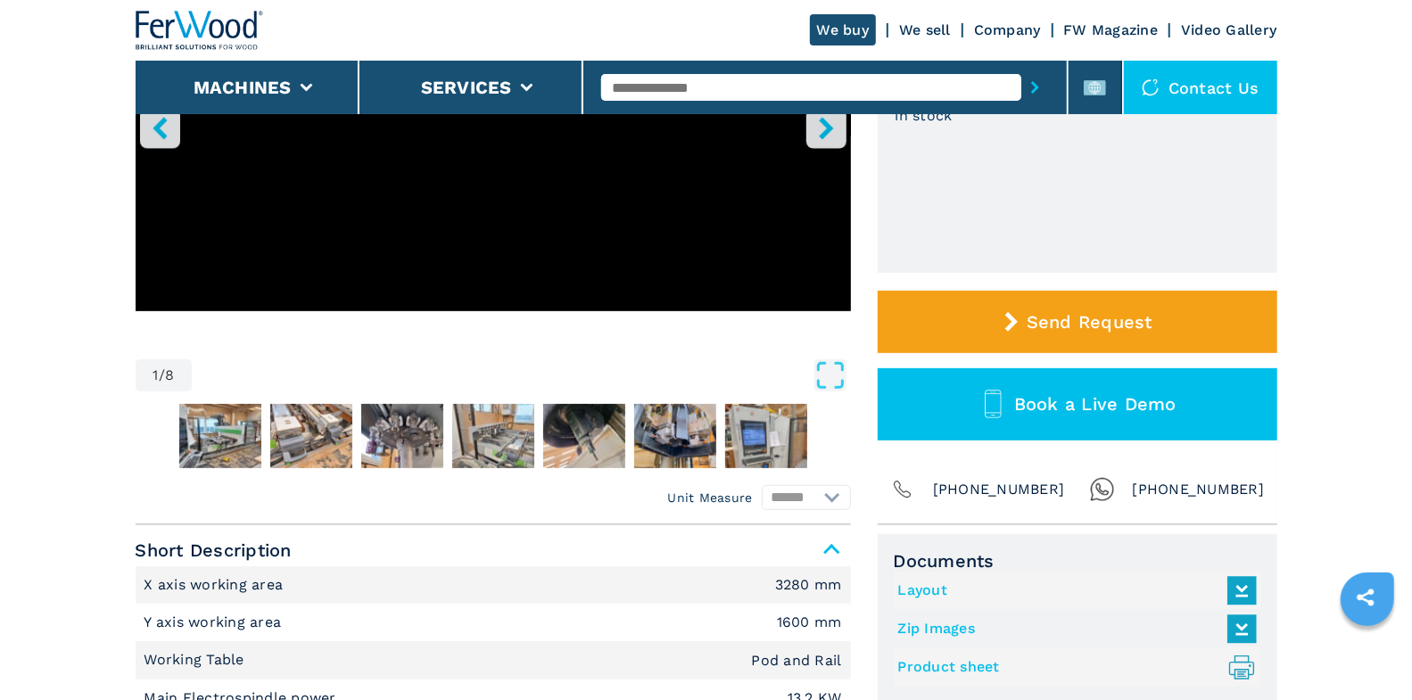
click at [926, 592] on link "Layout" at bounding box center [1073, 590] width 350 height 29
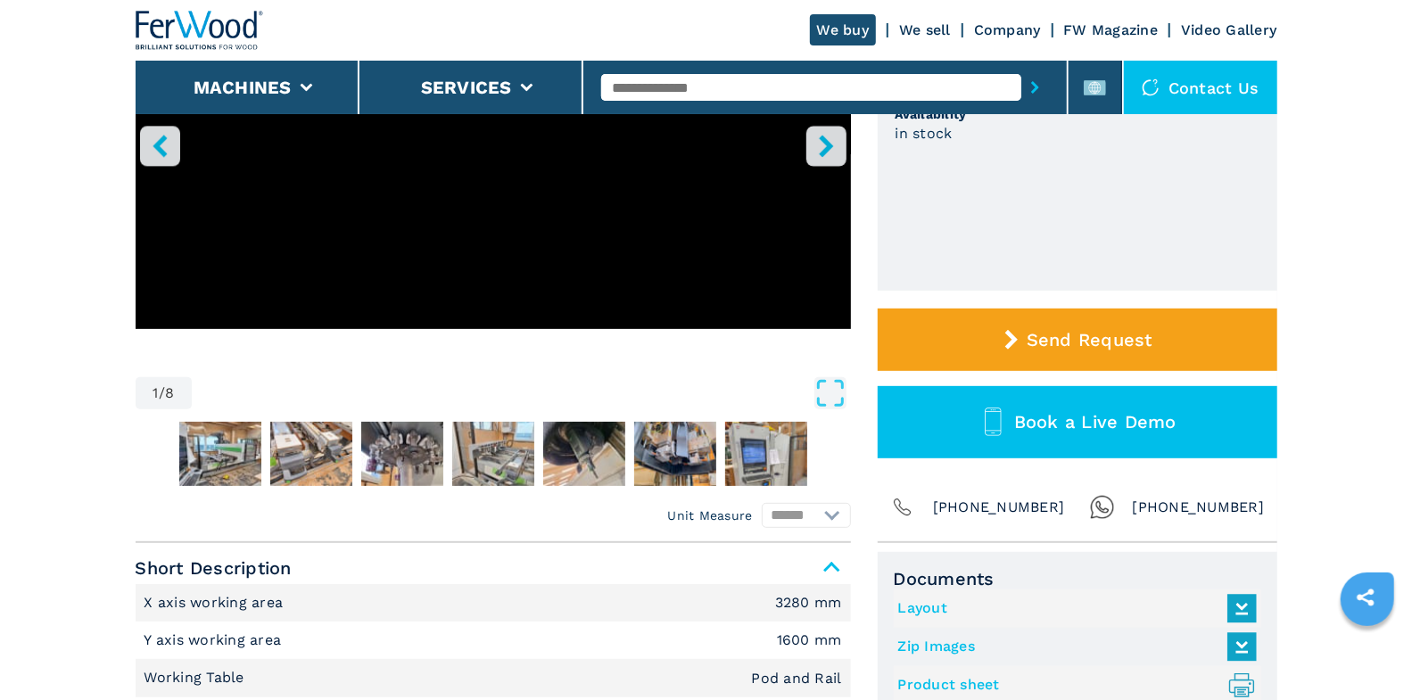
scroll to position [670, 0]
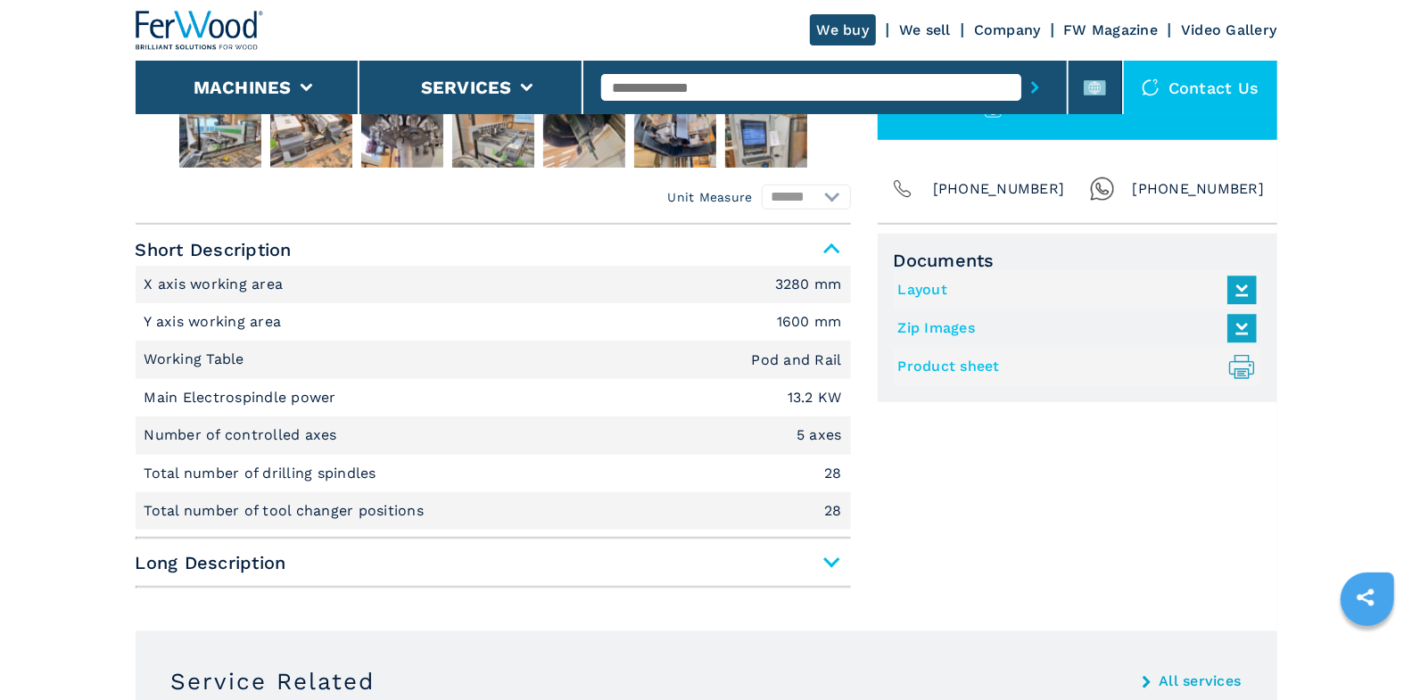
click at [949, 366] on link "Product sheet .prefix__st0{stroke-linecap:round;stroke-linejoin:round}.prefix__…" at bounding box center [1073, 366] width 350 height 29
click at [729, 87] on input "text" at bounding box center [811, 87] width 420 height 27
type input "****"
click at [1021, 67] on button "submit-button" at bounding box center [1035, 87] width 28 height 41
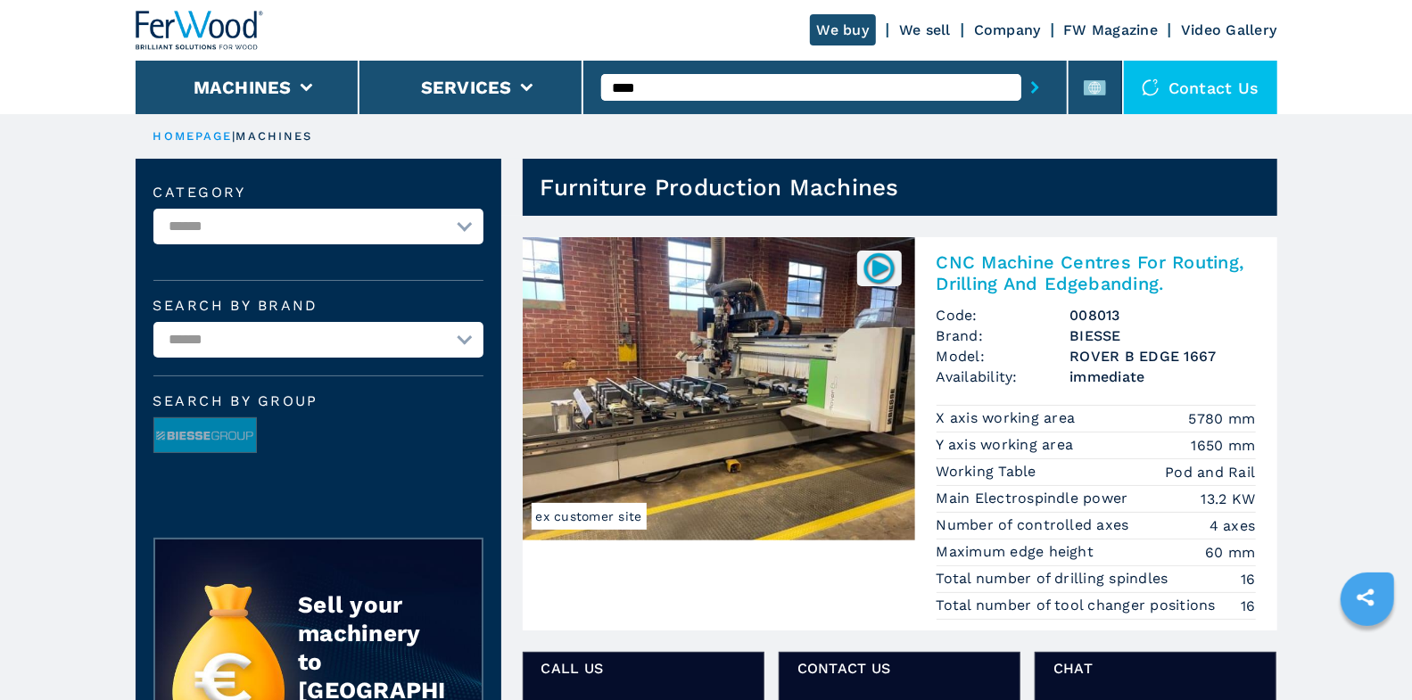
click at [1046, 266] on h2 "CNC Machine Centres For Routing, Drilling And Edgebanding." at bounding box center [1096, 273] width 319 height 43
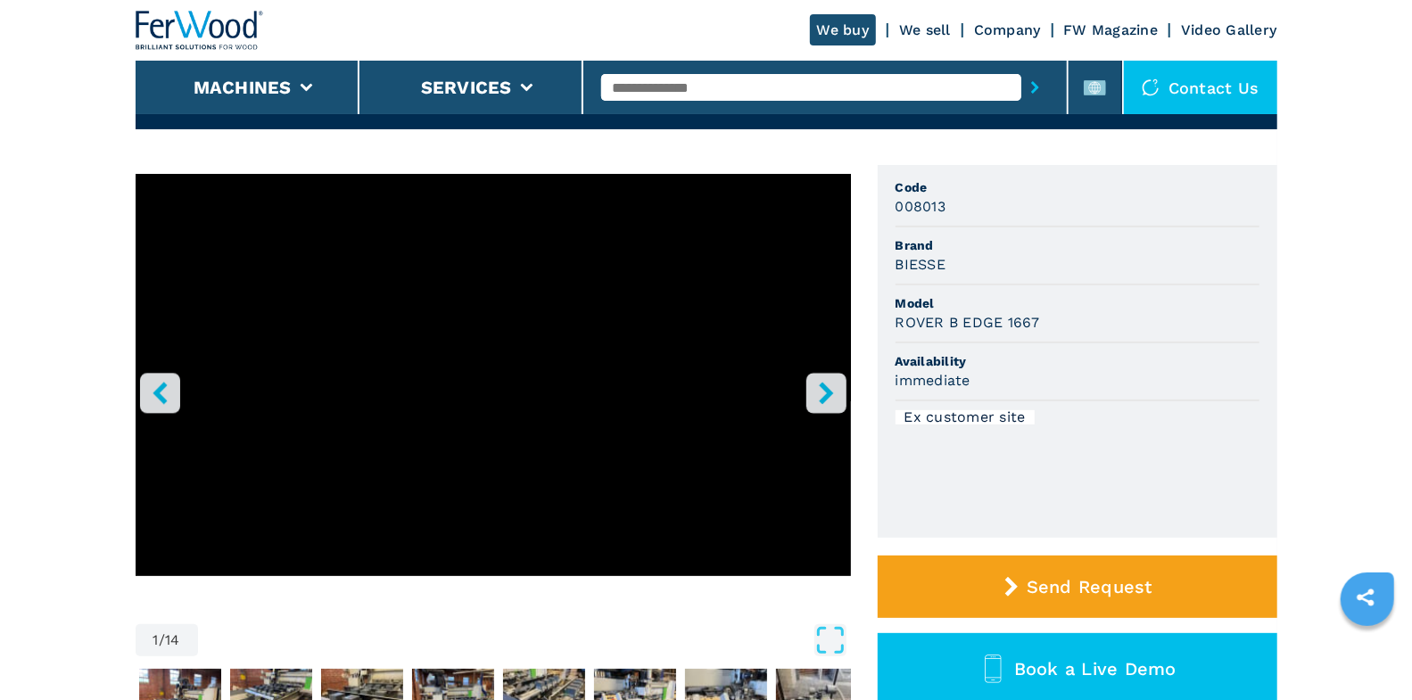
scroll to position [117, 0]
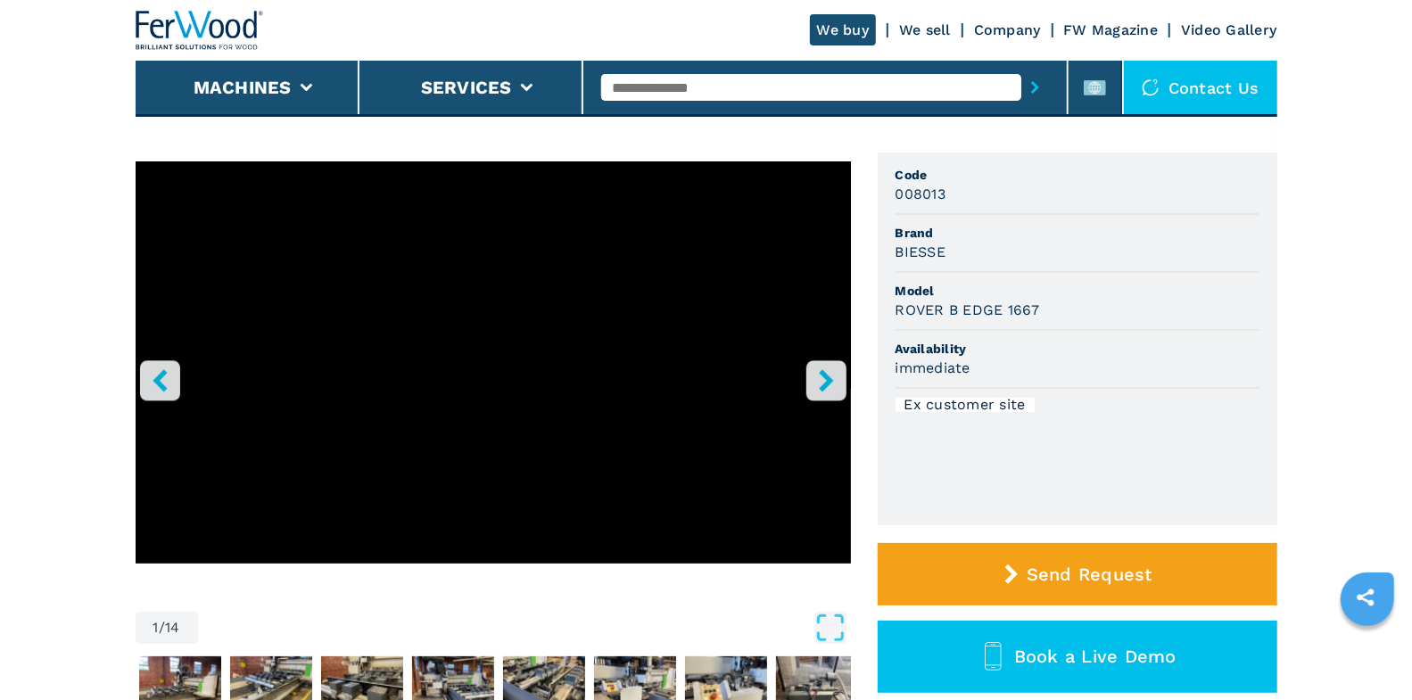
click at [839, 375] on button "right-button" at bounding box center [826, 380] width 40 height 40
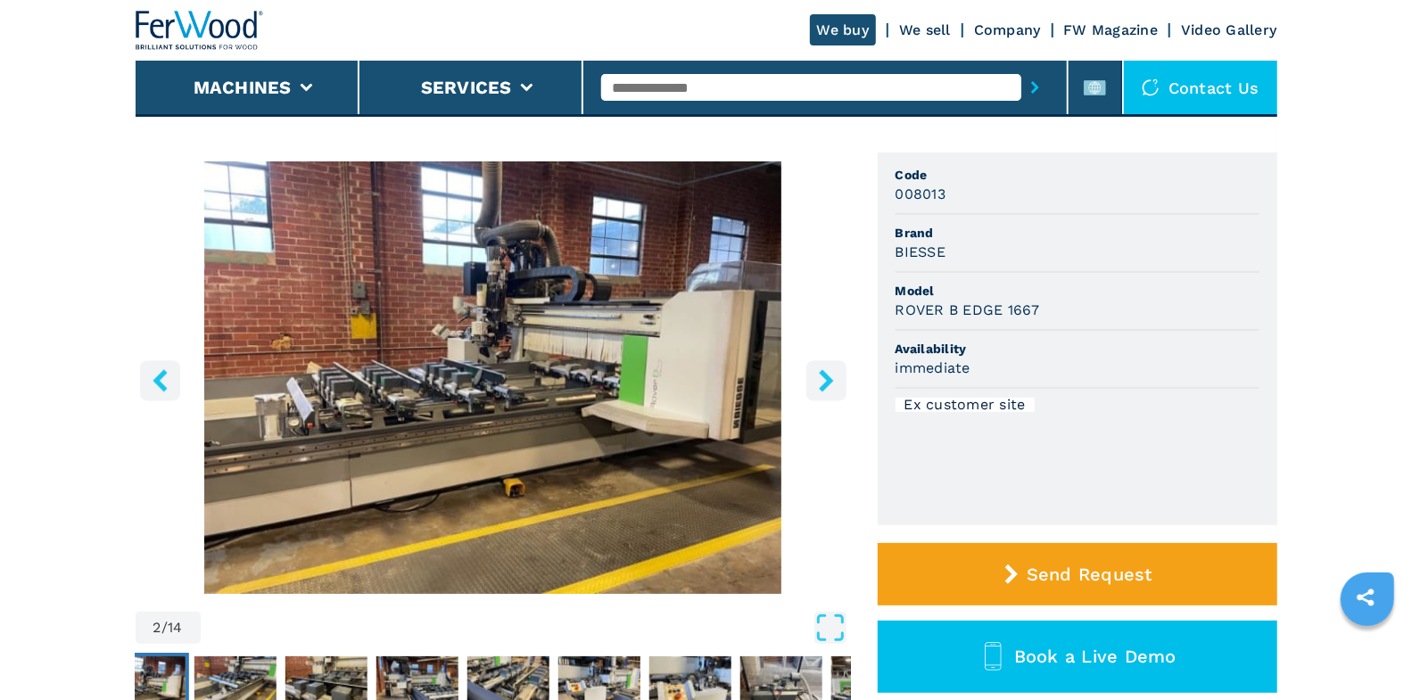
click at [830, 377] on icon "right-button" at bounding box center [826, 380] width 14 height 22
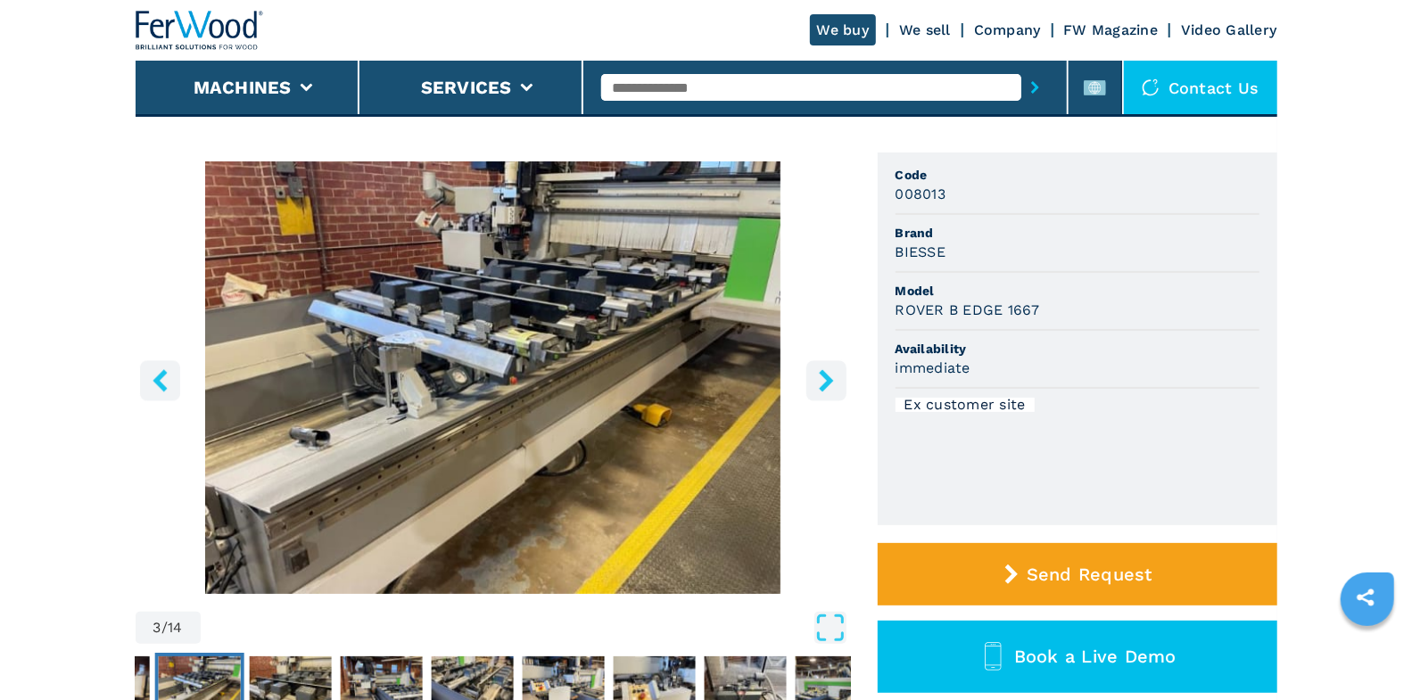
click at [828, 377] on icon "right-button" at bounding box center [826, 380] width 14 height 22
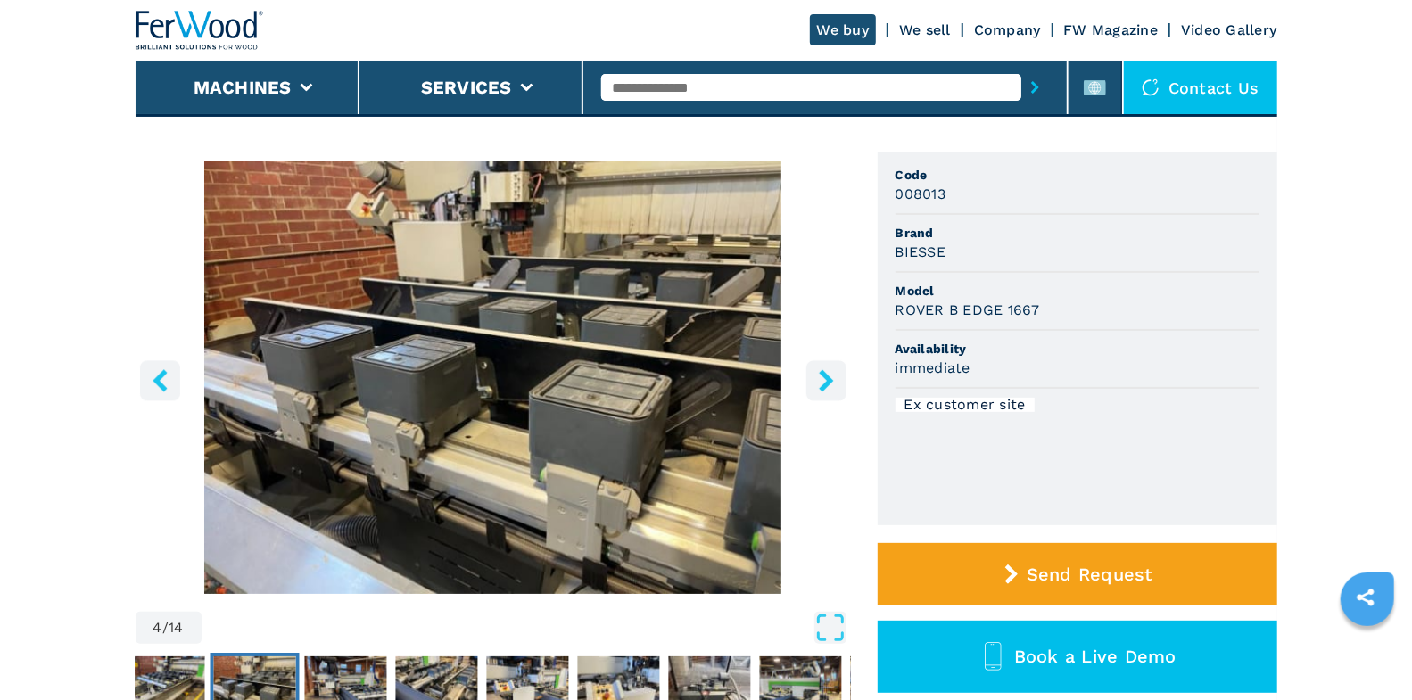
click at [828, 377] on icon "right-button" at bounding box center [826, 380] width 14 height 22
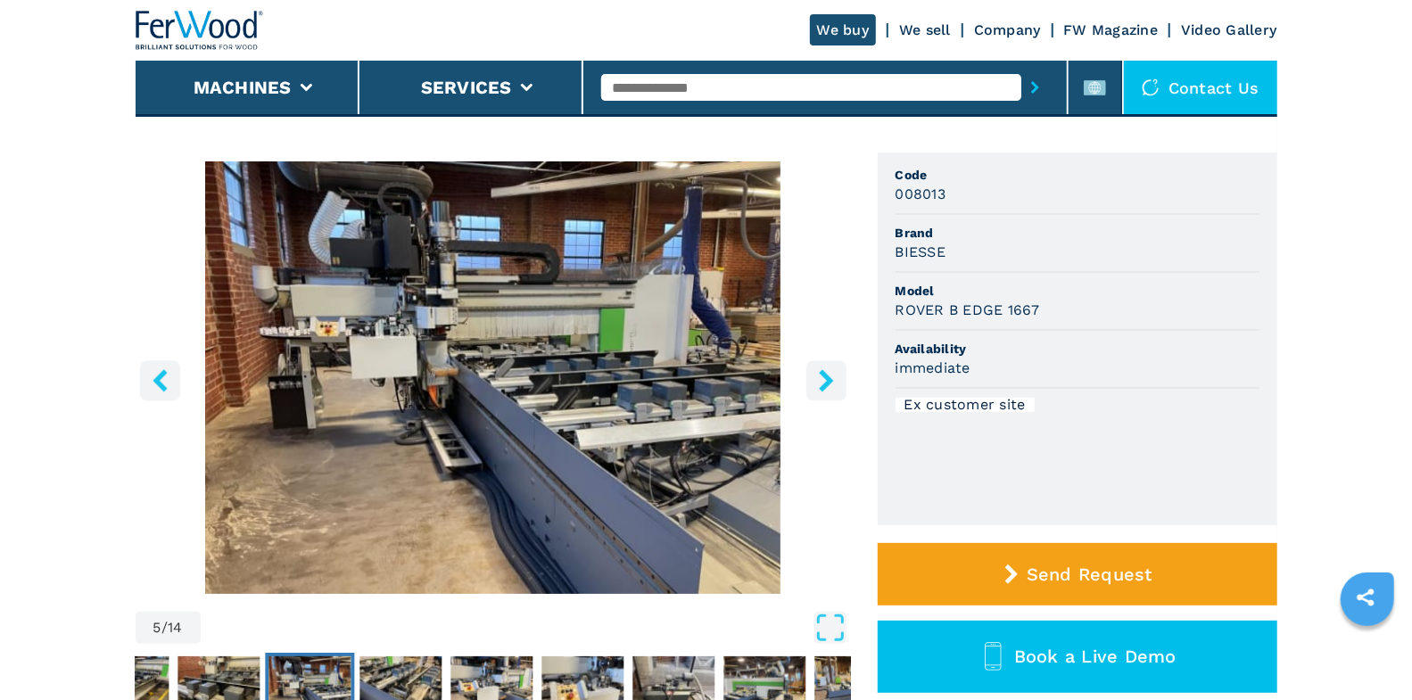
click at [828, 377] on icon "right-button" at bounding box center [826, 380] width 14 height 22
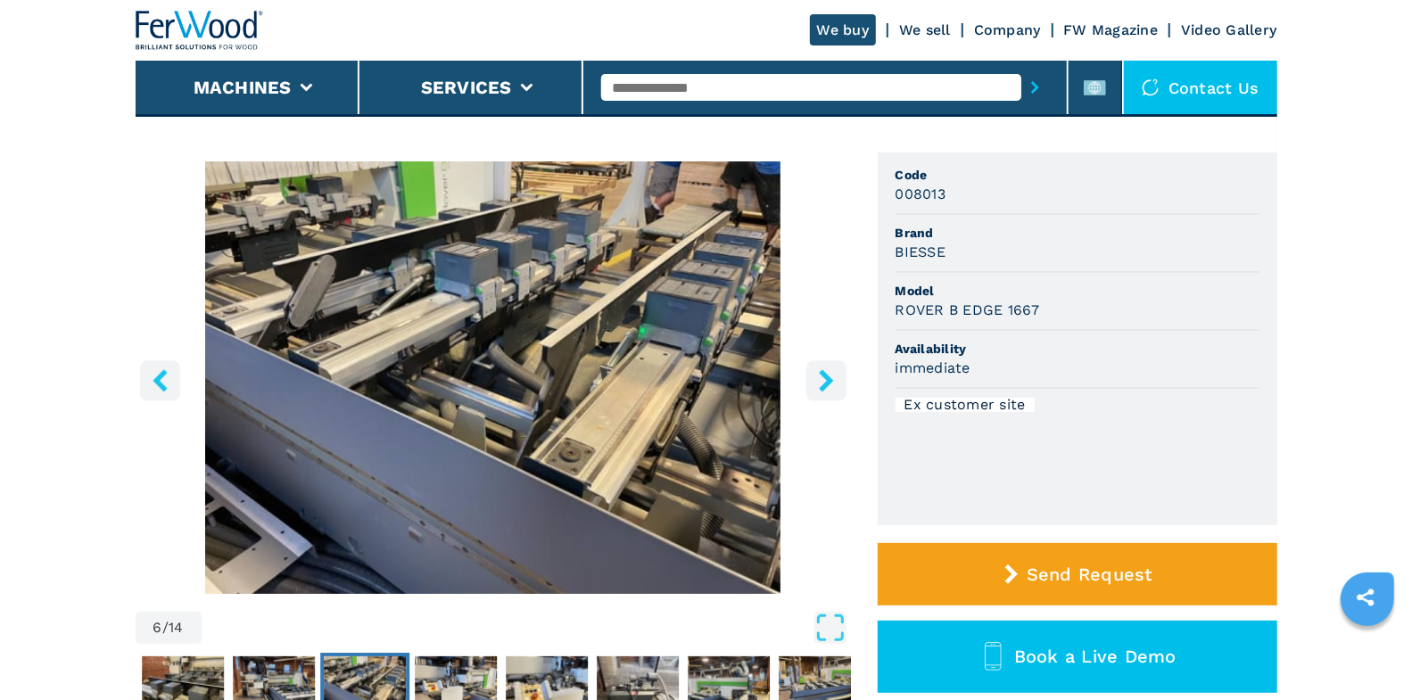
click at [828, 377] on icon "right-button" at bounding box center [826, 380] width 14 height 22
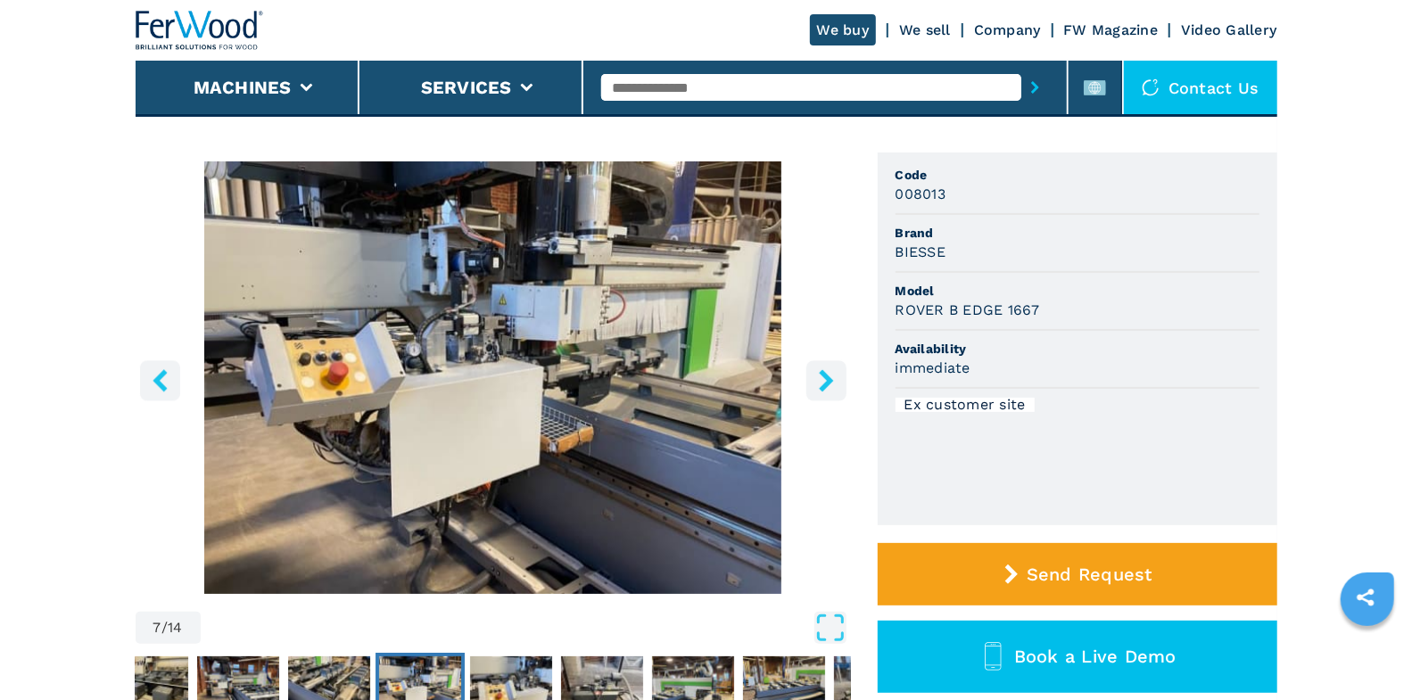
click at [828, 377] on icon "right-button" at bounding box center [826, 380] width 14 height 22
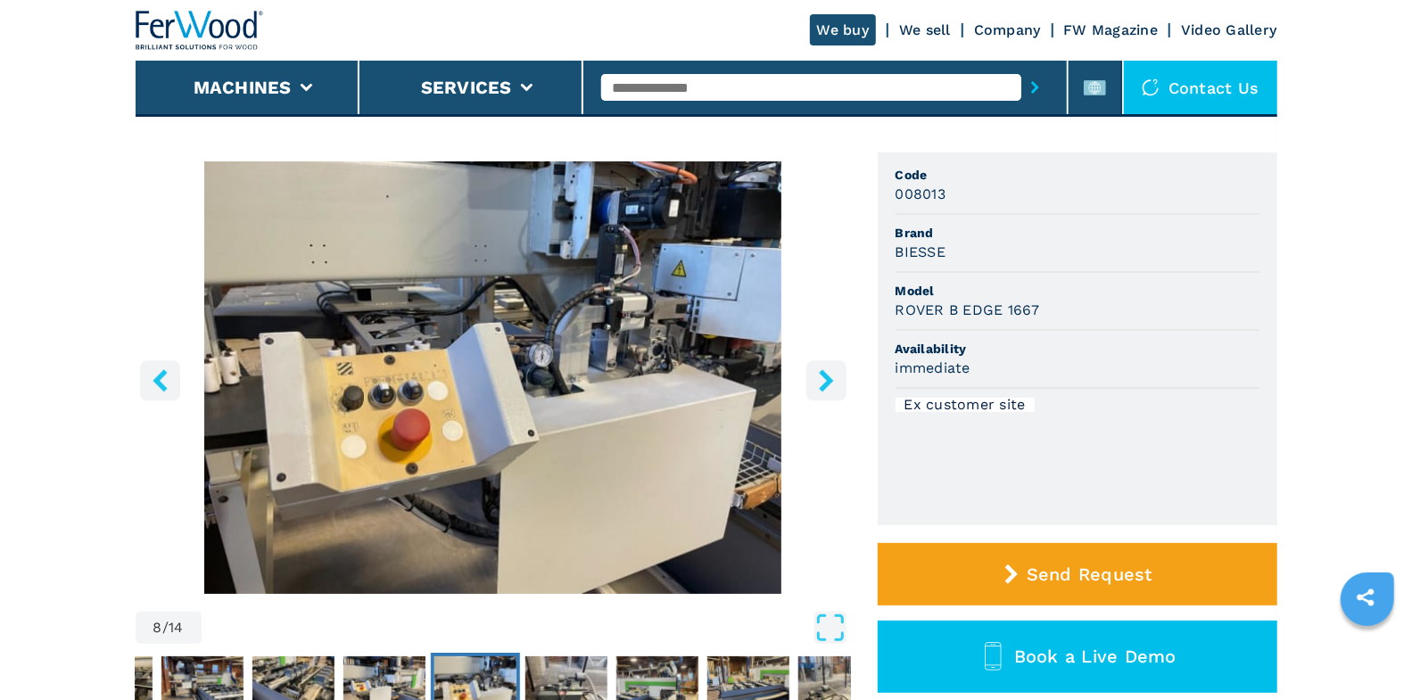
click at [828, 377] on icon "right-button" at bounding box center [826, 380] width 14 height 22
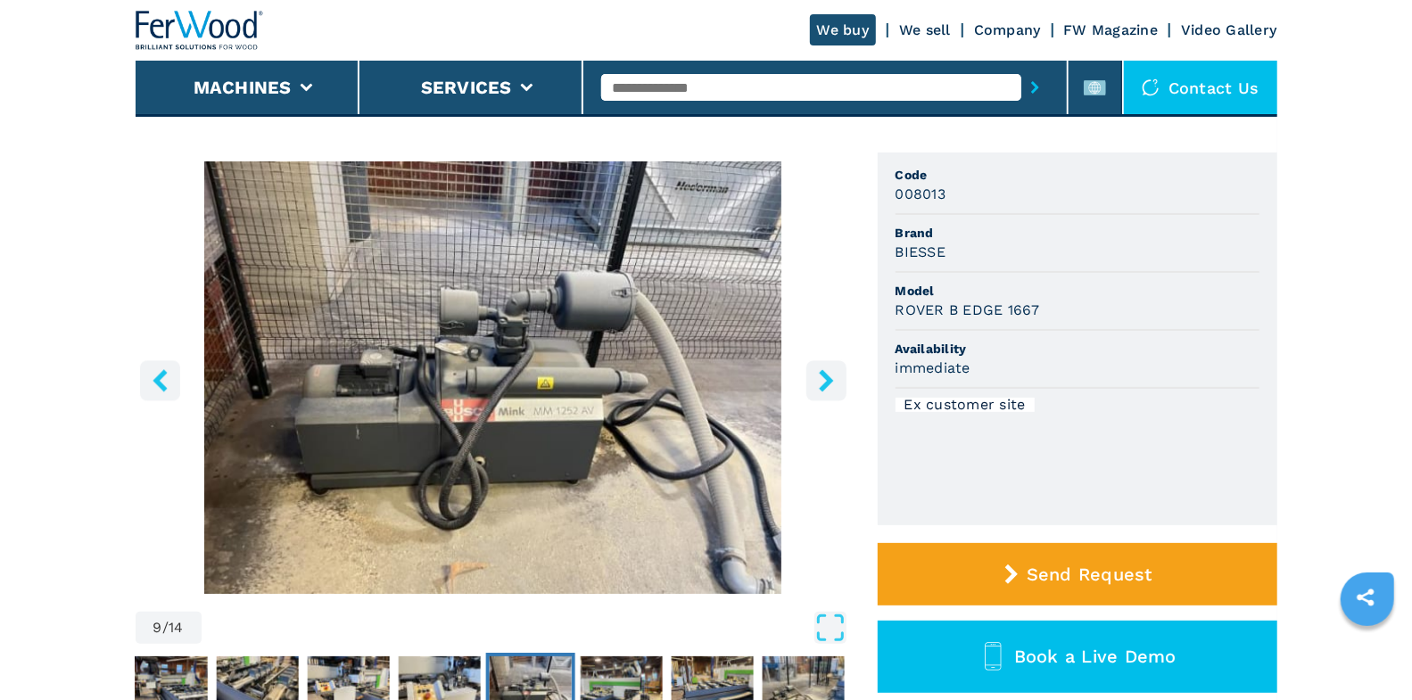
click at [828, 377] on icon "right-button" at bounding box center [826, 380] width 14 height 22
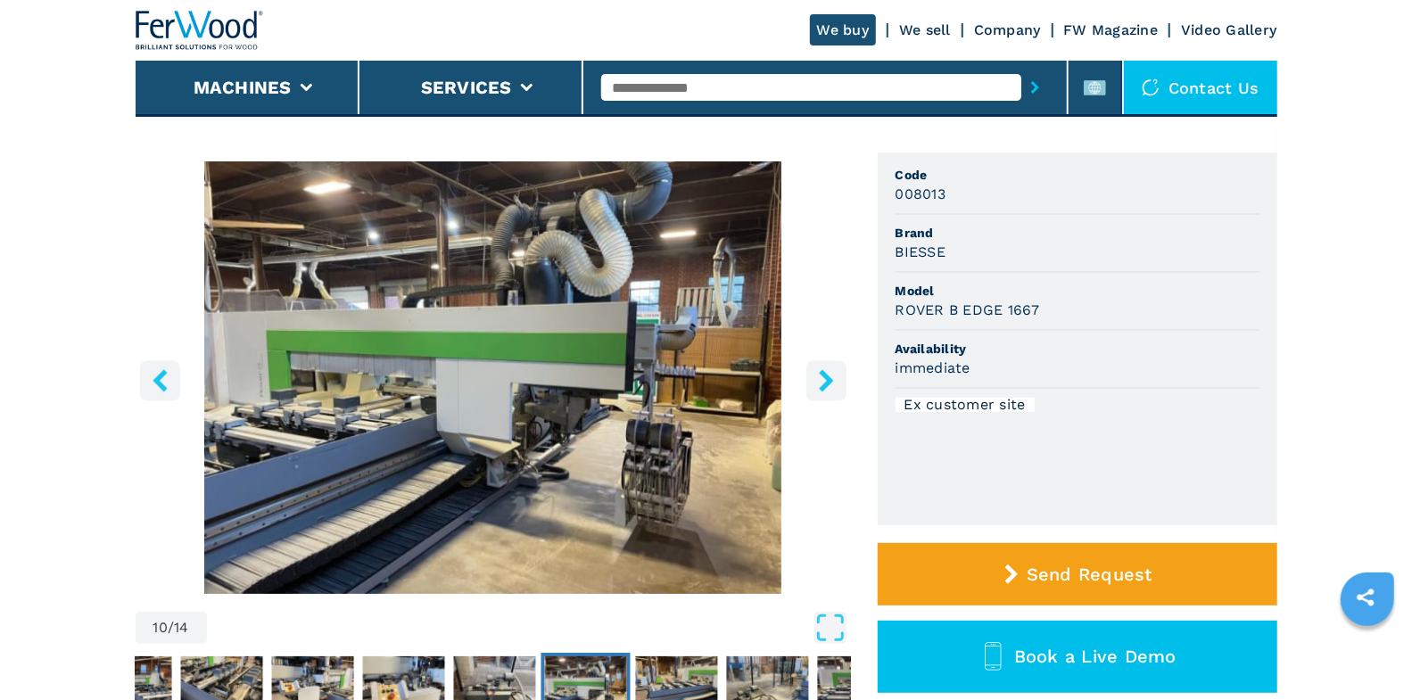
click at [828, 377] on icon "right-button" at bounding box center [826, 380] width 14 height 22
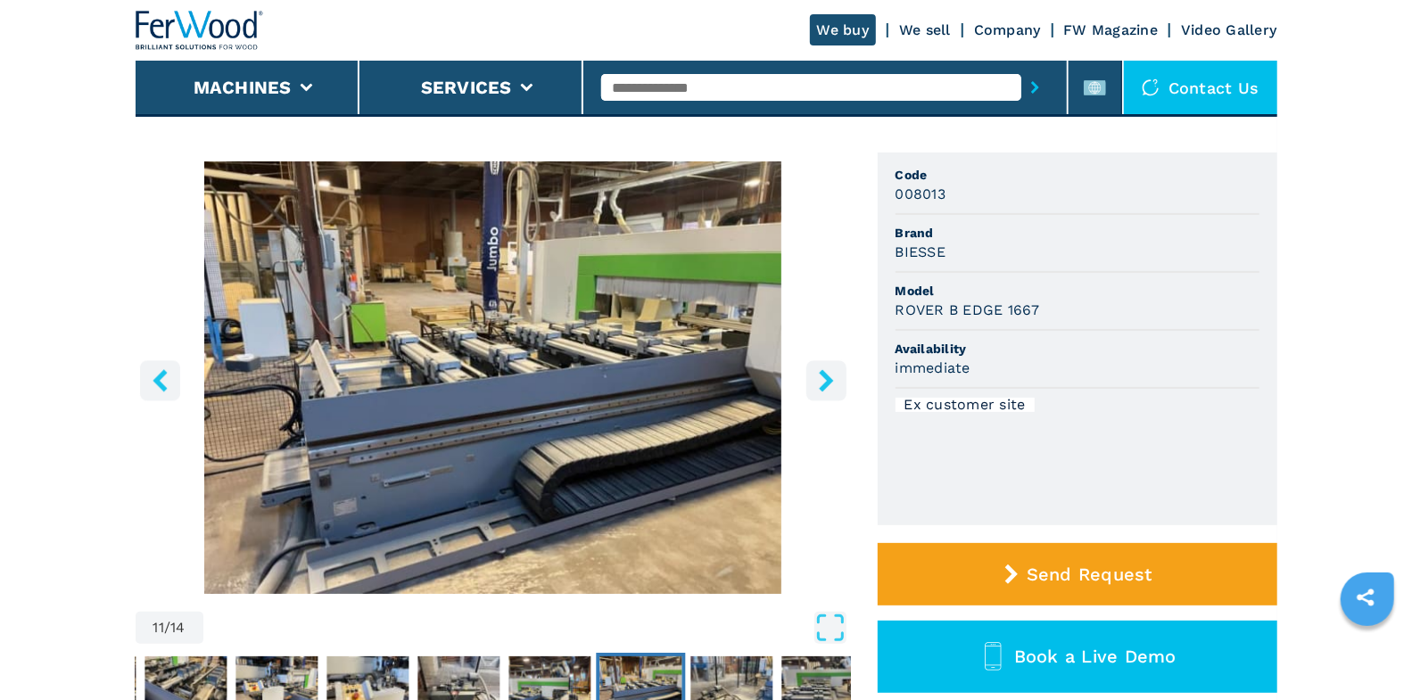
click at [828, 377] on icon "right-button" at bounding box center [826, 380] width 14 height 22
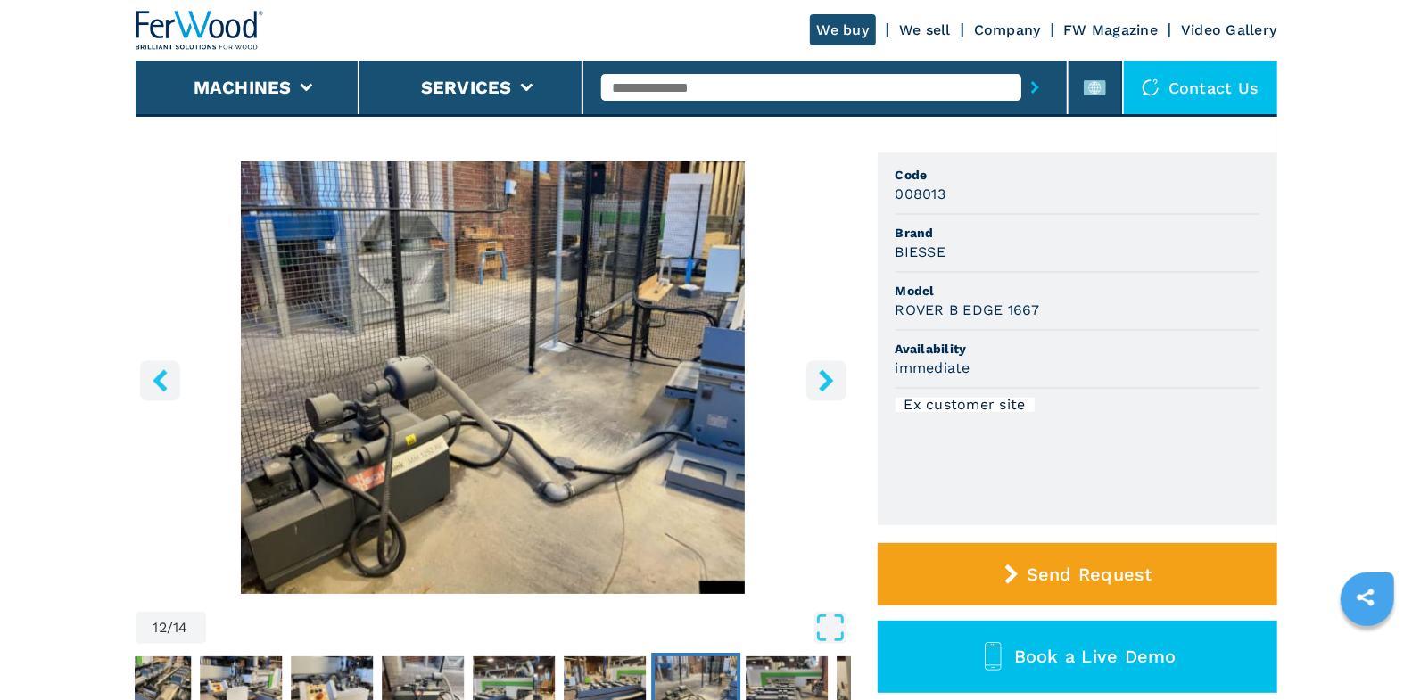
click at [828, 377] on icon "right-button" at bounding box center [826, 380] width 14 height 22
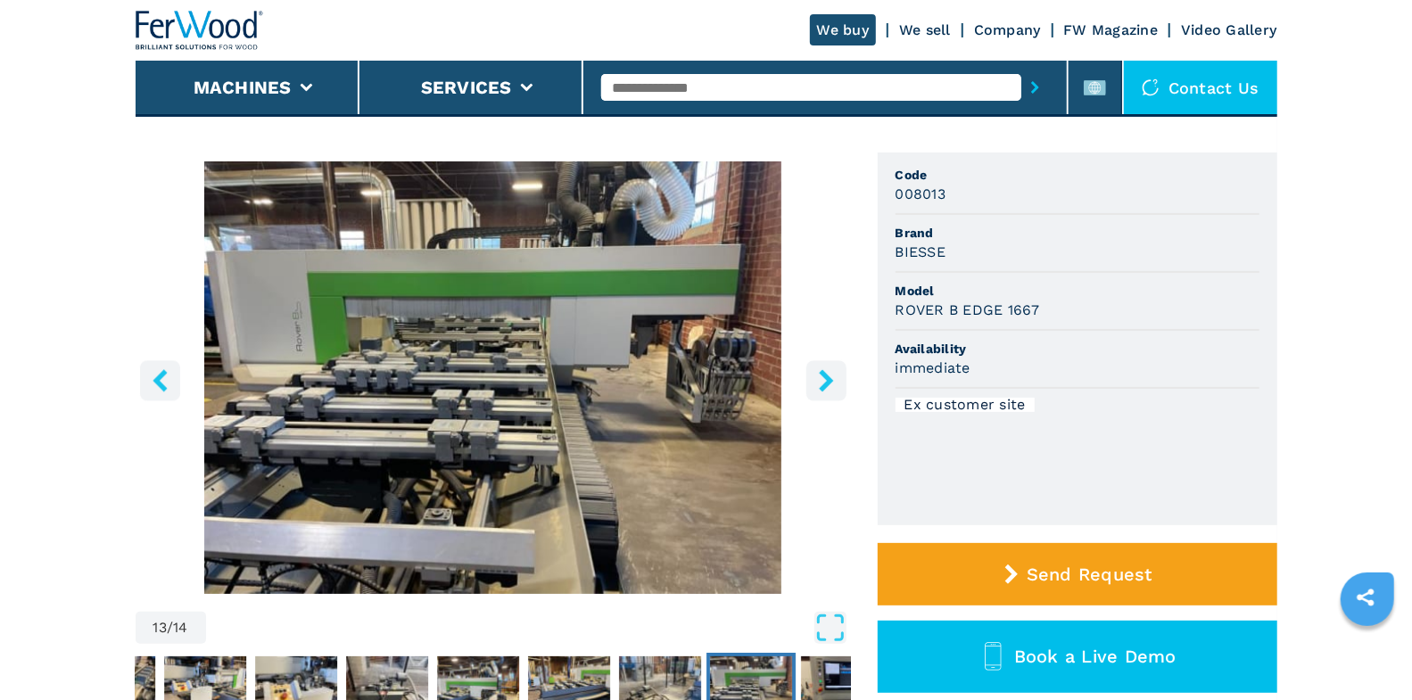
click at [828, 377] on icon "right-button" at bounding box center [826, 380] width 14 height 22
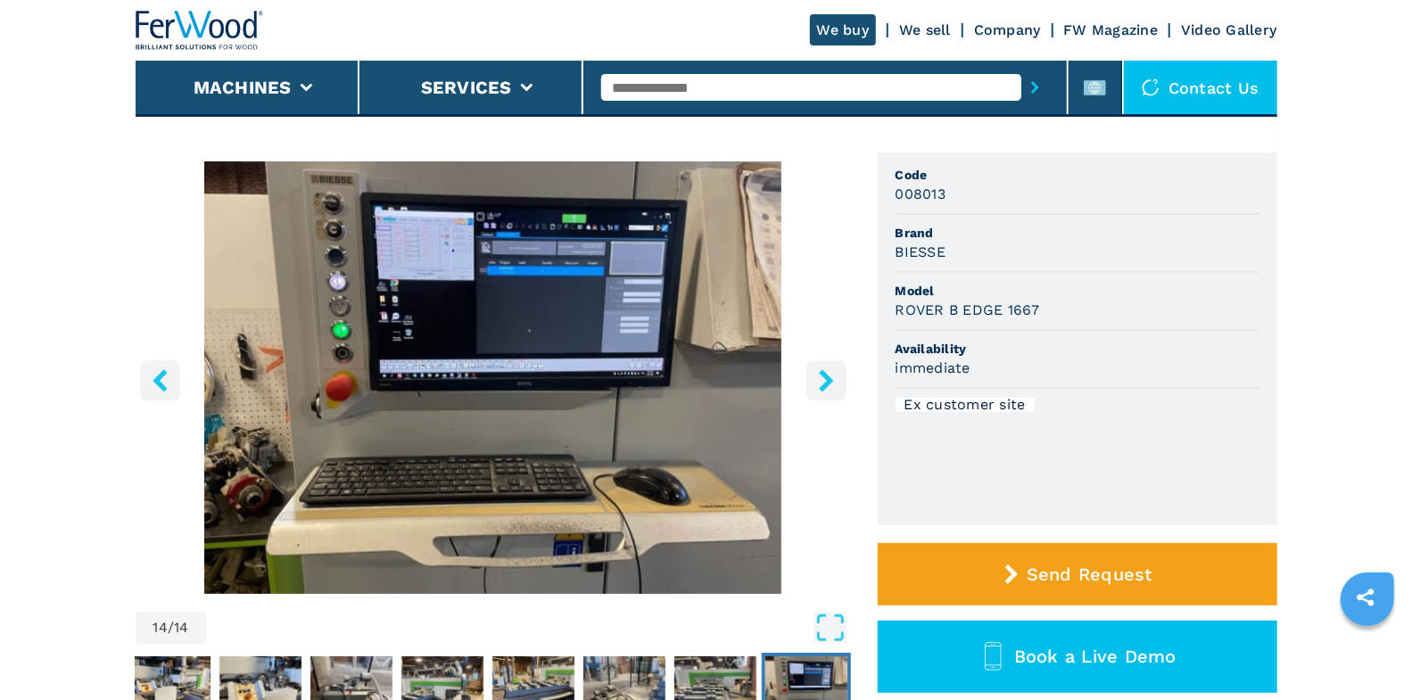
click at [828, 377] on icon "right-button" at bounding box center [826, 380] width 14 height 22
